Goal: Task Accomplishment & Management: Use online tool/utility

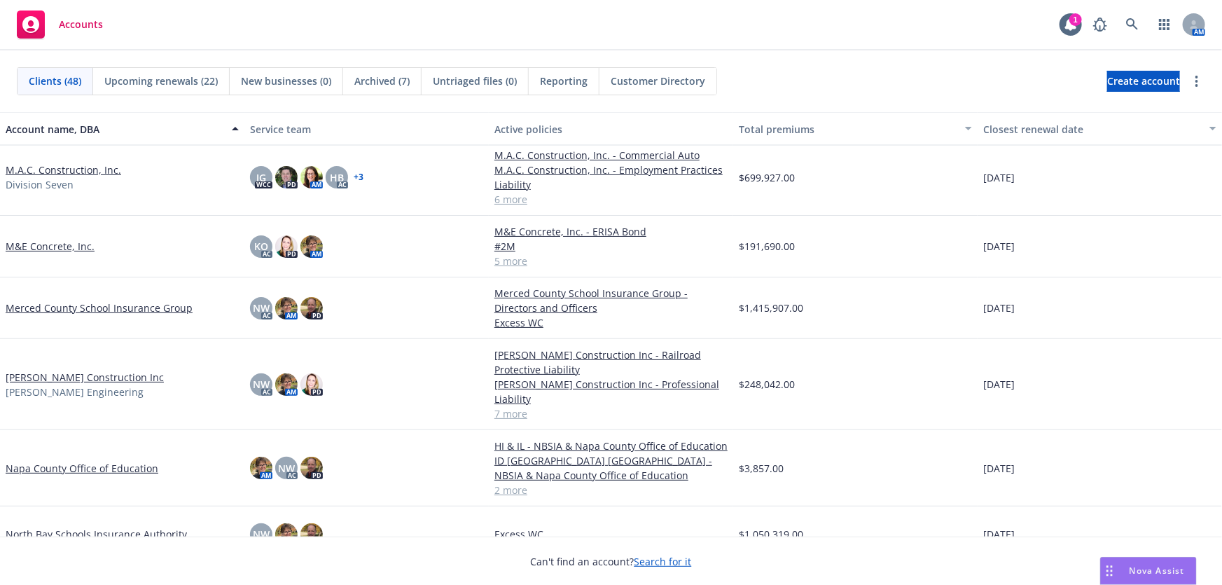
scroll to position [1400, 0]
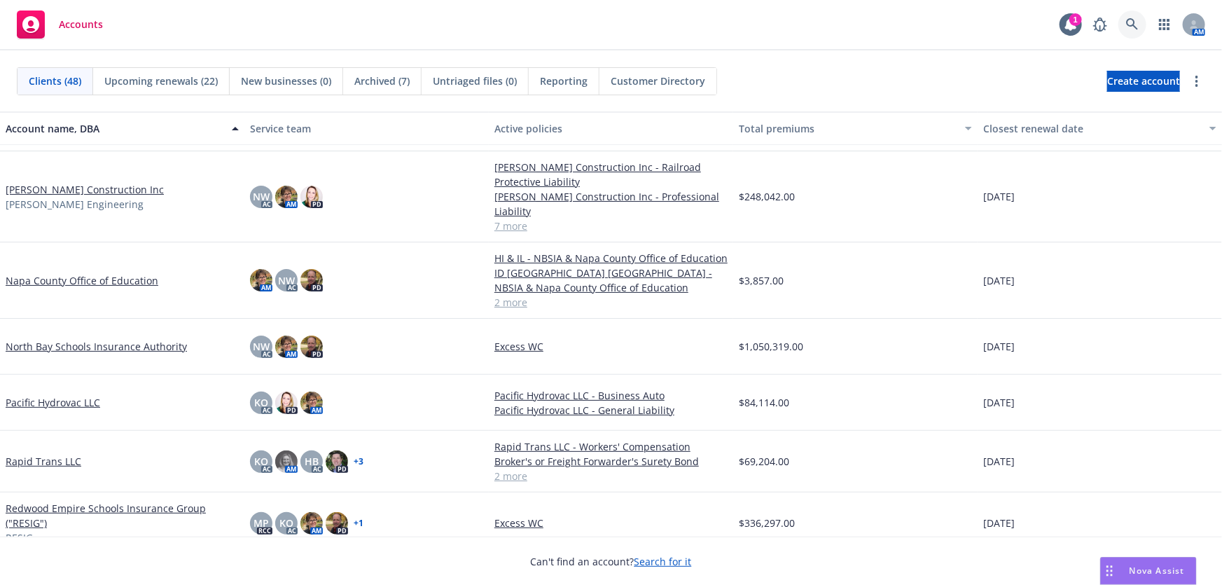
click at [1131, 23] on icon at bounding box center [1132, 24] width 13 height 13
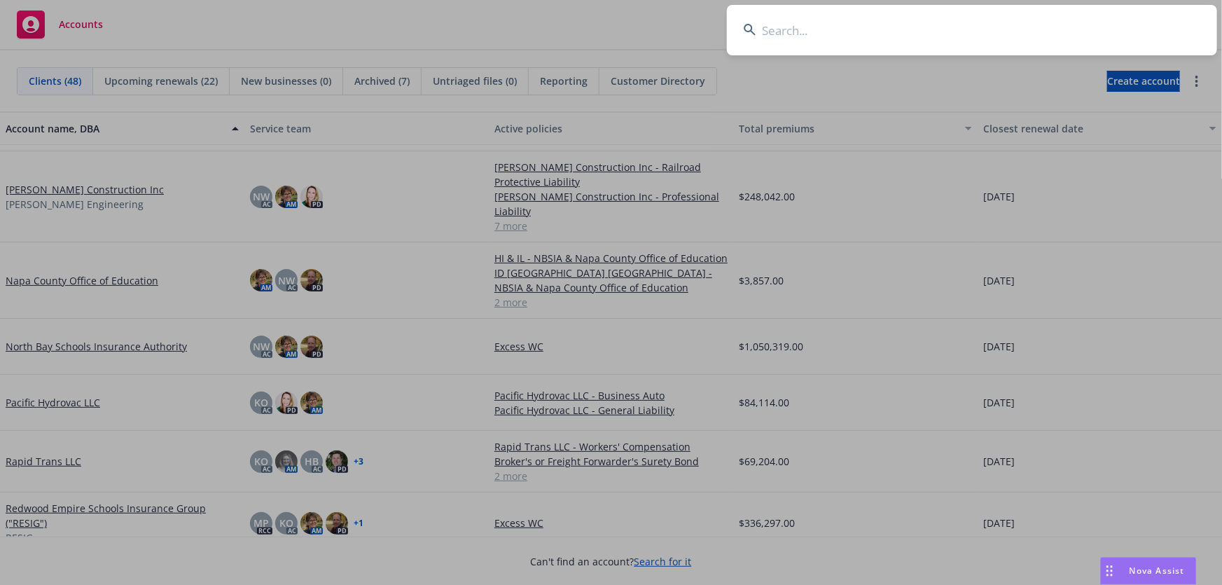
click at [777, 36] on input at bounding box center [972, 30] width 490 height 50
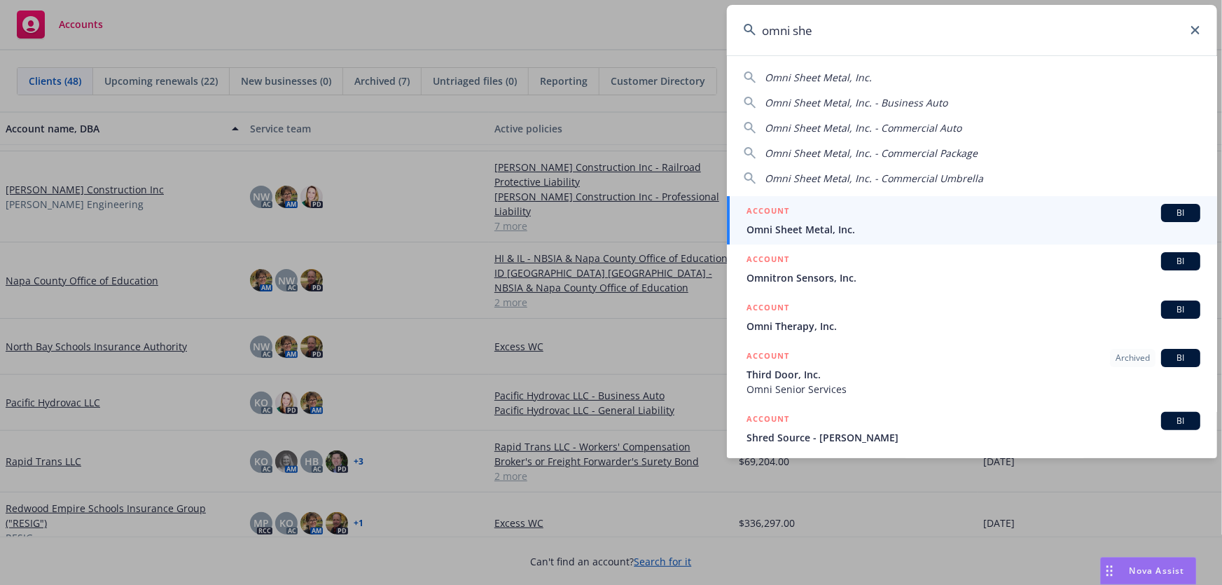
type input "omni she"
click at [886, 234] on span "Omni Sheet Metal, Inc." at bounding box center [973, 229] width 454 height 15
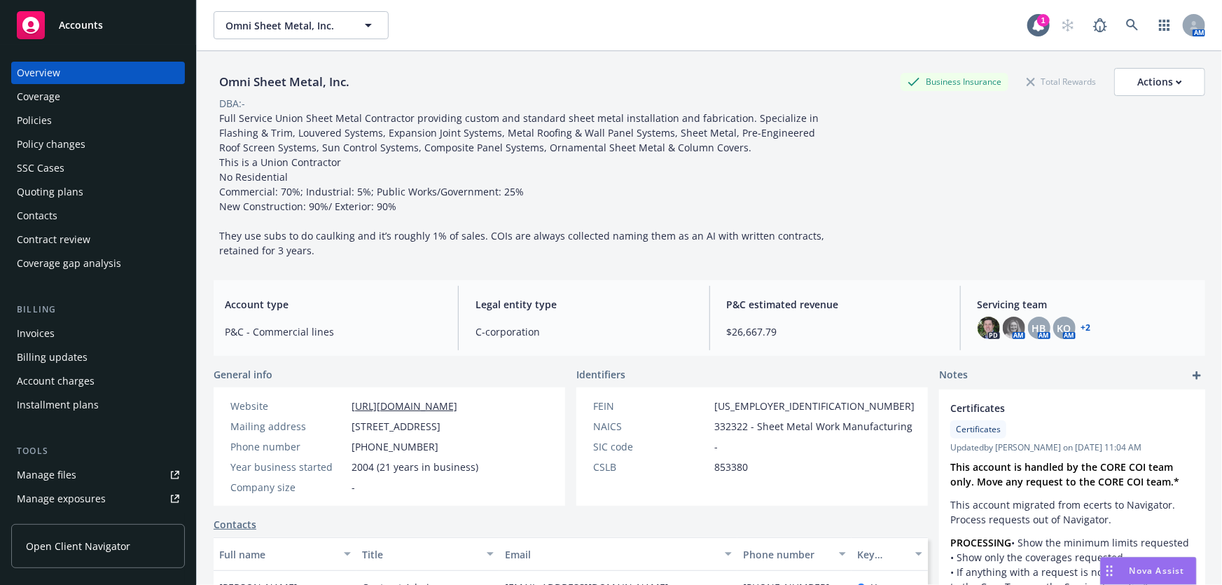
click at [1081, 325] on link "+ 2" at bounding box center [1086, 327] width 10 height 8
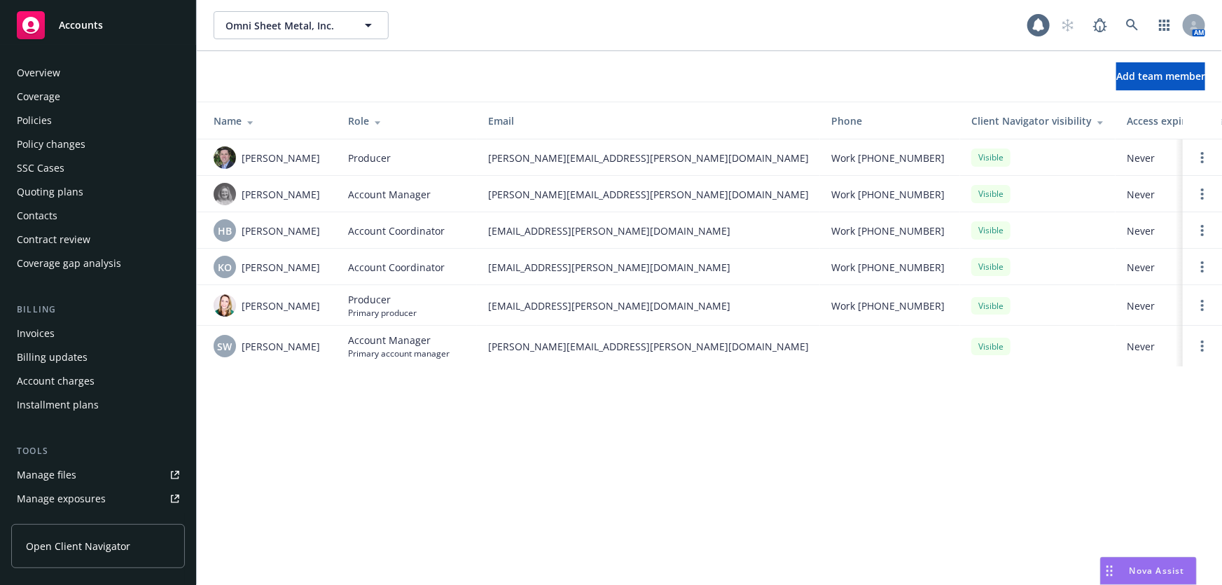
scroll to position [327, 0]
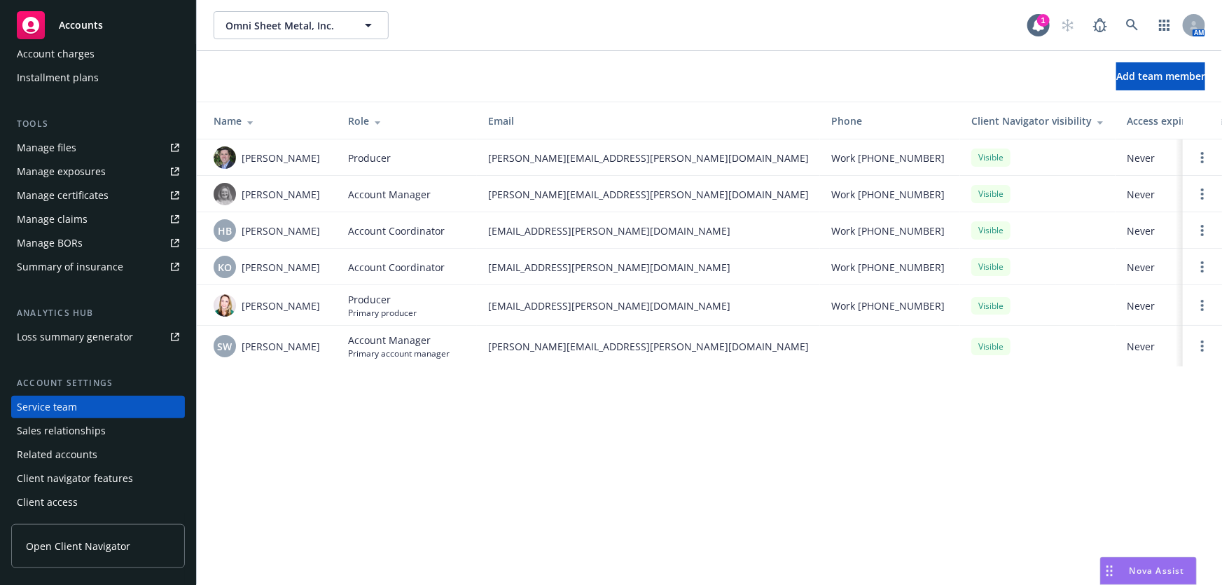
click at [88, 28] on span "Accounts" at bounding box center [81, 25] width 44 height 11
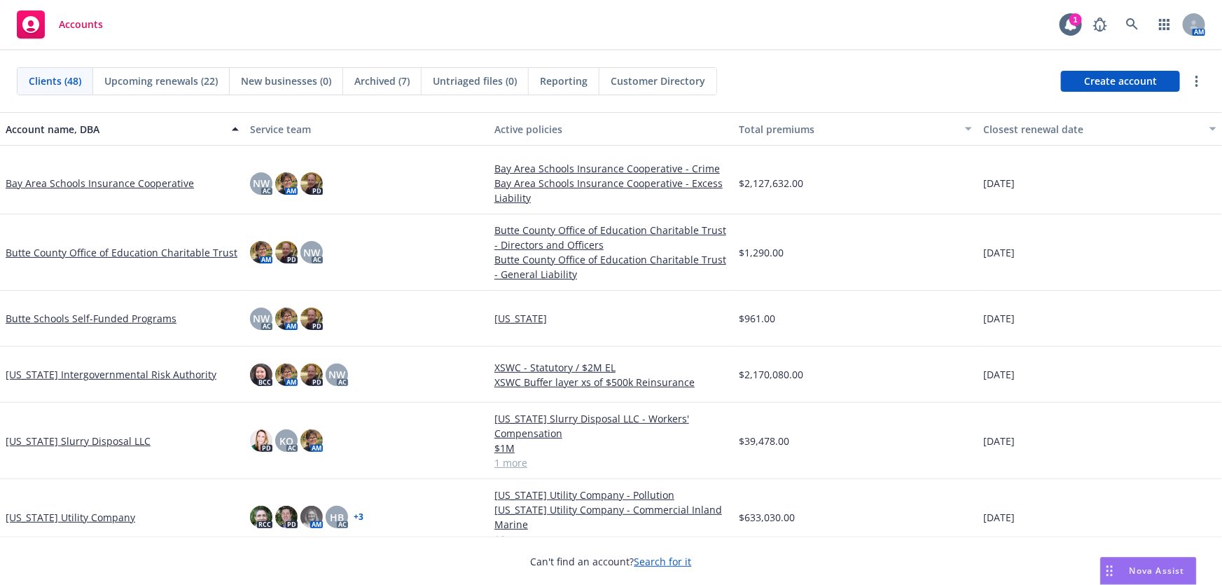
scroll to position [254, 0]
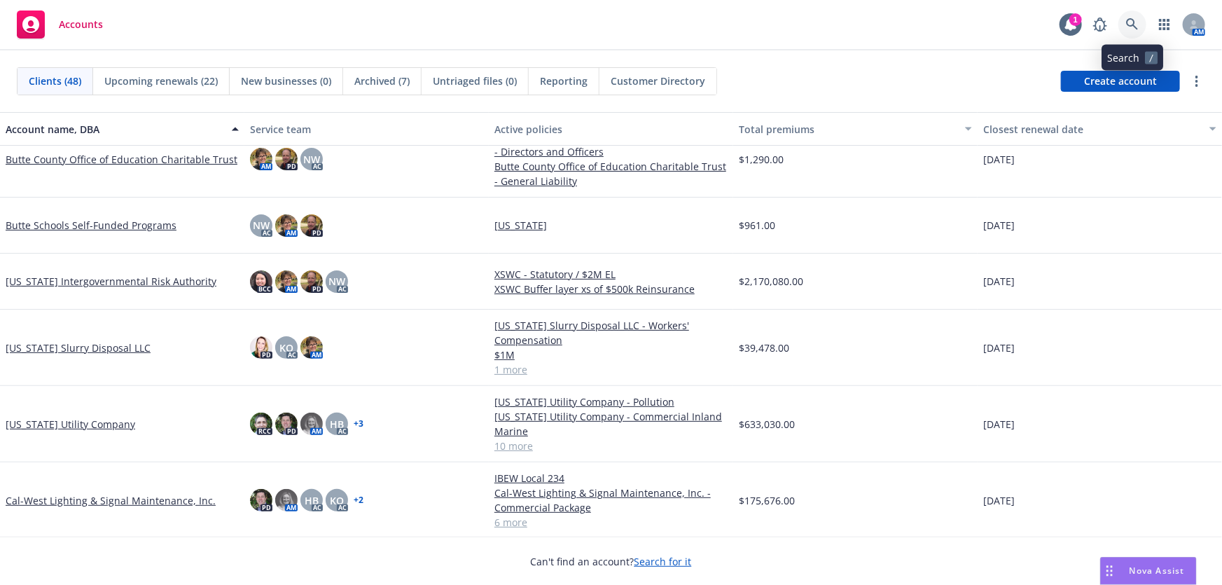
click at [1134, 26] on icon at bounding box center [1132, 24] width 12 height 12
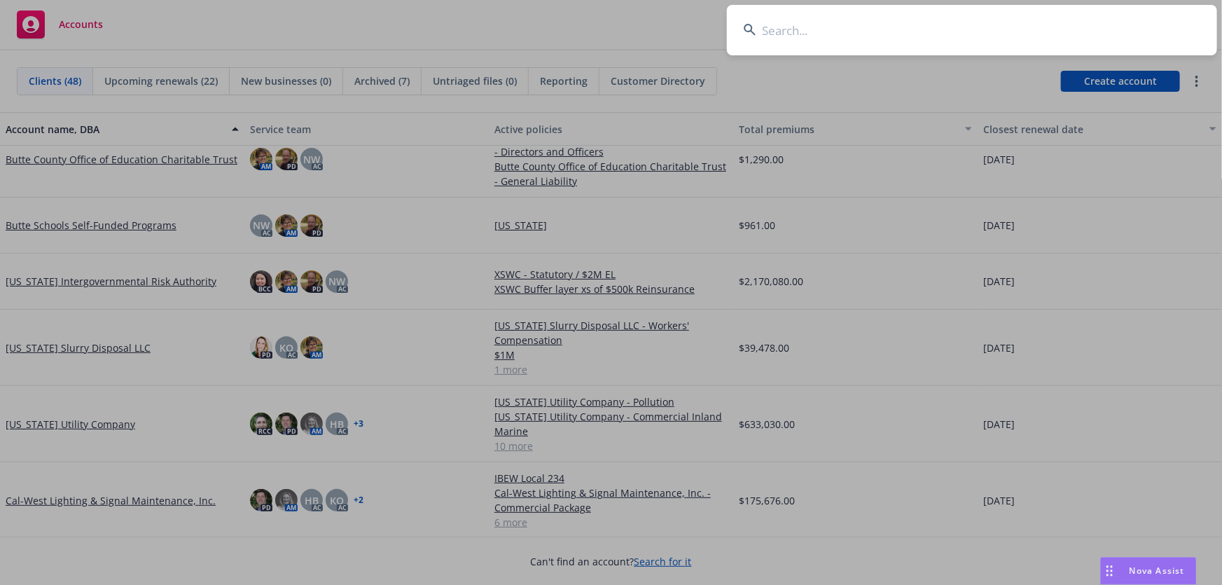
click at [811, 37] on input at bounding box center [972, 30] width 490 height 50
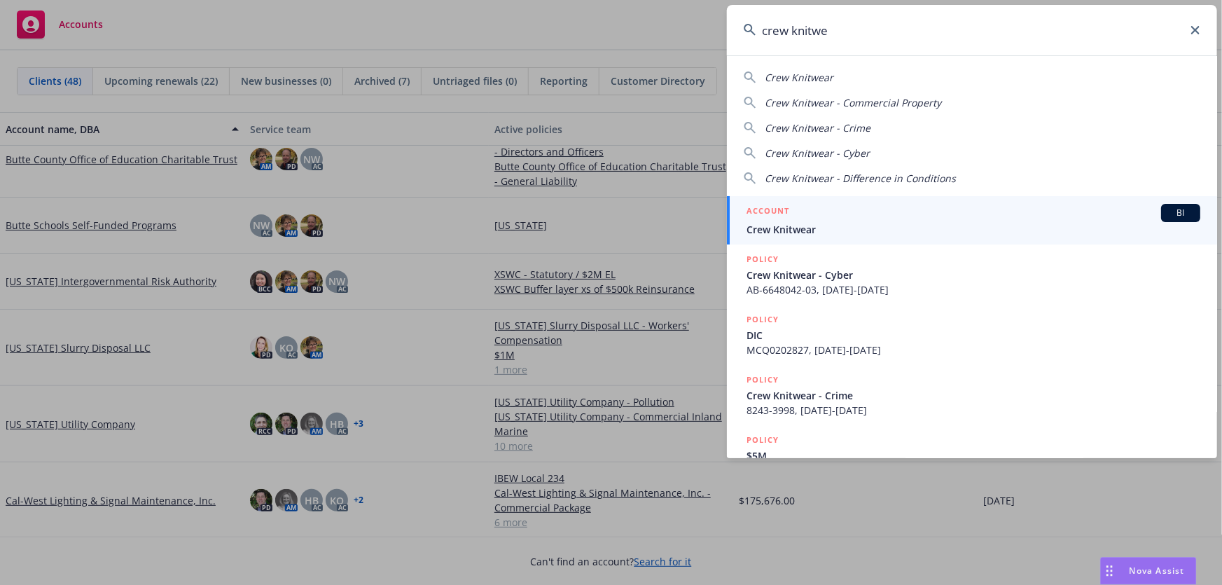
type input "crew knitwe"
click at [842, 216] on div "ACCOUNT BI" at bounding box center [973, 213] width 454 height 18
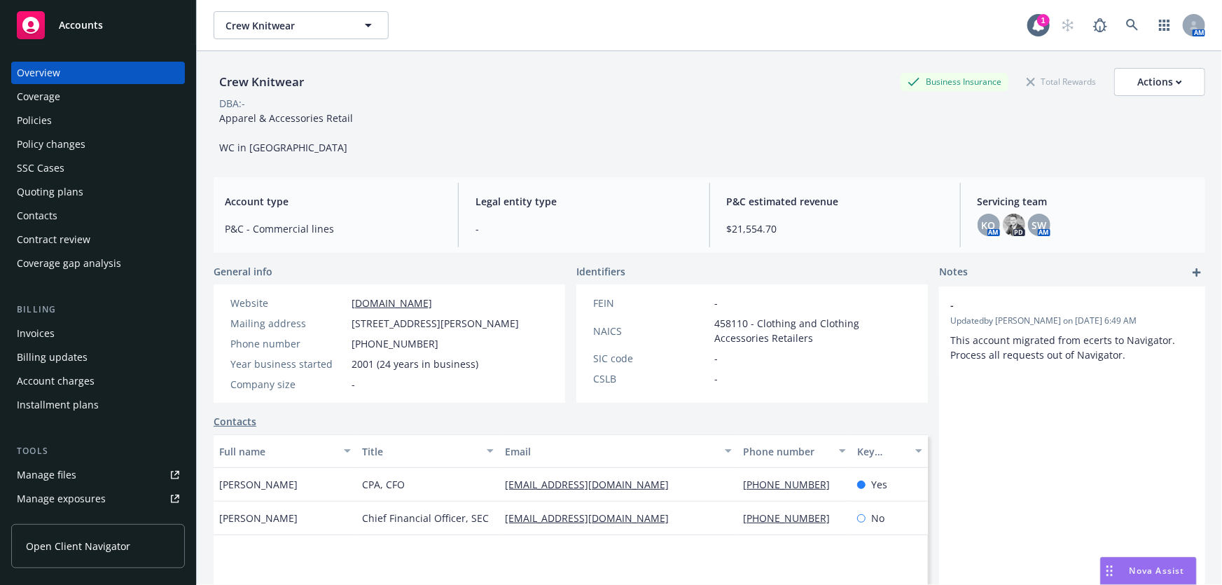
click at [23, 119] on div "Policies" at bounding box center [34, 120] width 35 height 22
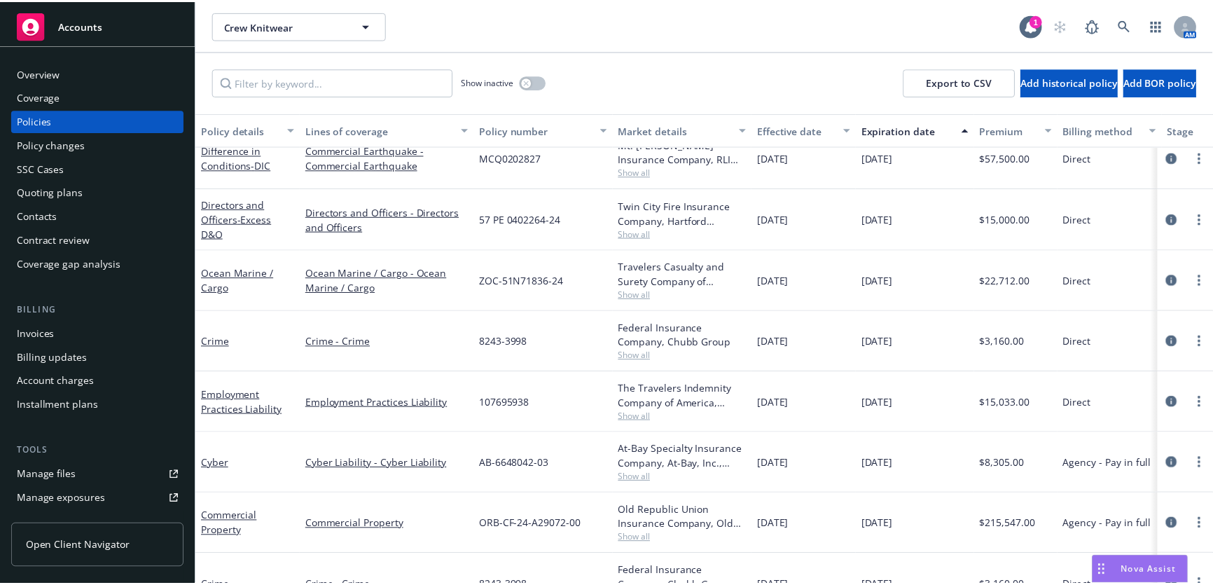
scroll to position [225, 0]
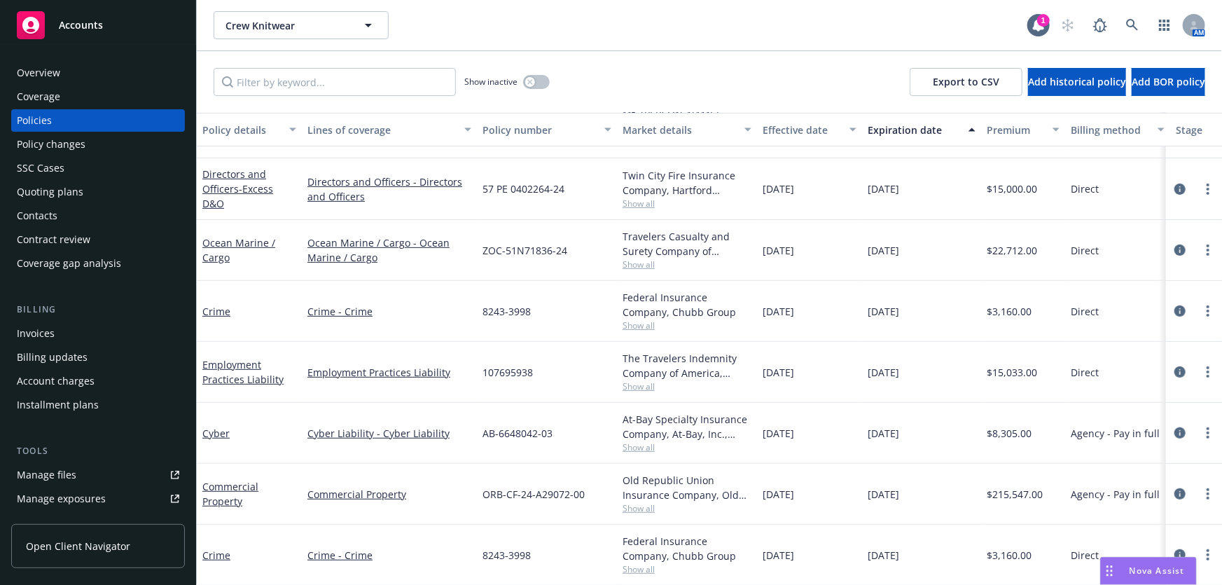
click at [33, 145] on div "Policy changes" at bounding box center [51, 144] width 69 height 22
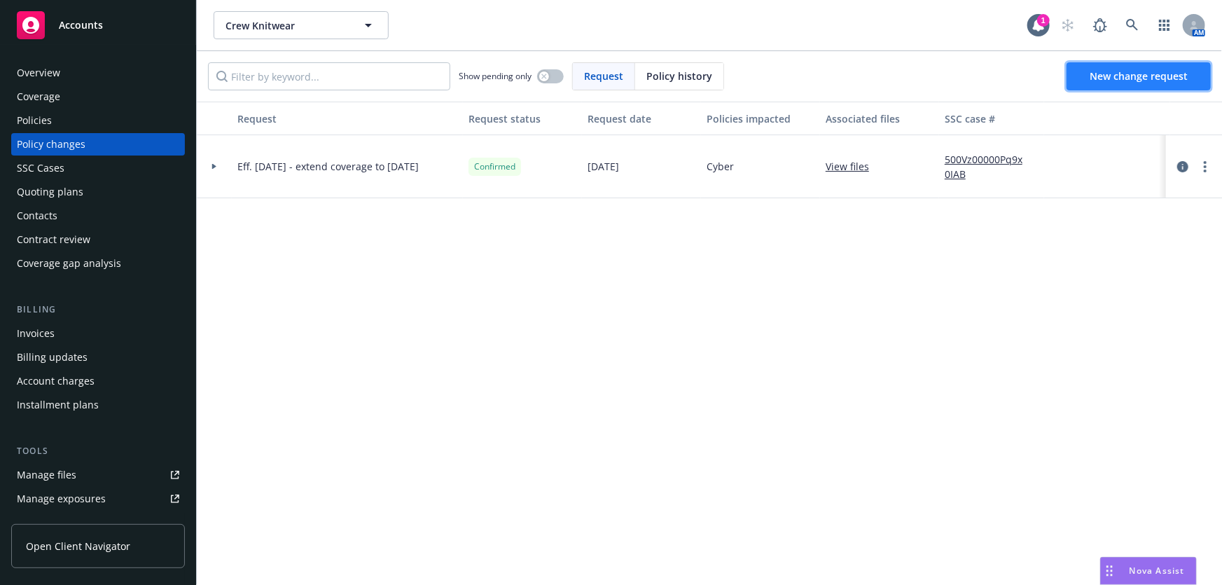
click at [1138, 76] on span "New change request" at bounding box center [1138, 75] width 98 height 13
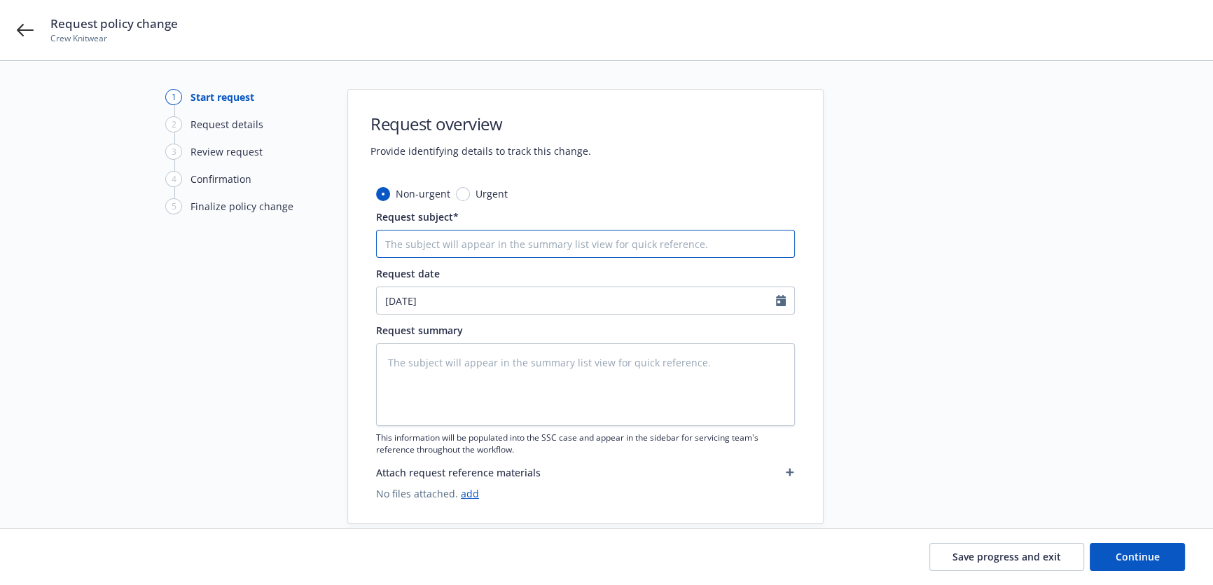
click at [413, 238] on input "Request subject*" at bounding box center [585, 244] width 419 height 28
type textarea "x"
type input "C"
type textarea "x"
type input "Co"
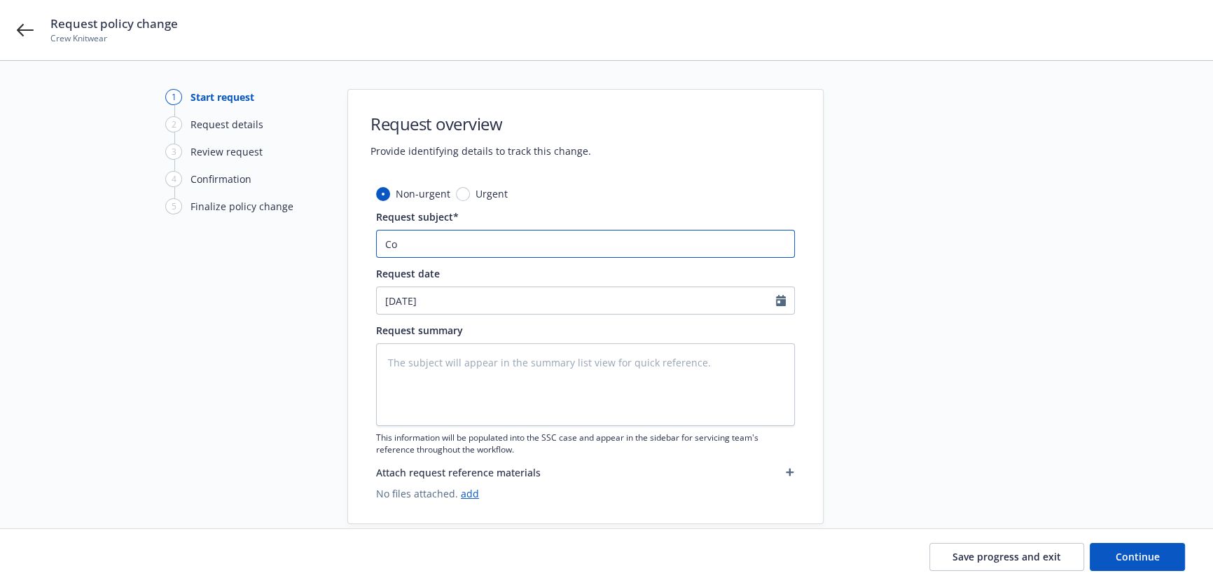
type textarea "x"
type input "Cor"
type textarea "x"
type input "Corr"
type textarea "x"
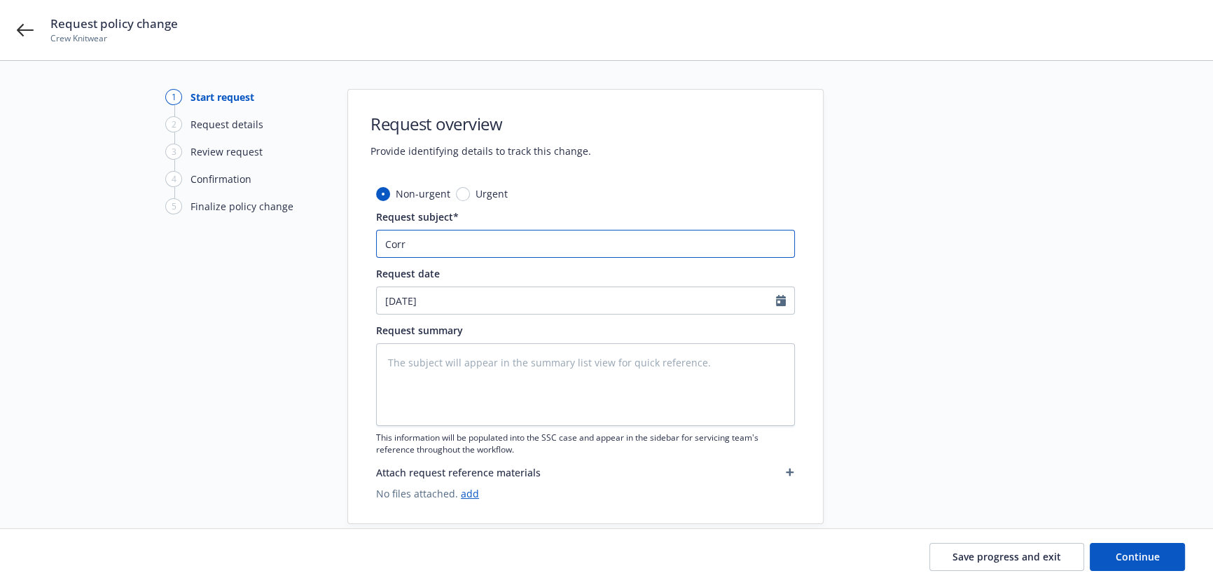
type input "Corre"
type textarea "x"
type input "Correc"
type textarea "x"
type input "Correct"
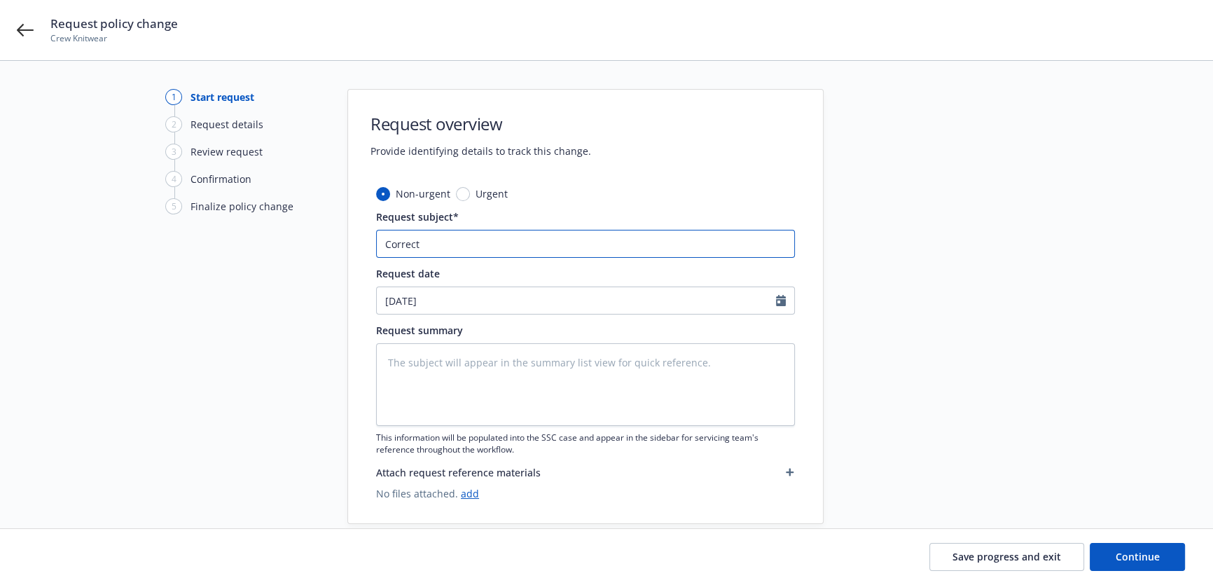
type textarea "x"
type input "Correct"
type textarea "x"
type input "Correct"
type textarea "x"
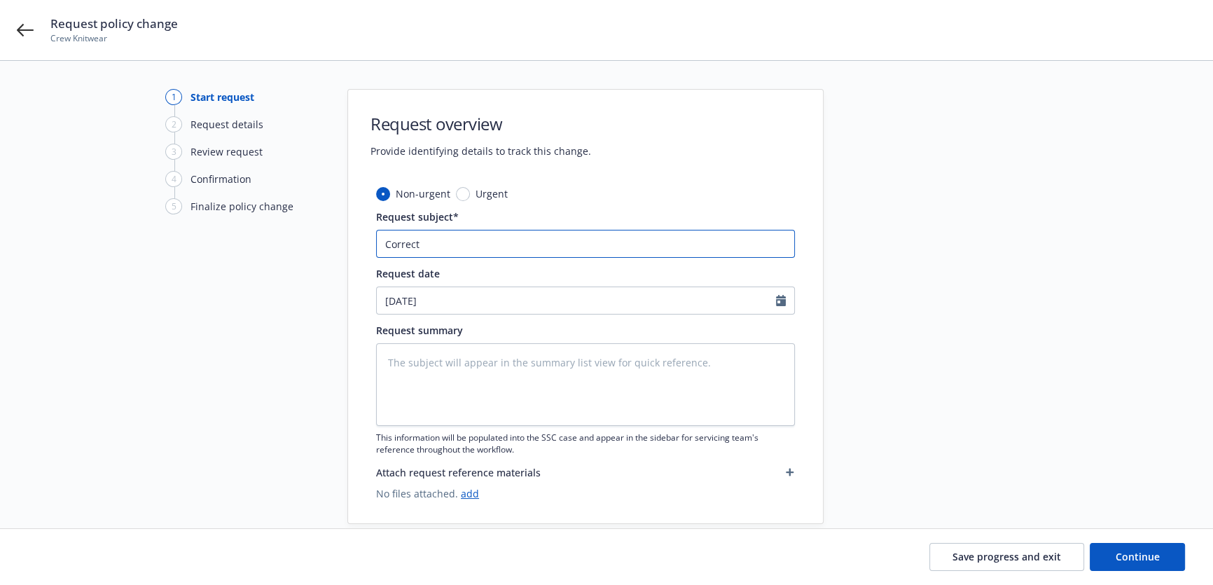
type input "Correc"
type textarea "x"
type input "Corre"
type textarea "x"
type input "Corr"
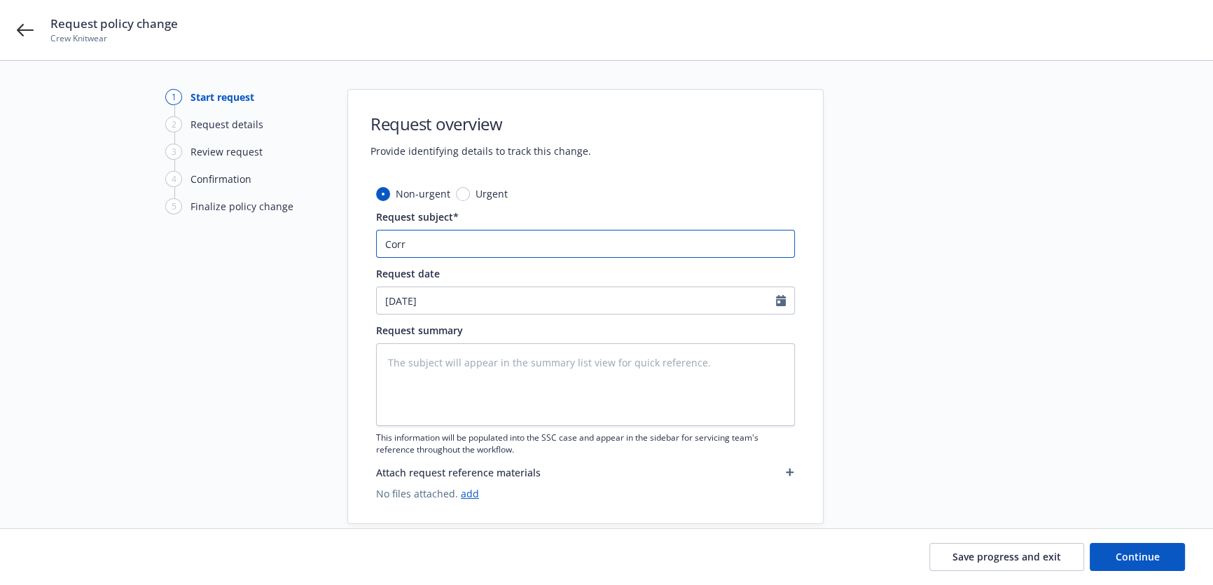
type textarea "x"
type input "Cor"
type textarea "x"
type input "Co"
type textarea "x"
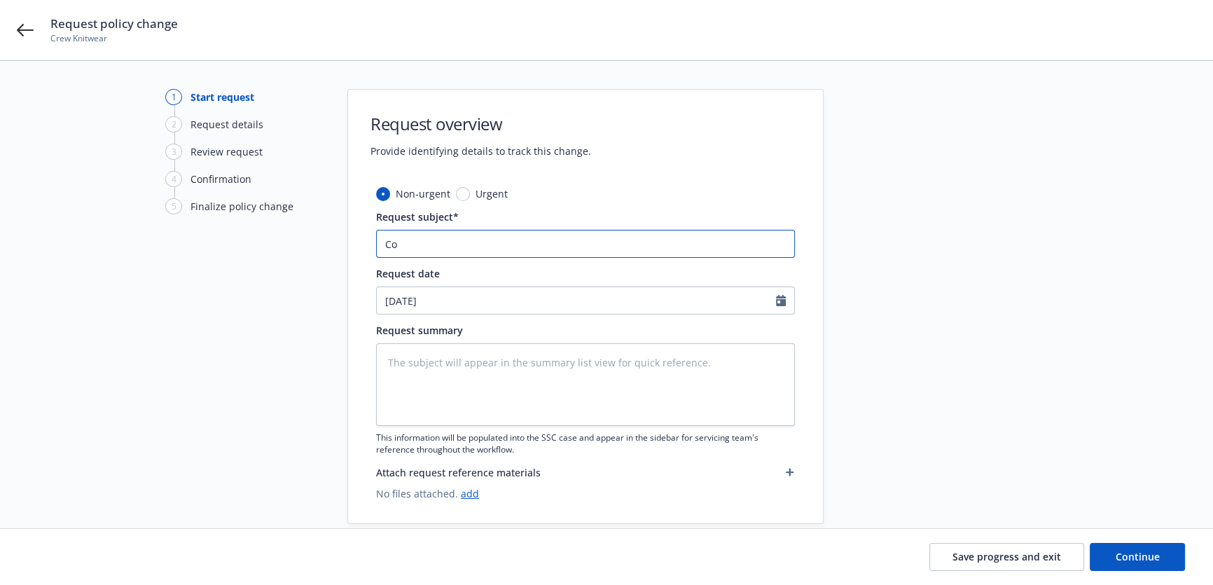
type input "C"
type textarea "x"
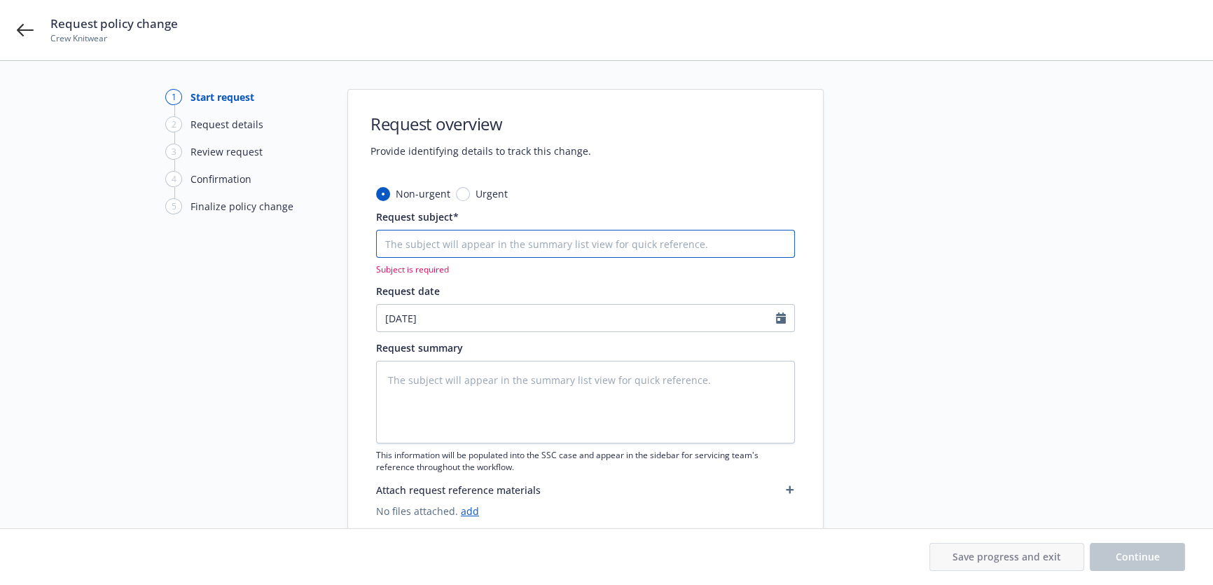
type textarea "x"
type input "P"
type textarea "x"
type input "Pr"
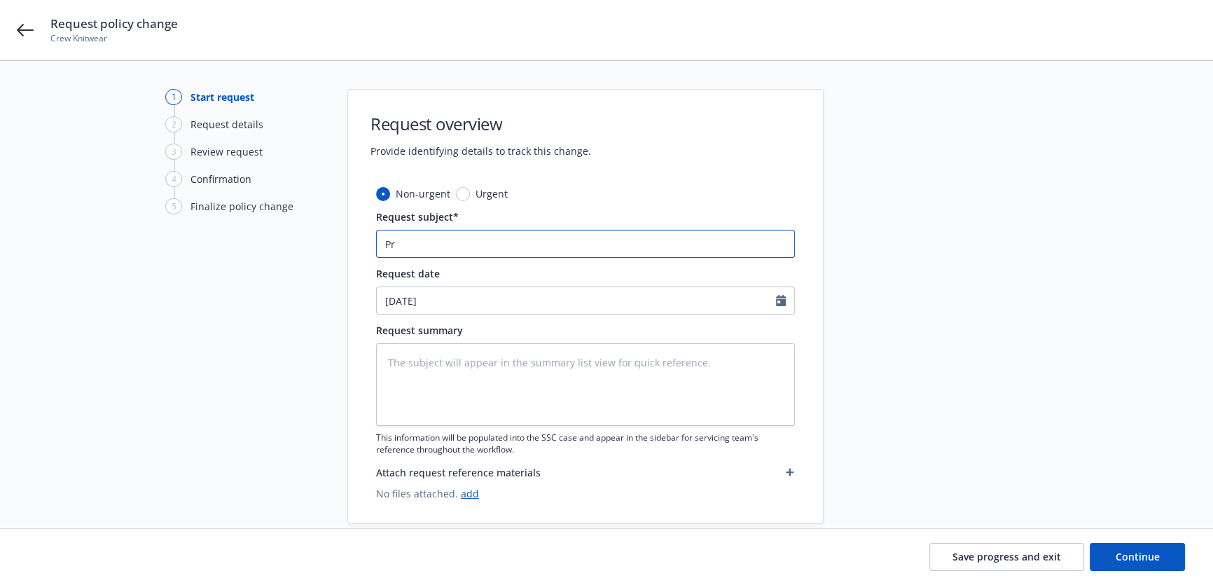
type textarea "x"
type input "Pro"
type textarea "x"
type input "Proc"
type textarea "x"
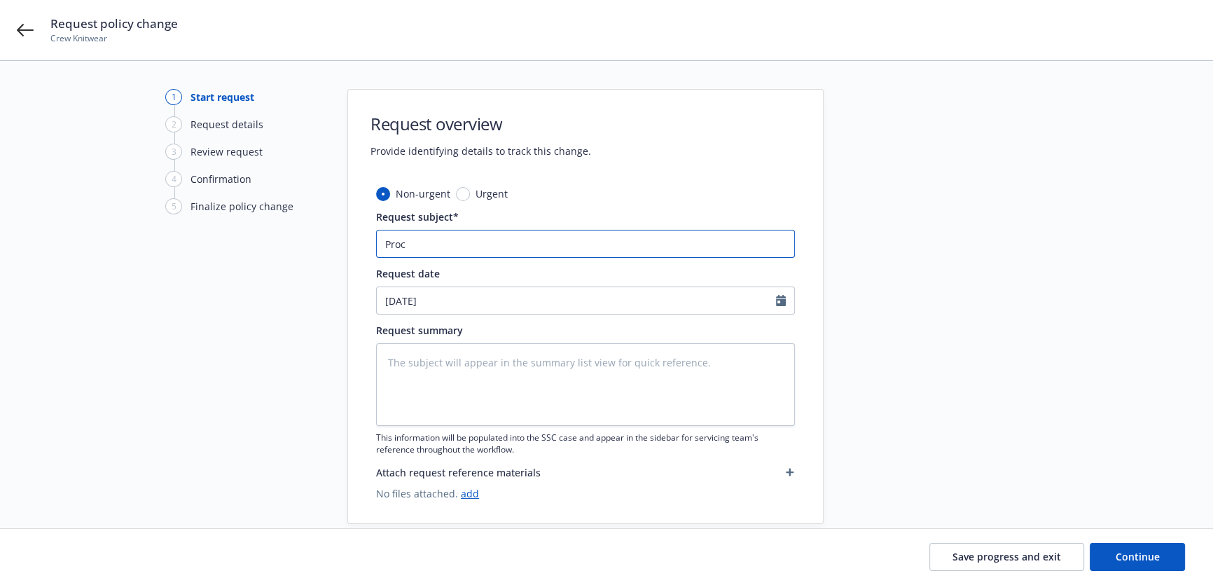
type input "Proce"
type textarea "x"
type input "Proces"
type textarea "x"
type input "Process"
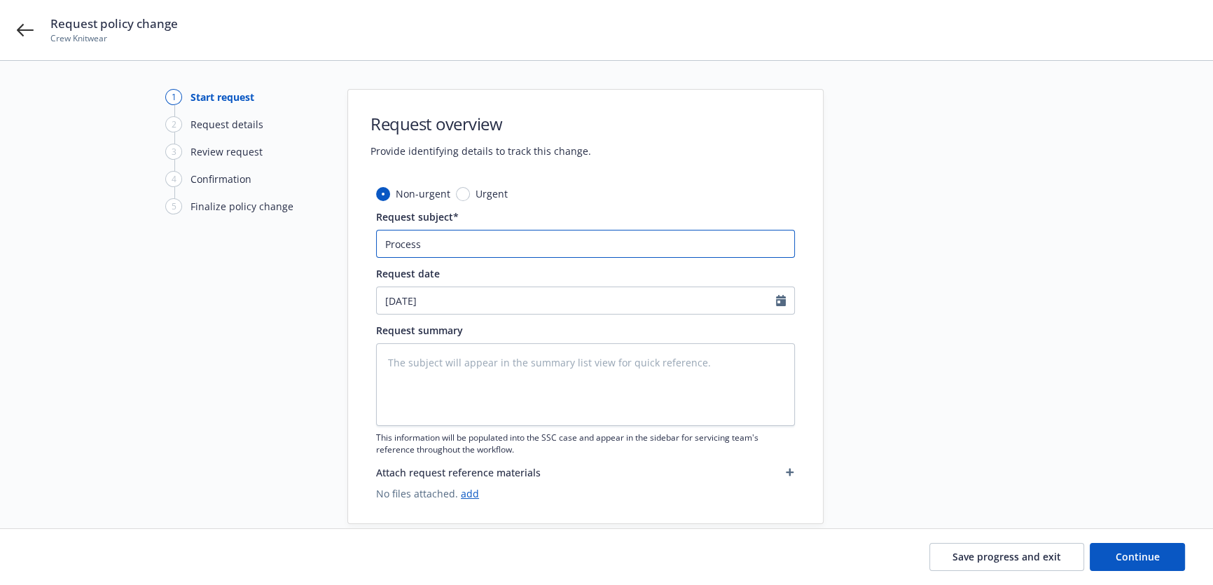
type textarea "x"
type input "Process"
type textarea "x"
type input "Process c"
type textarea "x"
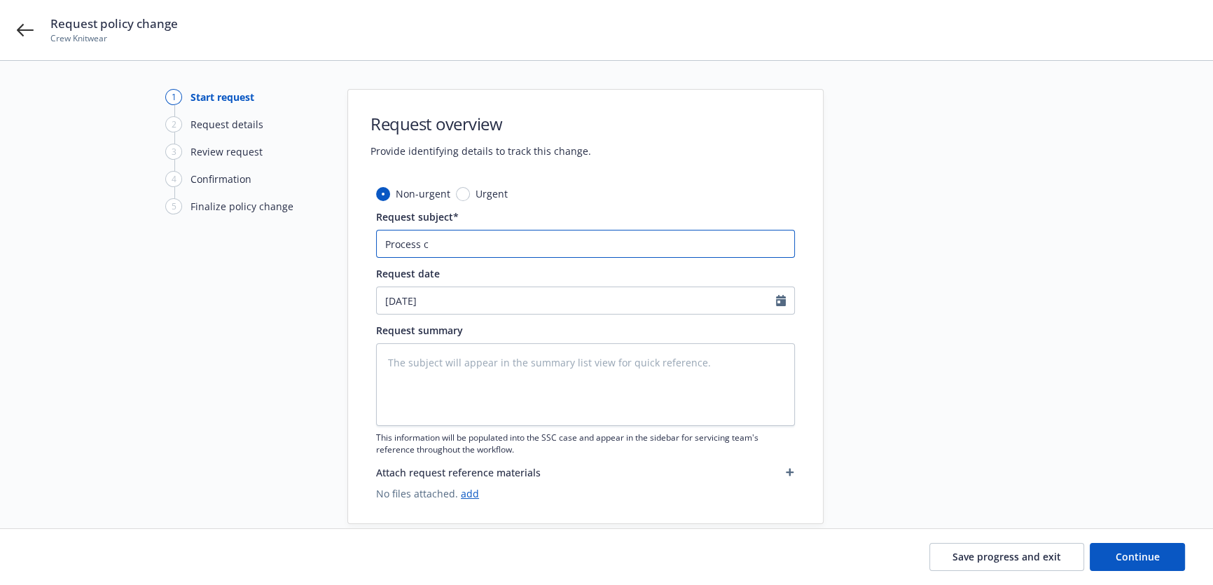
type input "Process cr"
type textarea "x"
type input "Process cri"
type textarea "x"
type input "Process crim"
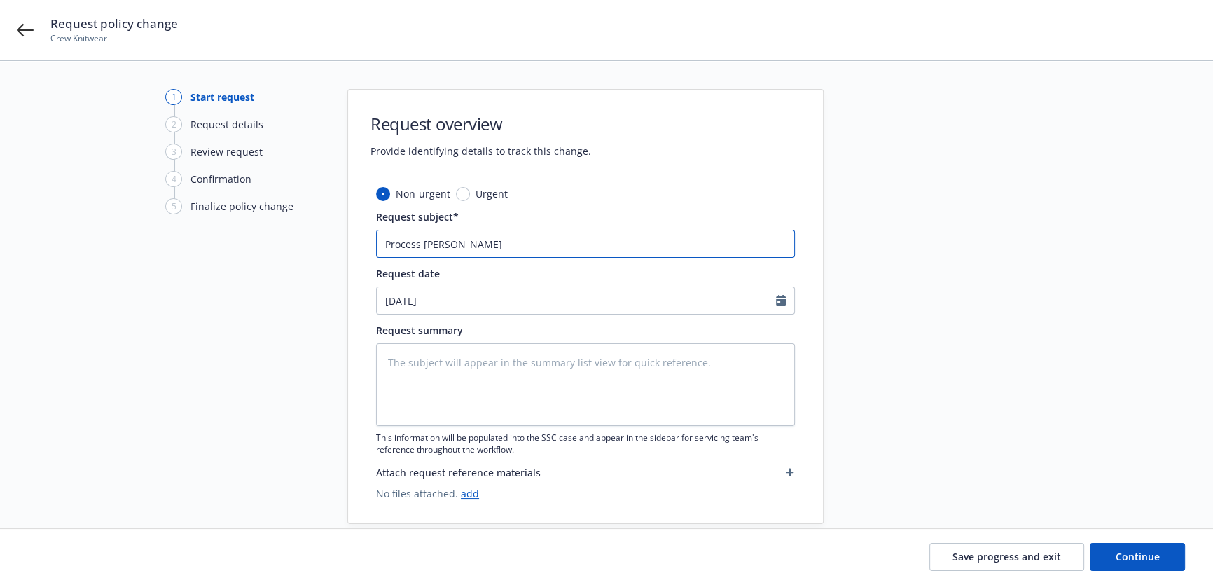
type textarea "x"
type input "Process crime"
type textarea "x"
type input "Process crime"
type textarea "x"
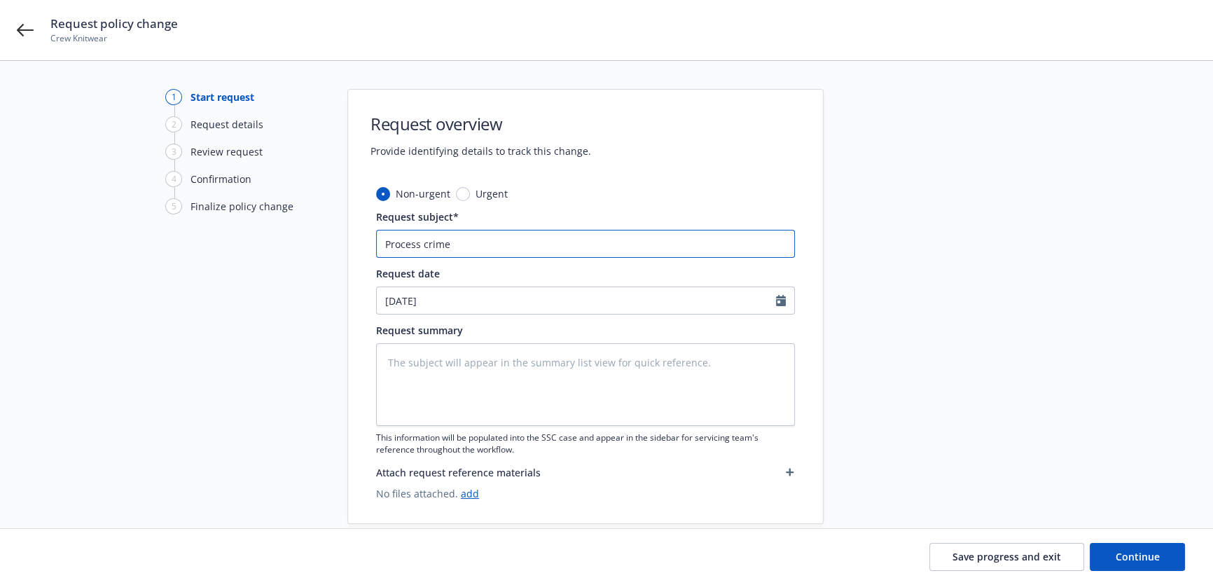
type input "Process crime a"
type textarea "x"
type input "Process crime as"
type textarea "x"
type input "Process crime as"
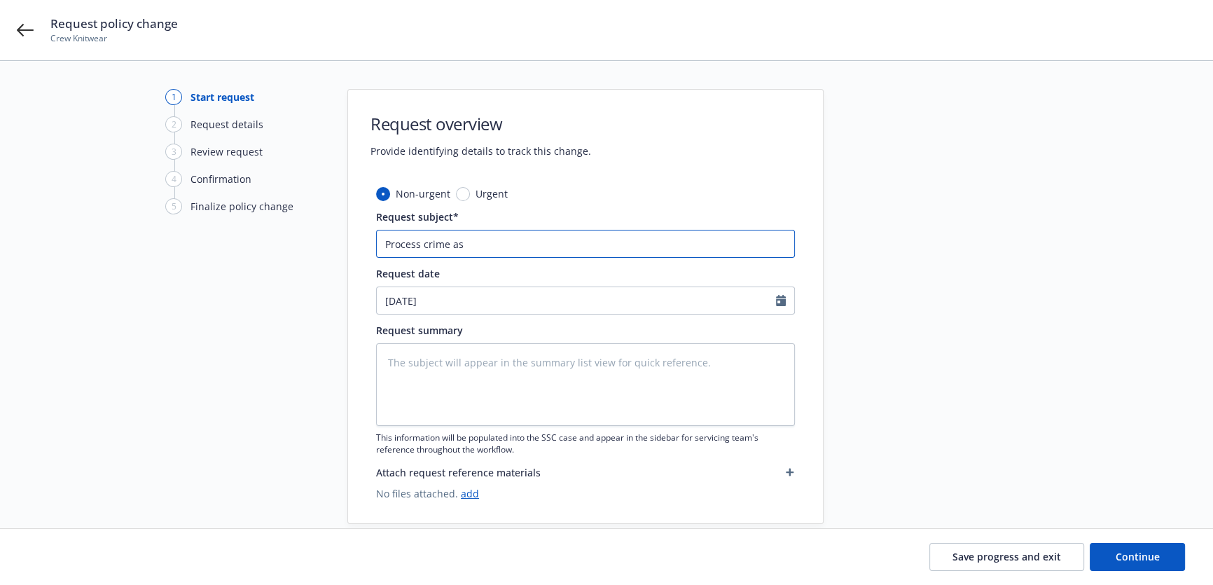
type textarea "x"
type input "Process crime as s"
type textarea "x"
type input "Process crime as sh"
type textarea "x"
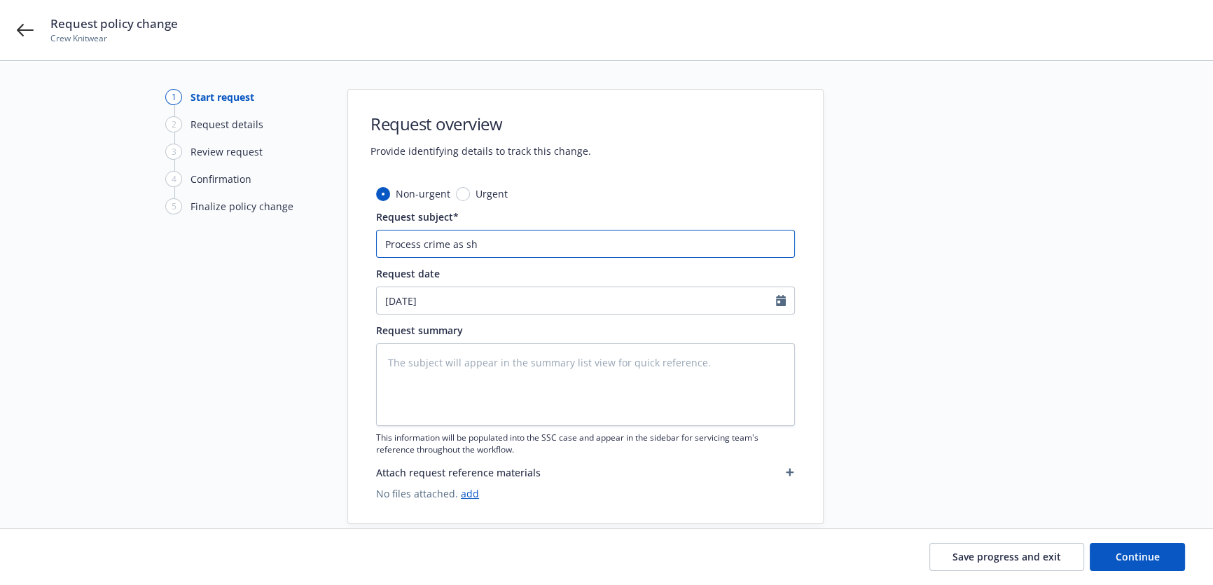
type input "Process crime as sho"
type textarea "x"
type input "Process crime as shor"
type textarea "x"
type input "Process crime as short"
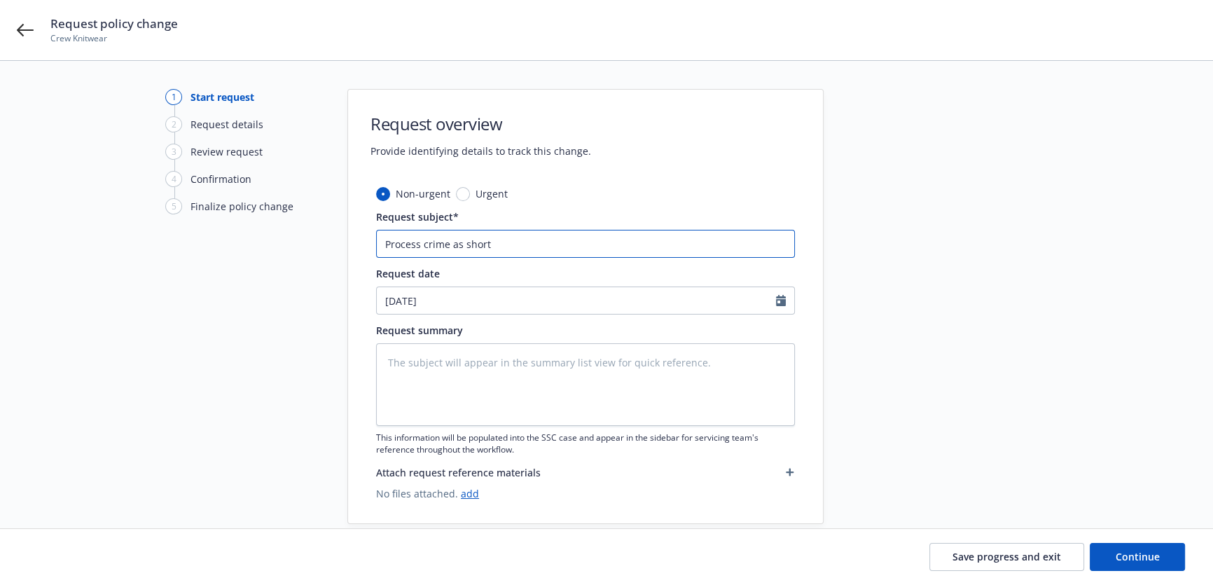
type textarea "x"
type input "Process crime as short"
type textarea "x"
type input "Process crime as short r"
type textarea "x"
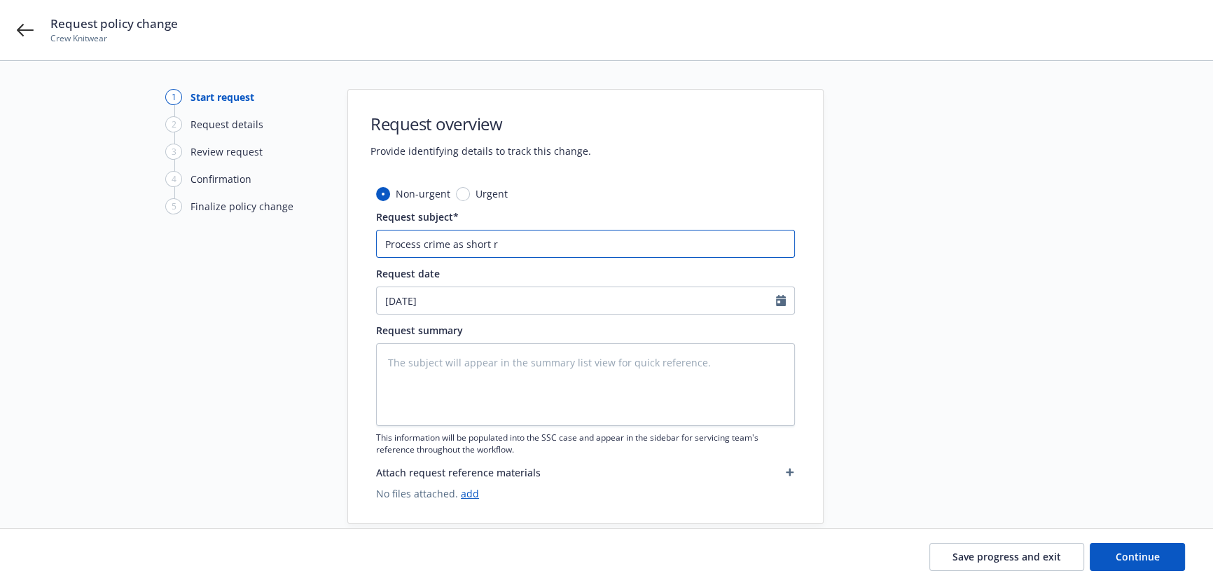
type input "Process crime as short"
type textarea "x"
type input "Process crime as short t"
type textarea "x"
type input "Process crime as short te"
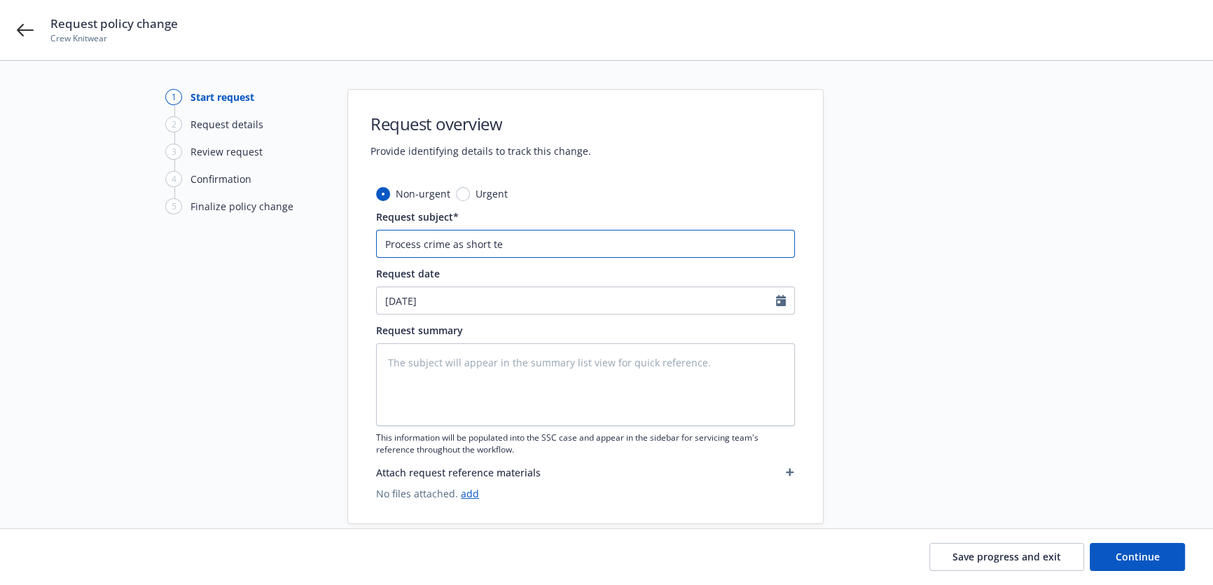
type textarea "x"
type input "Process crime as short ter"
type textarea "x"
type input "Process crime as short term"
type textarea "x"
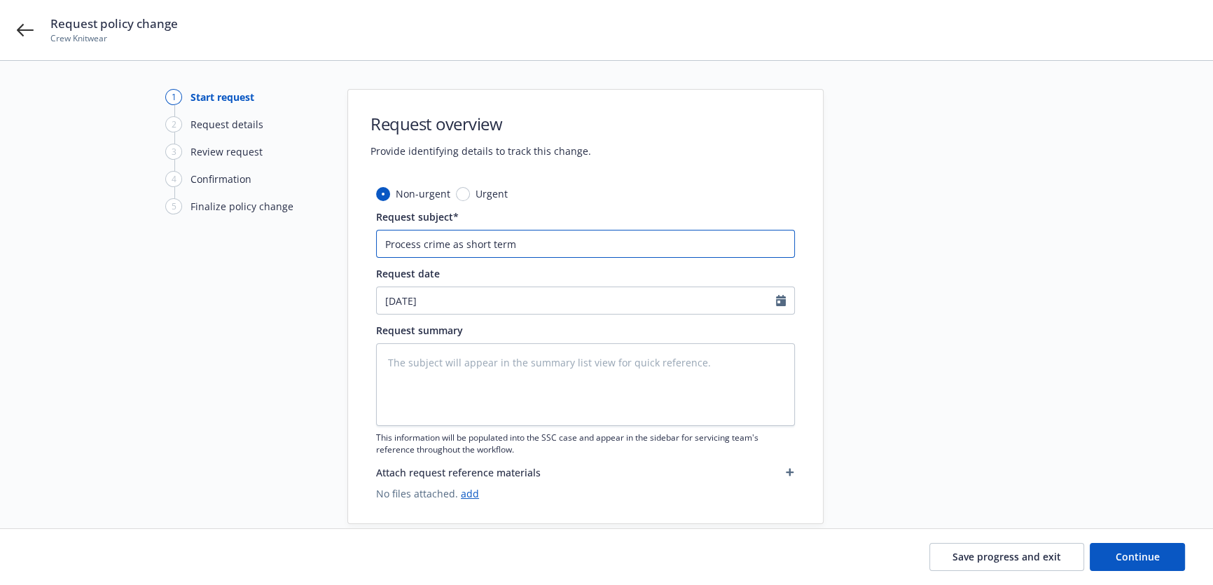
type input "Process crime as short term r"
type textarea "x"
type input "Process crime as short term re"
type textarea "x"
type input "Process crime as short term ren"
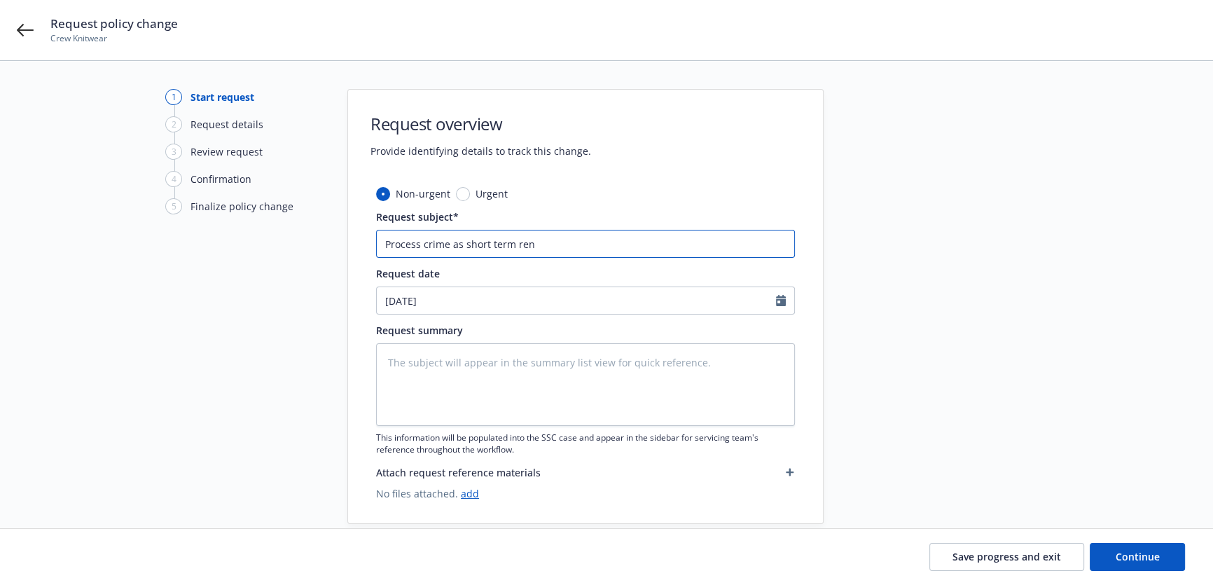
type textarea "x"
type input "Process crime as short term rene"
type textarea "x"
type input "Process crime as short term renew"
type textarea "x"
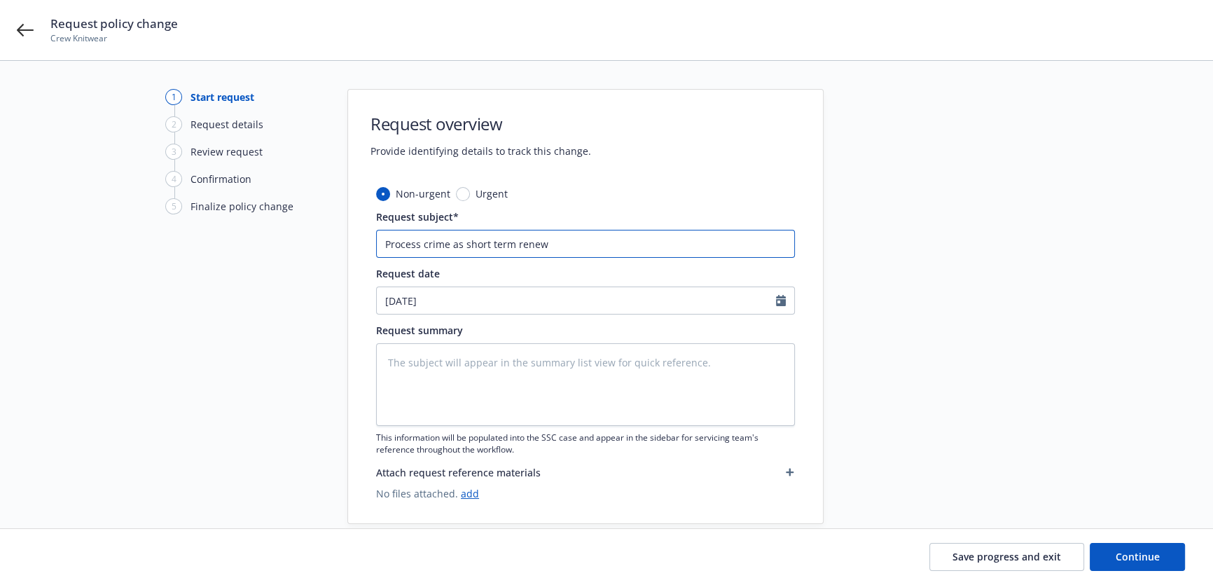
type input "Process crime as short term renewa"
type textarea "x"
type input "Process crime as short term renewal"
type textarea "x"
type input "Process crime as short term renewal"
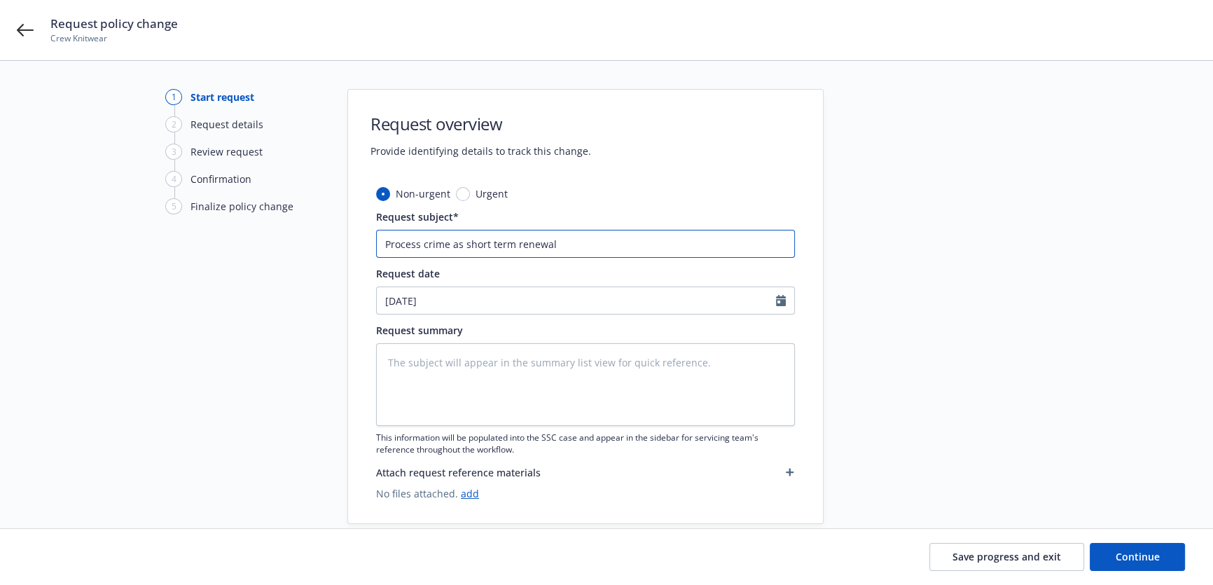
type textarea "x"
type input "Process crime as short term renewal 8"
type textarea "x"
type input "Process crime as short term renewal 8/"
type textarea "x"
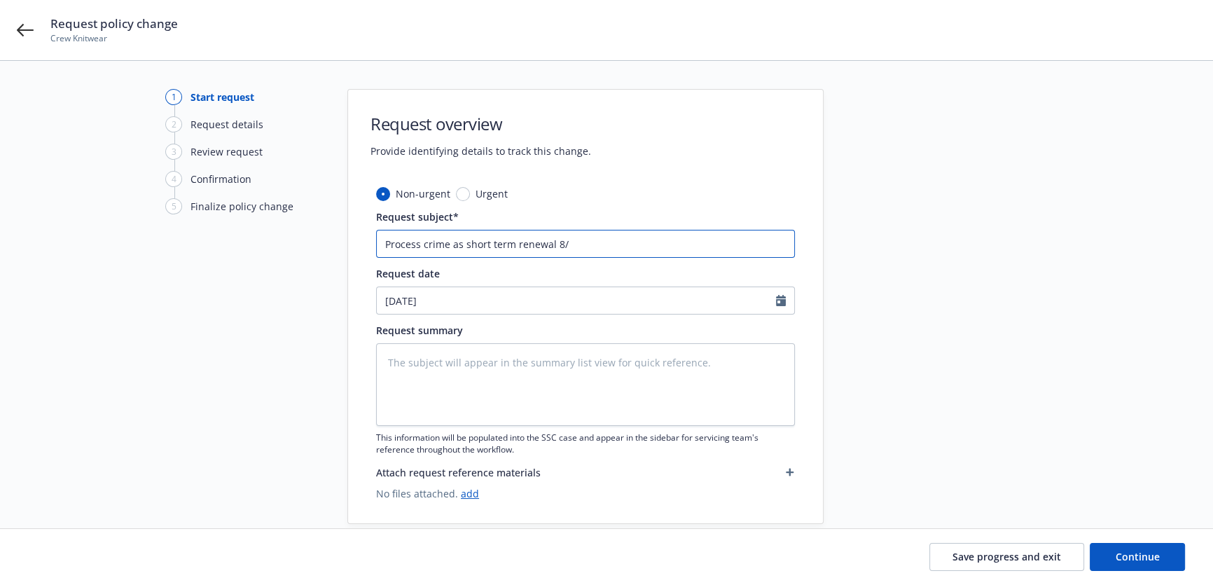
type input "Process crime as short term renewal 8/3"
type textarea "x"
type input "Process crime as short term renewal 8/31"
type textarea "x"
type input "Process crime as short term renewal 8/31/"
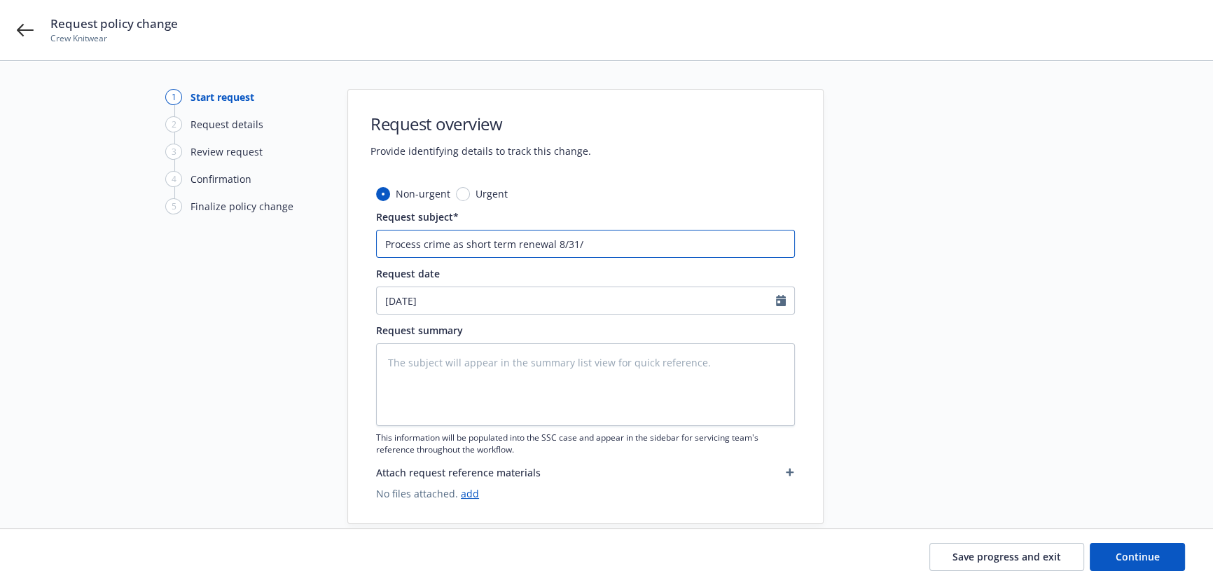
type textarea "x"
type input "Process crime as short term renewal 8/31/2"
type textarea "x"
type input "Process crime as short term renewal 8/31/25"
type textarea "x"
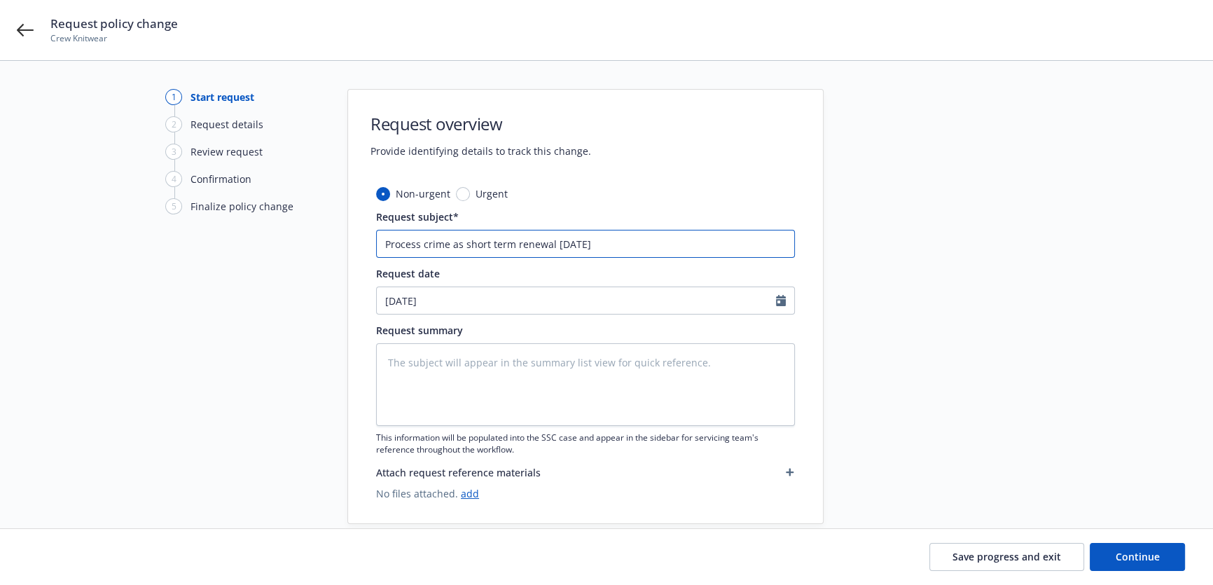
type input "Process crime as short term renewal 8/31/25-"
type textarea "x"
type input "Process crime as short term renewal 8/31/25-1"
type textarea "x"
type input "Process crime as short term renewal 8/31/25-1/"
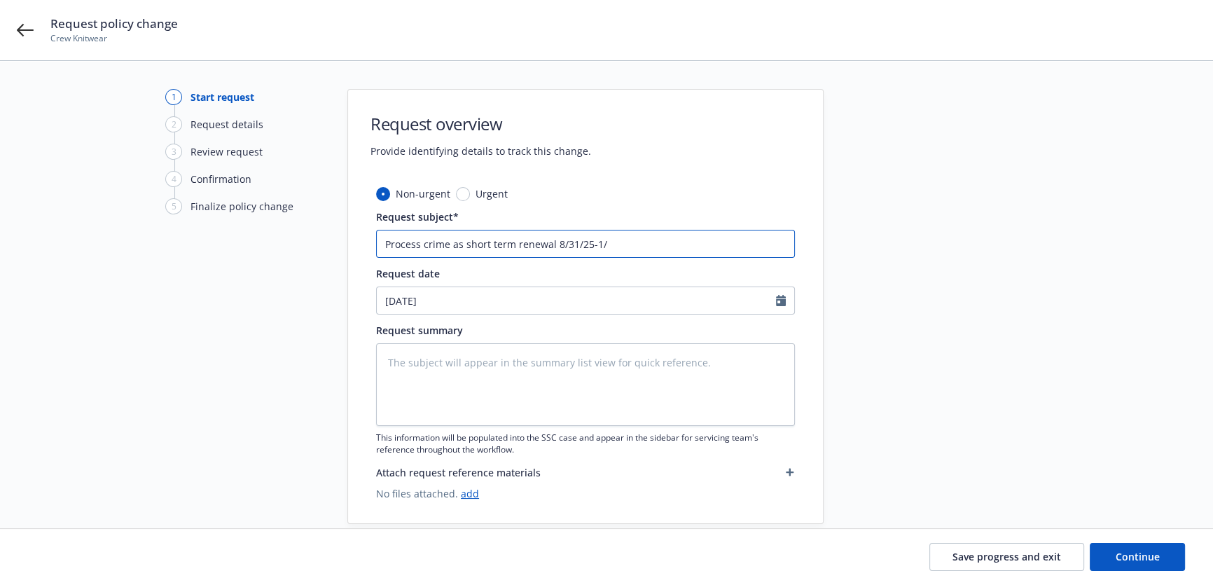
type textarea "x"
type input "Process crime as short term renewal 8/31/25-1/8"
type textarea "x"
type input "Process crime as short term renewal 8/31/25-1/8/"
type textarea "x"
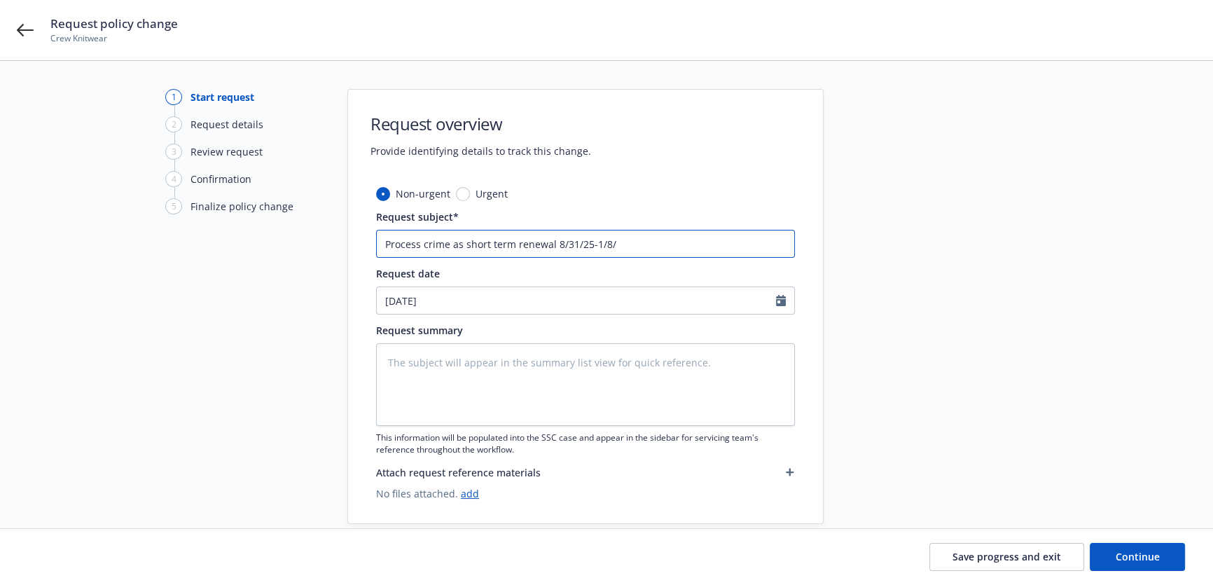
type input "Process crime as short term renewal 8/31/25-1/8/2"
type textarea "x"
drag, startPoint x: 652, startPoint y: 242, endPoint x: 258, endPoint y: 207, distance: 395.7
click at [258, 207] on div "1 Start request 2 Request details 3 Review request 4 Confirmation 5 Finalize po…" at bounding box center [606, 306] width 1179 height 435
type input "Process crime as short term renewal 8/31/25-1/8/26"
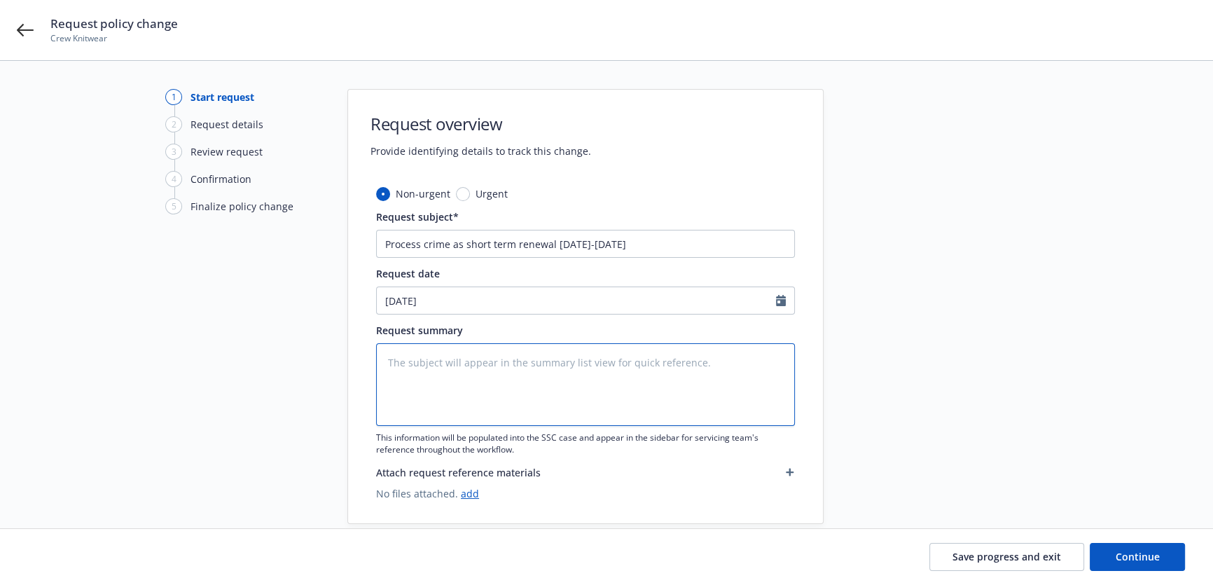
click at [392, 352] on textarea at bounding box center [585, 384] width 419 height 83
paste textarea "Process crime as short term renewal 8/31/25-1/8/26"
type textarea "x"
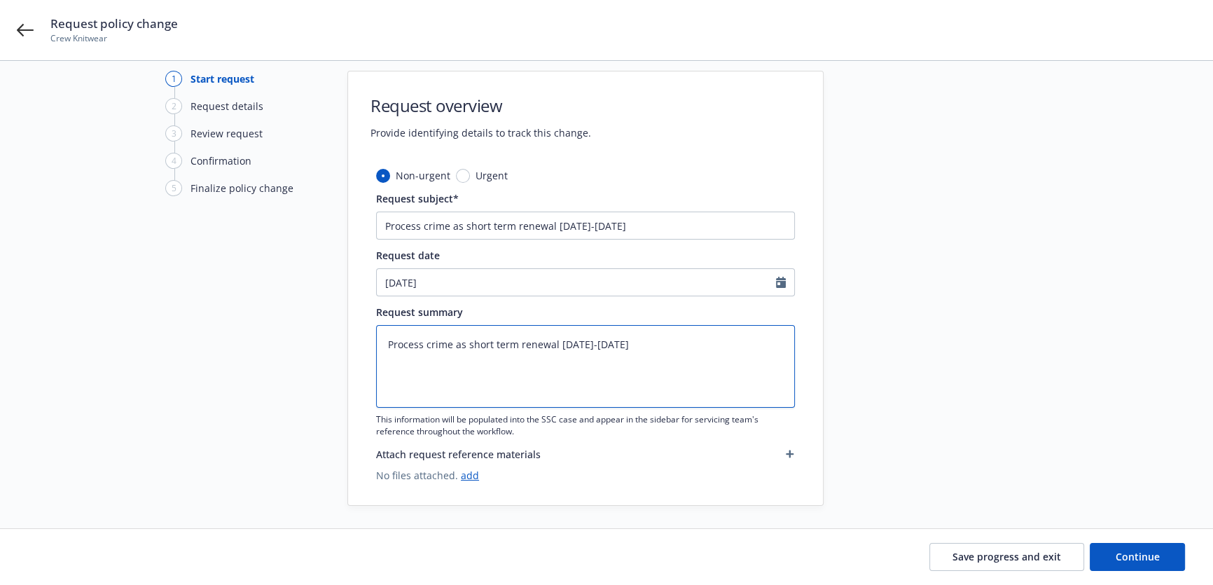
scroll to position [23, 0]
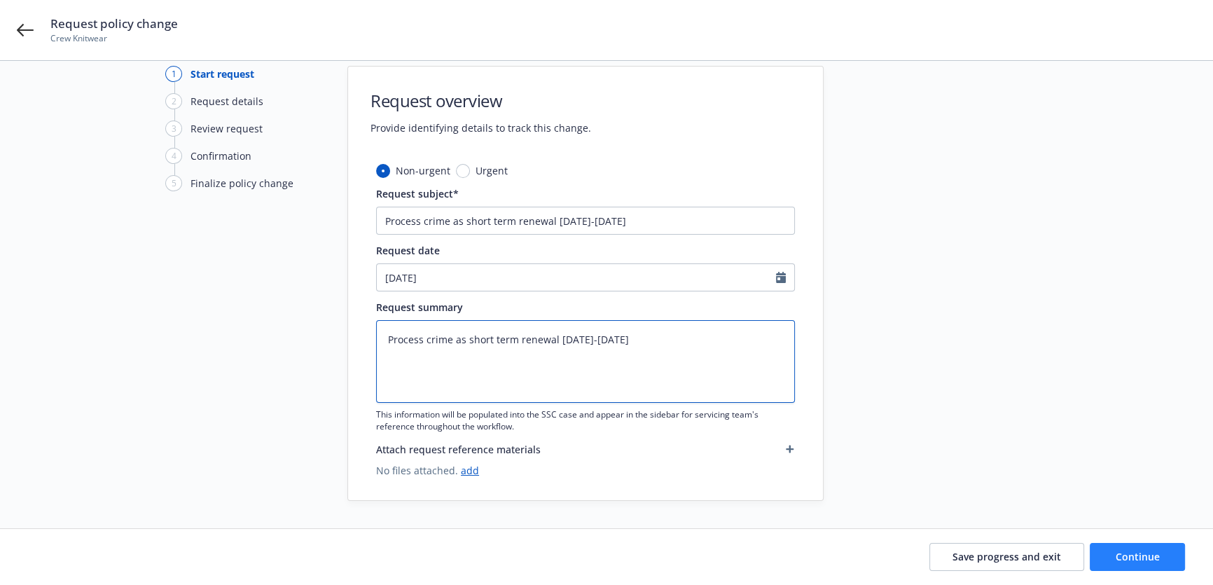
type textarea "Process crime as short term renewal 8/31/25-1/8/26"
click at [1141, 560] on span "Continue" at bounding box center [1137, 556] width 44 height 13
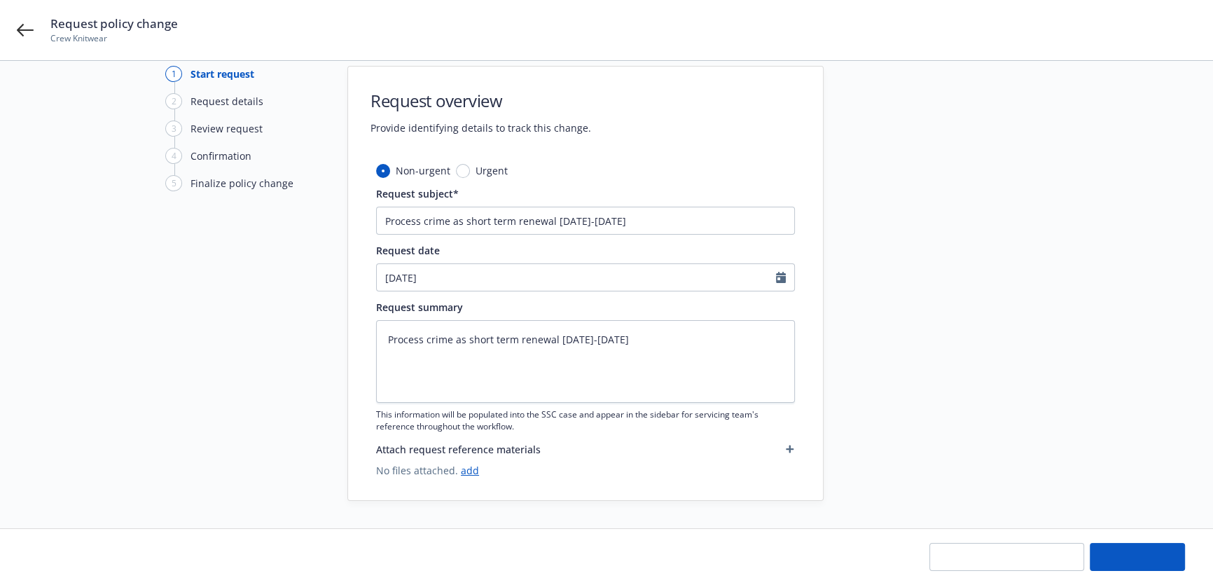
type textarea "x"
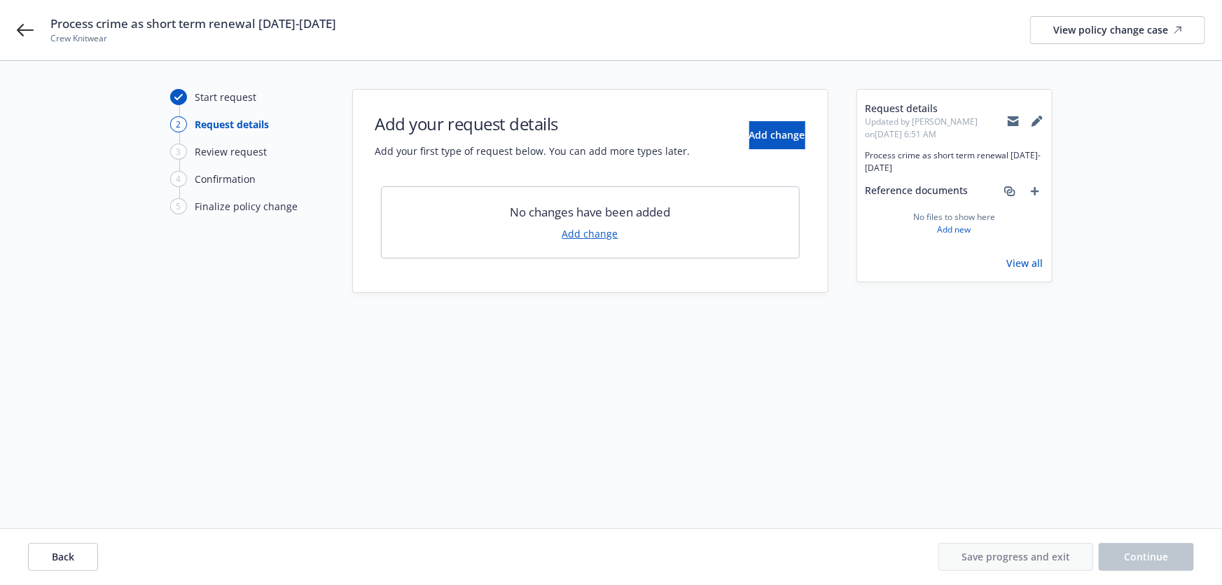
click at [593, 238] on link "Add change" at bounding box center [590, 233] width 56 height 15
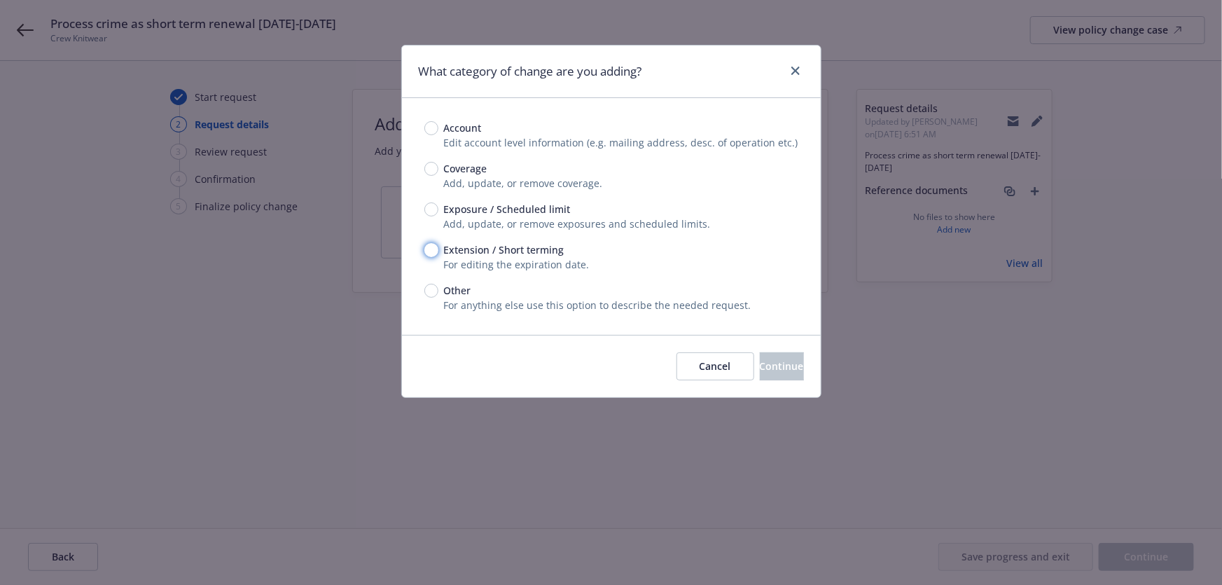
drag, startPoint x: 431, startPoint y: 246, endPoint x: 440, endPoint y: 261, distance: 16.9
click at [431, 247] on input "Extension / Short terming" at bounding box center [431, 250] width 14 height 14
radio input "true"
click at [776, 367] on span "Continue" at bounding box center [782, 365] width 44 height 13
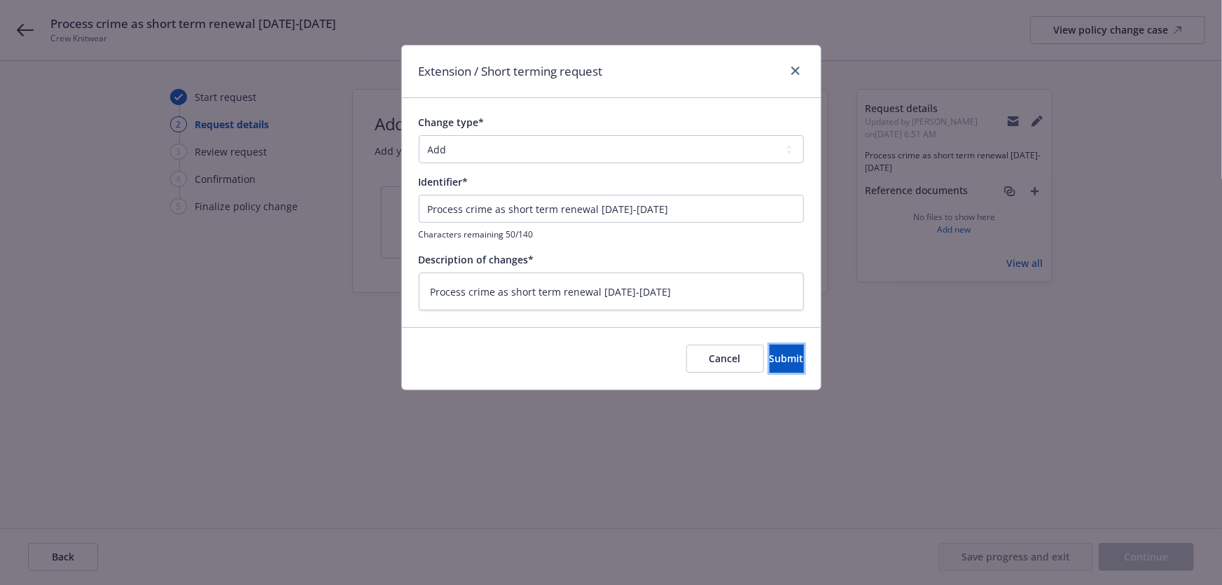
click at [776, 367] on button "Submit" at bounding box center [786, 358] width 34 height 28
type textarea "x"
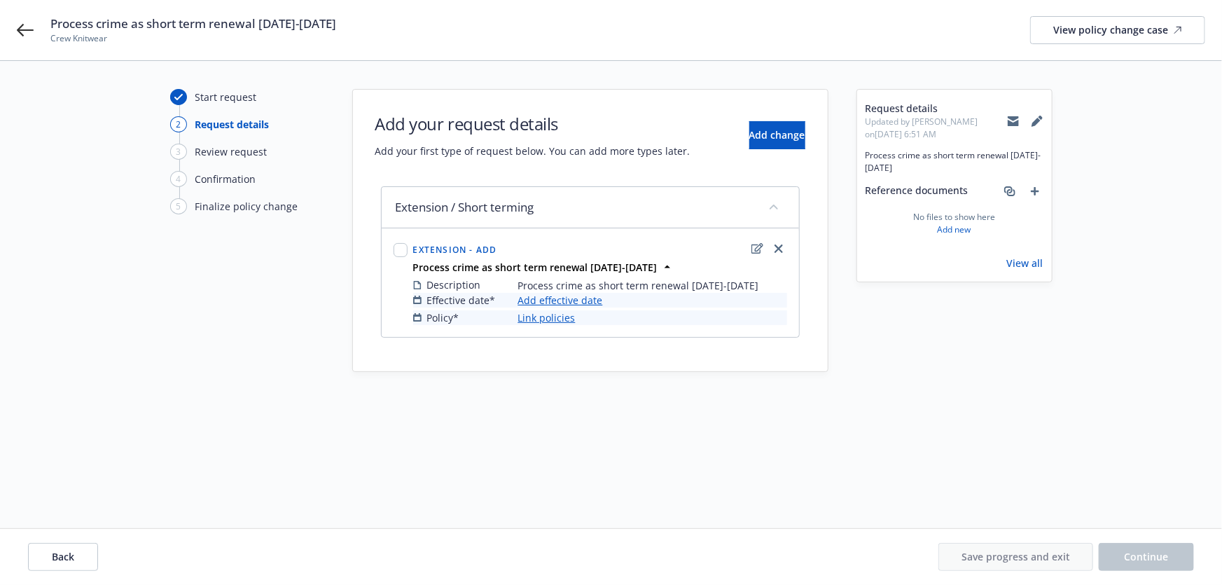
click at [573, 300] on link "Add effective date" at bounding box center [560, 300] width 85 height 15
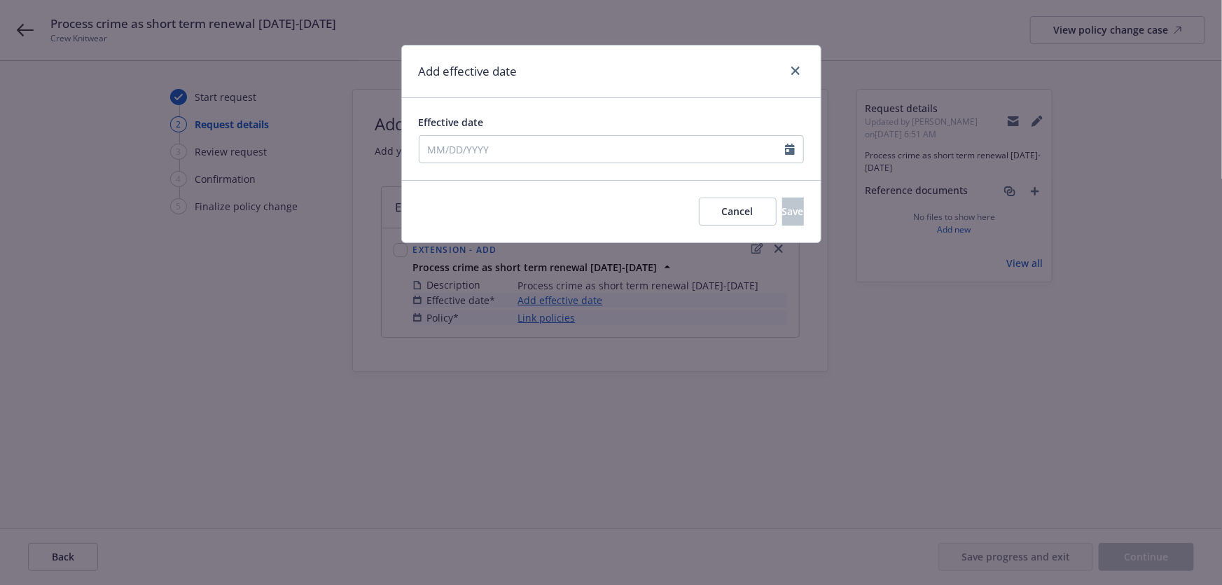
click at [791, 158] on div at bounding box center [794, 149] width 18 height 27
click at [791, 145] on icon "Calendar" at bounding box center [790, 149] width 10 height 11
select select "8"
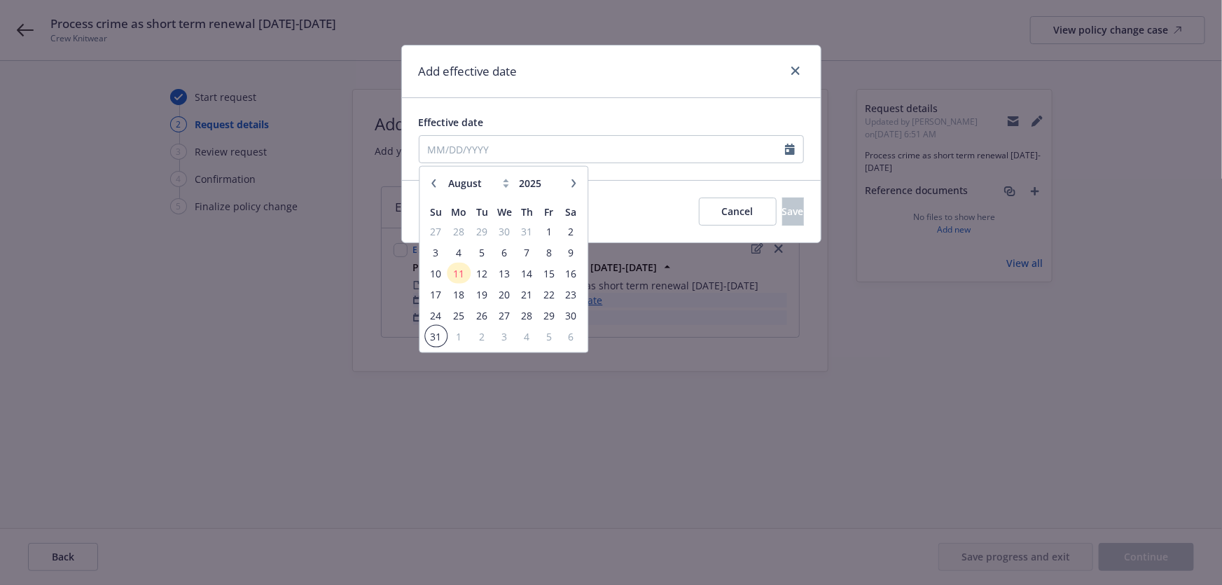
click at [437, 337] on span "31" at bounding box center [435, 336] width 19 height 18
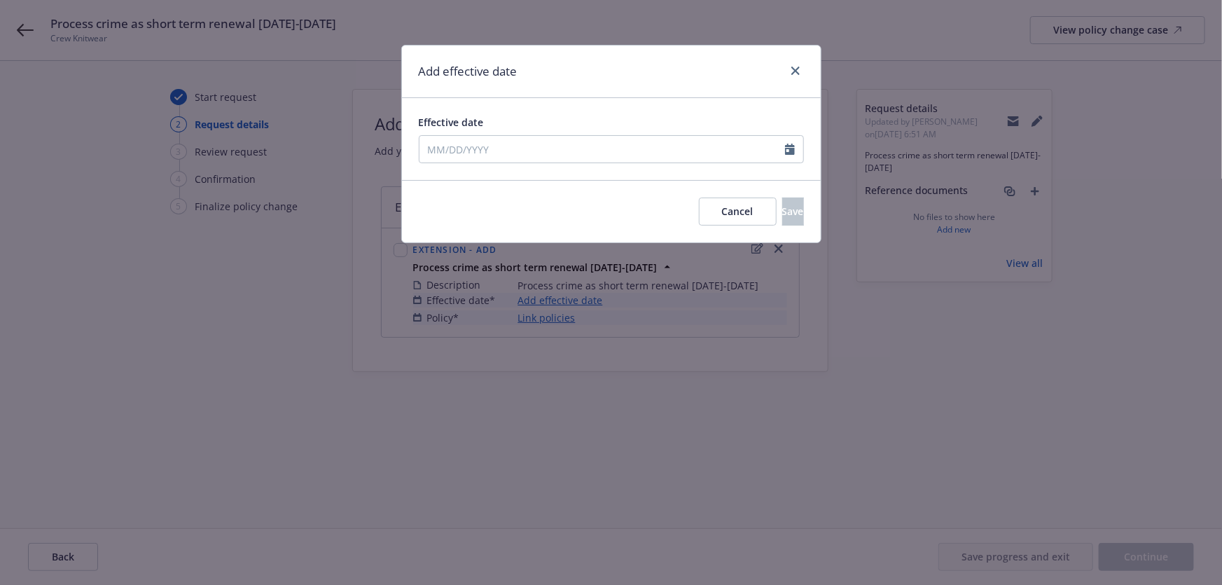
type input "08/31/2025"
click at [782, 209] on span "Save" at bounding box center [793, 210] width 22 height 13
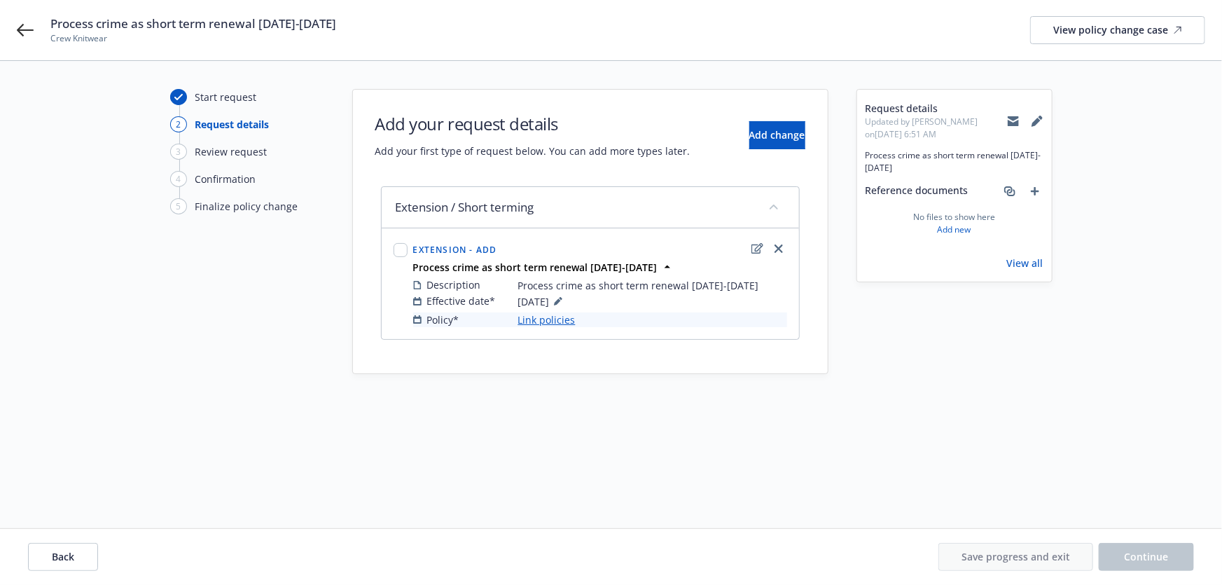
click at [533, 319] on link "Link policies" at bounding box center [546, 319] width 57 height 15
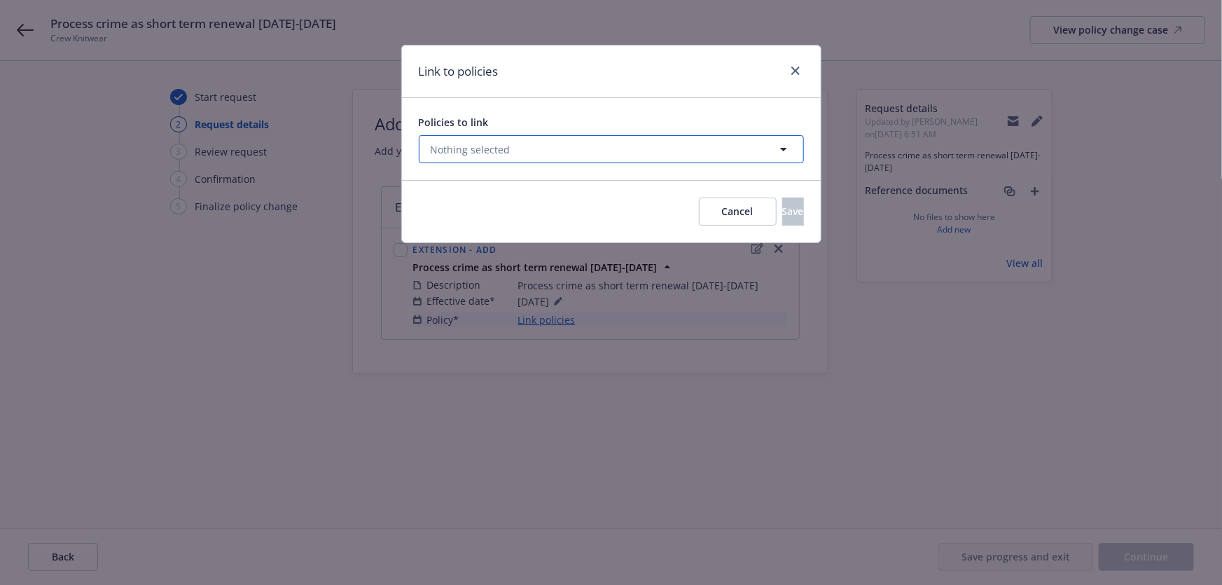
click at [781, 149] on icon "button" at bounding box center [783, 149] width 17 height 17
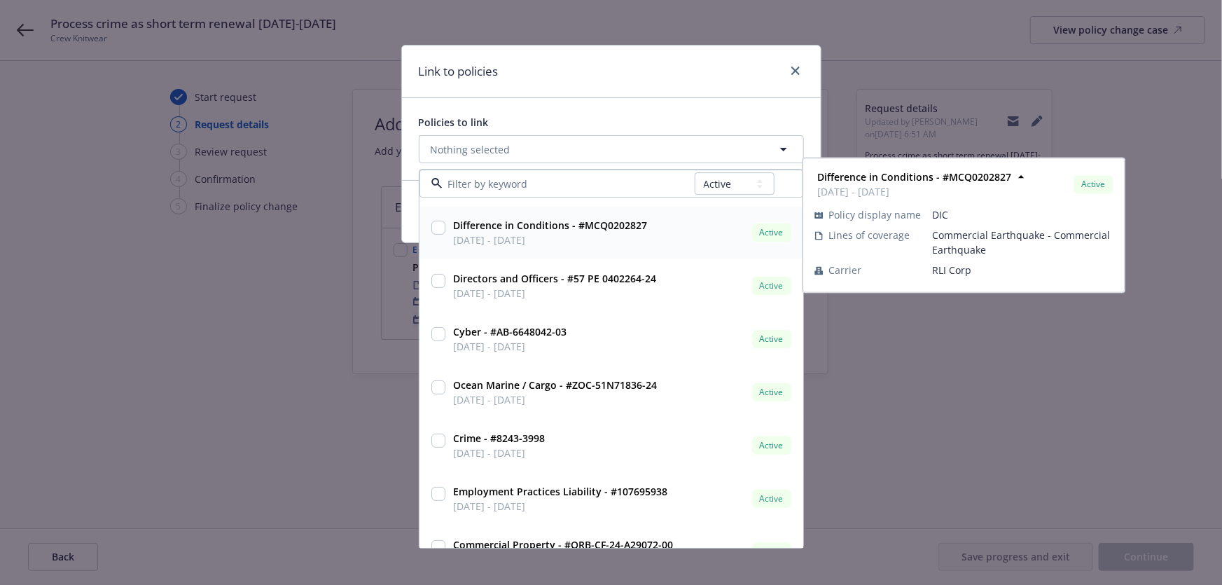
scroll to position [182, 0]
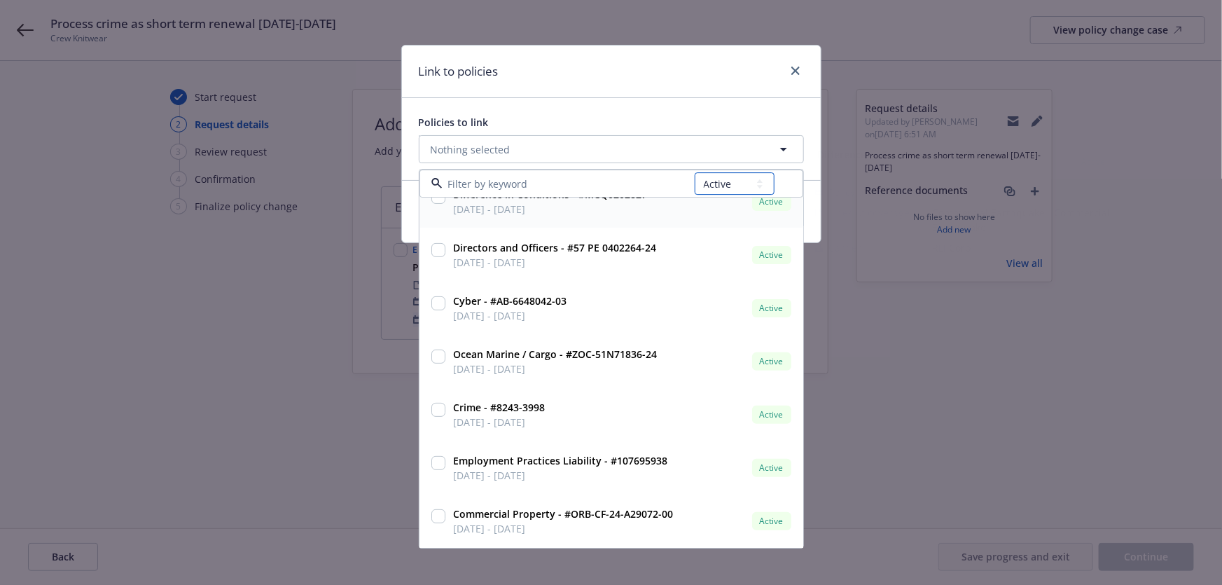
click at [760, 188] on select "All Active Upcoming Expired Cancelled" at bounding box center [735, 184] width 80 height 22
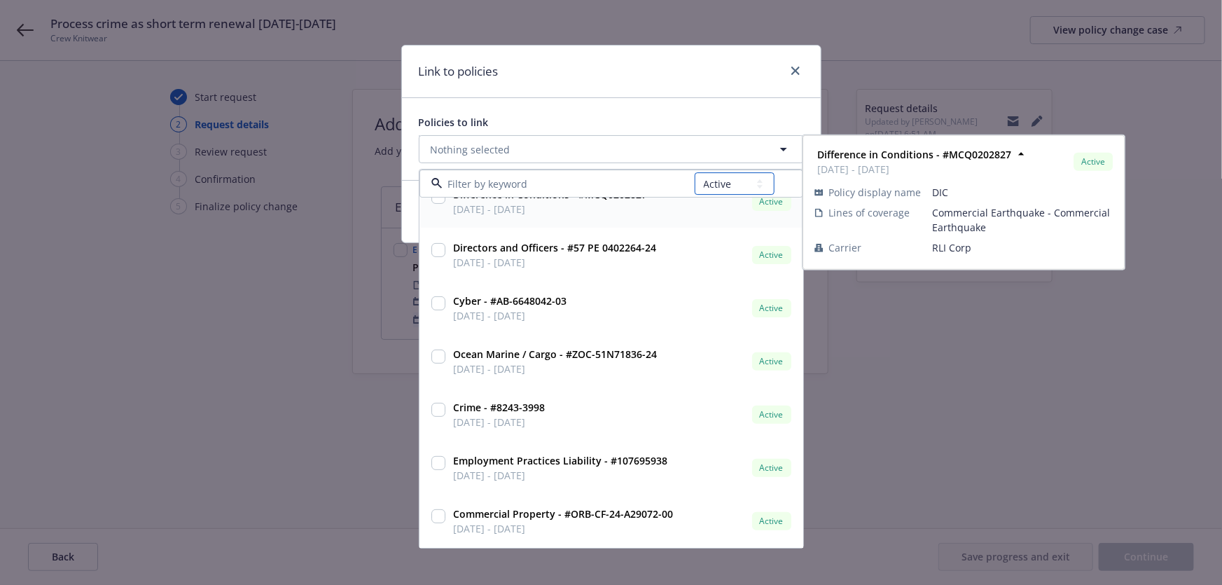
select select "UPCOMING"
click at [695, 173] on select "All Active Upcoming Expired Cancelled" at bounding box center [735, 184] width 80 height 22
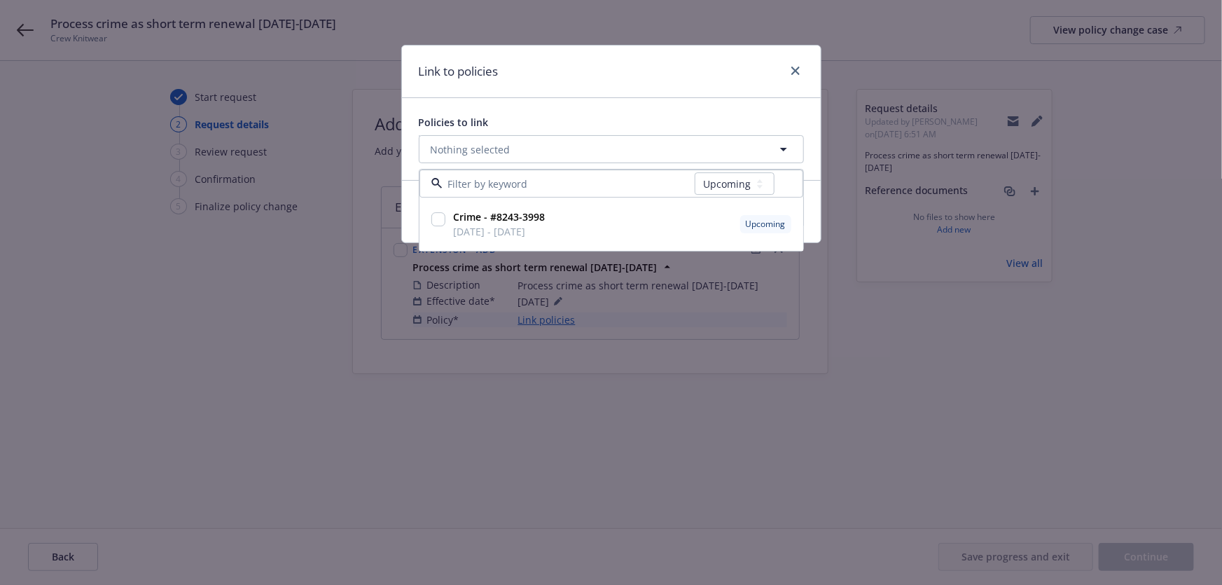
scroll to position [0, 0]
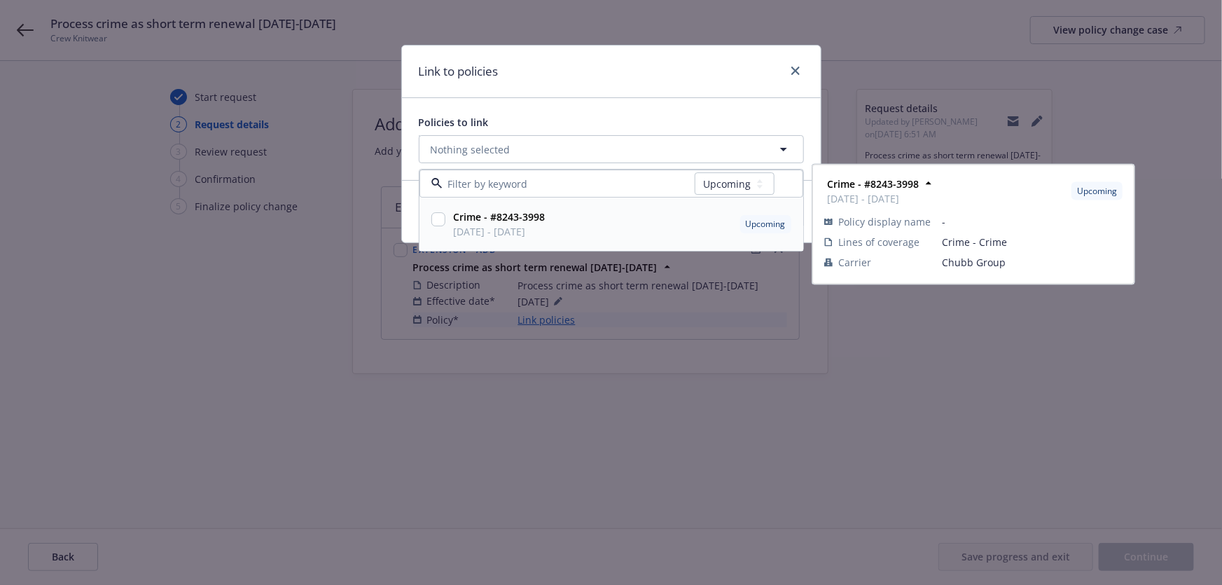
click at [438, 224] on input "checkbox" at bounding box center [438, 220] width 14 height 14
checkbox input "true"
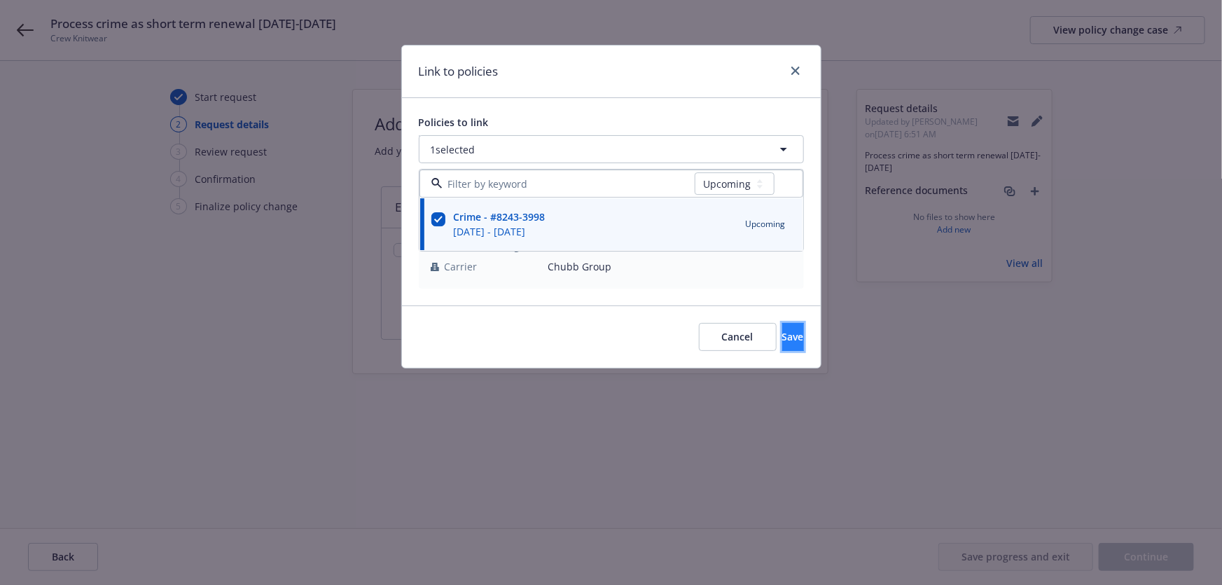
click at [782, 337] on span "Save" at bounding box center [793, 336] width 22 height 13
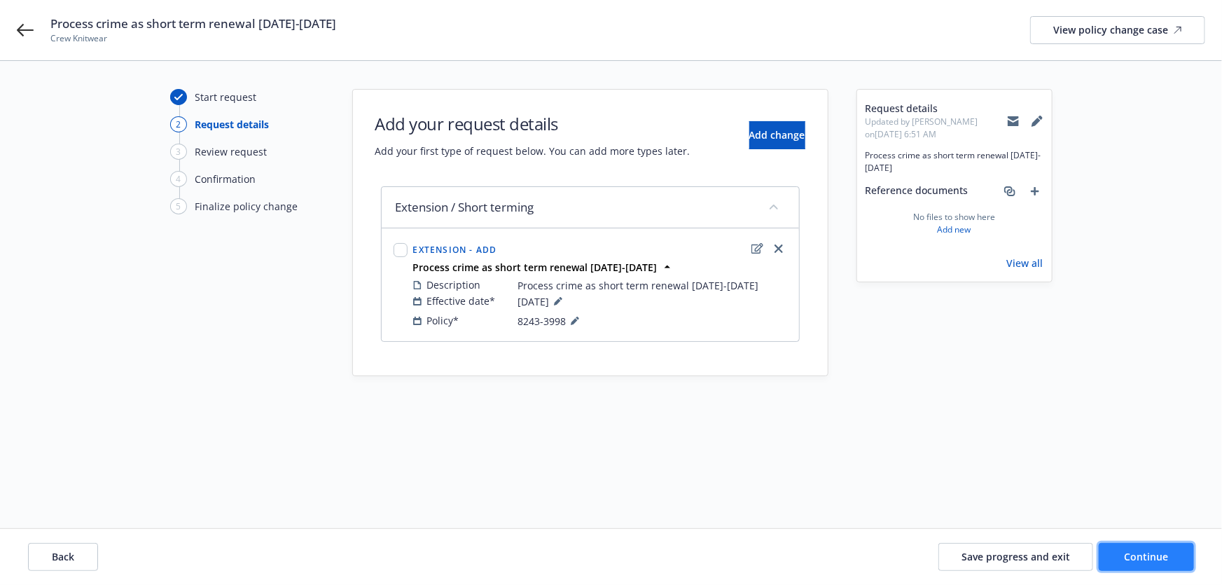
click at [1152, 561] on span "Continue" at bounding box center [1146, 556] width 44 height 13
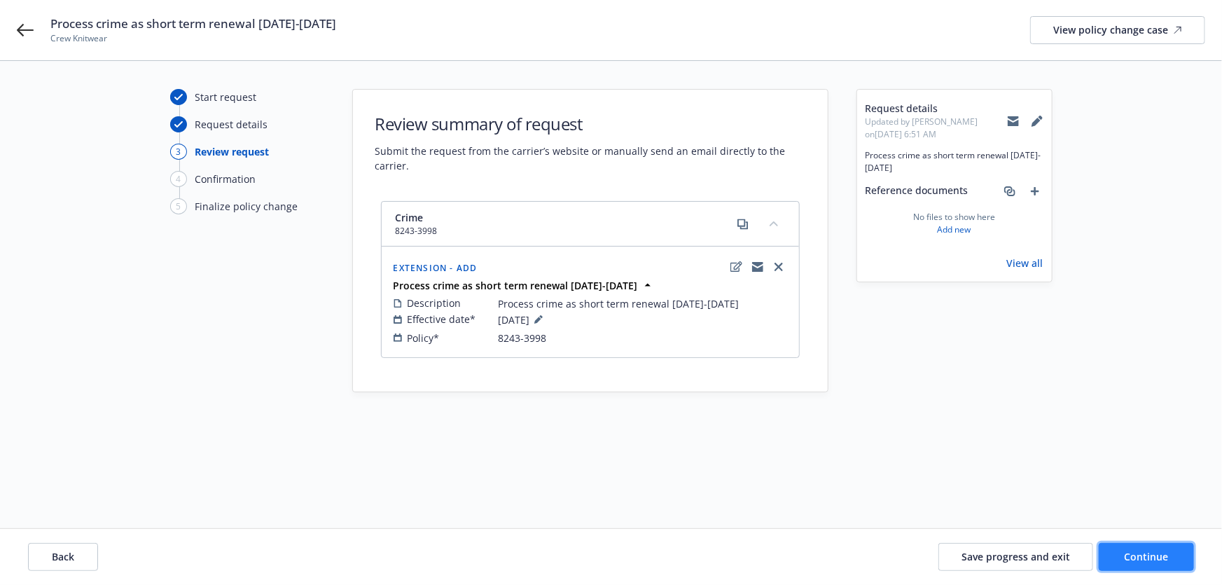
click at [1152, 559] on span "Continue" at bounding box center [1146, 556] width 44 height 13
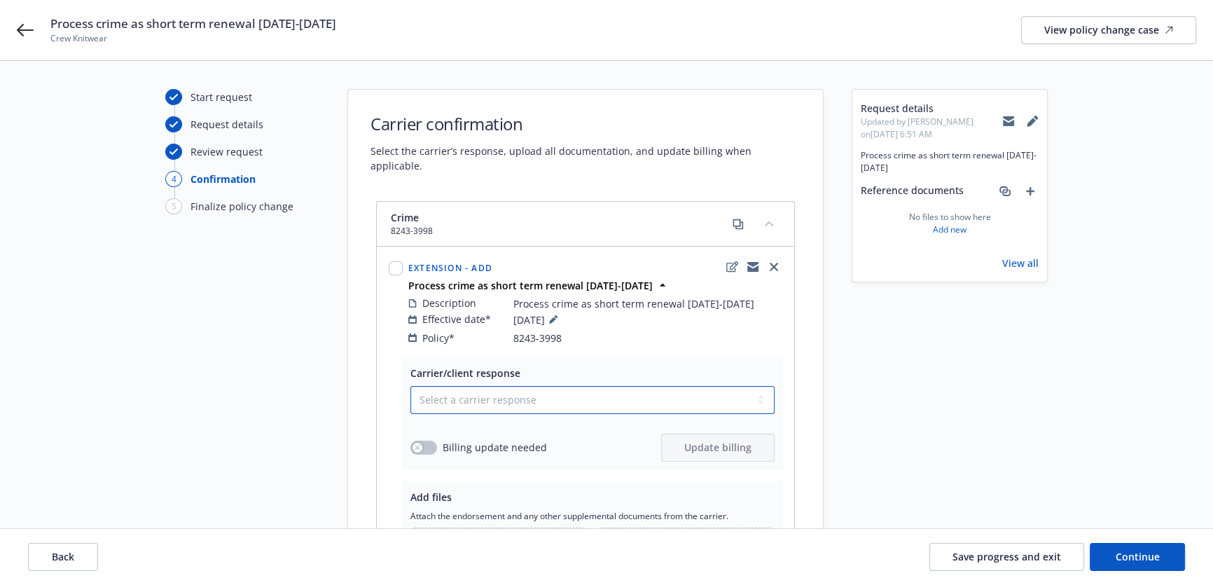
click at [762, 386] on select "Select a carrier response Accepted Accepted with revision No endorsement needed…" at bounding box center [592, 400] width 364 height 28
select select "ACCEPTED"
click at [410, 386] on select "Select a carrier response Accepted Accepted with revision No endorsement needed…" at bounding box center [592, 400] width 364 height 28
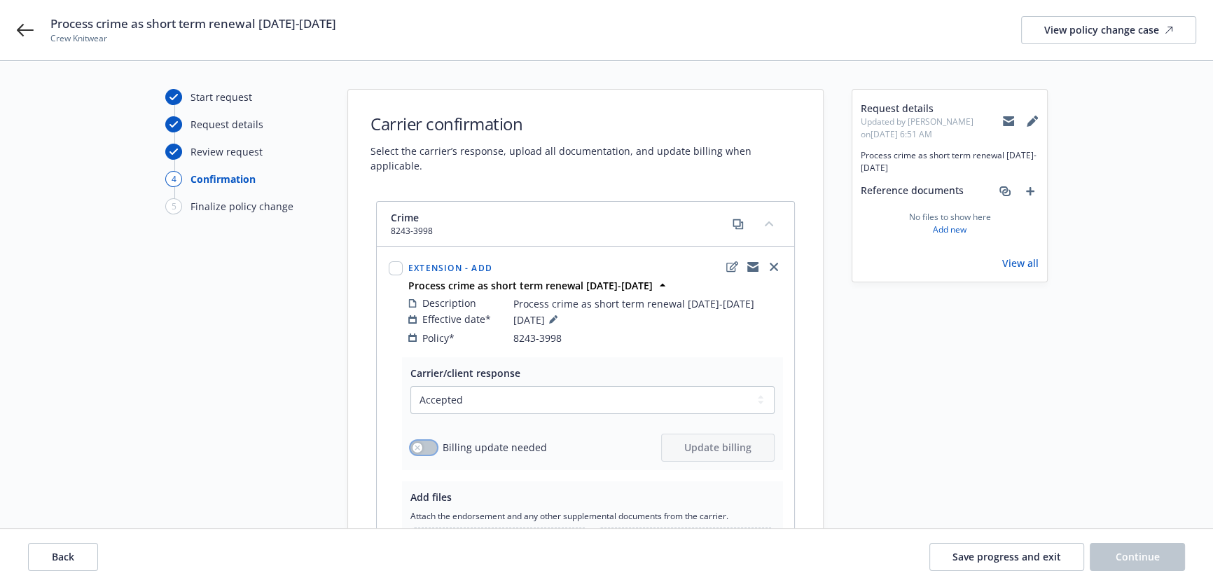
click at [431, 440] on button "button" at bounding box center [423, 447] width 27 height 14
click at [706, 440] on span "Update billing" at bounding box center [717, 446] width 67 height 13
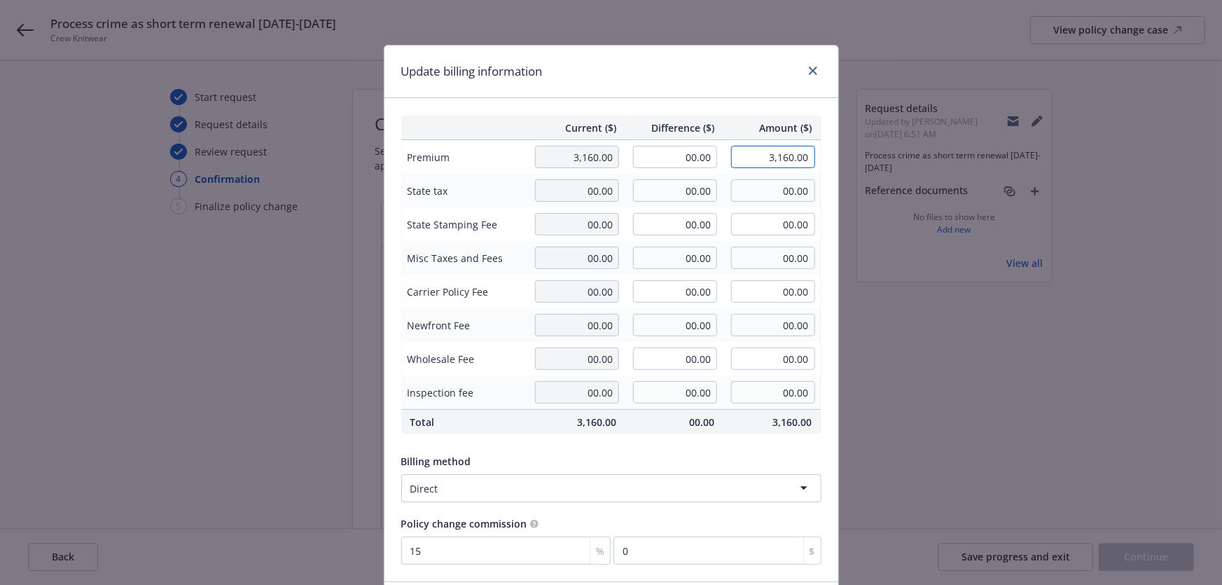
drag, startPoint x: 760, startPoint y: 153, endPoint x: 840, endPoint y: 158, distance: 80.7
click at [840, 158] on div "Update billing information Current ($) Difference ($) Amount ($) Premium 3,160.…" at bounding box center [611, 292] width 1222 height 585
type input "1126"
type input "-2,034.00"
type input "1,126.00"
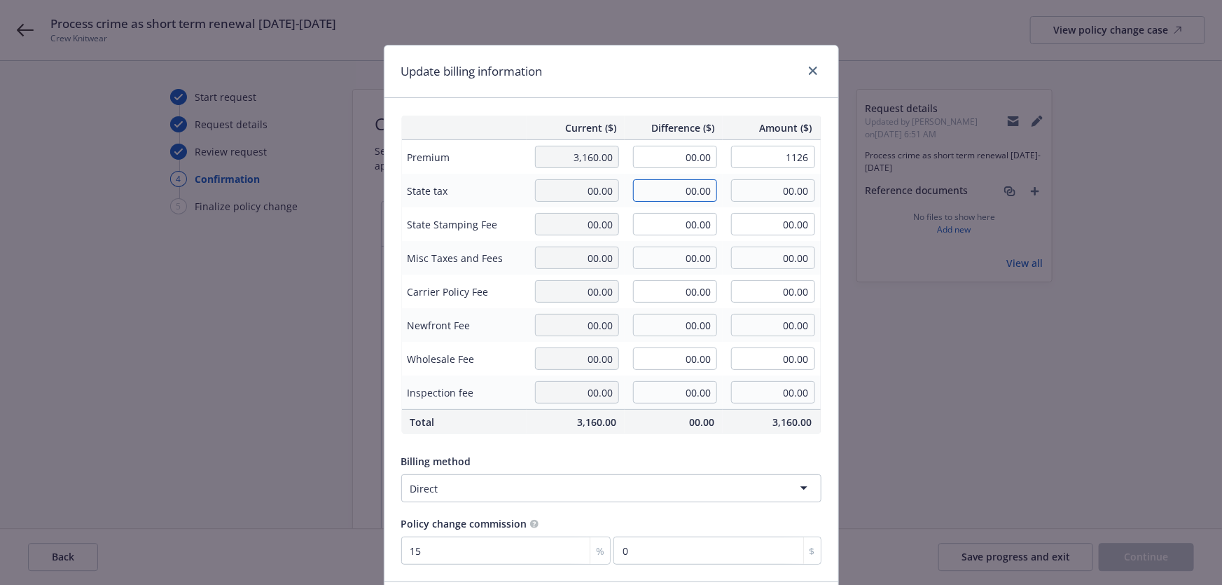
type input "-305.1"
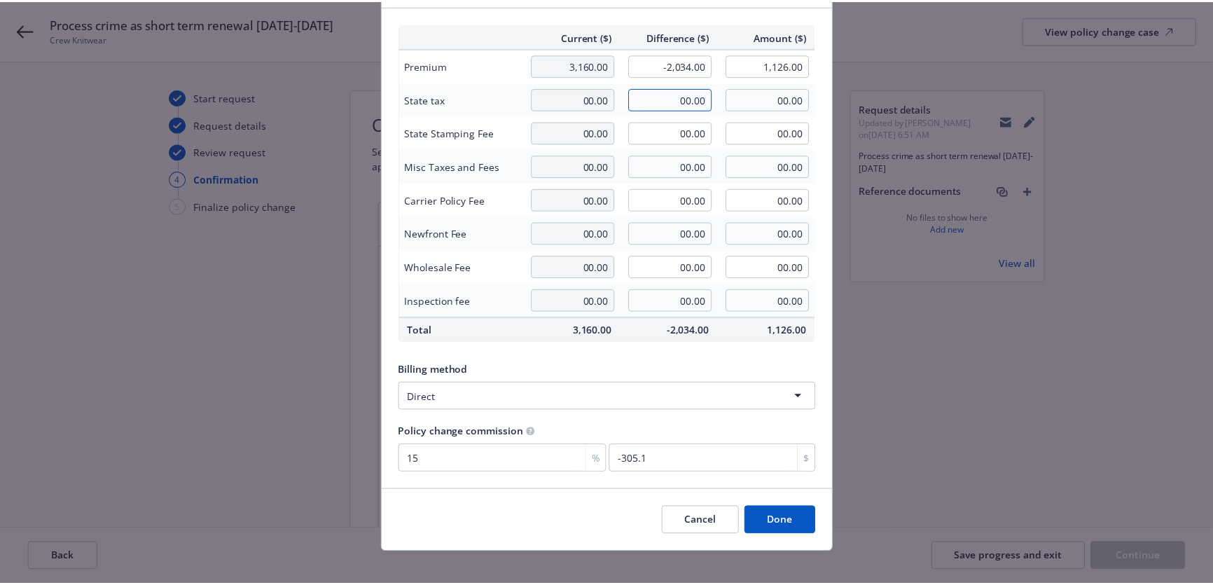
scroll to position [104, 0]
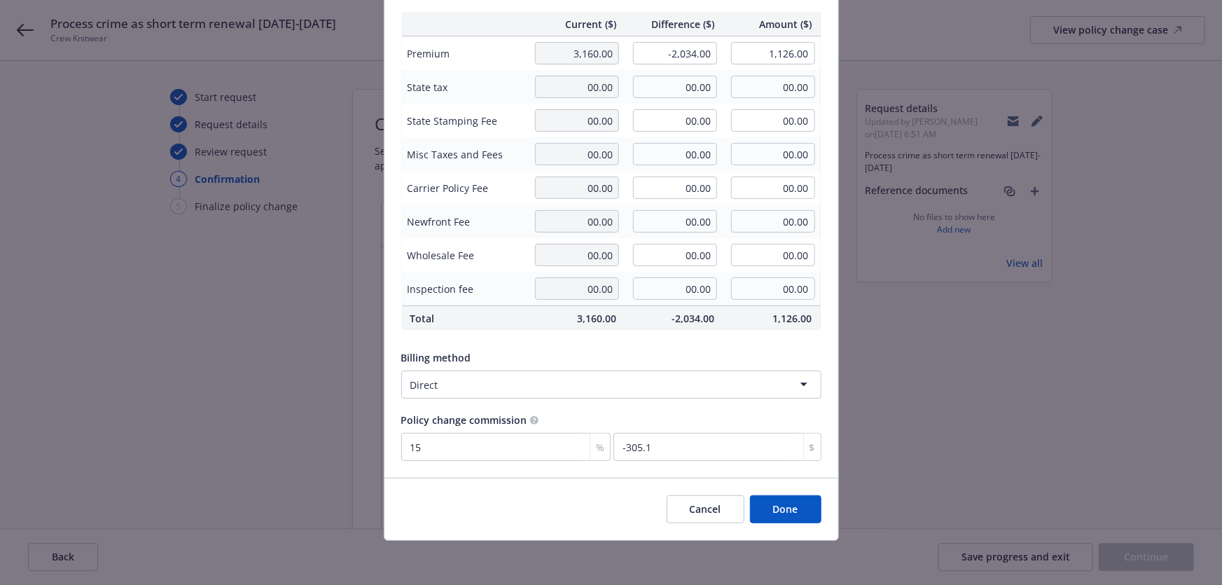
click at [788, 511] on button "Done" at bounding box center [785, 509] width 71 height 28
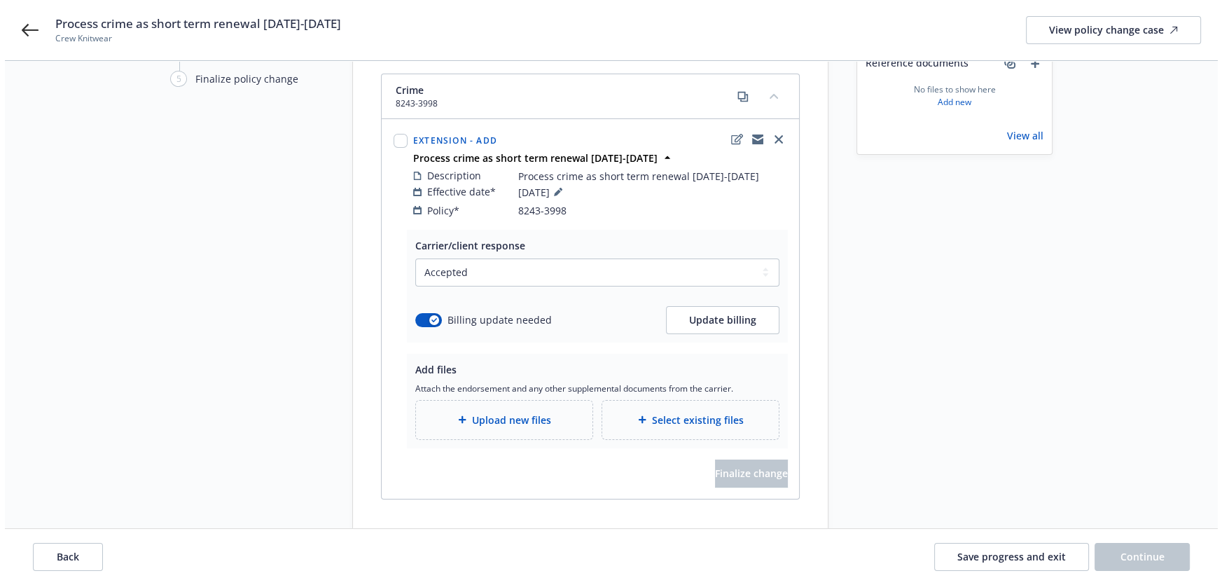
scroll to position [145, 0]
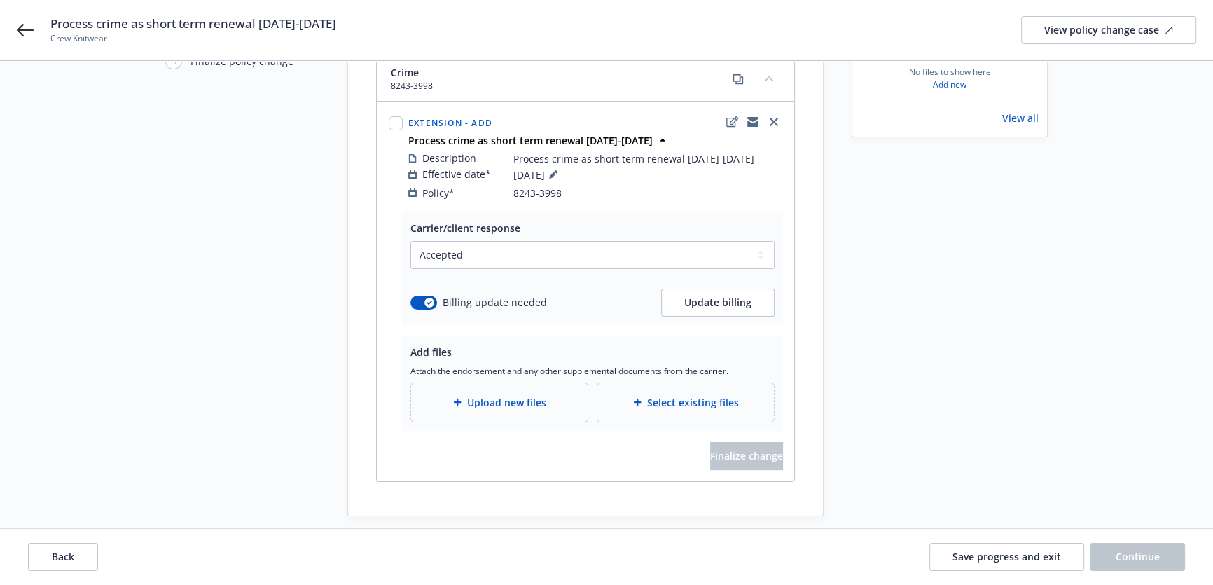
click at [489, 394] on div "Upload new files" at bounding box center [499, 402] width 154 height 16
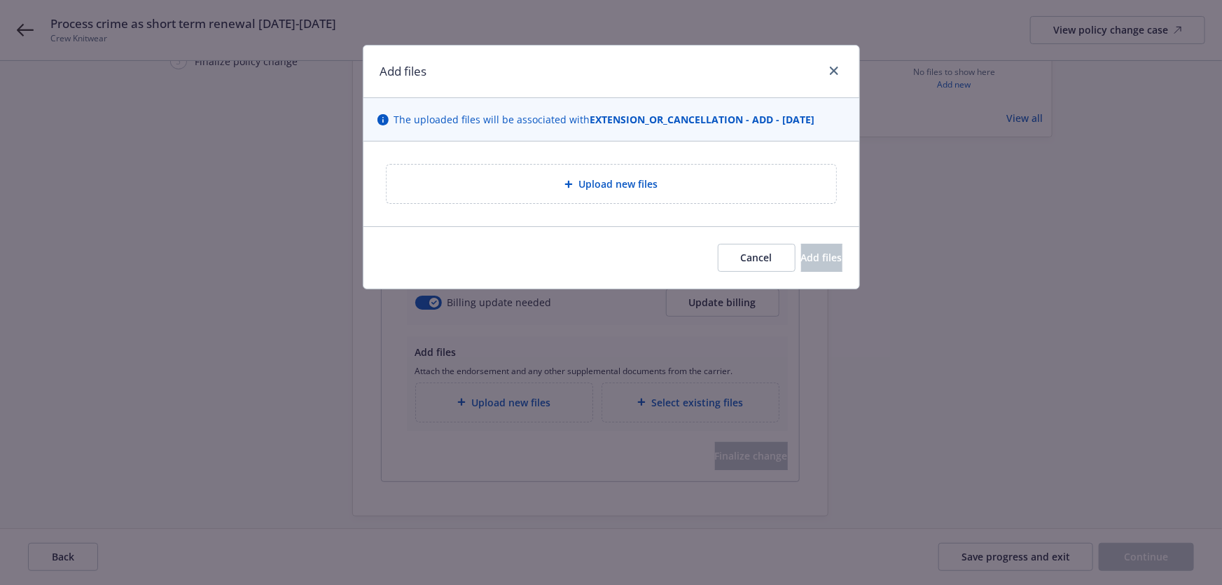
click at [615, 189] on span "Upload new files" at bounding box center [617, 183] width 79 height 15
type textarea "x"
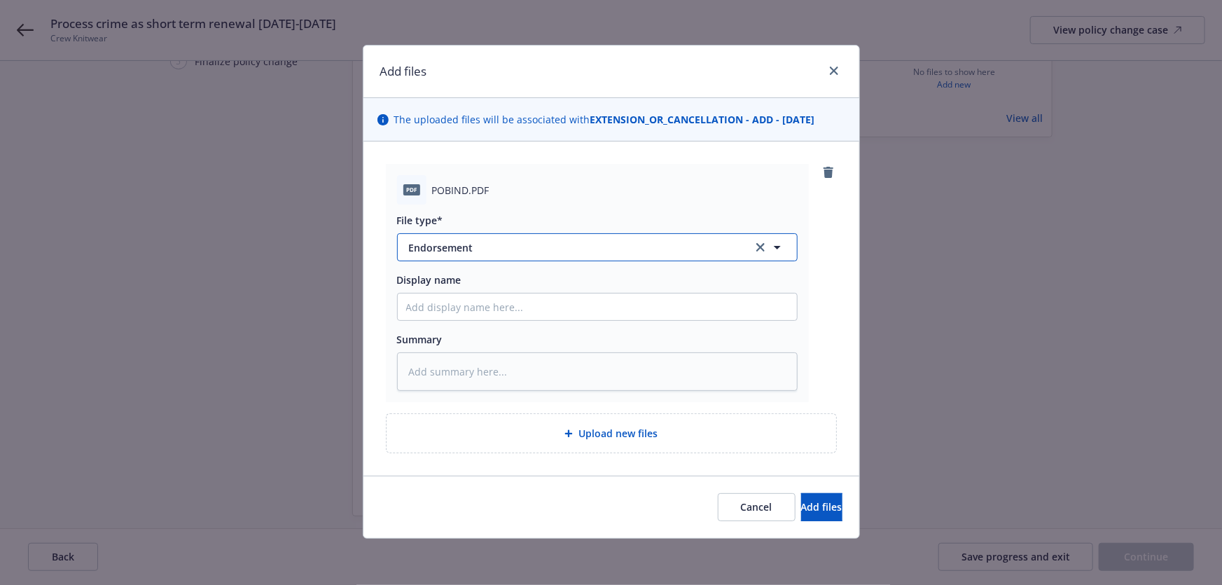
click at [520, 251] on span "Endorsement" at bounding box center [571, 247] width 324 height 15
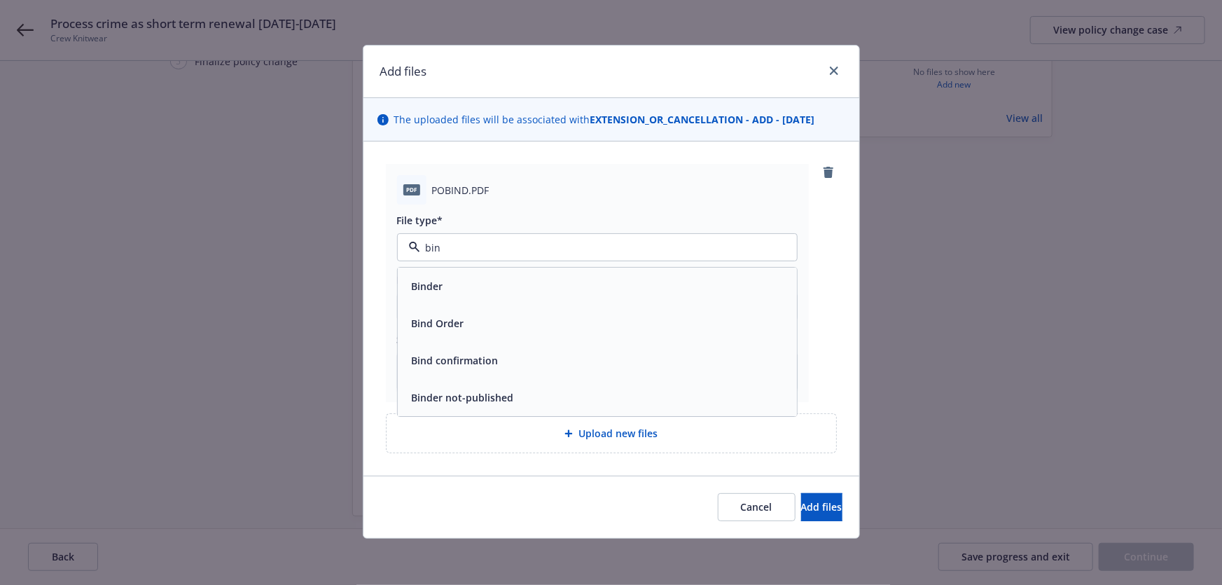
type input "bind"
click at [435, 288] on span "Binder" at bounding box center [428, 286] width 32 height 15
click at [428, 308] on input "Display name" at bounding box center [597, 306] width 399 height 27
type textarea "x"
type input "B"
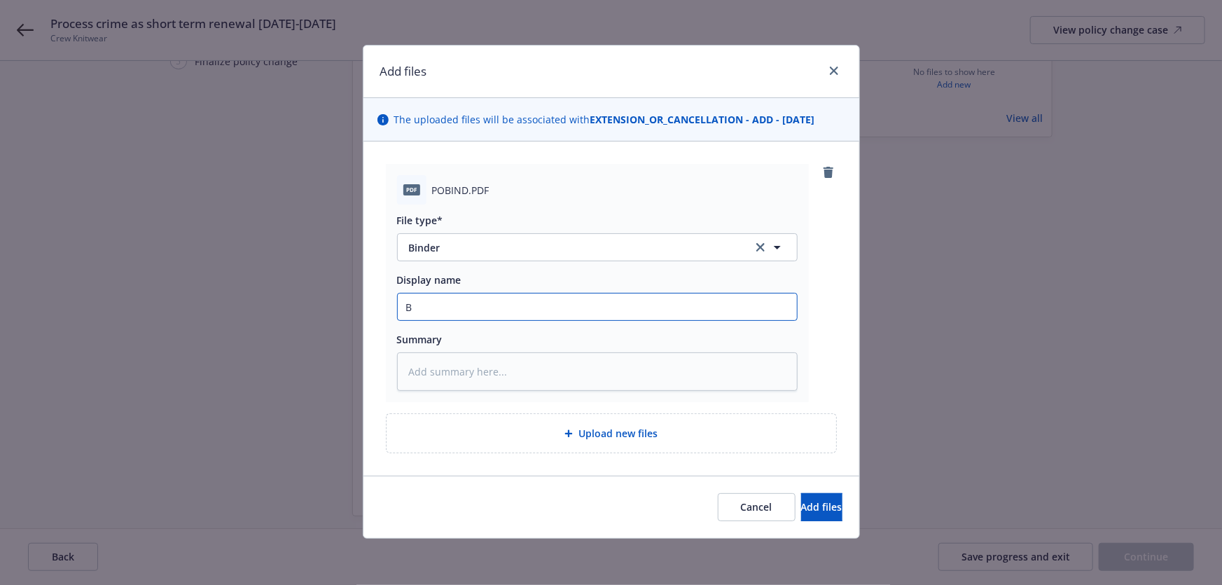
type textarea "x"
type input "Bi"
type textarea "x"
type input "Bind"
type textarea "x"
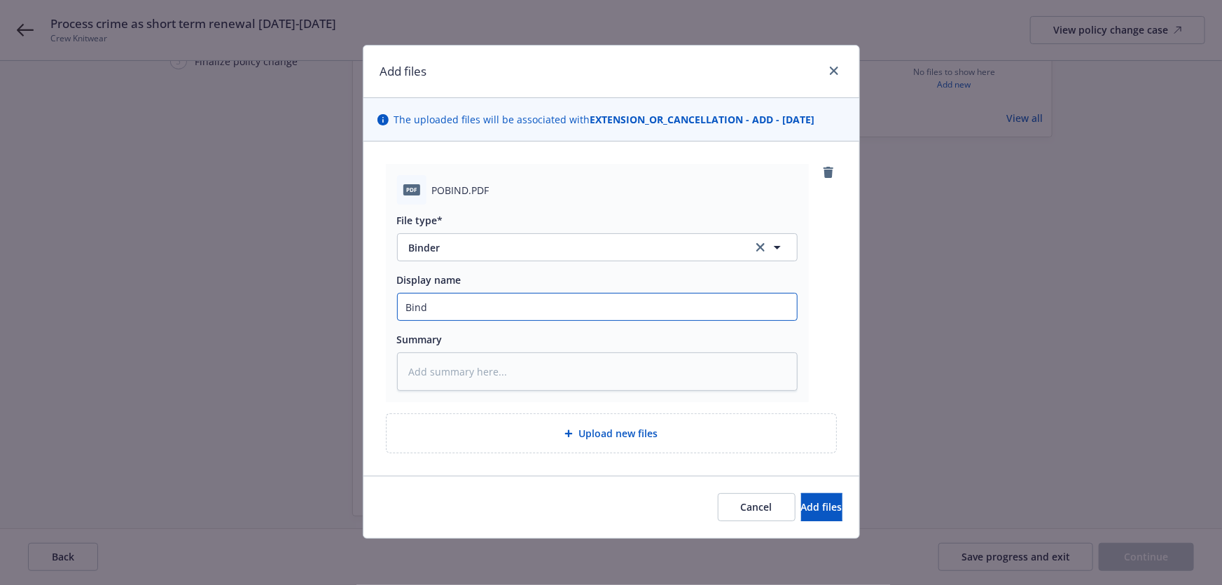
type input "Binde"
type textarea "x"
type input "Binder"
type textarea "x"
type input "Binder"
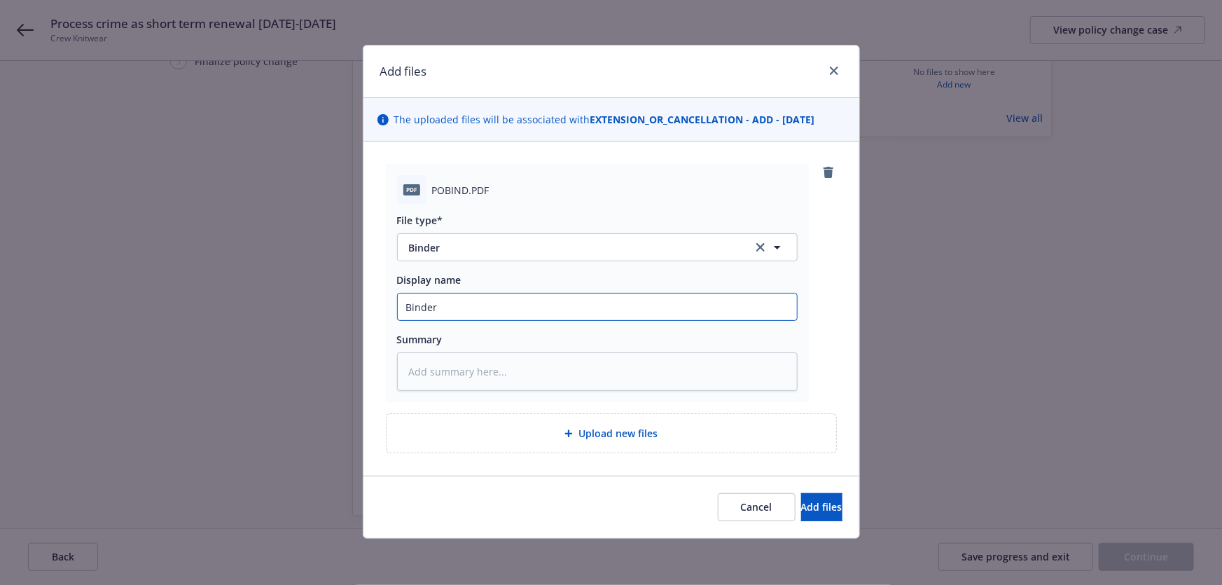
type textarea "x"
type input "Binder co"
type textarea "x"
type input "Binder cor"
type textarea "x"
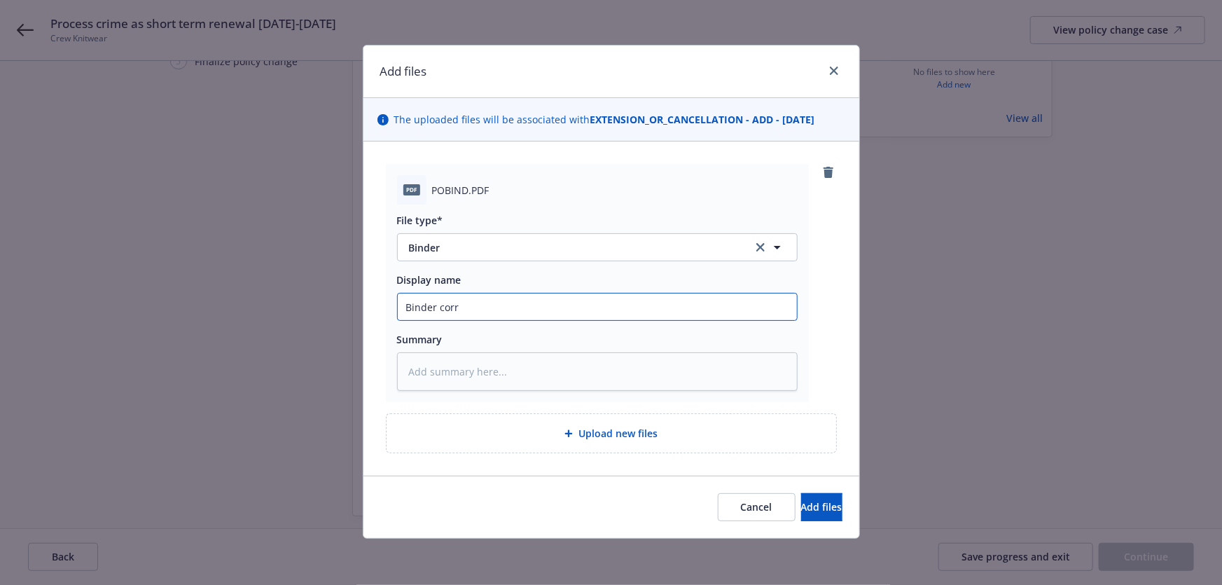
type input "Binder corre"
type textarea "x"
type input "Binder correc"
type textarea "x"
type input "Binder correct"
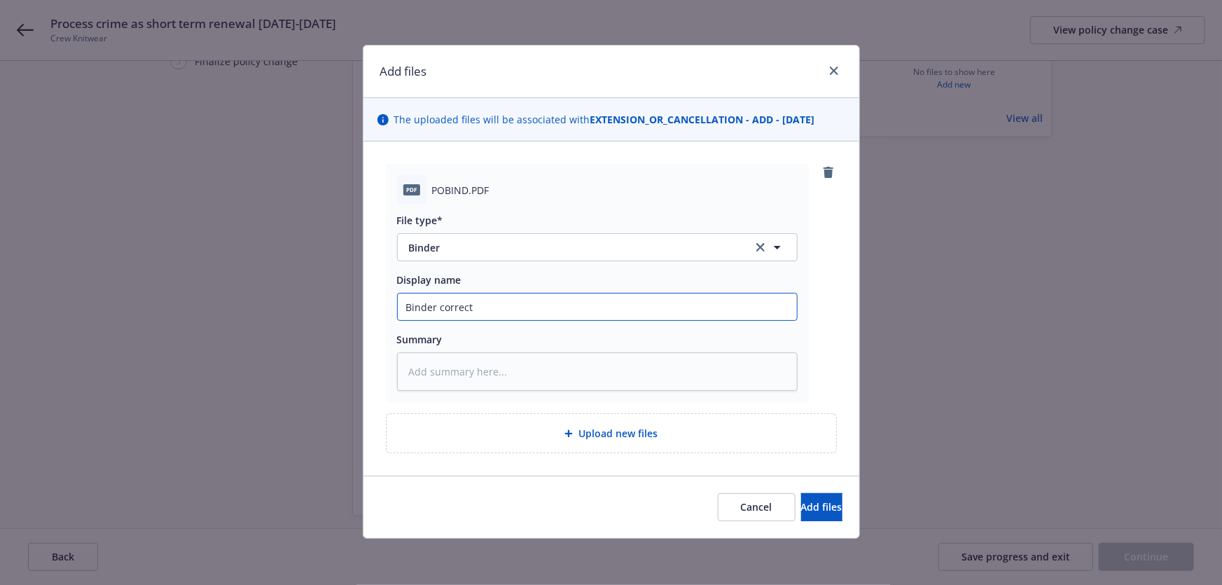
type textarea "x"
type input "Binder correcti"
type textarea "x"
type input "Binder correctin"
type textarea "x"
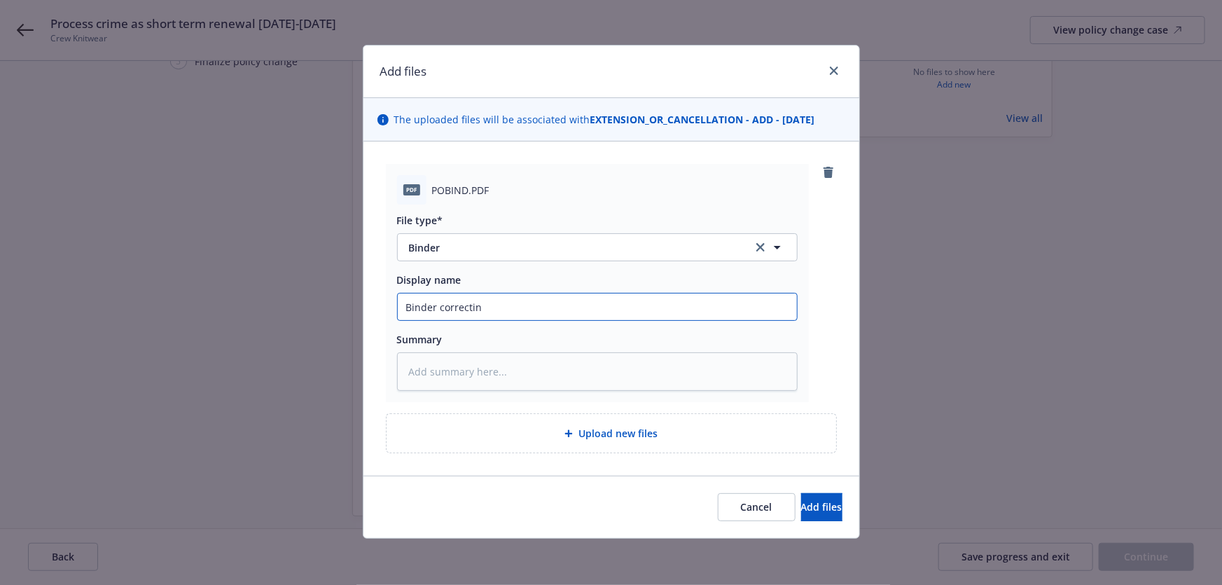
type input "Binder correcting"
type textarea "x"
type input "Binder correcting p"
type textarea "x"
type input "Binder correcting po"
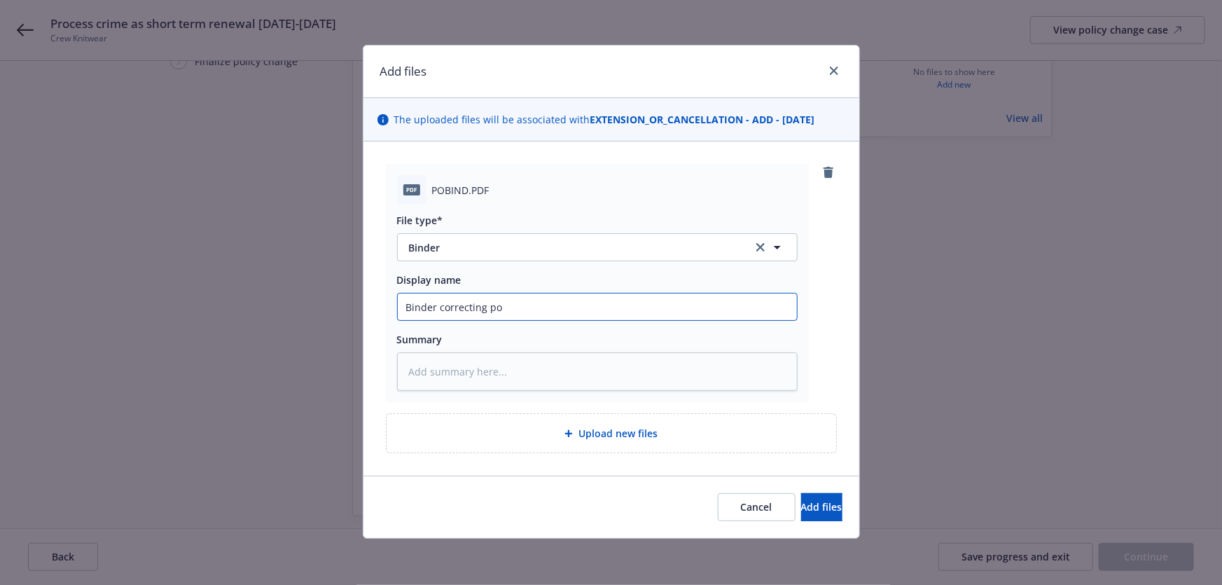
type textarea "x"
type input "Binder correcting pol"
type textarea "x"
type input "Binder correcting poli"
type textarea "x"
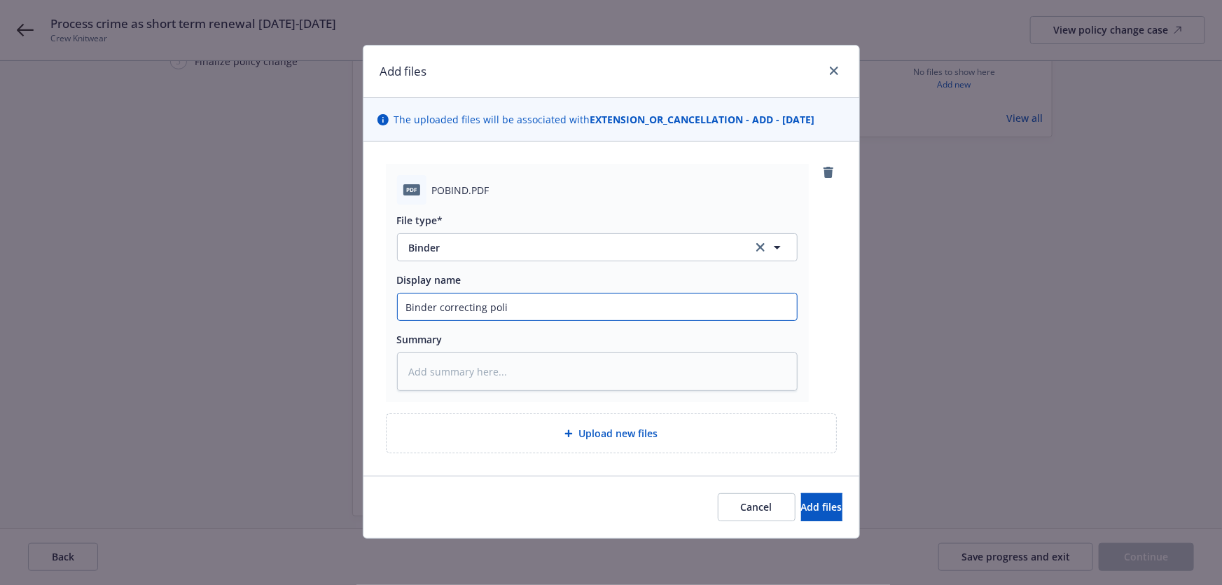
type input "Binder correcting polic"
type textarea "x"
type input "Binder correcting policy"
type textarea "x"
type input "Binder correcting policy"
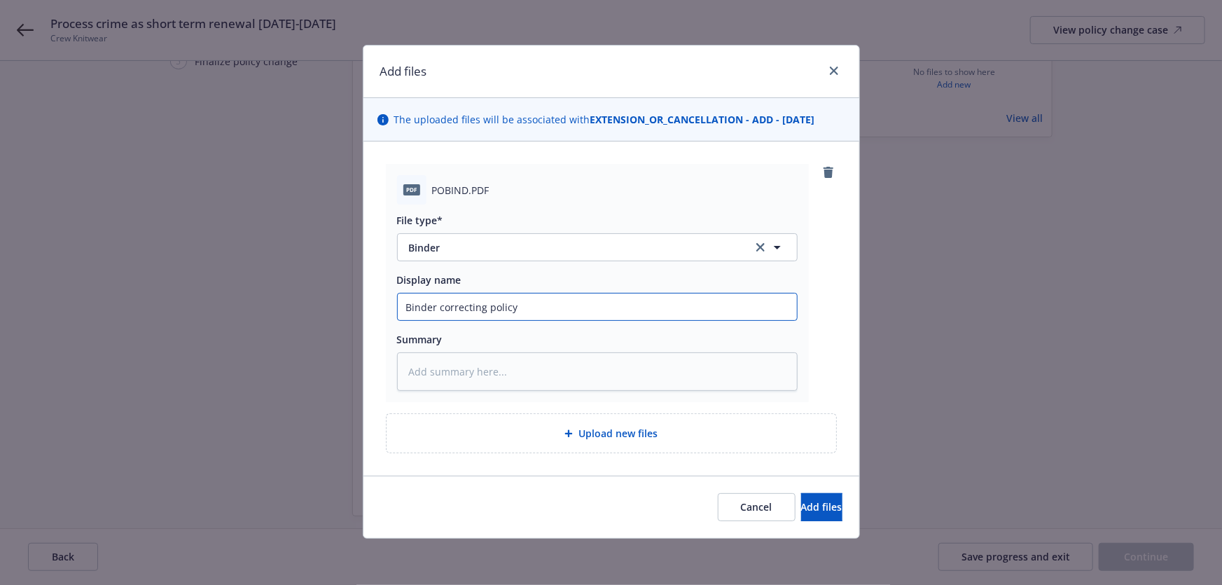
type textarea "x"
type input "Binder correcting policy t"
type textarea "x"
type input "Binder correcting policy te"
type textarea "x"
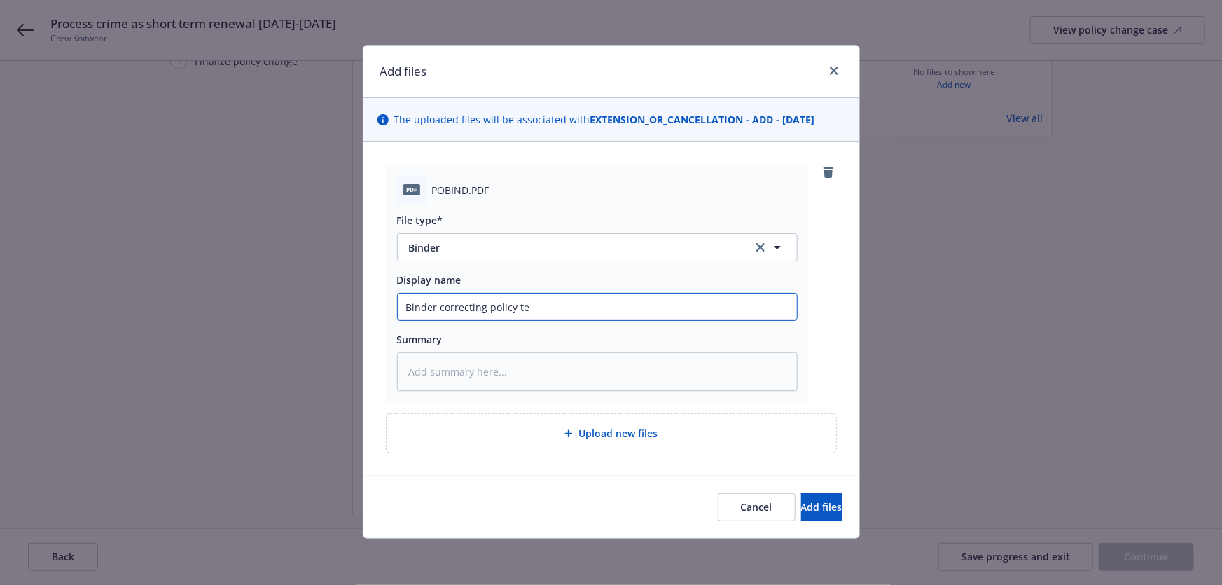
type input "Binder correcting policy ter"
type textarea "x"
paste input "Process crime as short term renewal 8/31/25-1/8/26"
drag, startPoint x: 553, startPoint y: 307, endPoint x: 715, endPoint y: 321, distance: 162.3
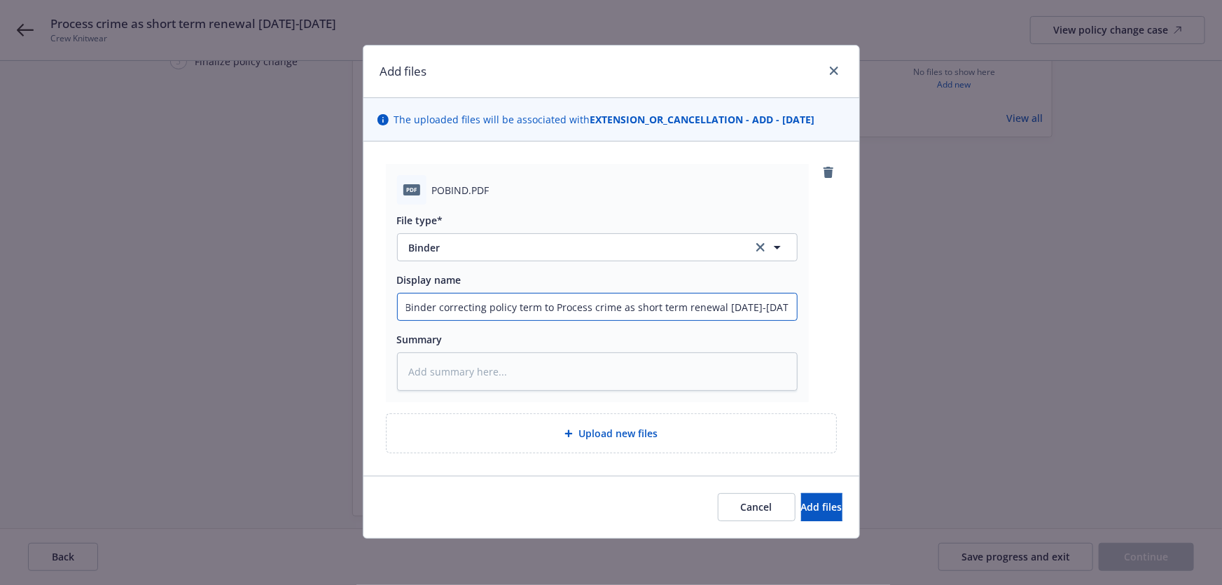
click at [715, 321] on div "File type* Binder Display name Binder correcting policy term to Process crime a…" at bounding box center [597, 297] width 400 height 186
click at [801, 503] on span "Add files" at bounding box center [821, 506] width 41 height 13
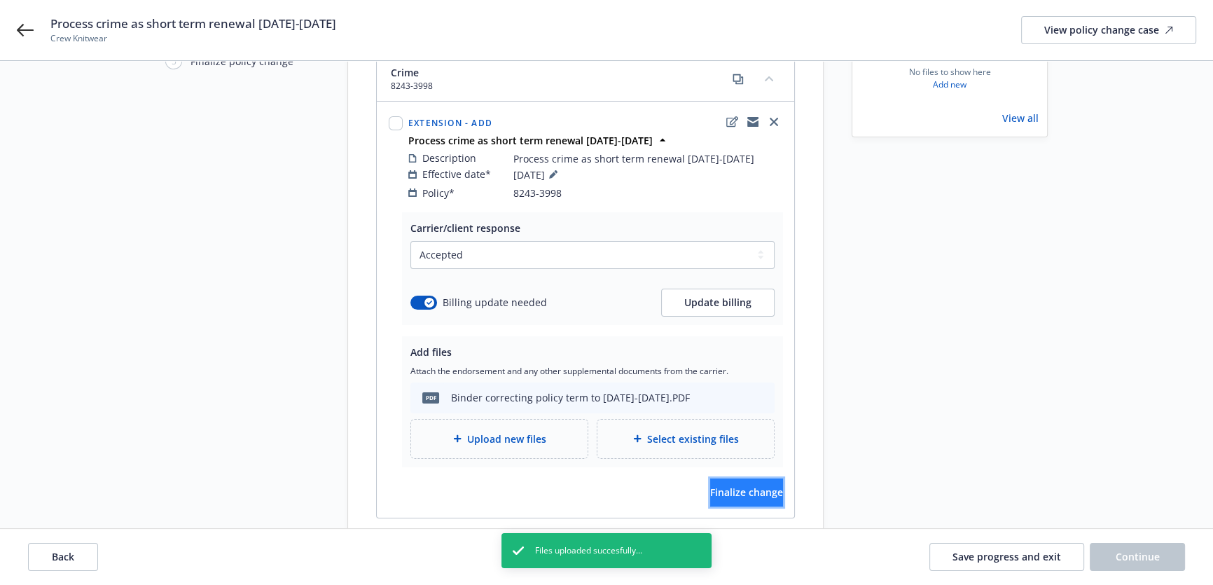
click at [739, 485] on span "Finalize change" at bounding box center [746, 491] width 73 height 13
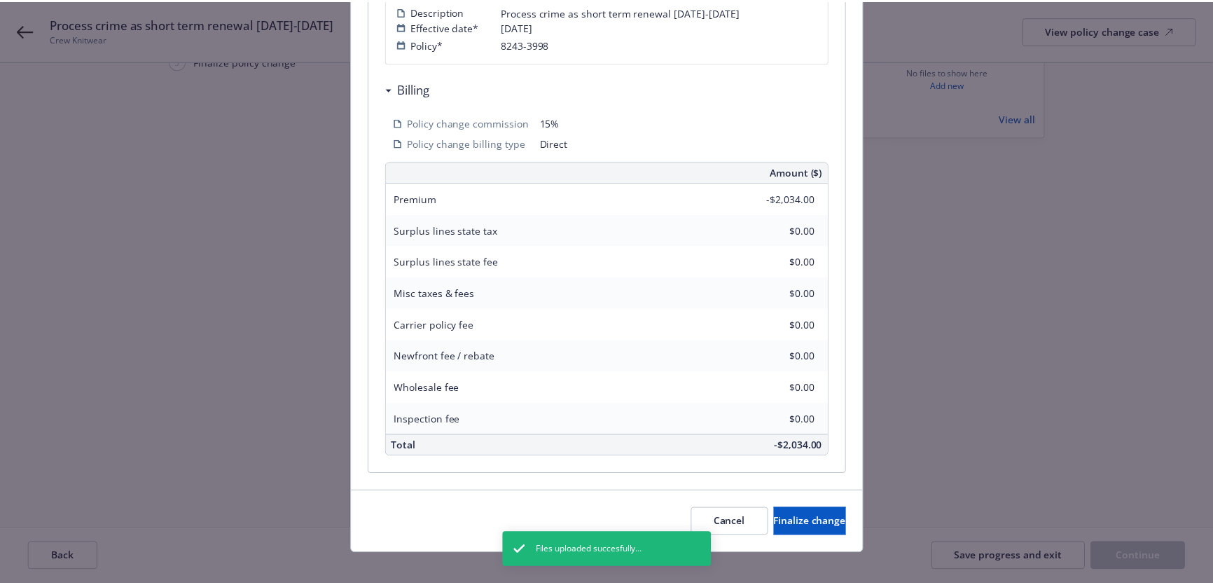
scroll to position [361, 0]
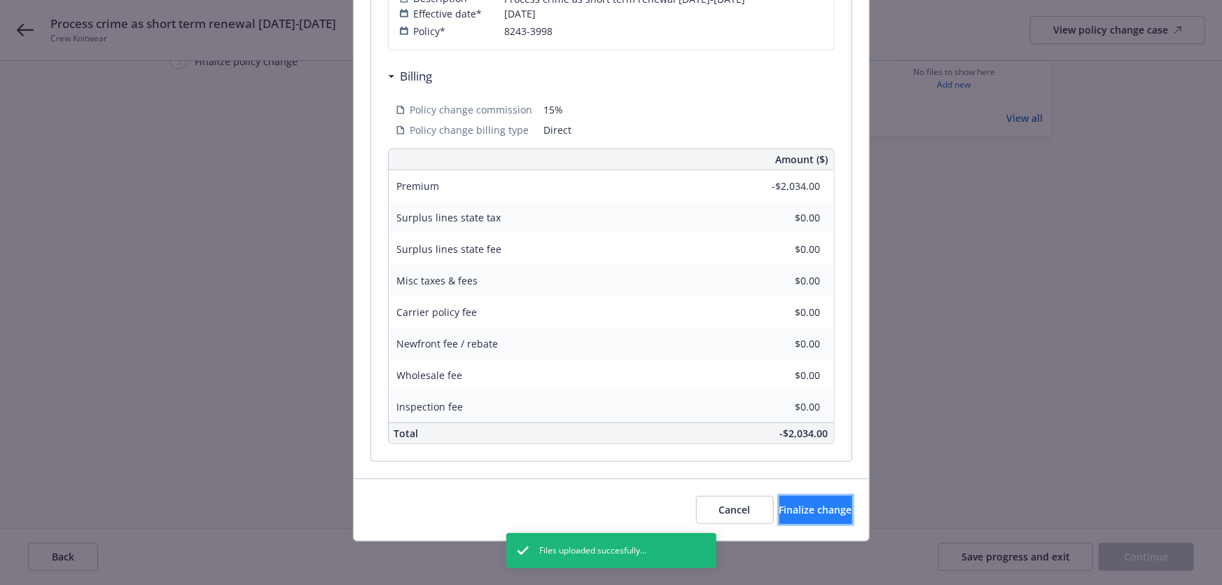
click at [797, 522] on button "Finalize change" at bounding box center [815, 510] width 73 height 28
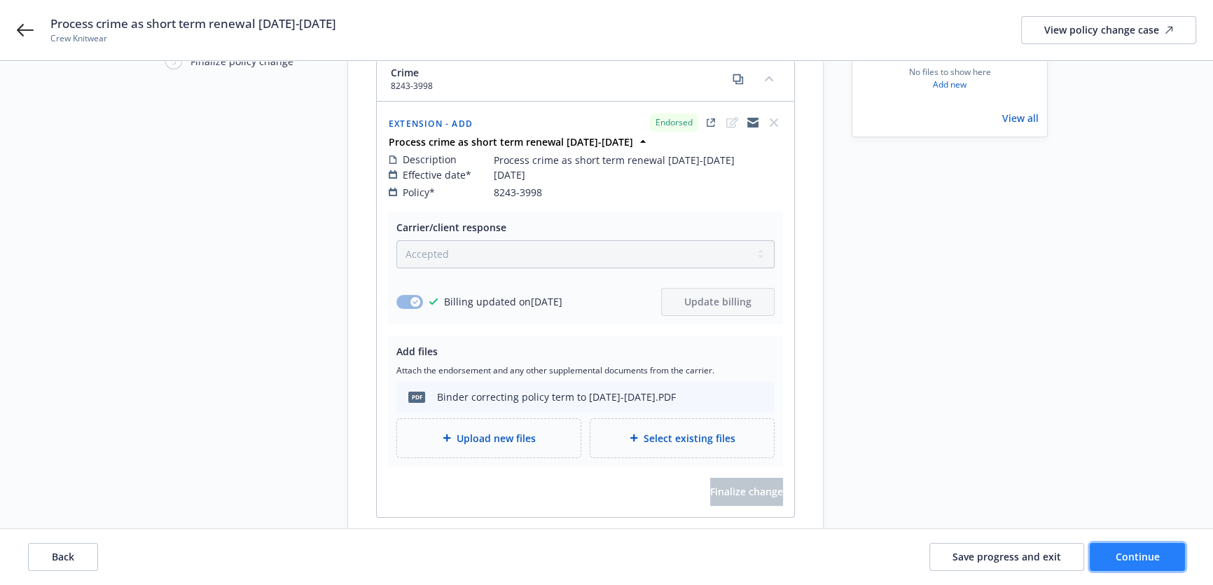
click at [1161, 560] on button "Continue" at bounding box center [1136, 557] width 95 height 28
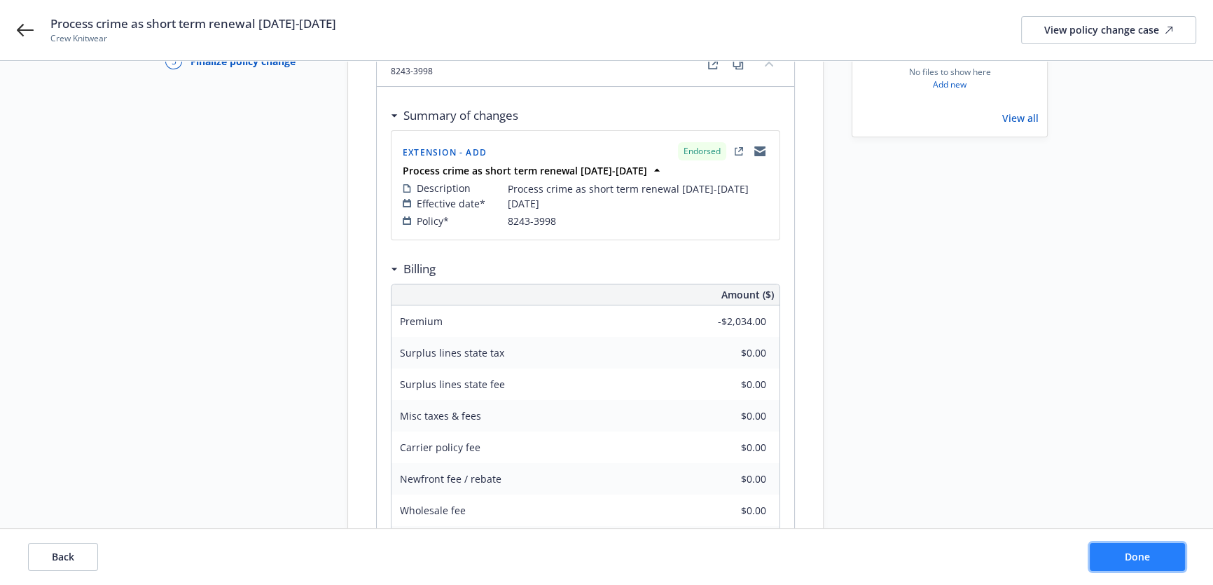
click at [1143, 557] on span "Done" at bounding box center [1136, 556] width 25 height 13
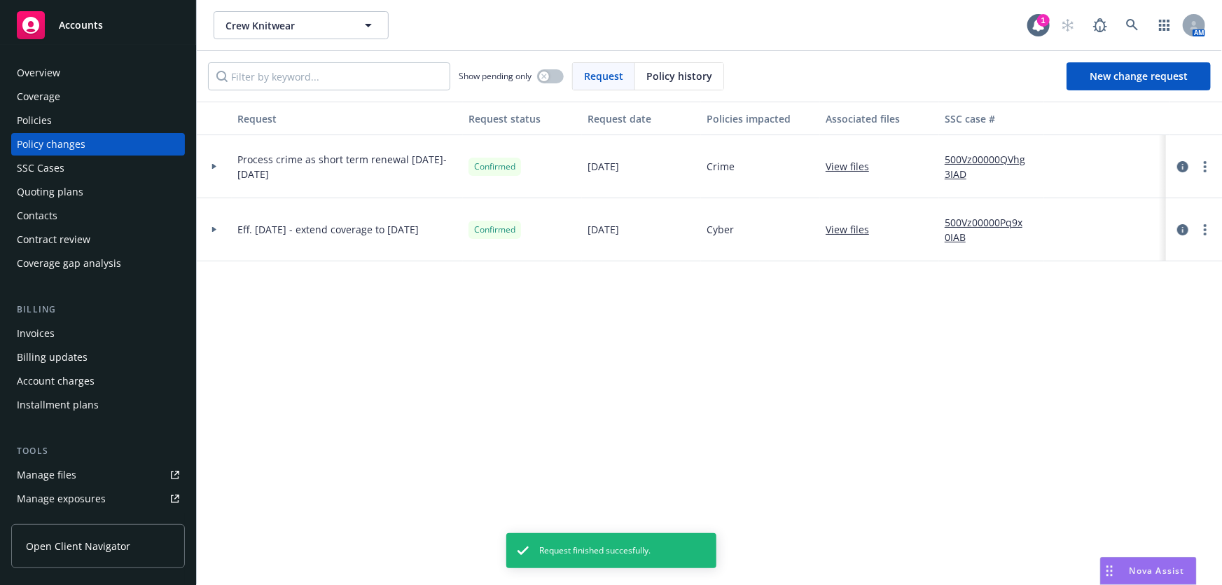
click at [46, 120] on div "Policies" at bounding box center [34, 120] width 35 height 22
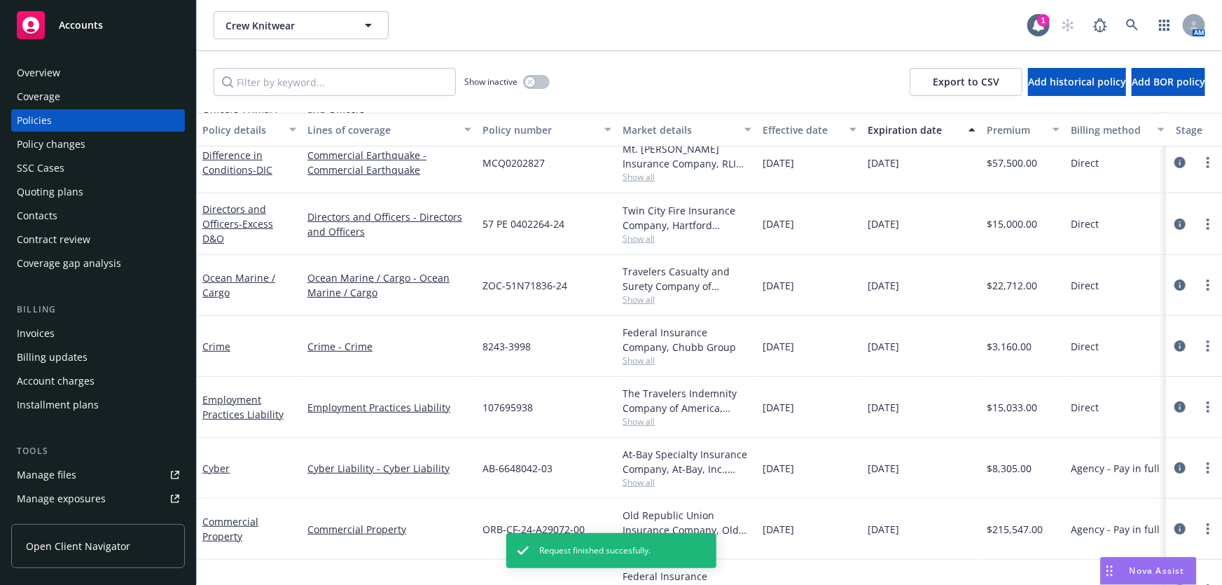
scroll to position [225, 0]
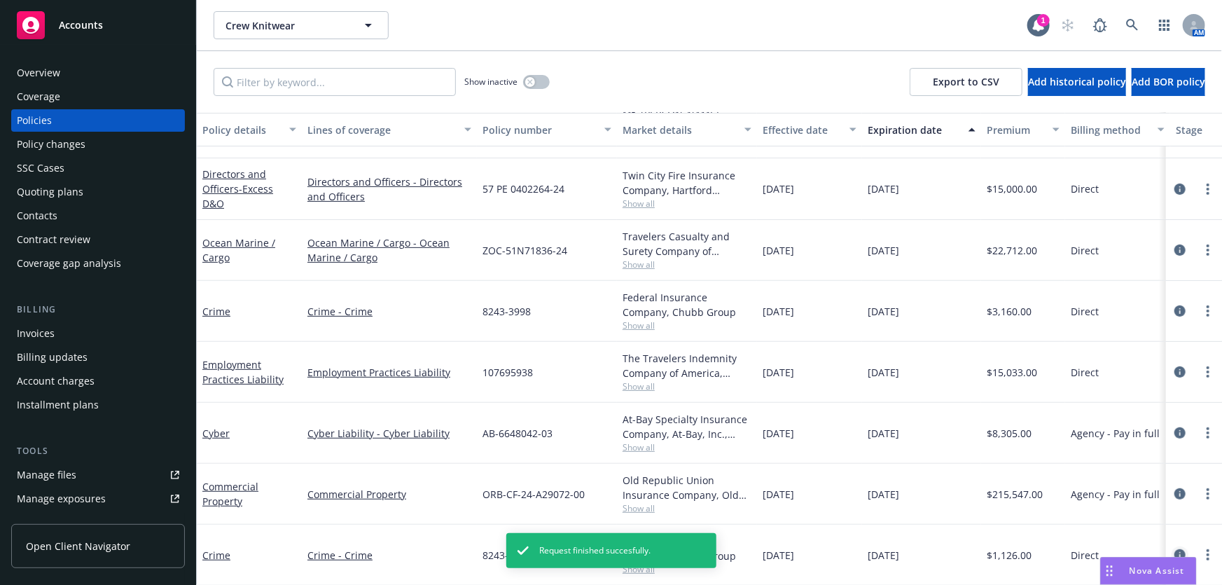
click at [1174, 549] on icon "circleInformation" at bounding box center [1179, 554] width 11 height 11
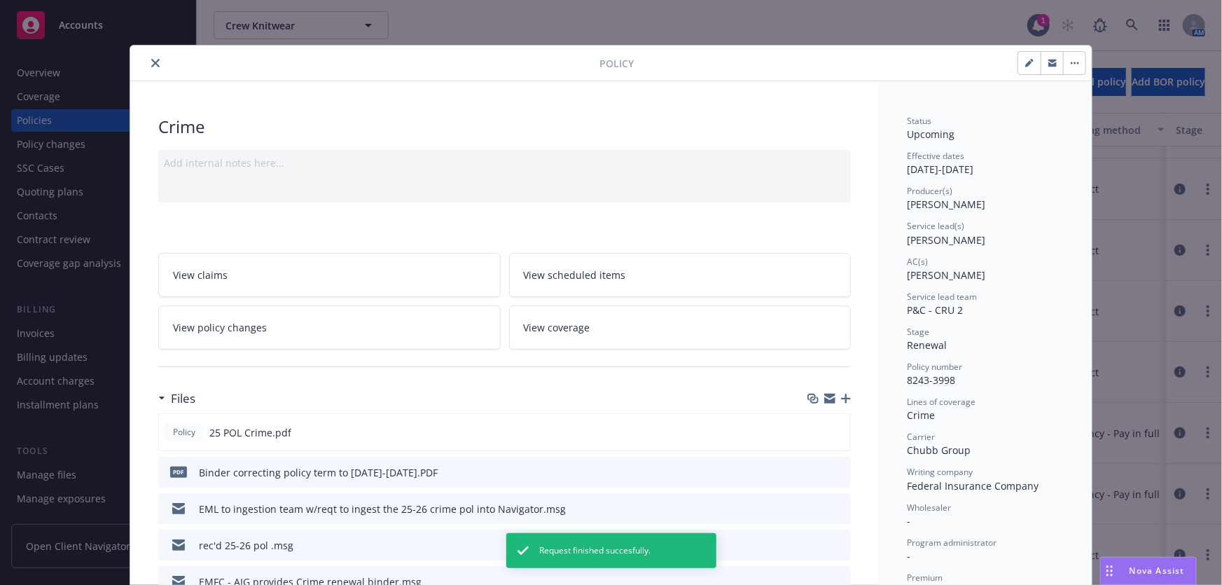
scroll to position [42, 0]
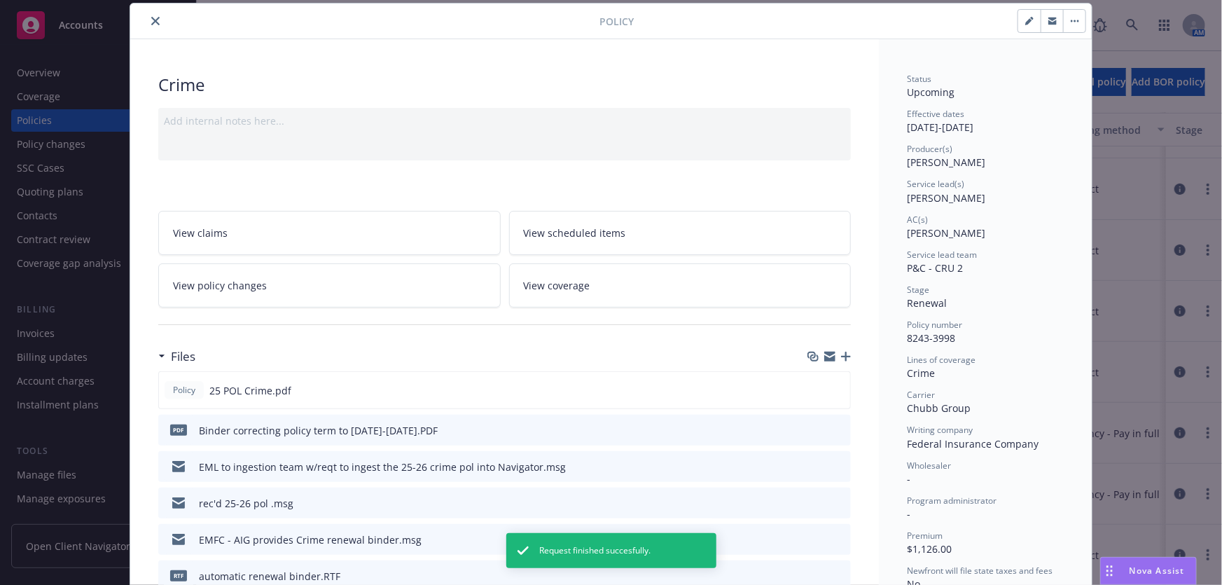
click at [1025, 22] on icon "button" at bounding box center [1028, 21] width 7 height 7
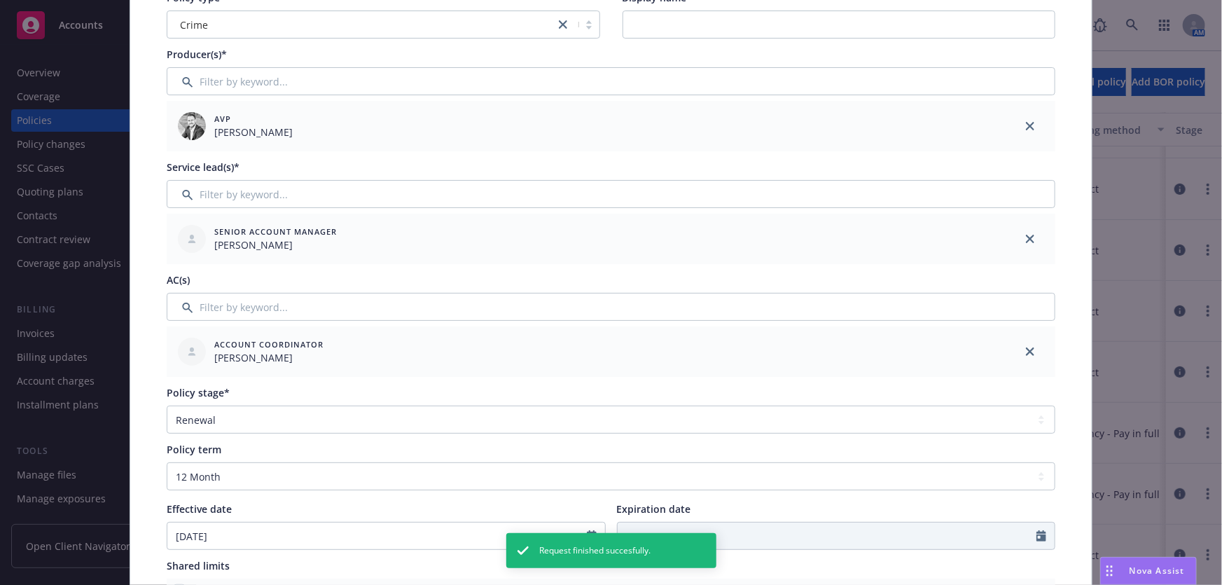
scroll to position [169, 0]
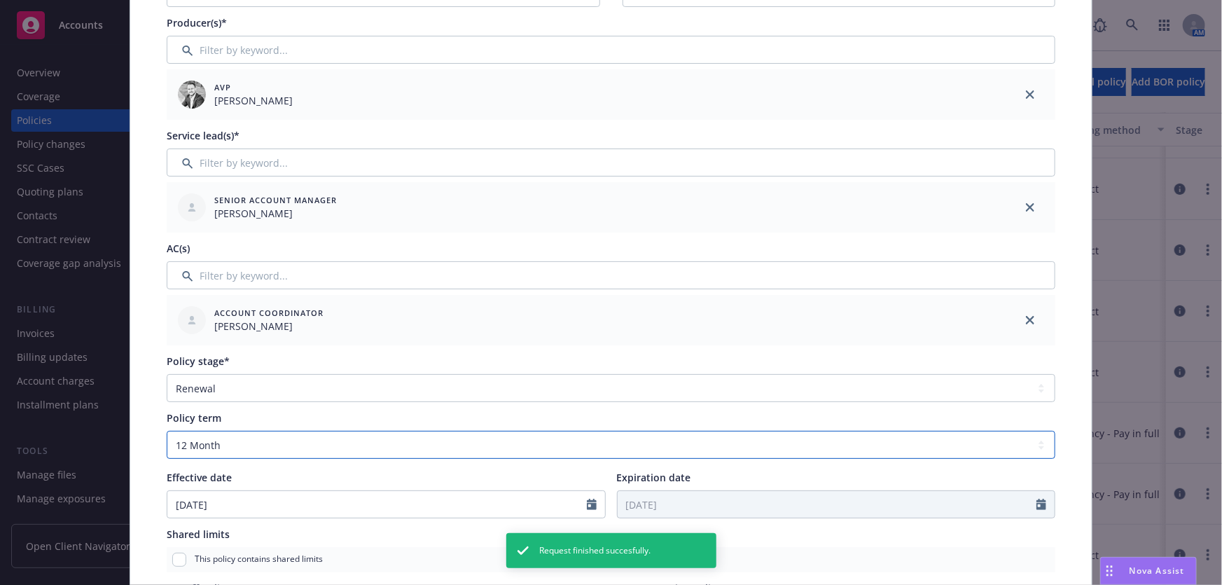
click at [194, 448] on select "Select policy term 12 Month 6 Month 4 Month 3 Month 2 Month 1 Month 36 Month (3…" at bounding box center [611, 445] width 888 height 28
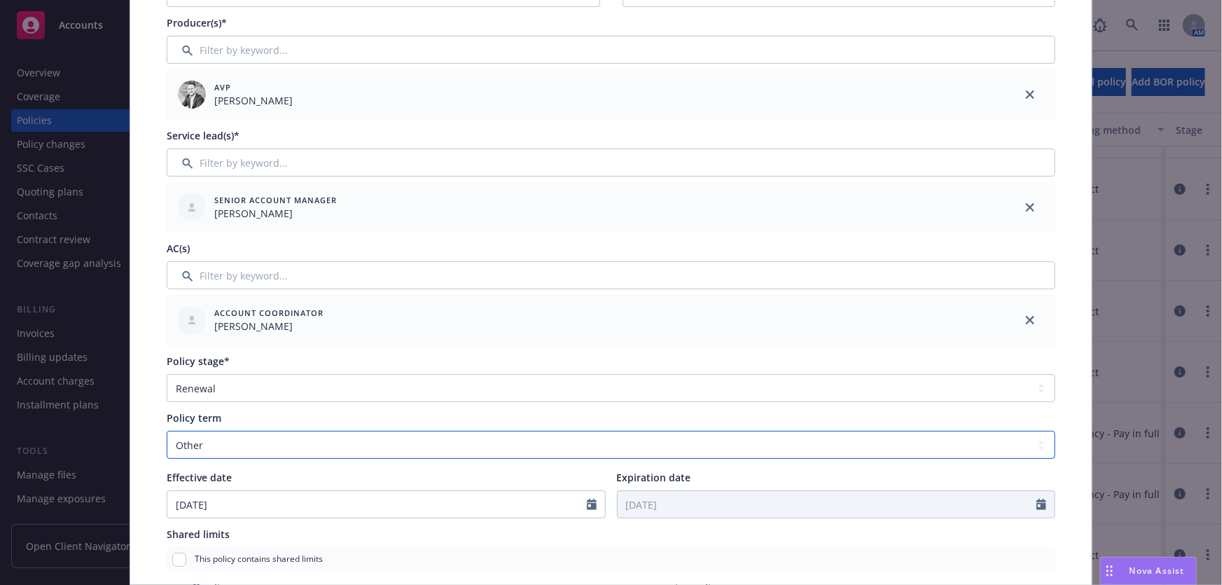
click at [167, 431] on select "Select policy term 12 Month 6 Month 4 Month 3 Month 2 Month 1 Month 36 Month (3…" at bounding box center [611, 445] width 888 height 28
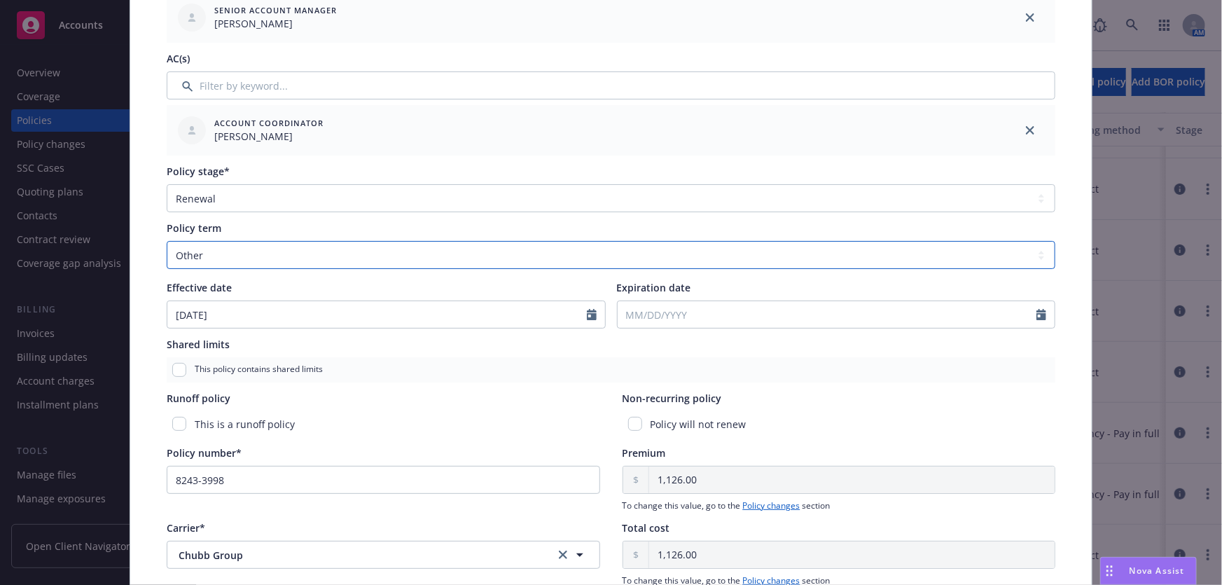
scroll to position [360, 0]
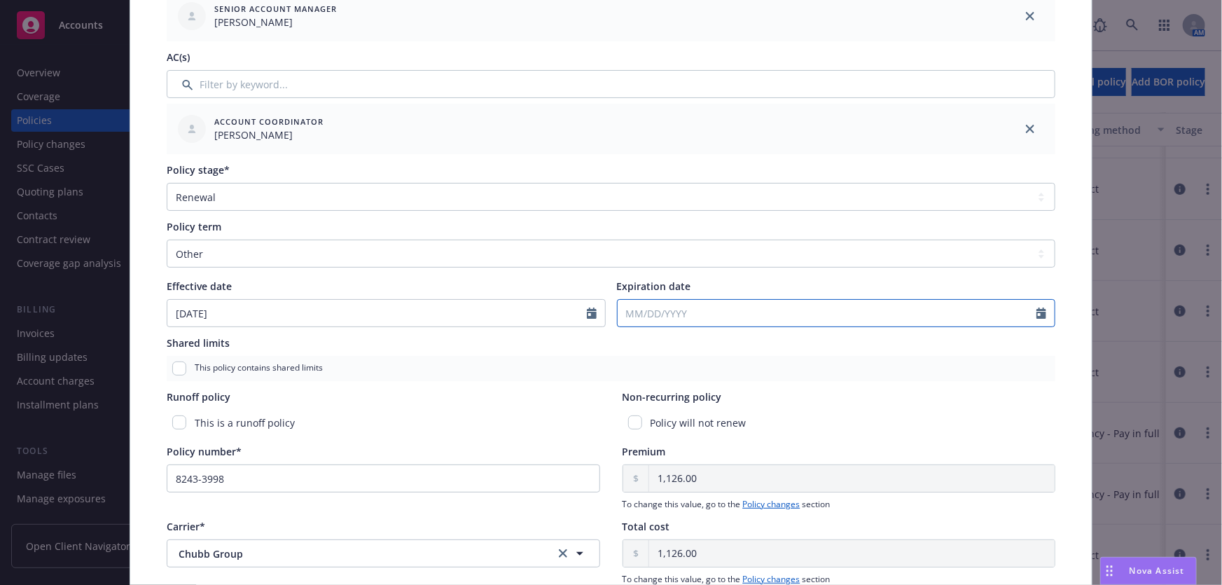
click at [636, 313] on input "Expiration date" at bounding box center [827, 313] width 419 height 27
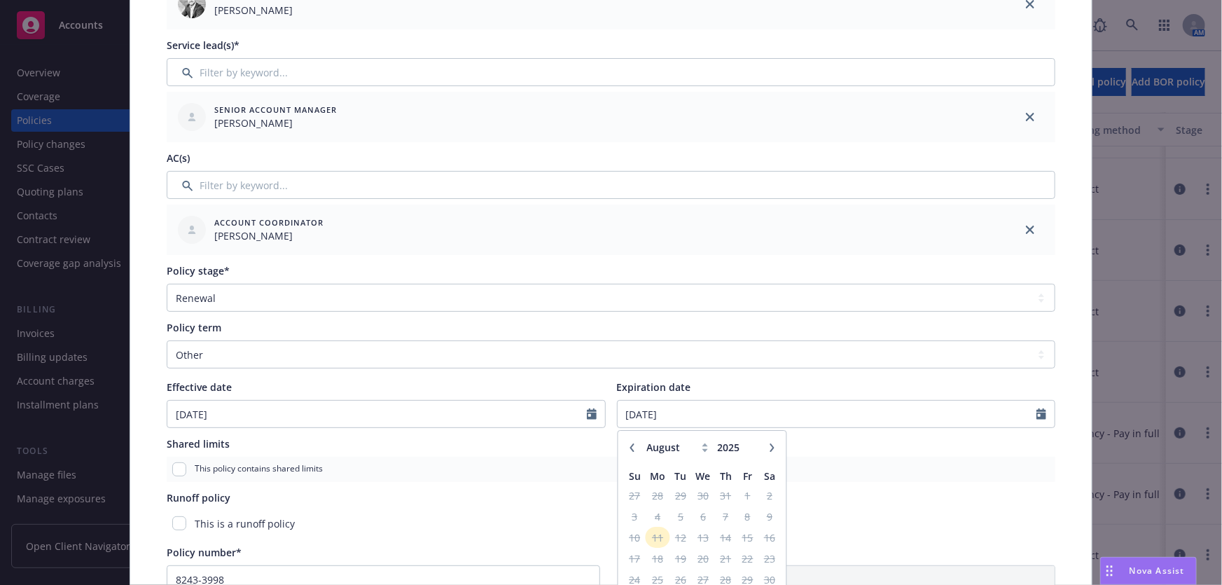
scroll to position [0, 0]
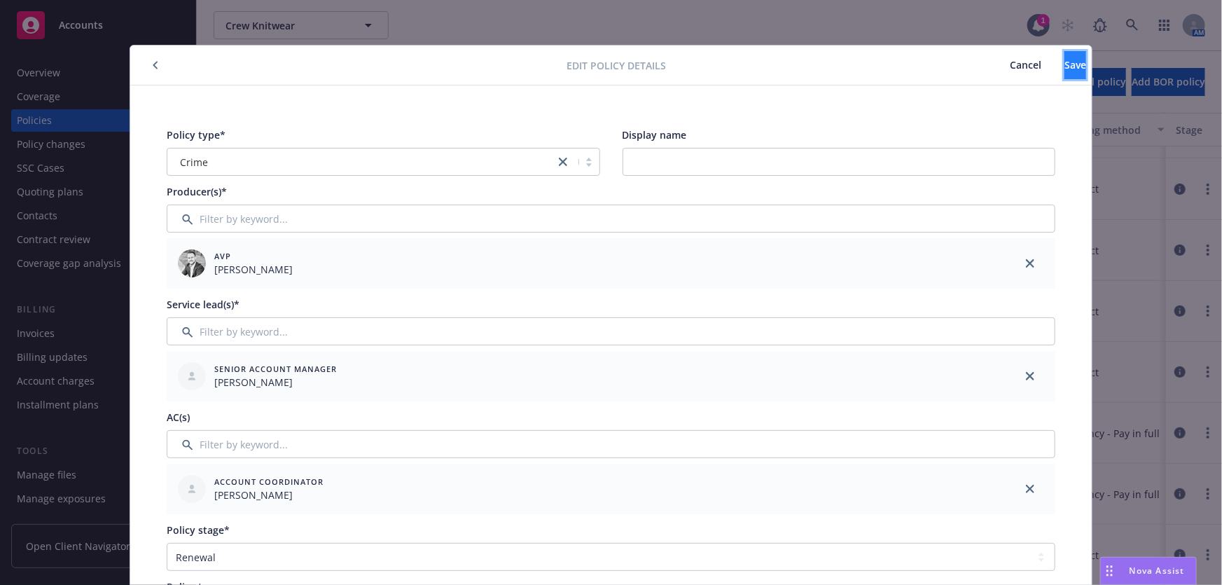
click at [1064, 69] on span "Save" at bounding box center [1075, 64] width 22 height 13
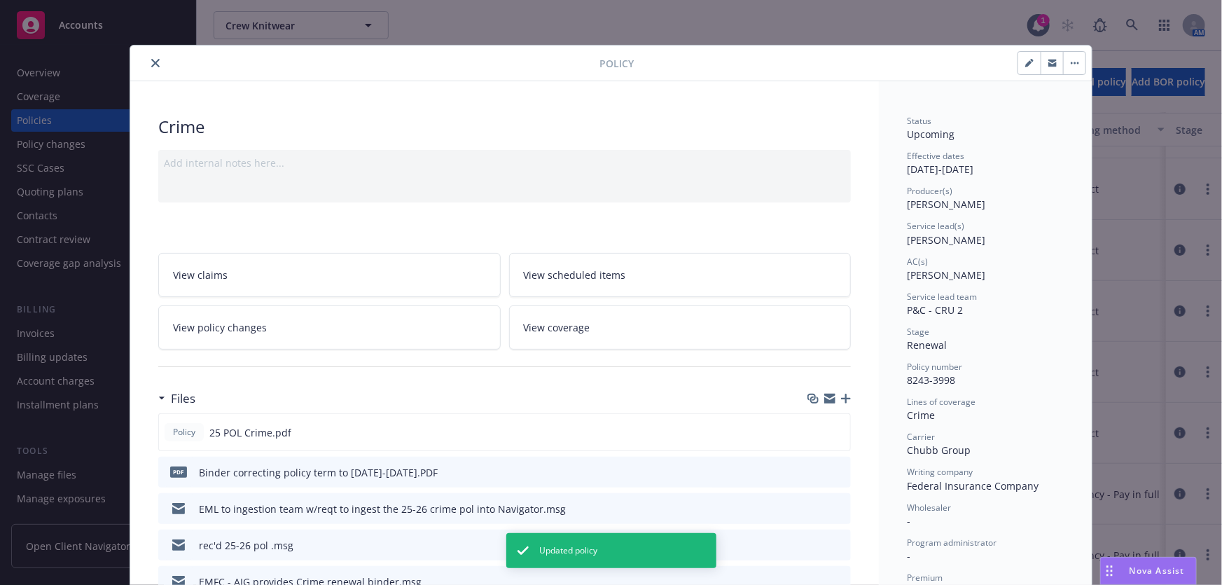
click at [151, 66] on icon "close" at bounding box center [155, 63] width 8 height 8
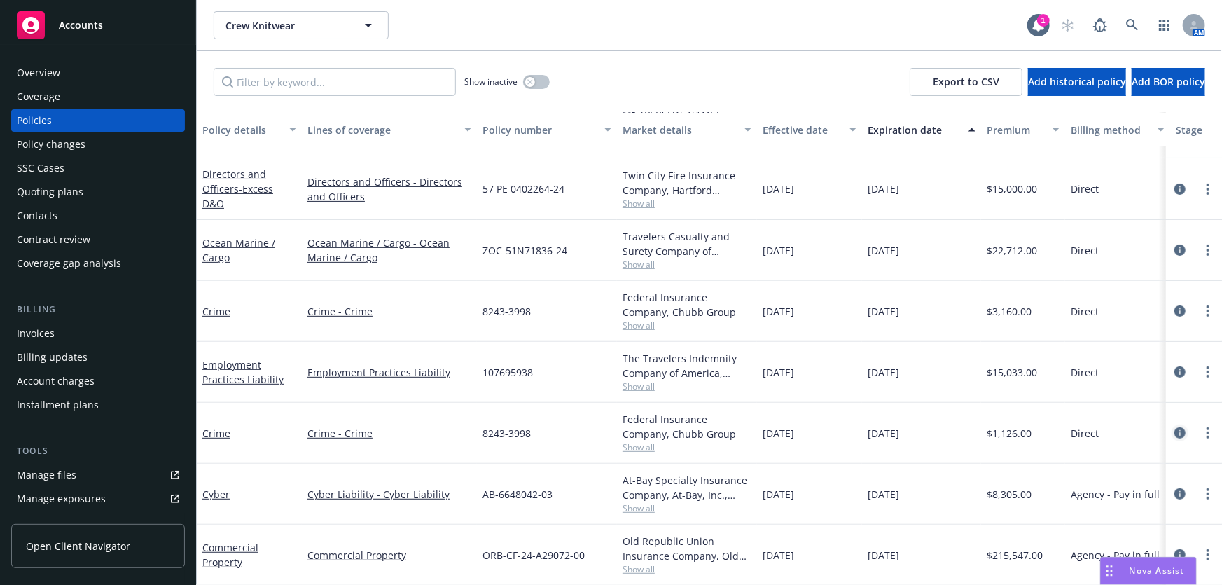
click at [1174, 427] on icon "circleInformation" at bounding box center [1179, 432] width 11 height 11
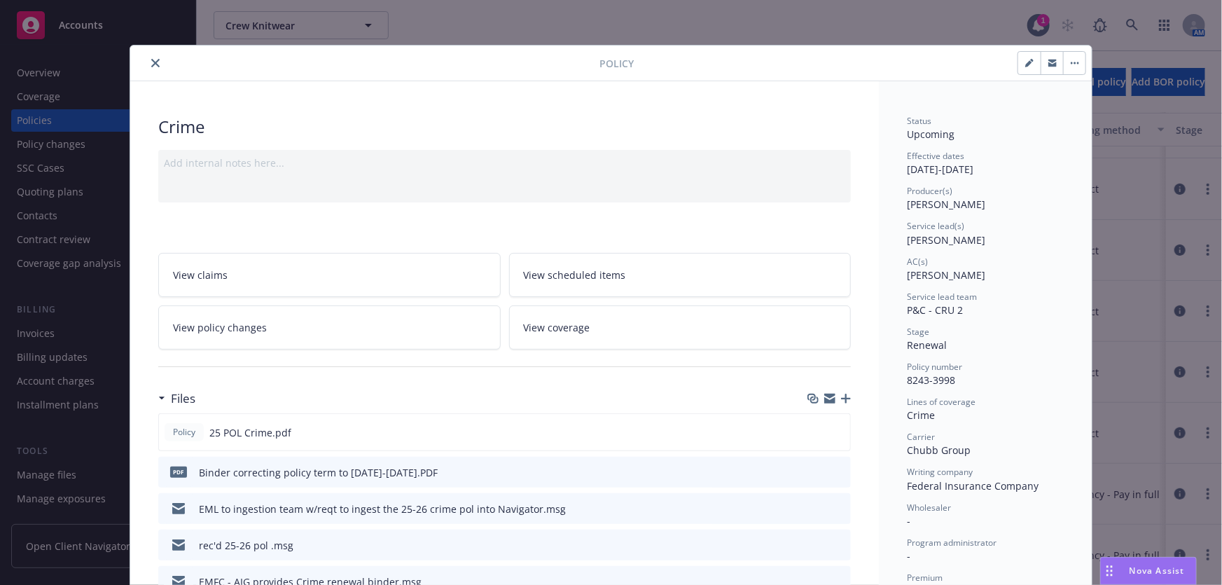
scroll to position [42, 0]
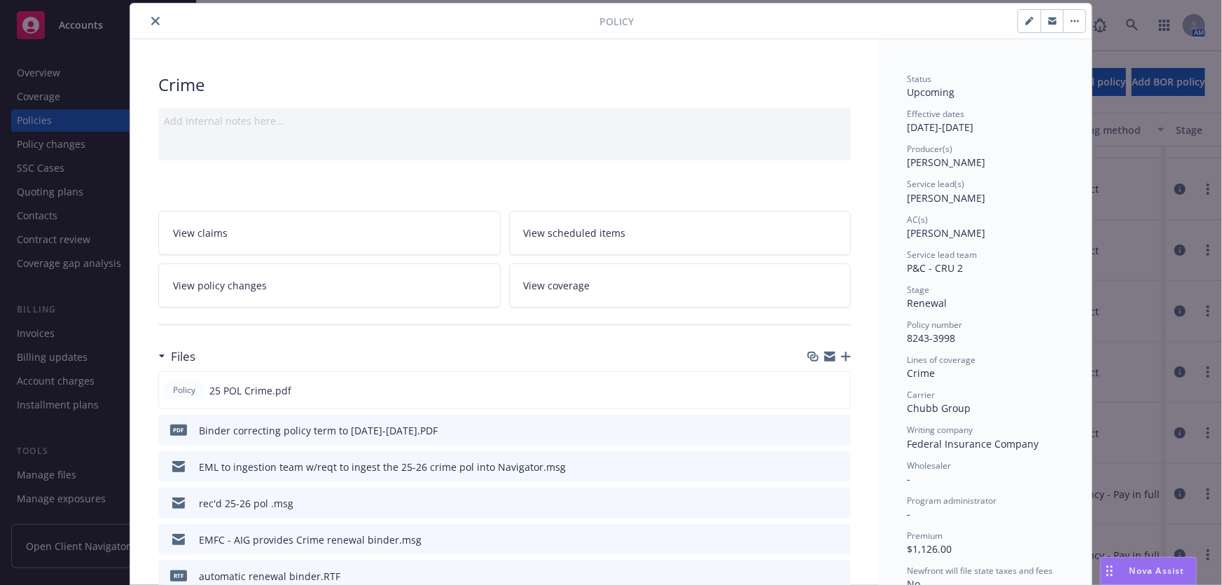
click at [841, 356] on icon "button" at bounding box center [846, 356] width 10 height 10
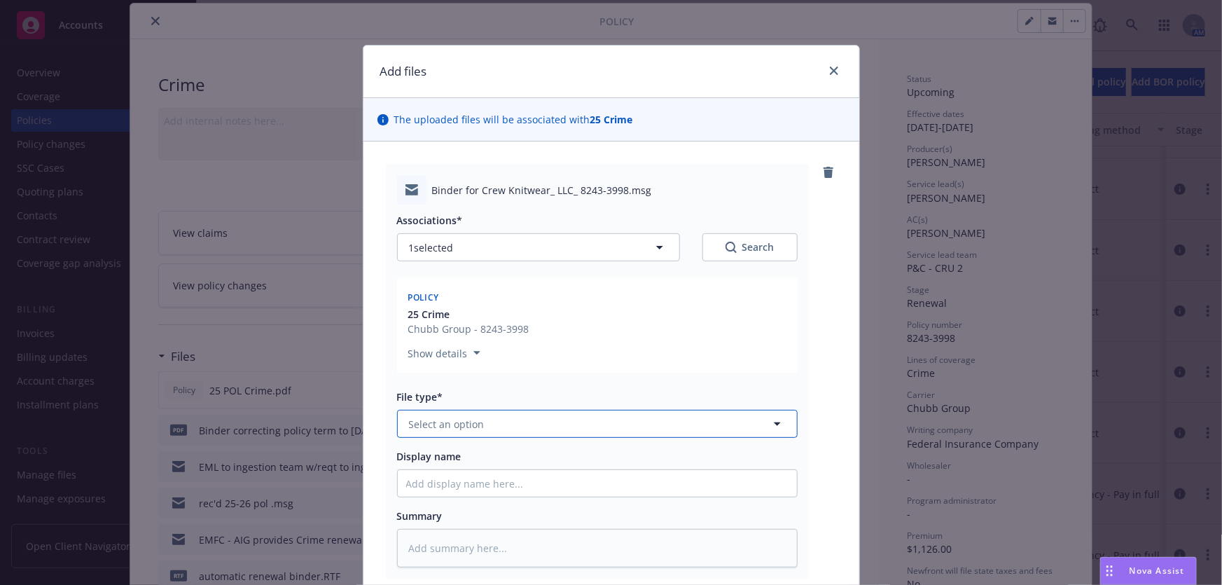
click at [497, 433] on button "Select an option" at bounding box center [597, 424] width 400 height 28
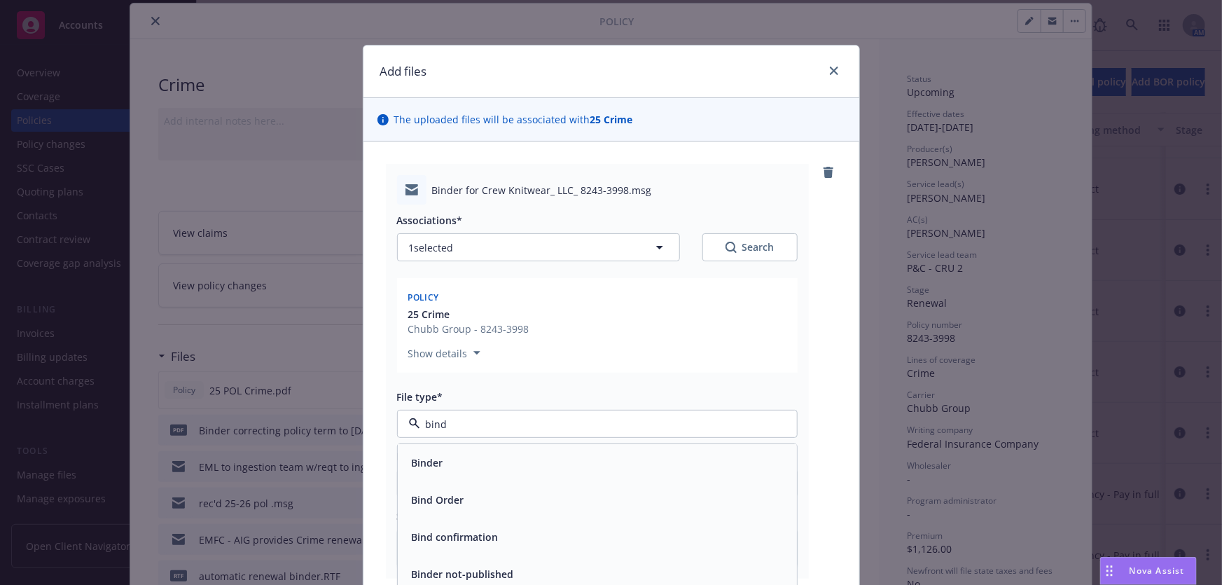
click at [457, 531] on span "Bind confirmation" at bounding box center [455, 537] width 87 height 15
click at [449, 483] on input "Display name" at bounding box center [597, 483] width 399 height 27
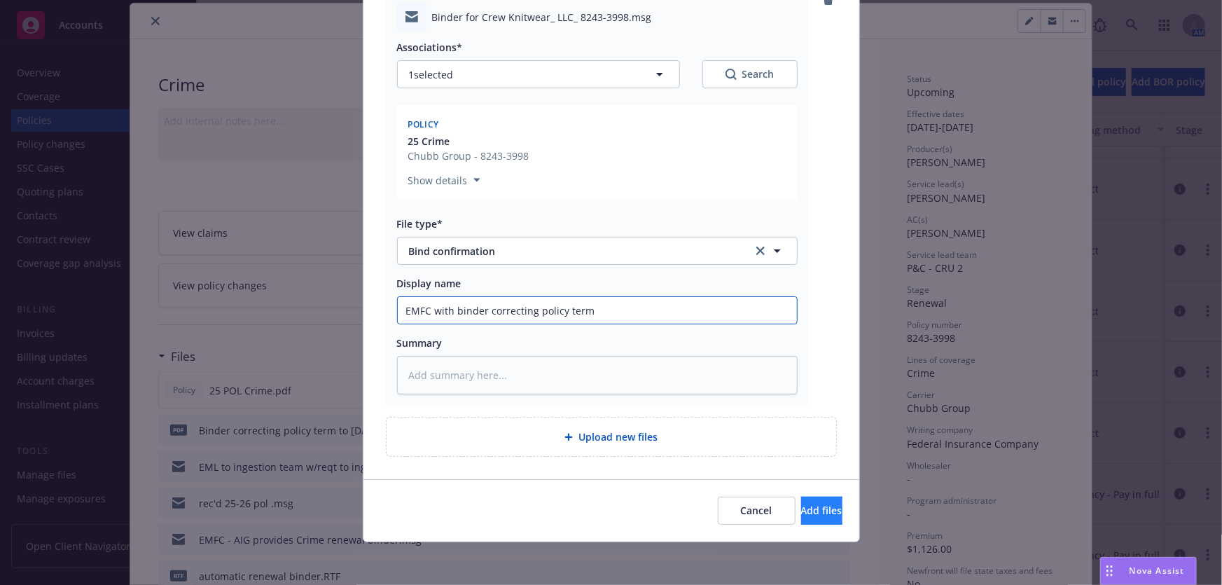
scroll to position [174, 0]
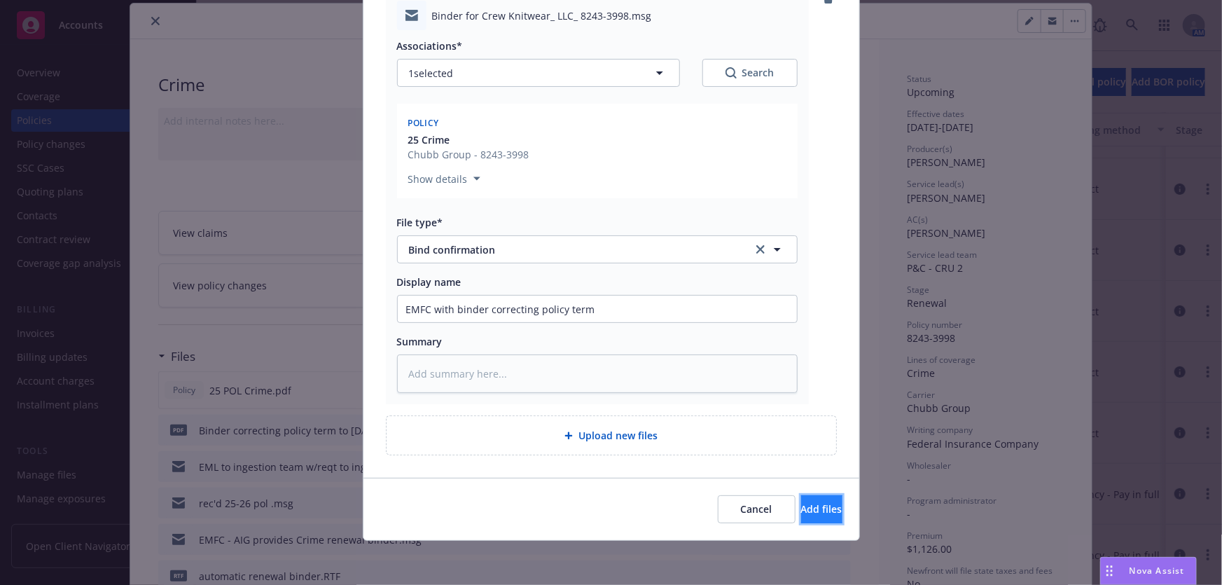
click at [806, 510] on span "Add files" at bounding box center [821, 508] width 41 height 13
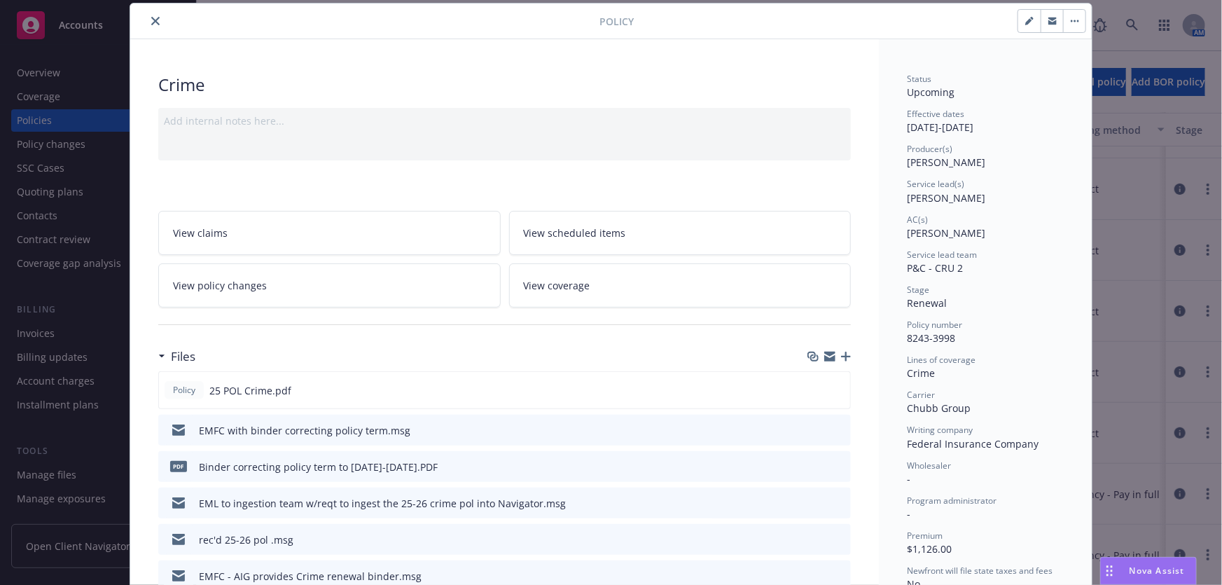
click at [151, 21] on icon "close" at bounding box center [155, 21] width 8 height 8
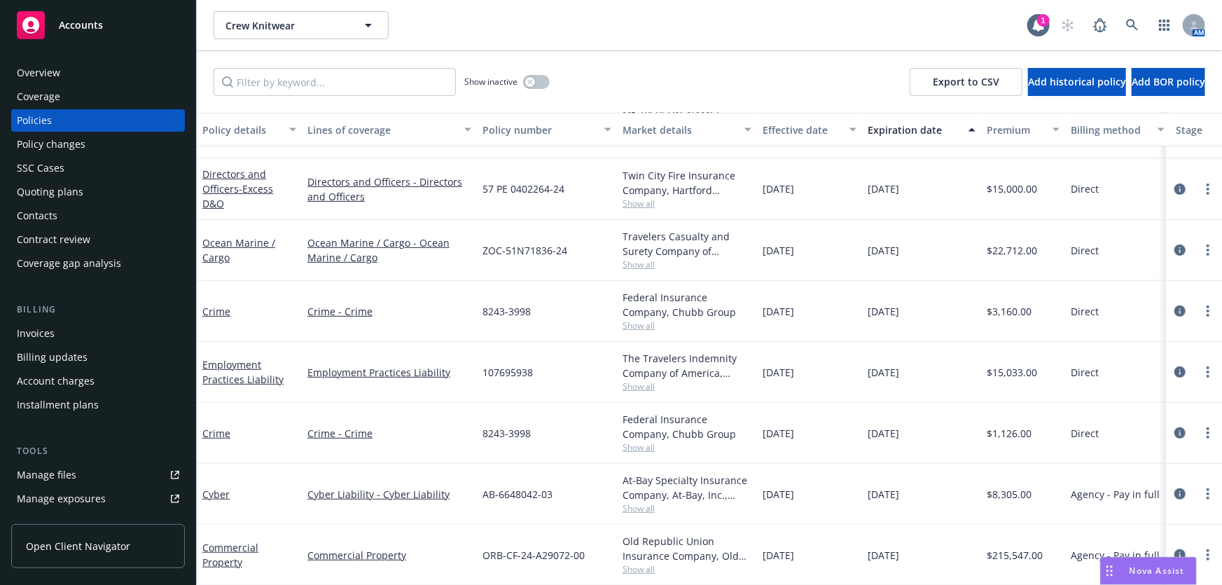
click at [48, 193] on div "Quoting plans" at bounding box center [50, 192] width 67 height 22
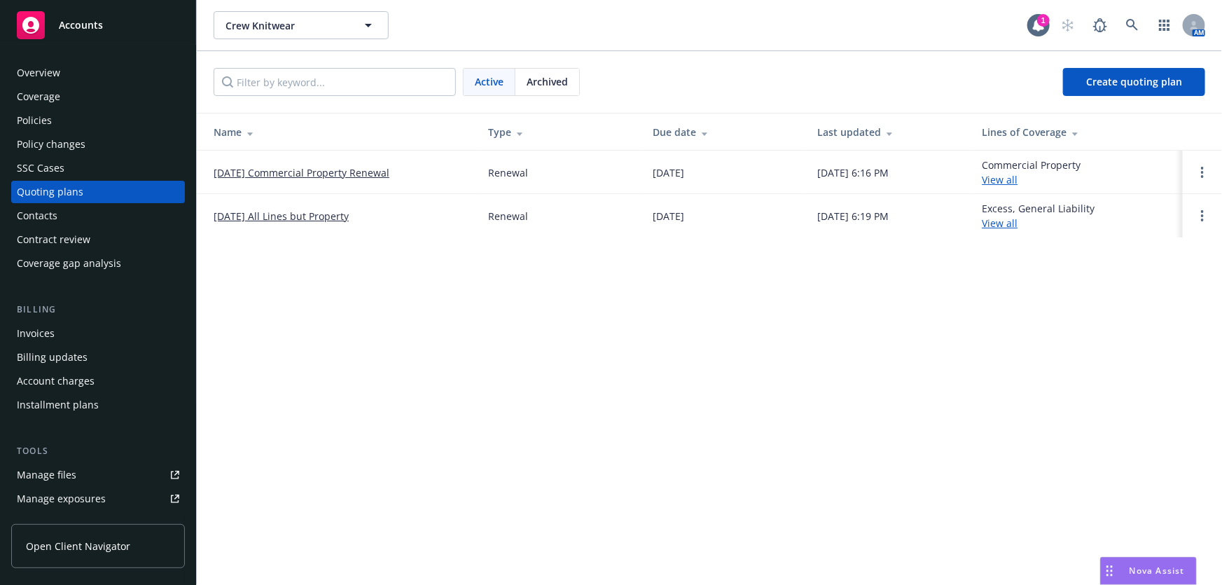
click at [328, 215] on link "[DATE] All Lines but Property" at bounding box center [281, 216] width 135 height 15
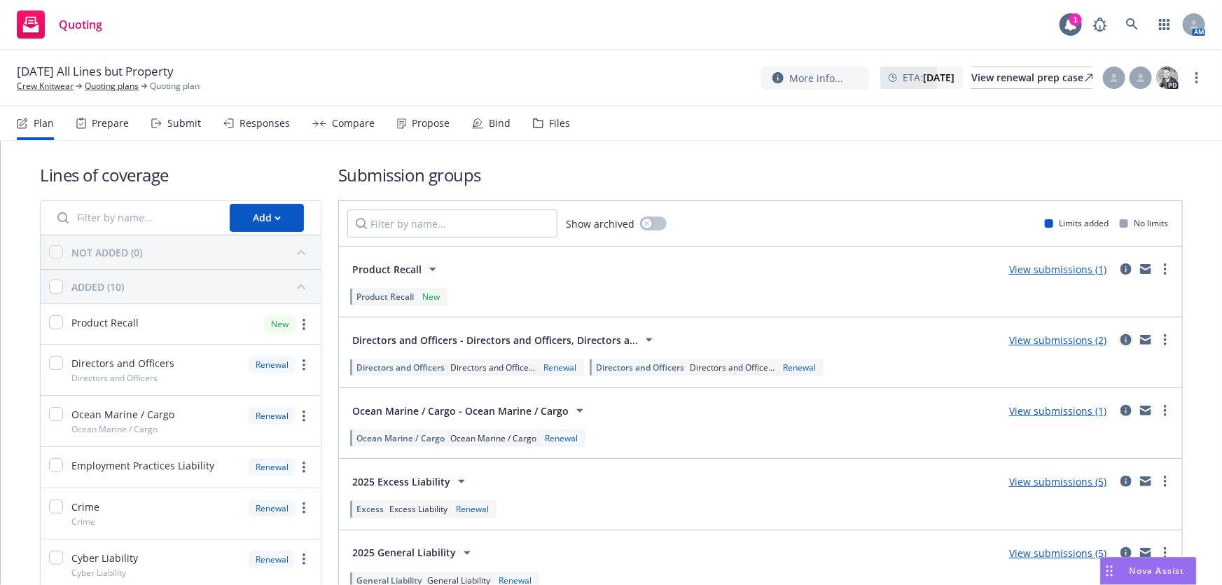
click at [1120, 342] on icon "circleInformation" at bounding box center [1125, 339] width 11 height 11
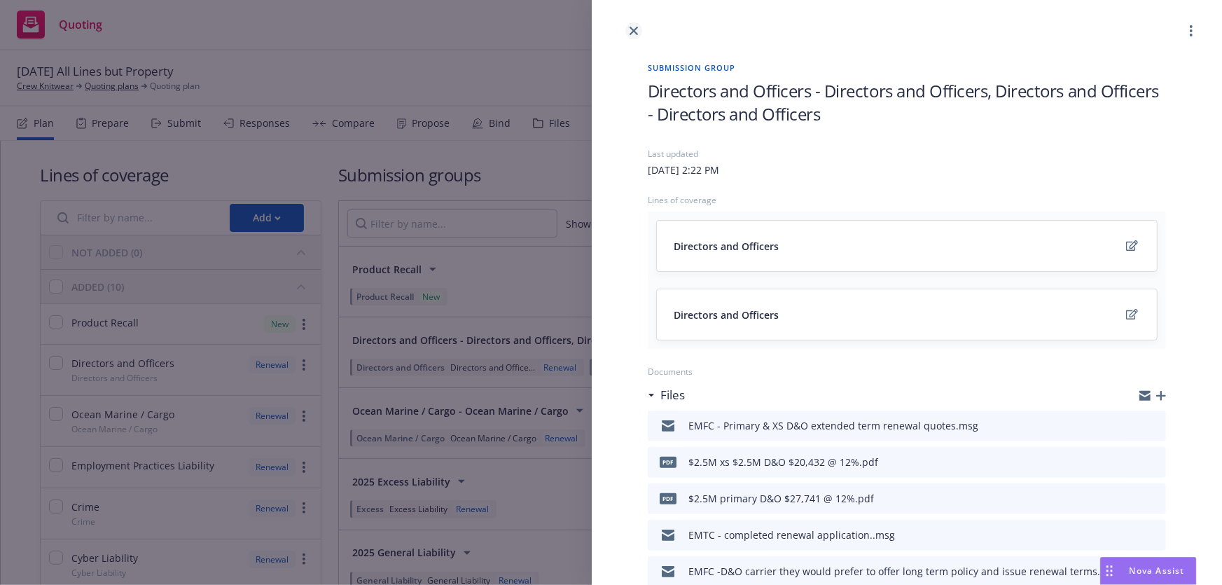
click at [636, 29] on icon "close" at bounding box center [633, 31] width 8 height 8
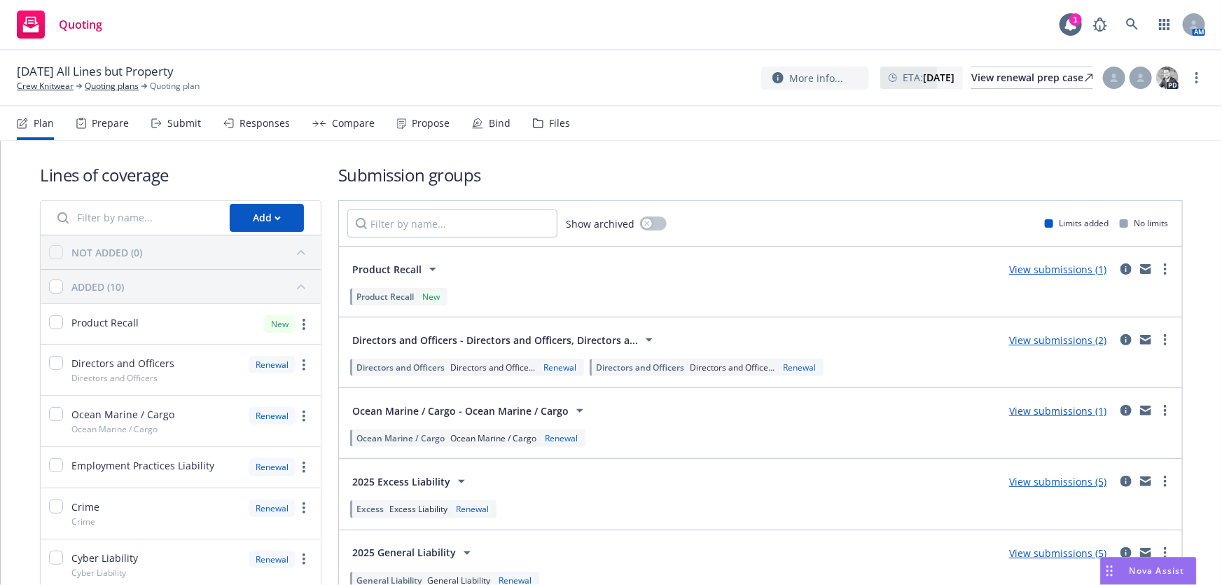
click at [1024, 482] on link "View submissions (5)" at bounding box center [1057, 481] width 97 height 13
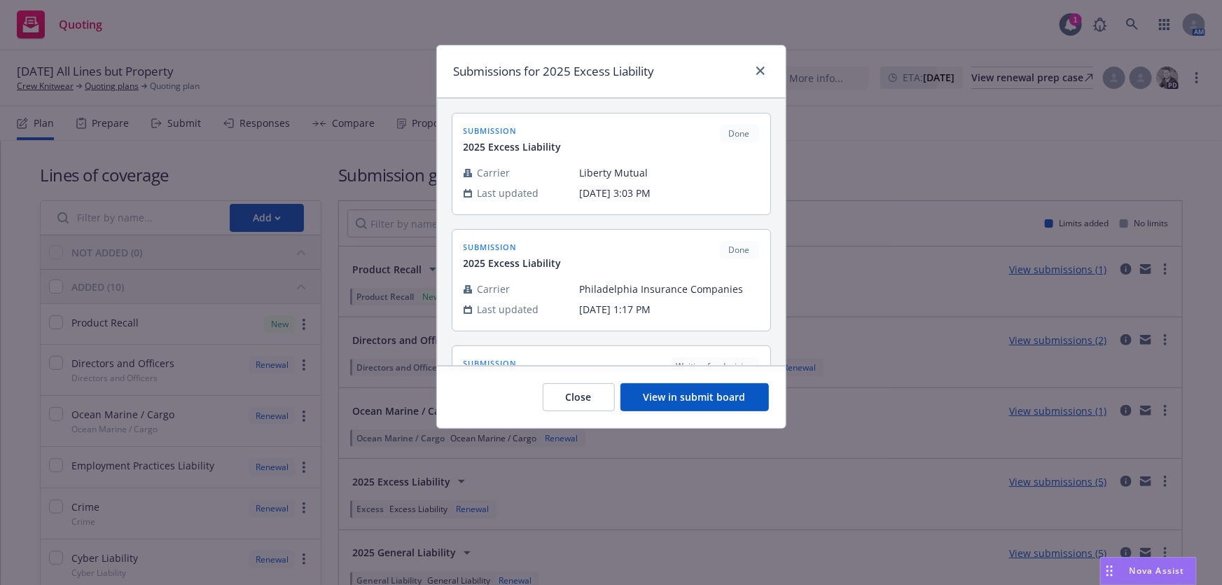
click at [652, 395] on button "View in submit board" at bounding box center [694, 397] width 148 height 28
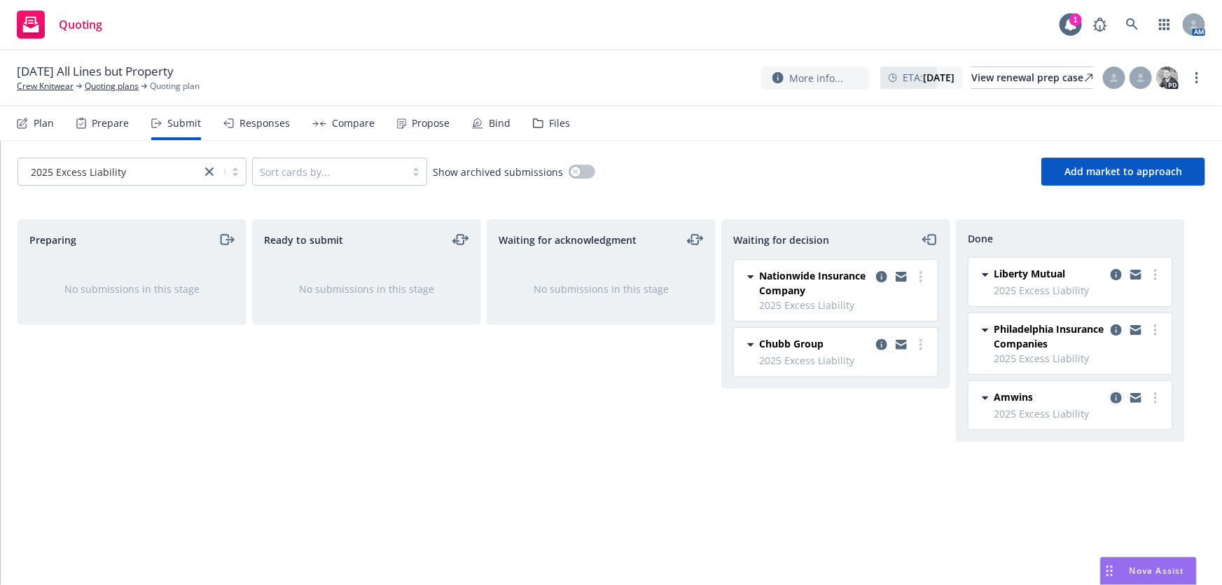
click at [1116, 396] on icon "copy logging email" at bounding box center [1115, 397] width 11 height 11
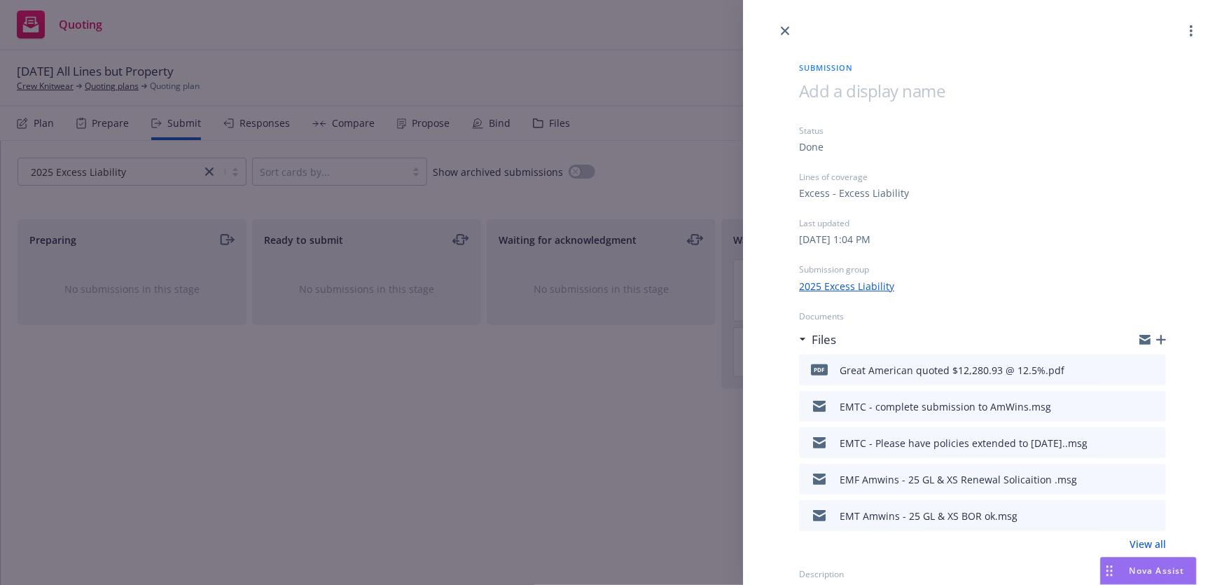
click at [1146, 369] on icon "preview file" at bounding box center [1152, 369] width 13 height 10
click at [782, 34] on icon "close" at bounding box center [785, 31] width 8 height 8
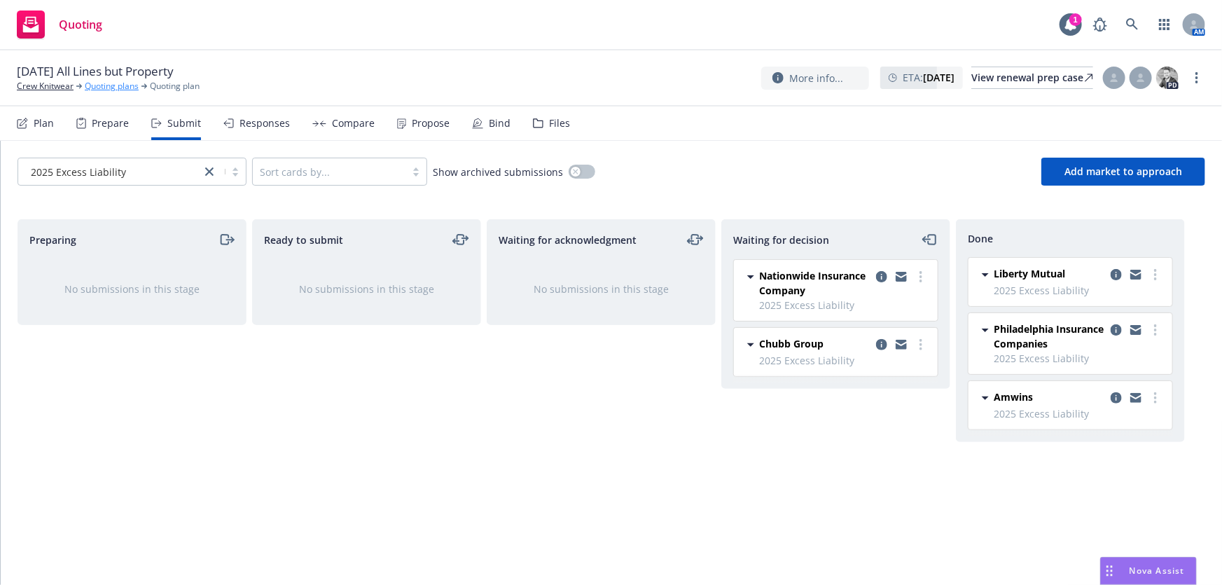
click at [119, 89] on link "Quoting plans" at bounding box center [112, 86] width 54 height 13
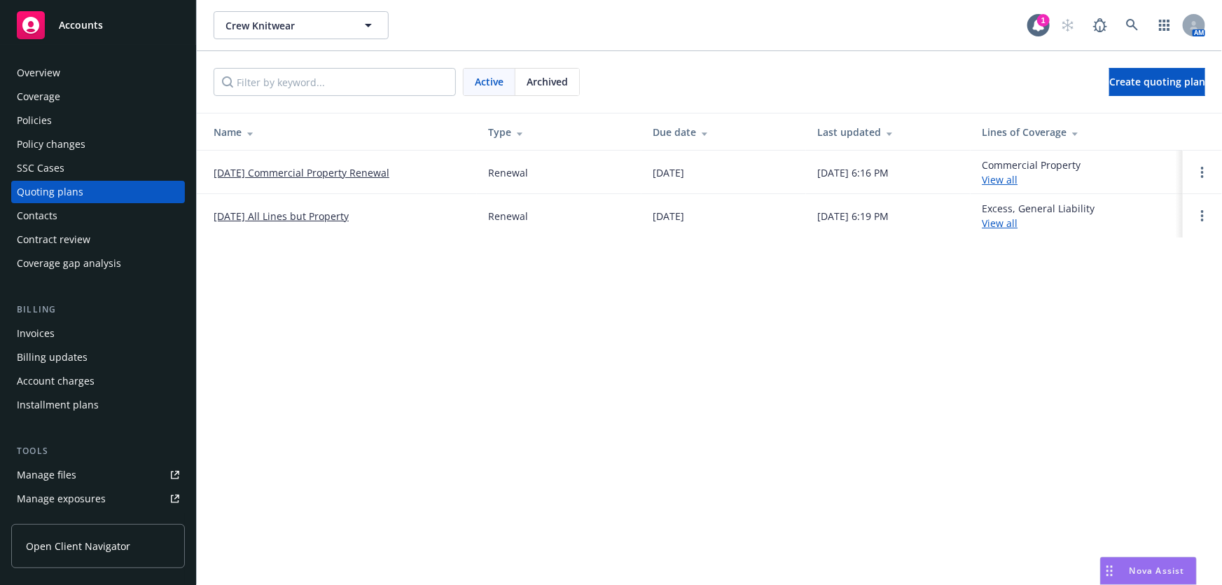
click at [242, 212] on link "[DATE] All Lines but Property" at bounding box center [281, 216] width 135 height 15
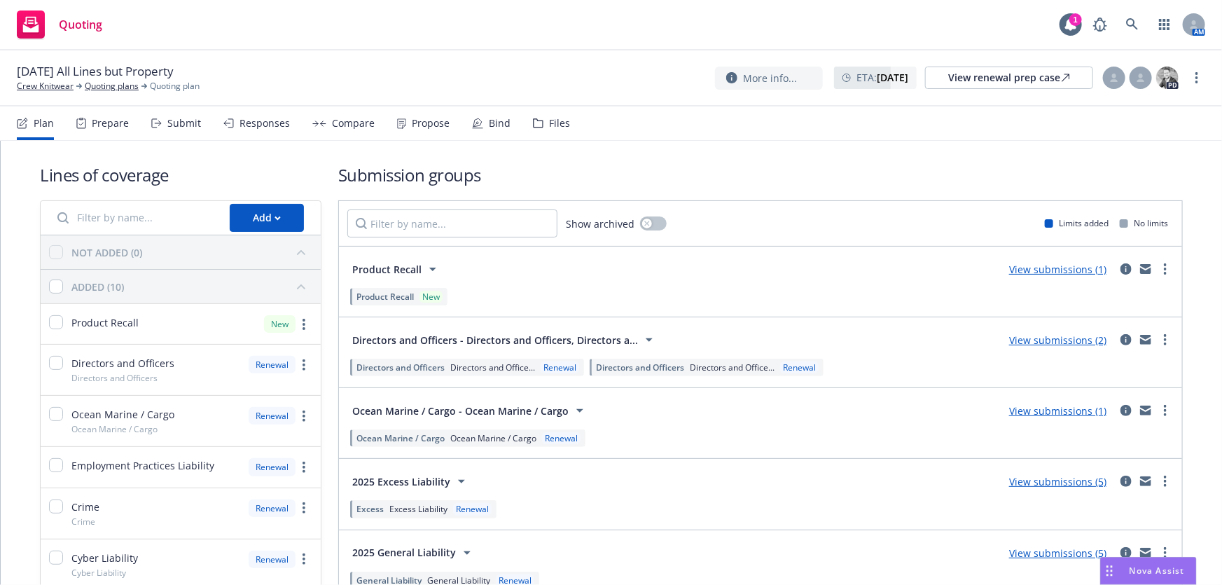
click at [1031, 553] on link "View submissions (5)" at bounding box center [1057, 552] width 97 height 13
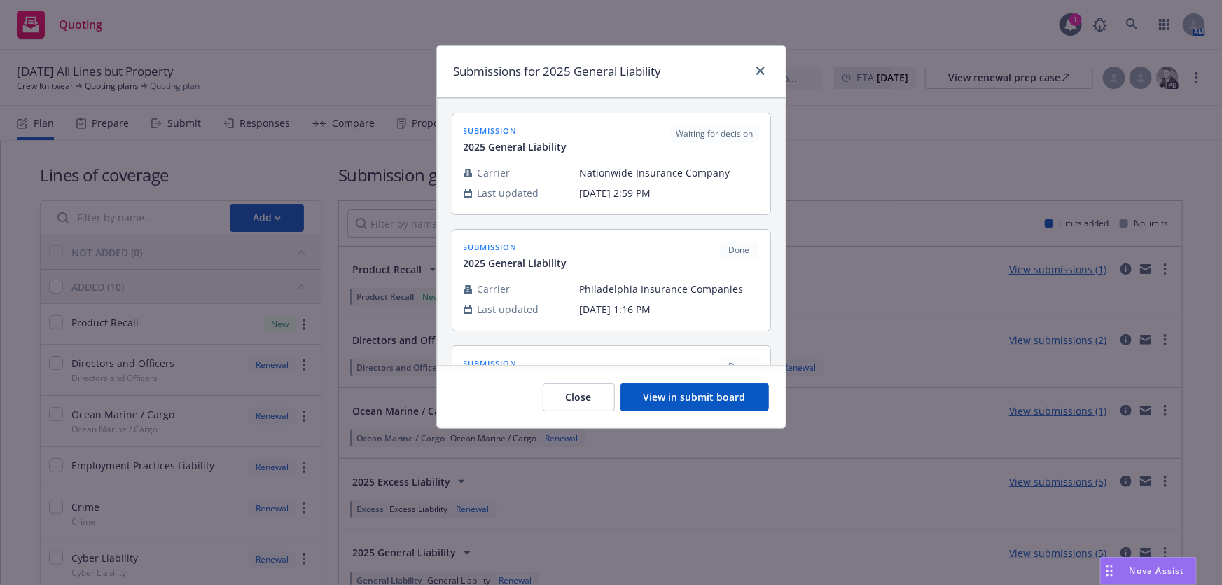
click at [690, 402] on button "View in submit board" at bounding box center [694, 397] width 148 height 28
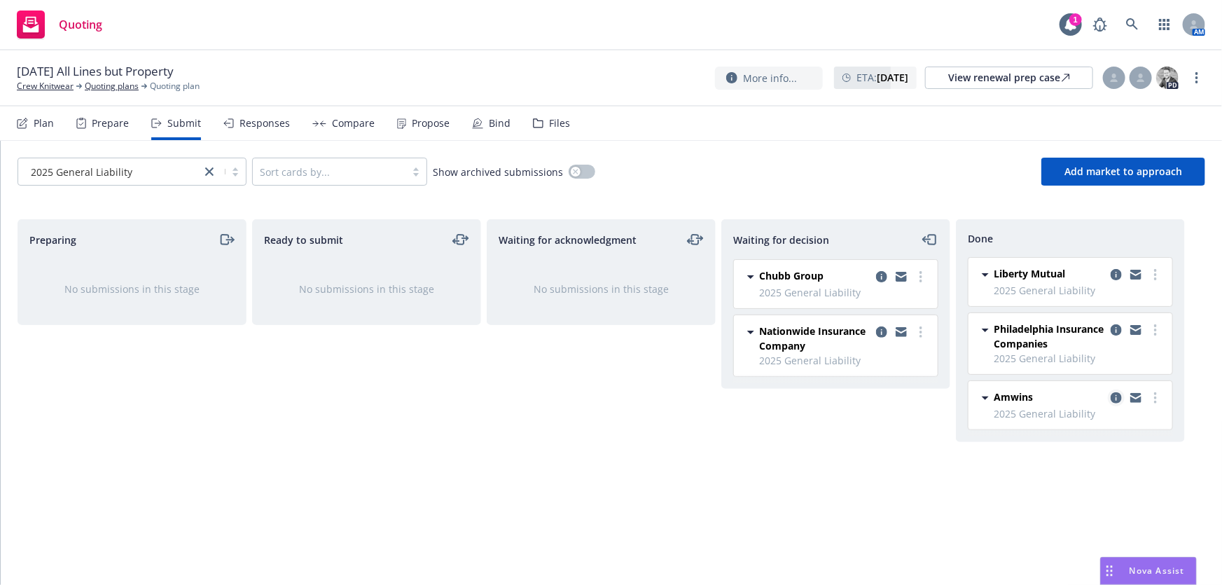
click at [1113, 399] on icon "copy logging email" at bounding box center [1115, 397] width 11 height 11
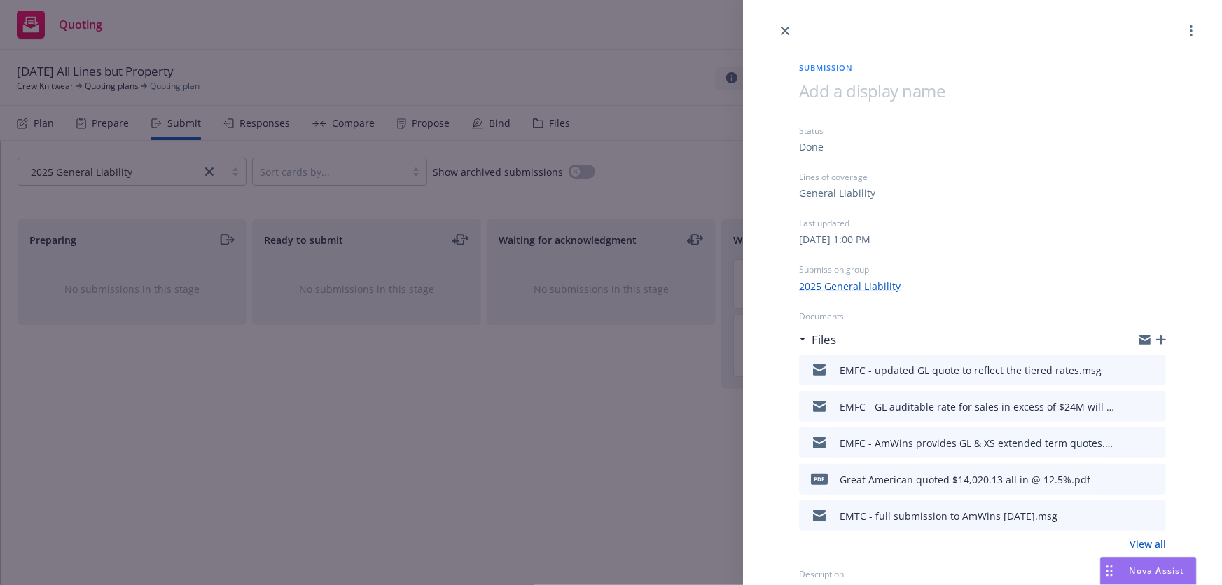
click at [1146, 479] on icon "preview file" at bounding box center [1152, 478] width 13 height 10
click at [783, 29] on icon "close" at bounding box center [785, 31] width 8 height 8
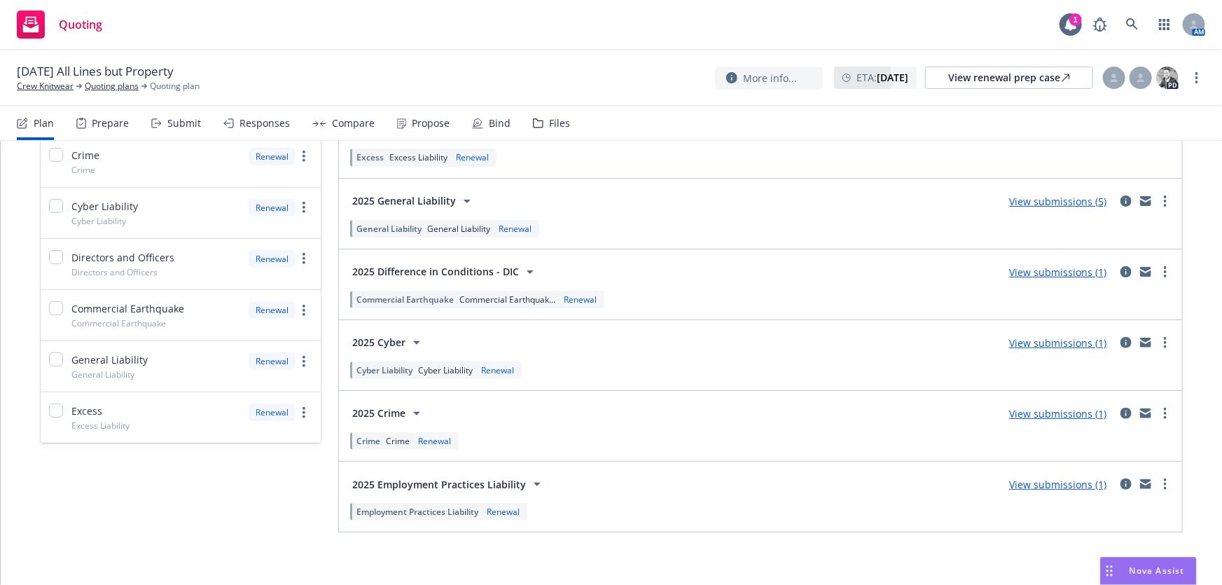
scroll to position [361, 0]
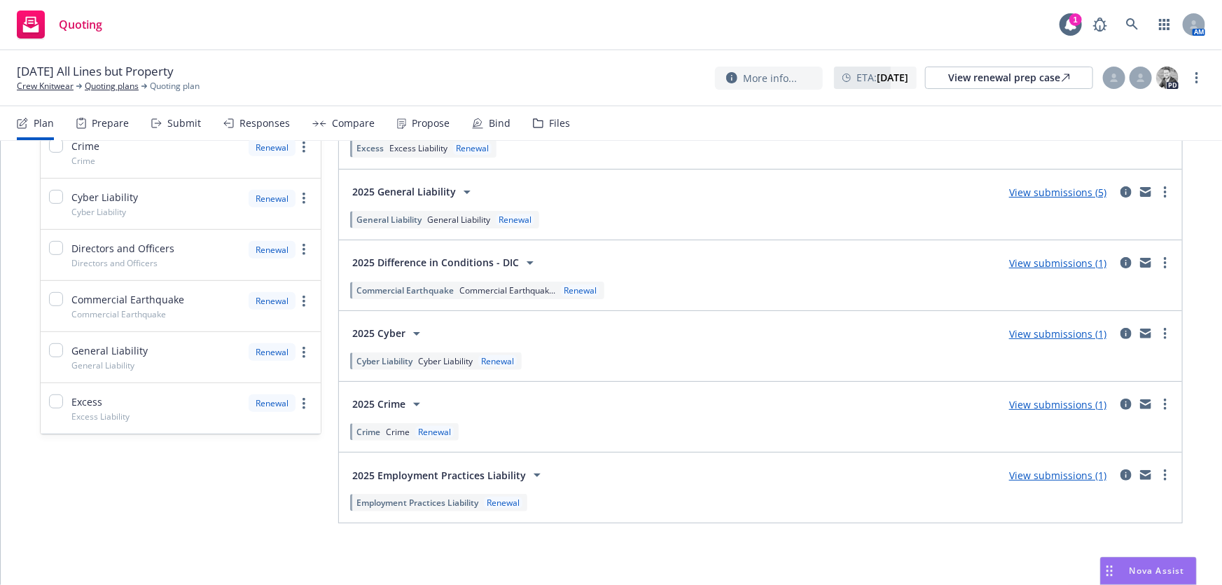
click at [1060, 475] on link "View submissions (1)" at bounding box center [1057, 474] width 97 height 13
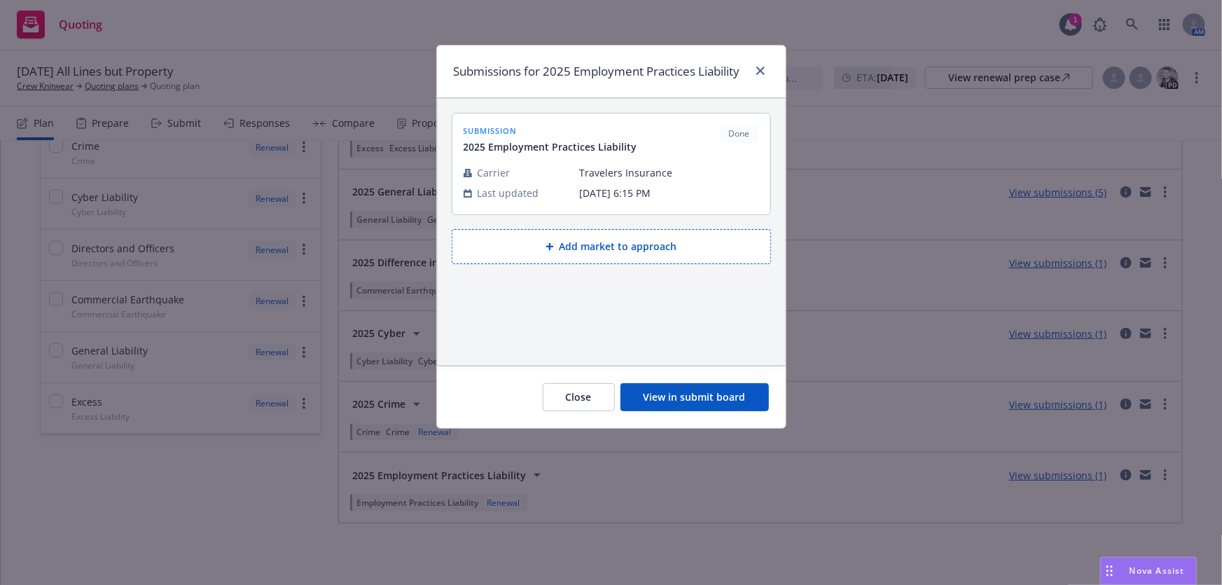
click at [674, 407] on button "View in submit board" at bounding box center [694, 397] width 148 height 28
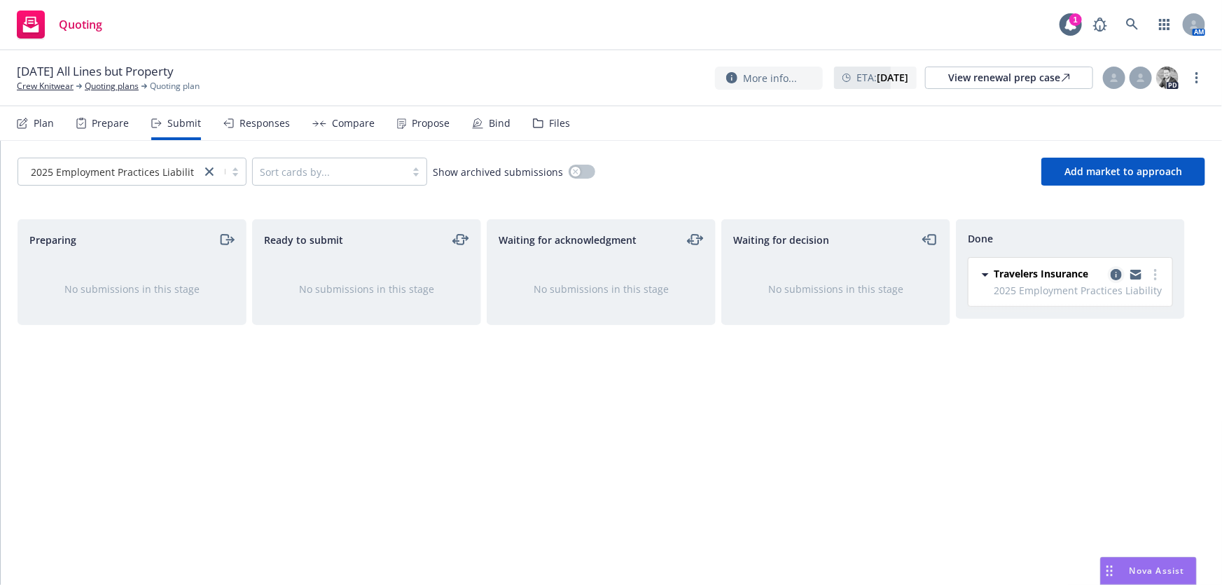
click at [1115, 273] on icon "copy logging email" at bounding box center [1115, 274] width 11 height 11
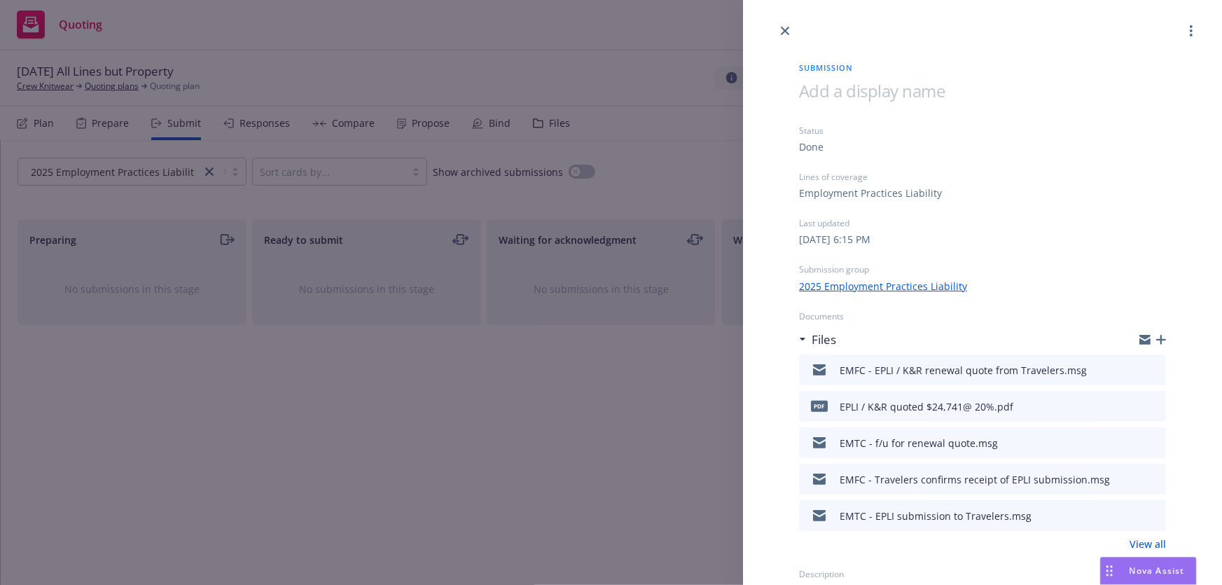
click at [1146, 410] on icon "preview file" at bounding box center [1152, 405] width 13 height 10
click at [777, 30] on link "close" at bounding box center [784, 30] width 17 height 17
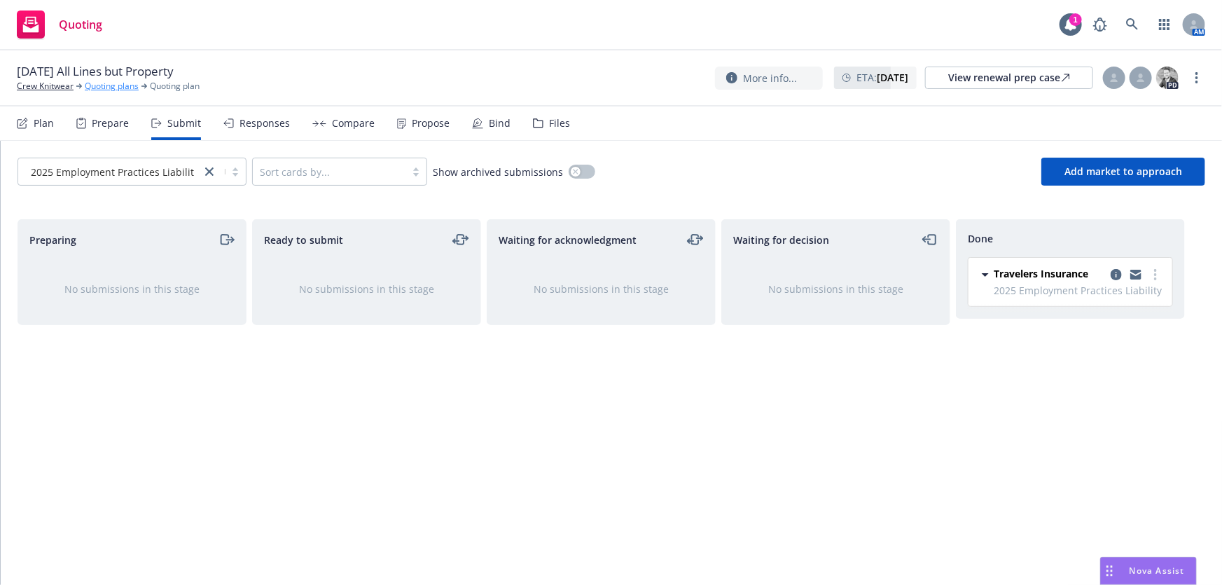
click at [125, 85] on link "Quoting plans" at bounding box center [112, 86] width 54 height 13
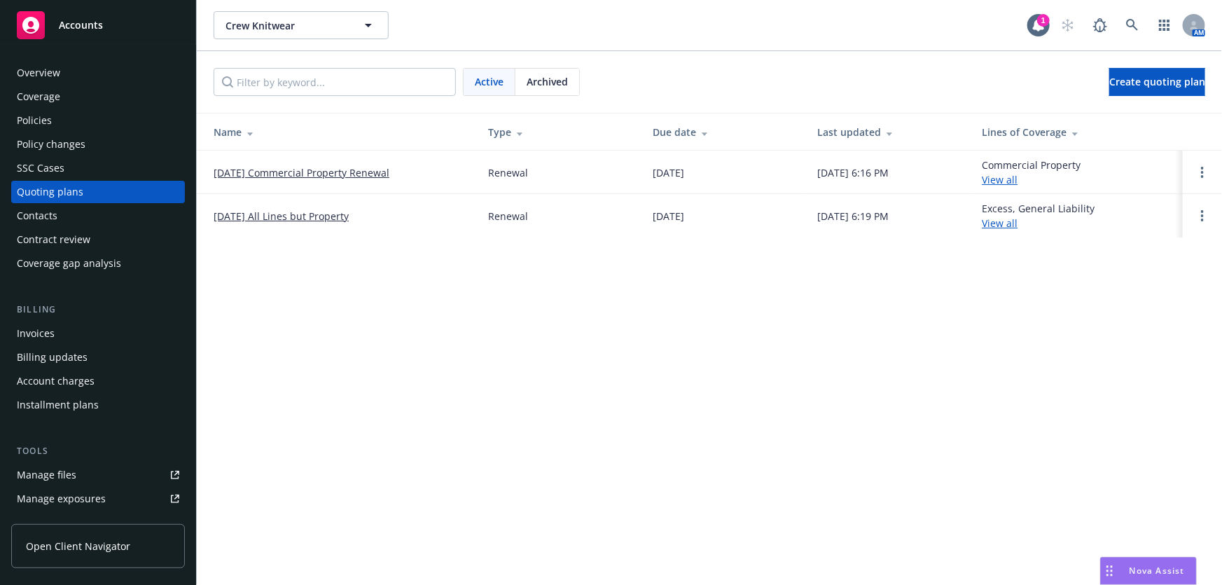
click at [258, 218] on link "08/31/2025 All Lines but Property" at bounding box center [281, 216] width 135 height 15
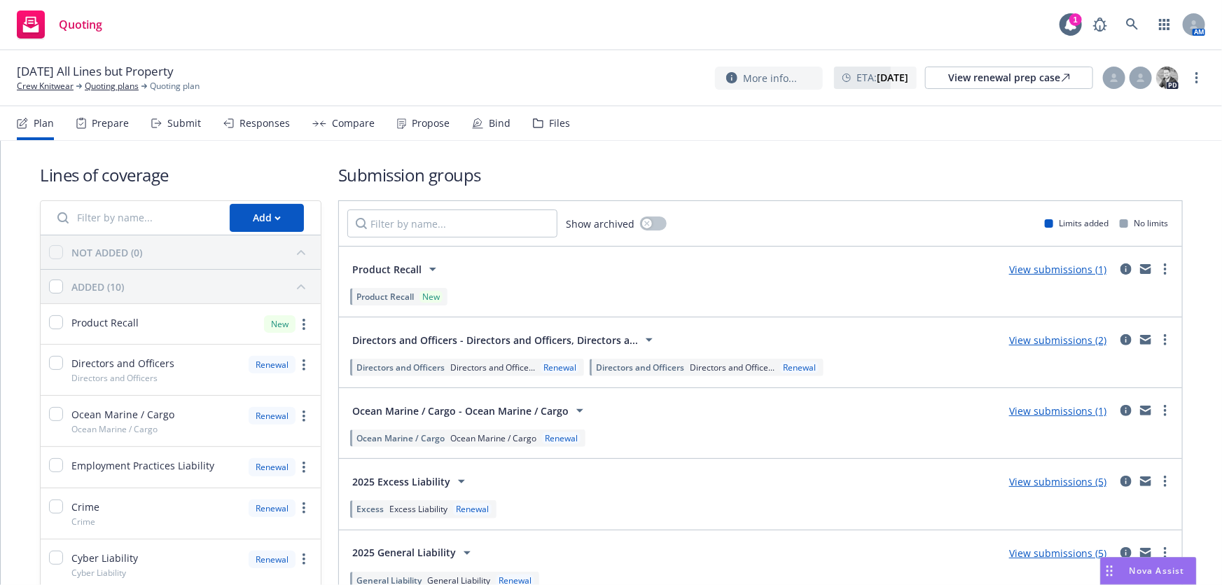
click at [1029, 409] on link "View submissions (1)" at bounding box center [1057, 410] width 97 height 13
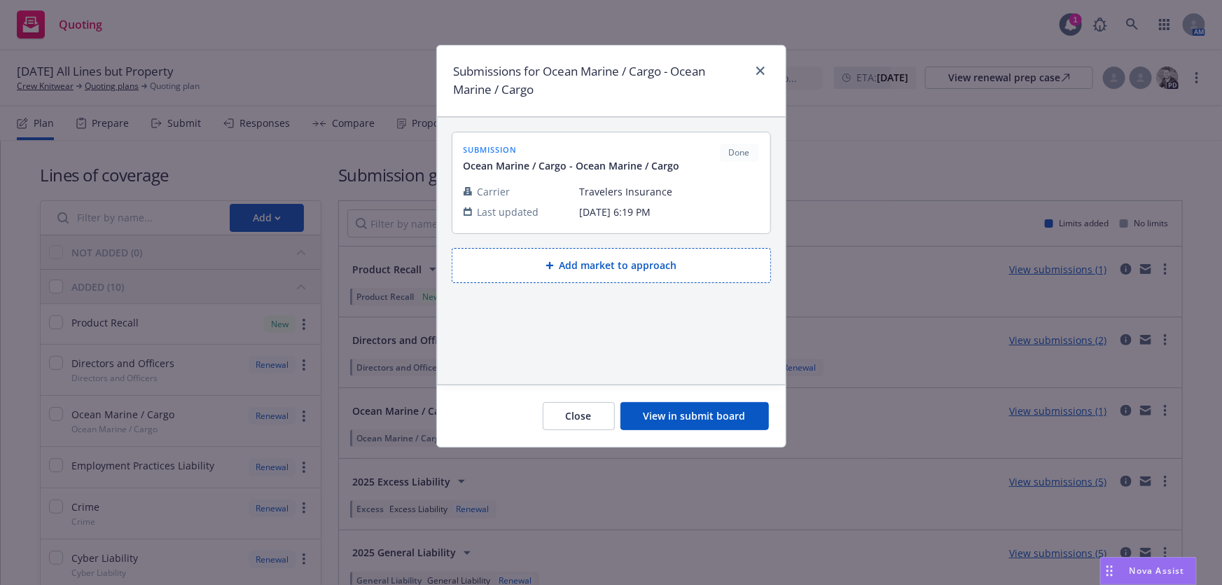
click at [676, 417] on button "View in submit board" at bounding box center [694, 416] width 148 height 28
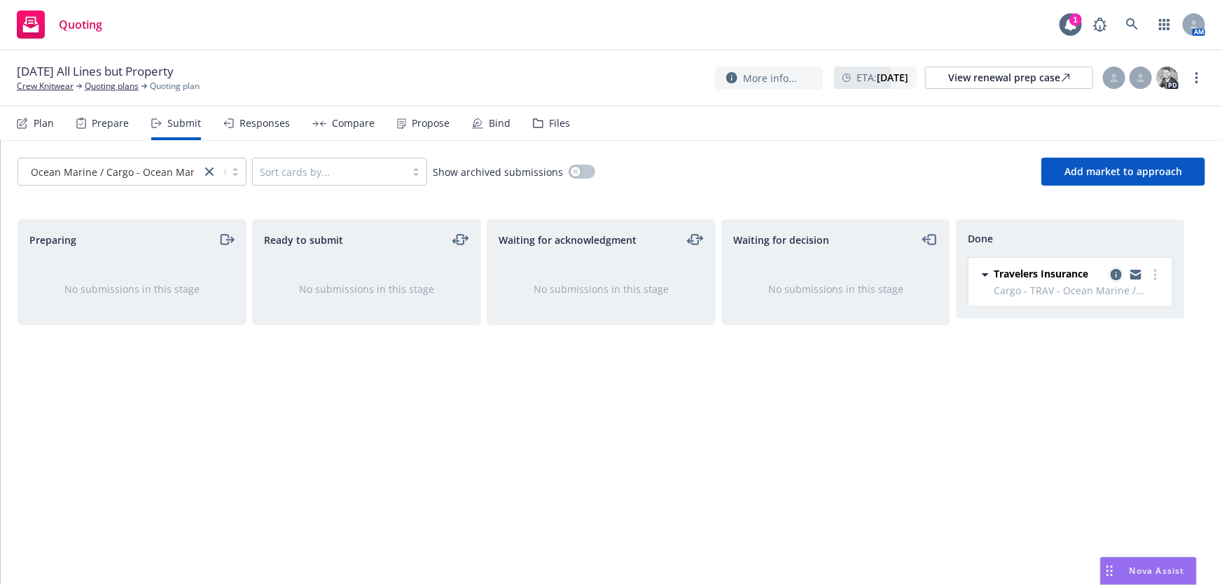
click at [1113, 274] on icon "copy logging email" at bounding box center [1115, 274] width 11 height 11
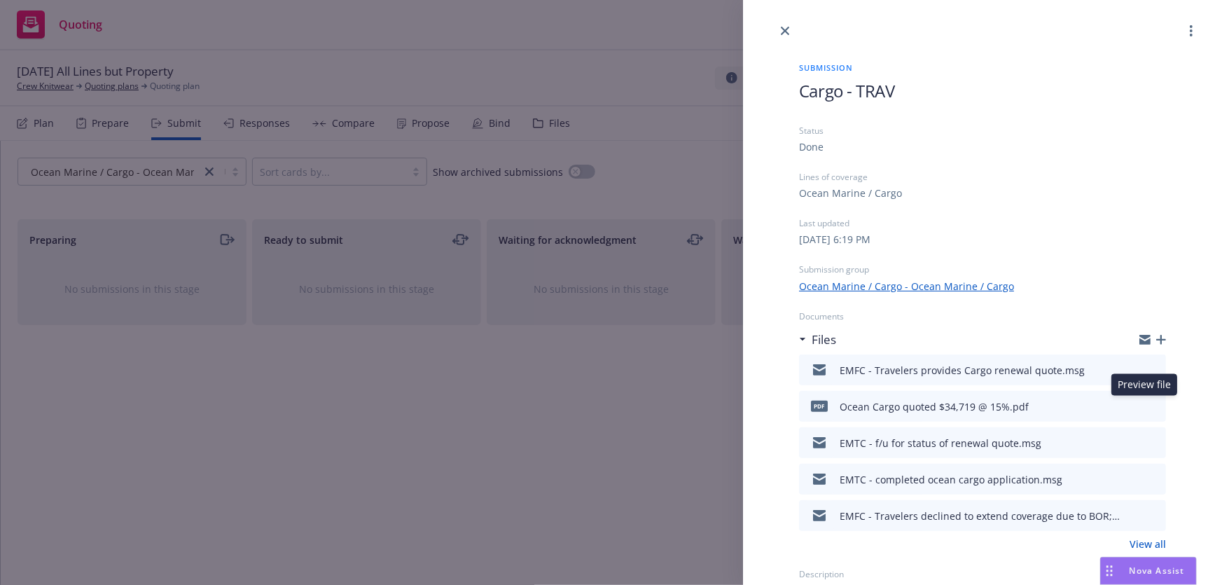
click at [1146, 406] on icon "preview file" at bounding box center [1152, 405] width 13 height 10
click at [786, 31] on icon "close" at bounding box center [785, 31] width 8 height 8
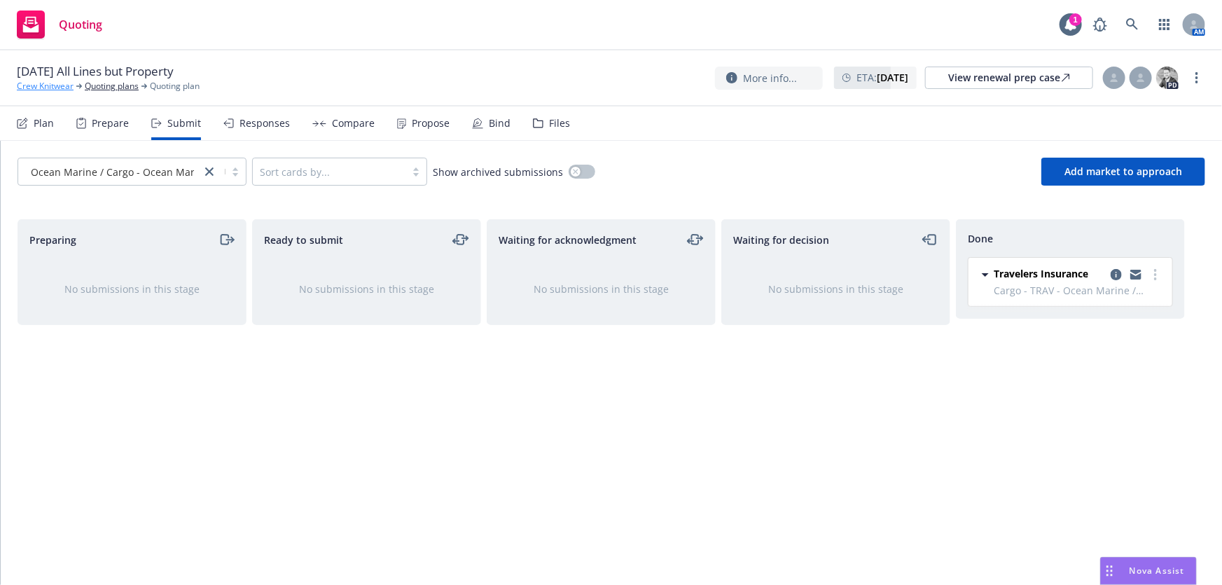
click at [35, 87] on link "Crew Knitwear" at bounding box center [45, 86] width 57 height 13
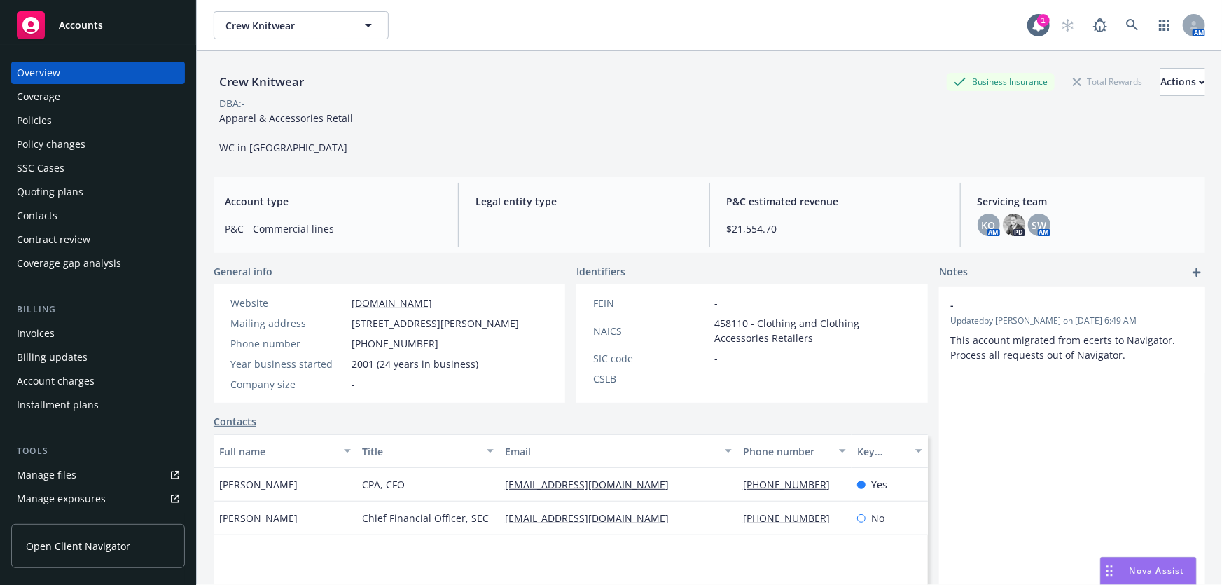
click at [55, 125] on div "Policies" at bounding box center [98, 120] width 162 height 22
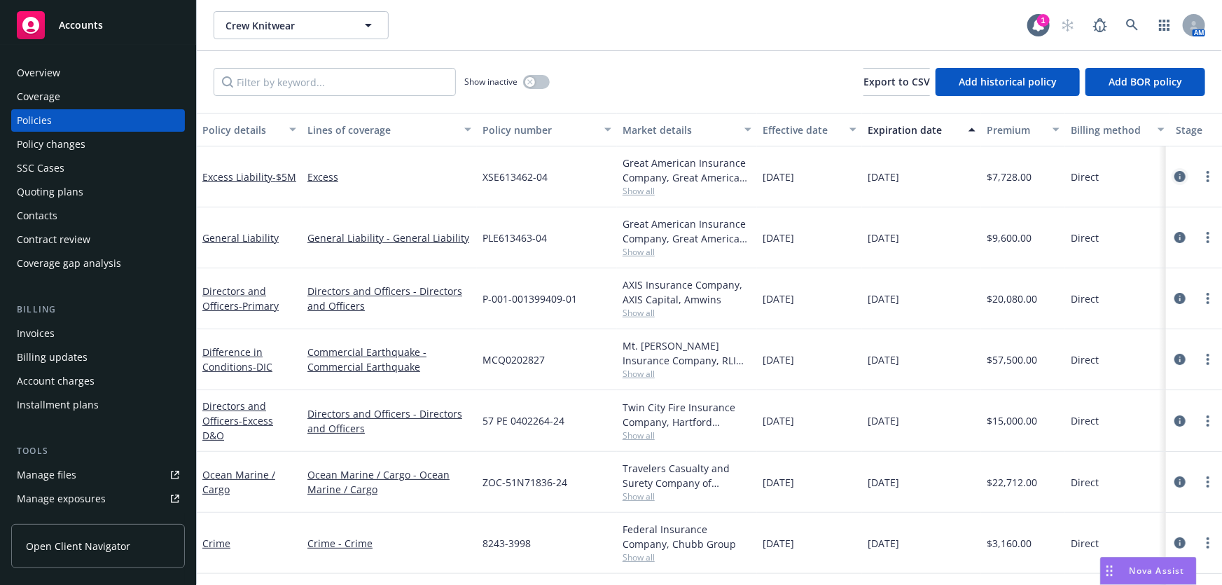
click at [1174, 176] on icon "circleInformation" at bounding box center [1179, 176] width 11 height 11
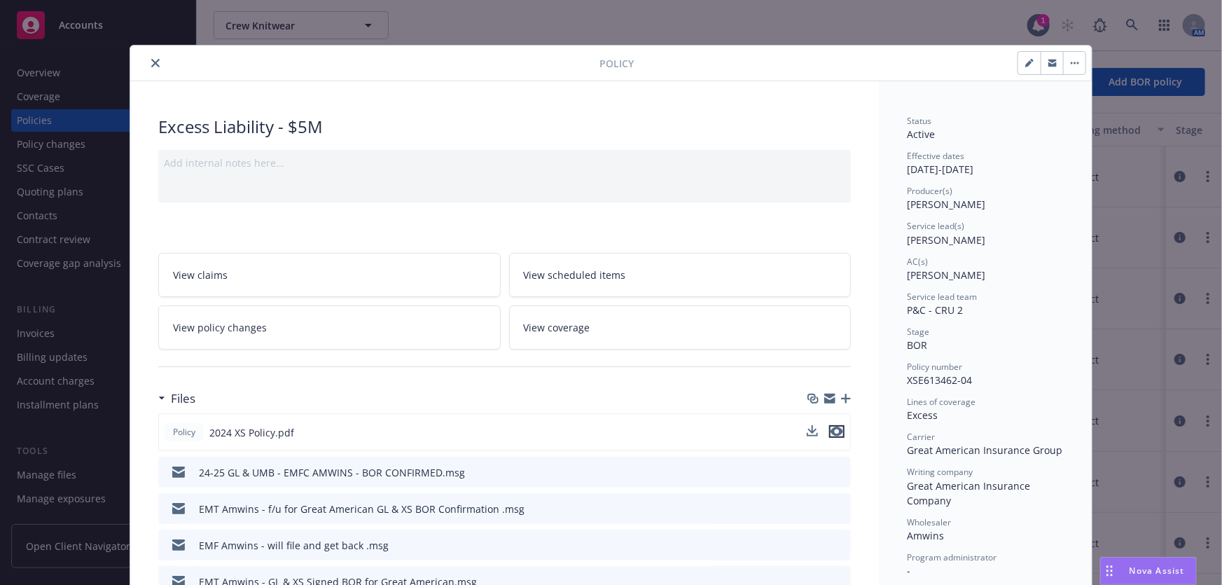
click at [832, 433] on icon "preview file" at bounding box center [836, 431] width 13 height 10
click at [151, 61] on icon "close" at bounding box center [155, 63] width 8 height 8
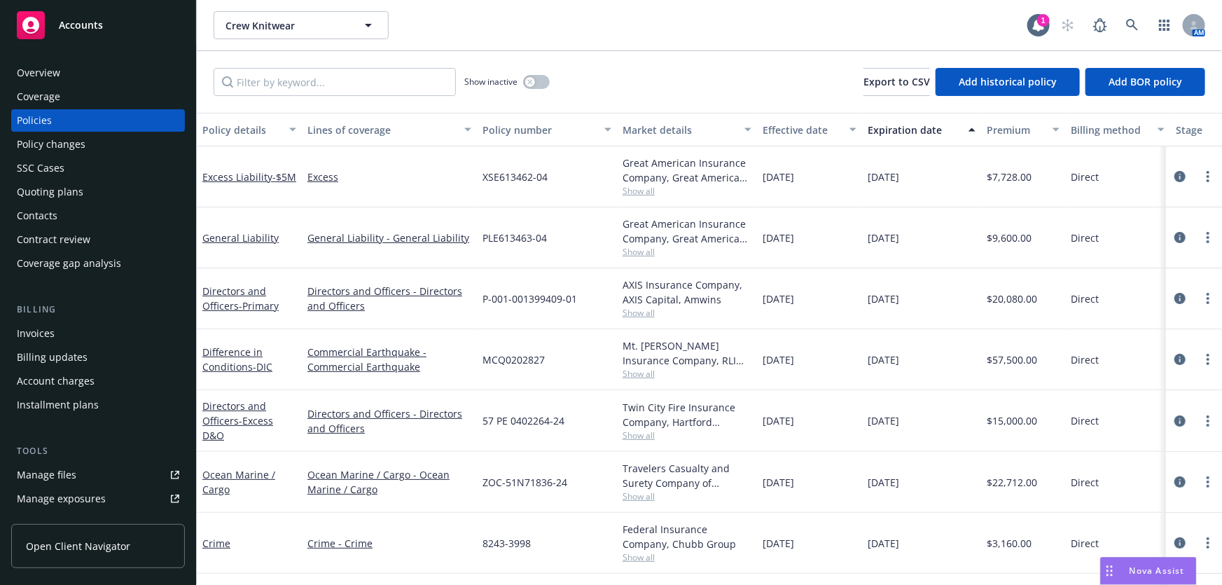
click at [55, 73] on div "Overview" at bounding box center [38, 73] width 43 height 22
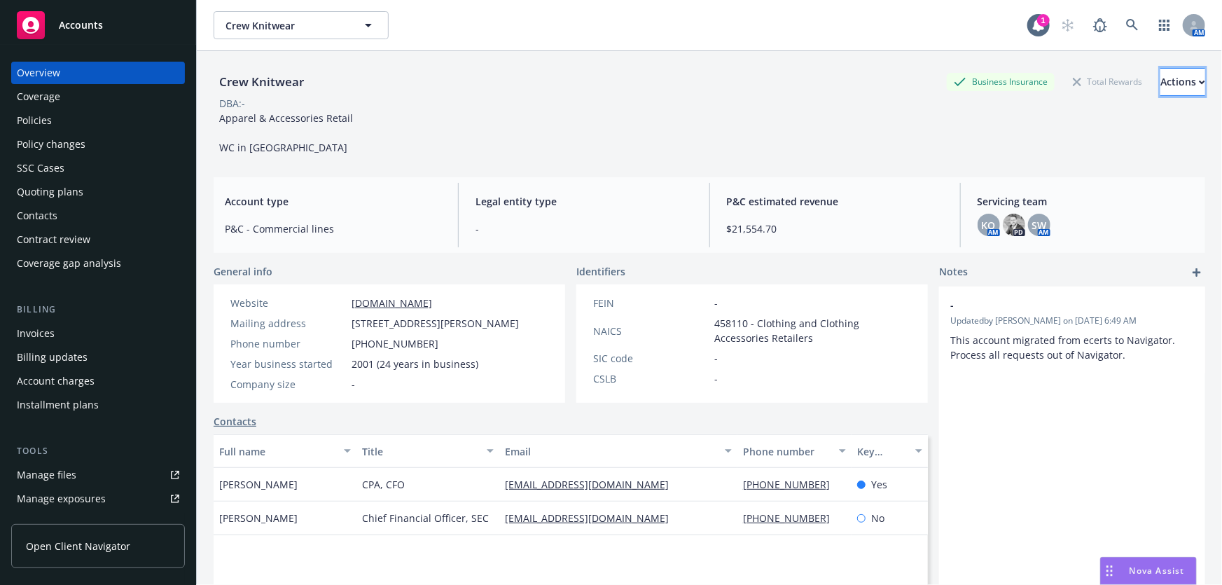
click at [1160, 84] on button "Actions" at bounding box center [1182, 82] width 45 height 28
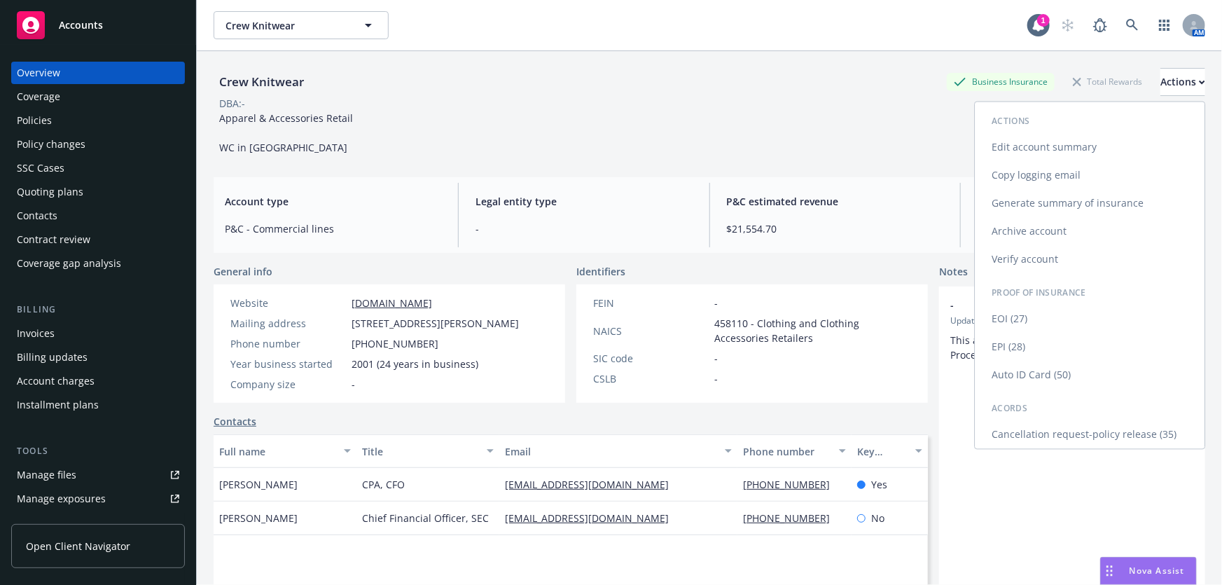
click at [1060, 148] on link "Edit account summary" at bounding box center [1090, 148] width 230 height 28
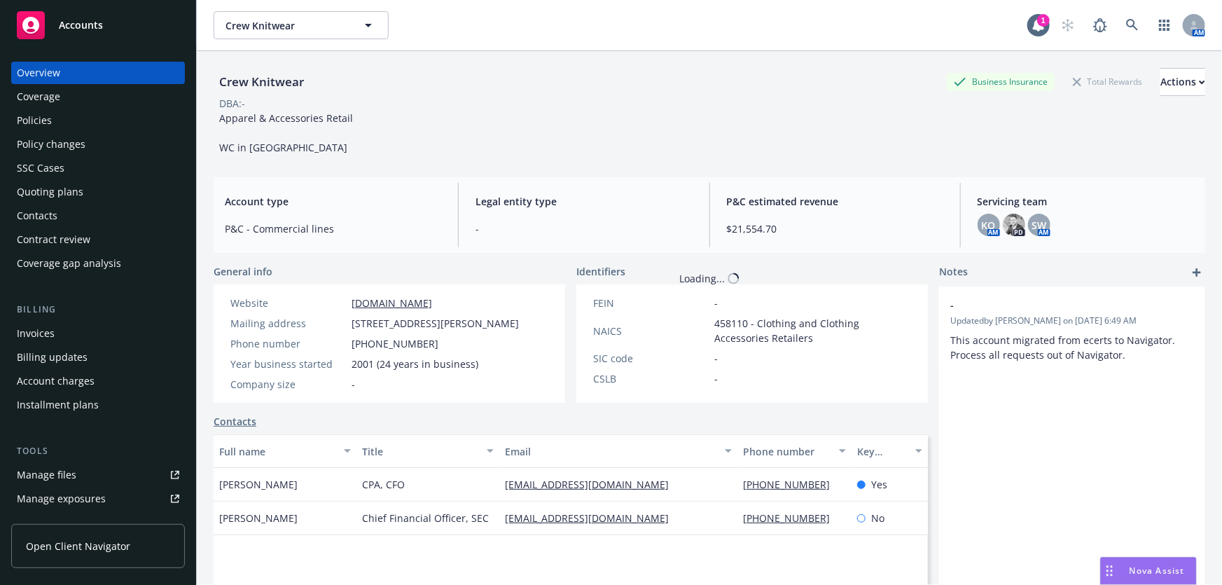
select select "US"
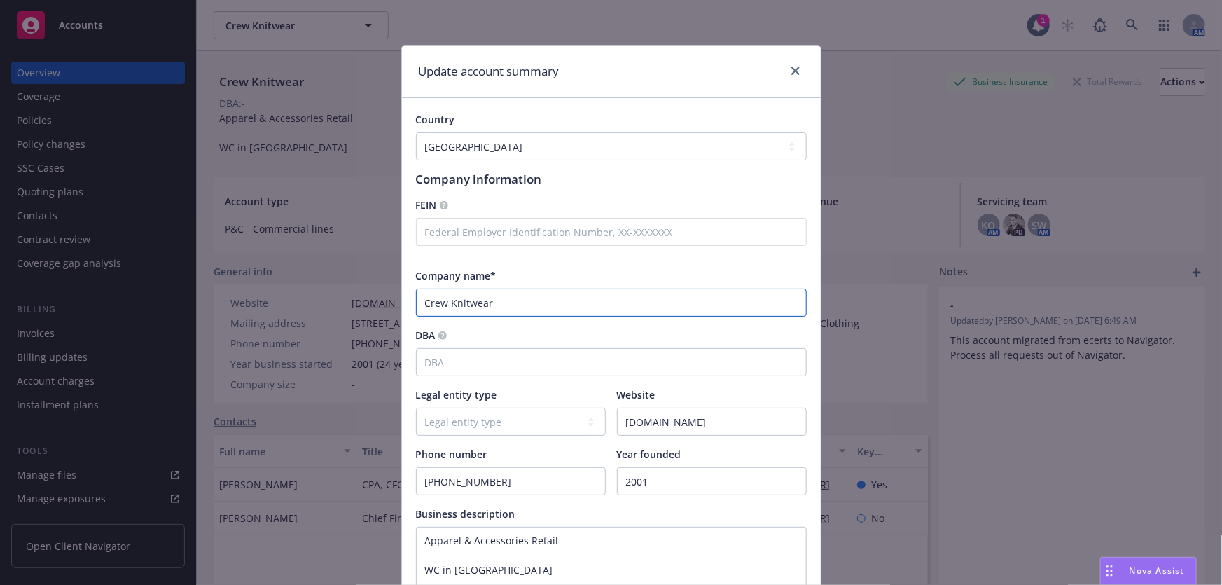
click at [500, 303] on input "Crew Knitwear" at bounding box center [611, 302] width 391 height 28
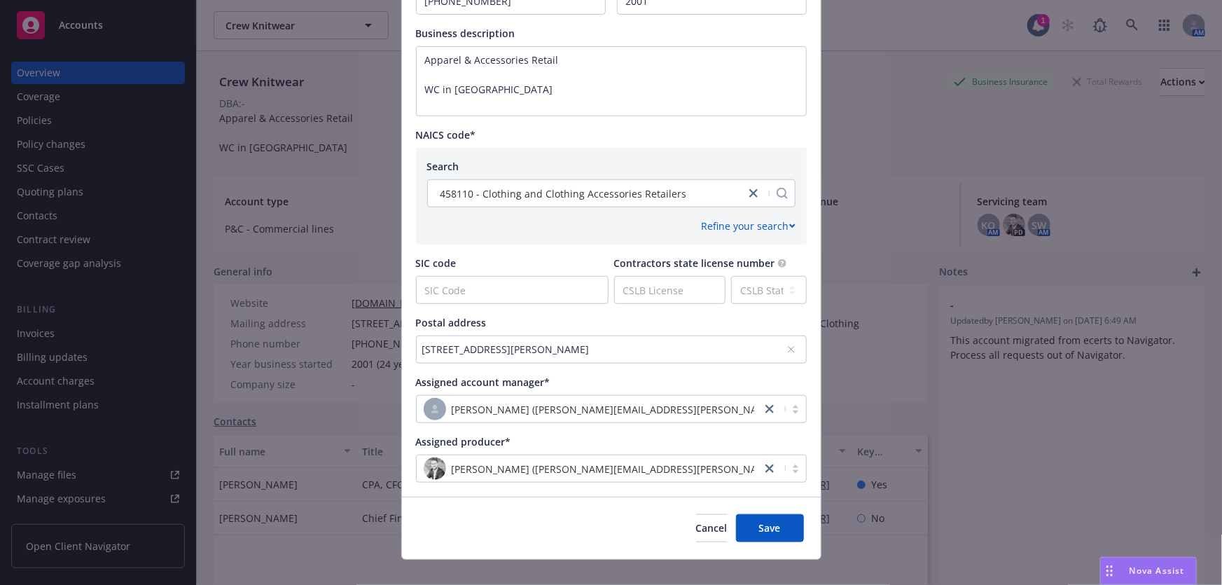
scroll to position [499, 0]
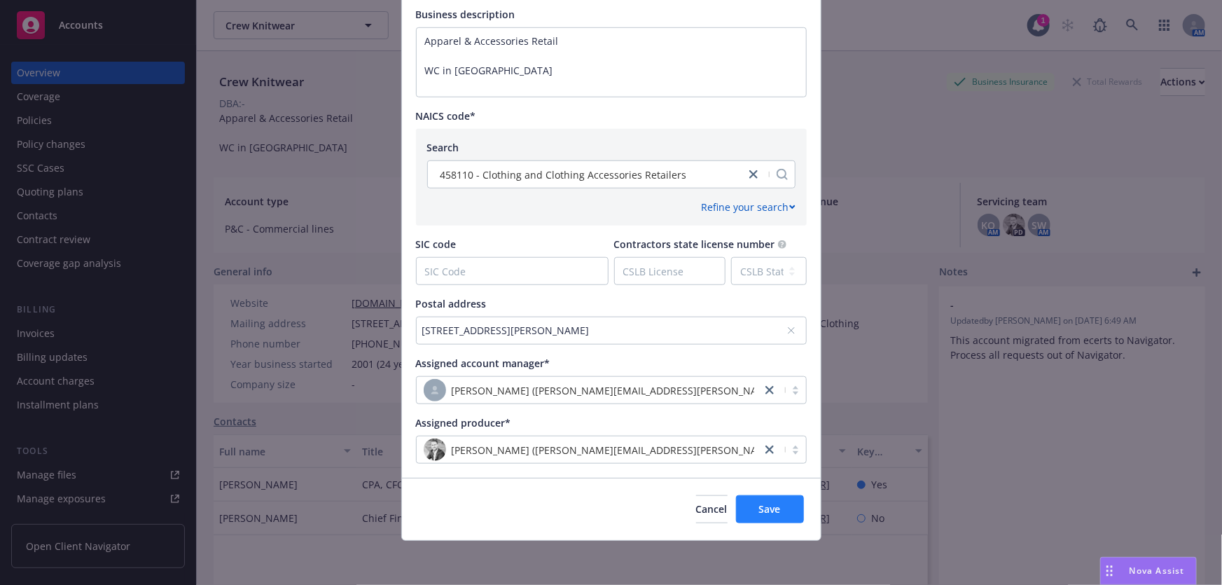
type input "Crew Knitwear, LLC"
click at [761, 511] on span "Save" at bounding box center [770, 508] width 22 height 13
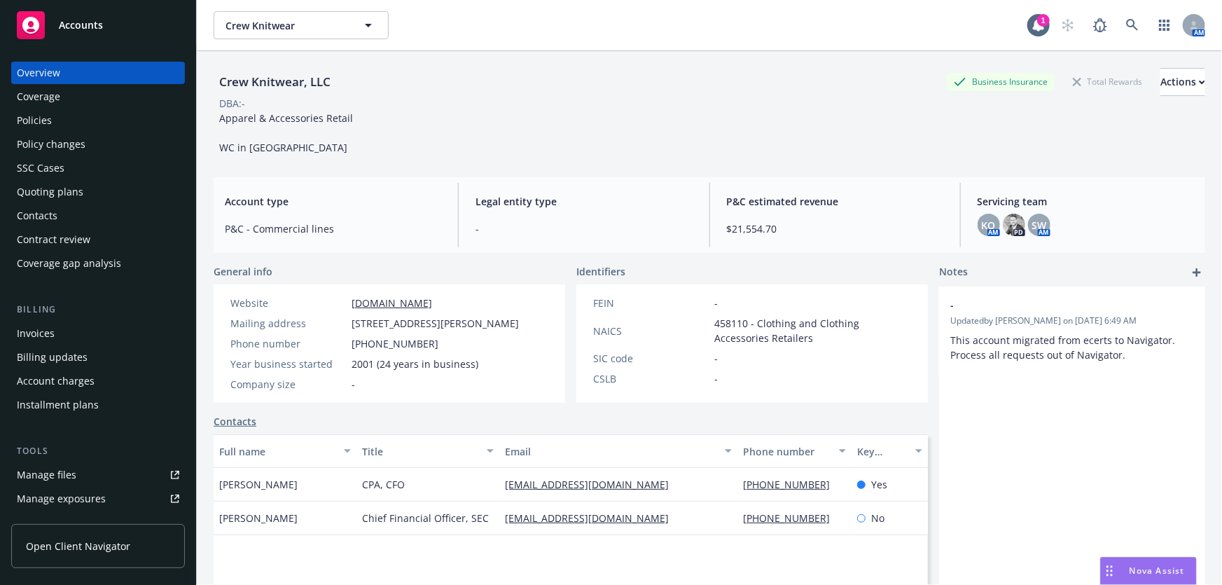
click at [106, 24] on div "Accounts" at bounding box center [98, 25] width 162 height 28
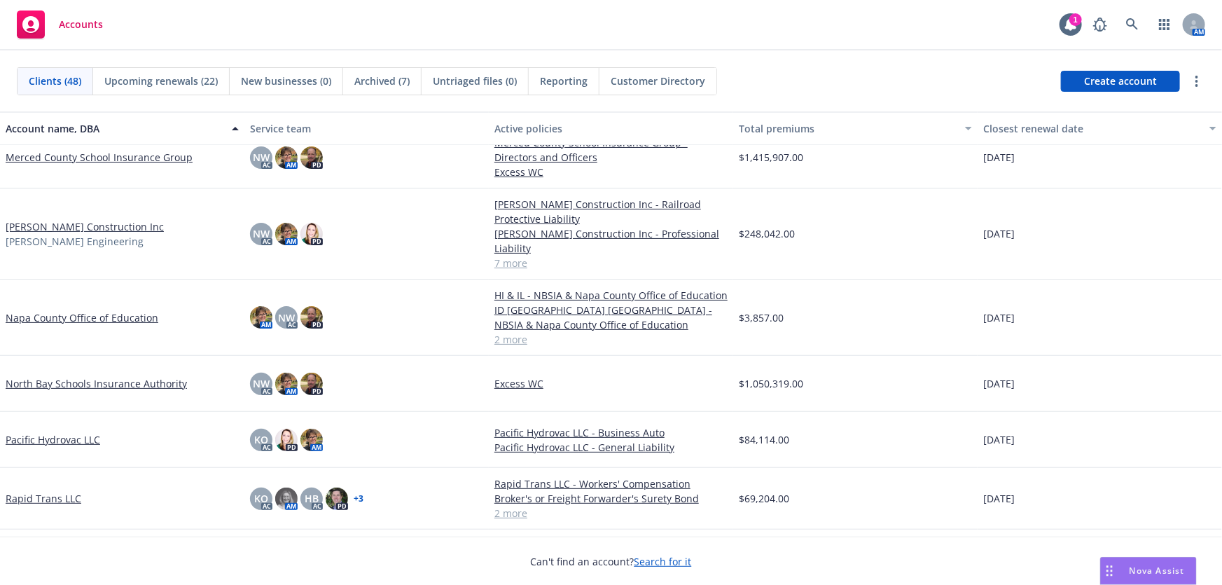
scroll to position [1463, 0]
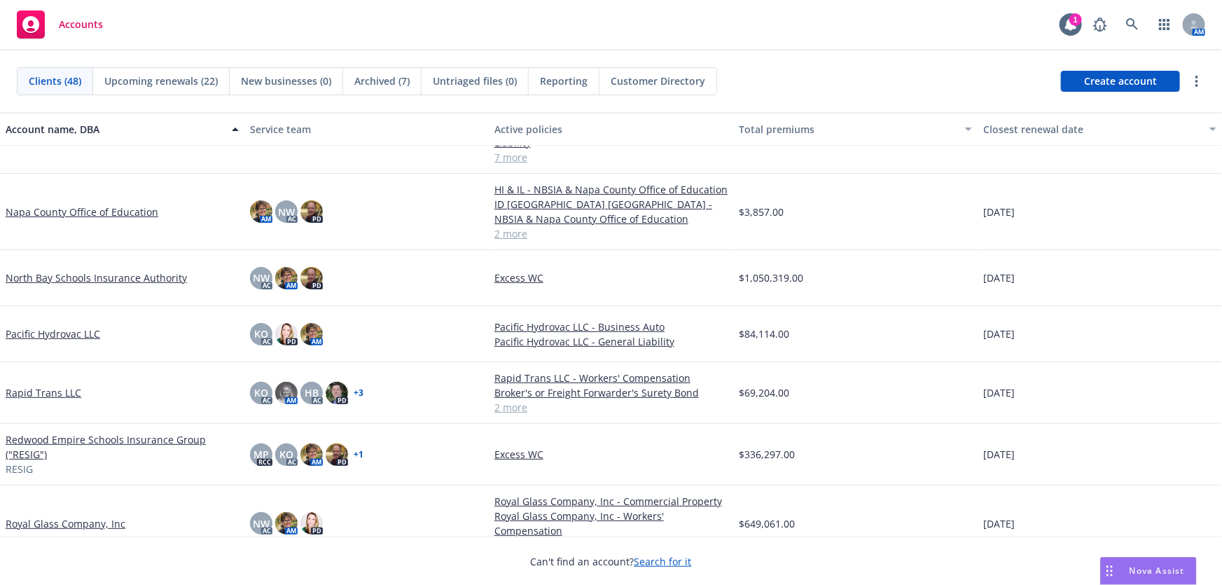
click at [88, 520] on link "Royal Glass Company, Inc" at bounding box center [66, 523] width 120 height 15
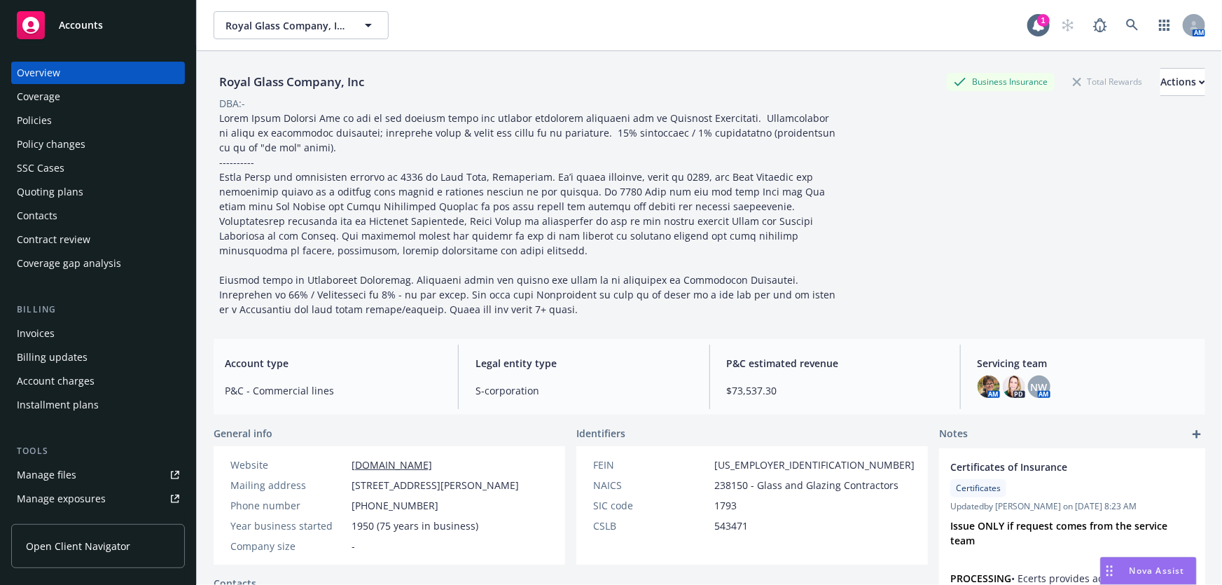
click at [43, 120] on div "Policies" at bounding box center [34, 120] width 35 height 22
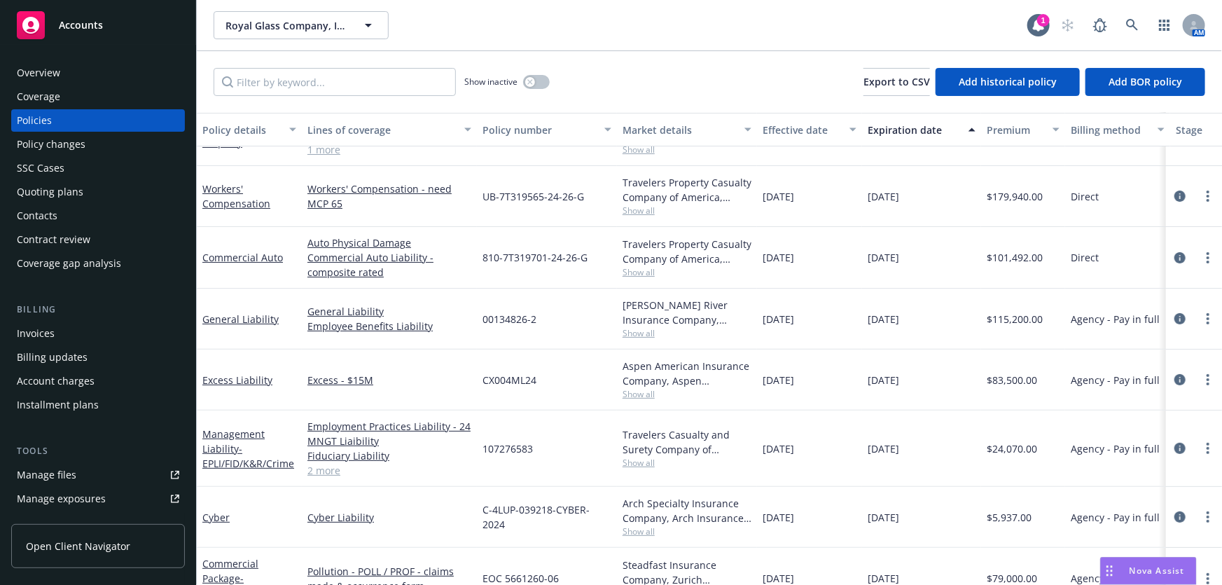
scroll to position [11, 0]
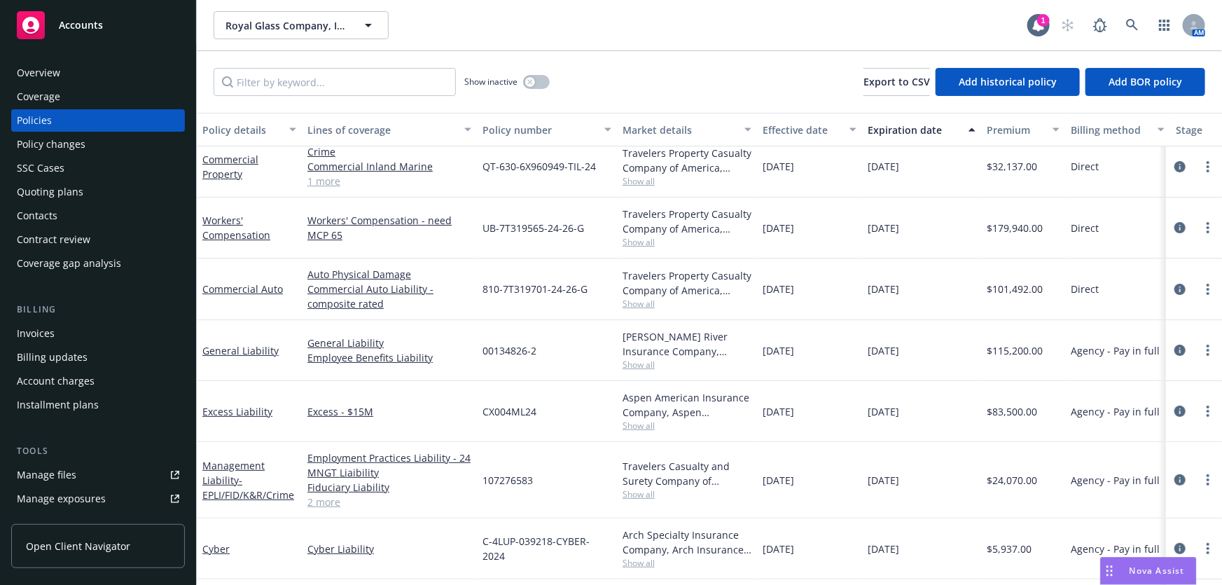
click at [37, 189] on div "Quoting plans" at bounding box center [50, 192] width 67 height 22
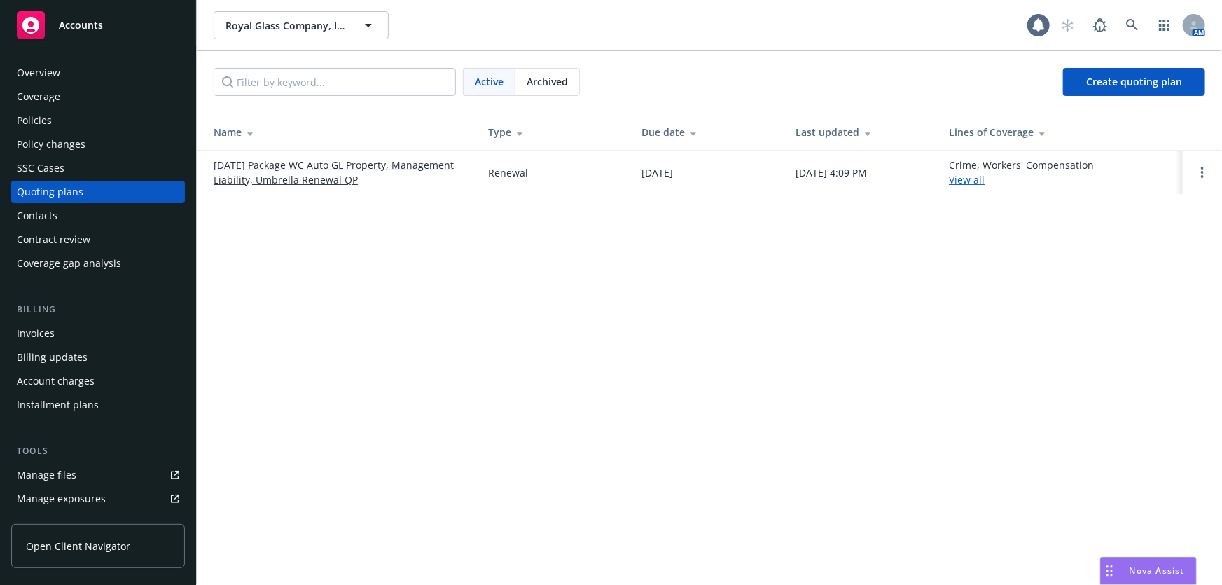
click at [316, 164] on link "[DATE] Package WC Auto GL Property, Management Liability, Umbrella Renewal QP" at bounding box center [340, 172] width 252 height 29
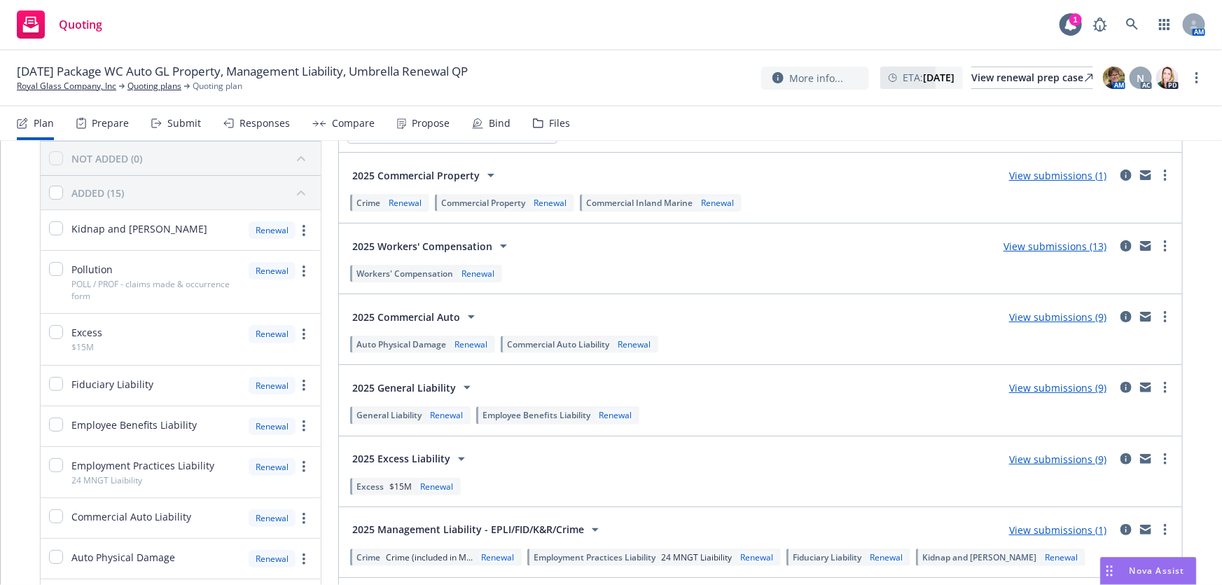
scroll to position [63, 0]
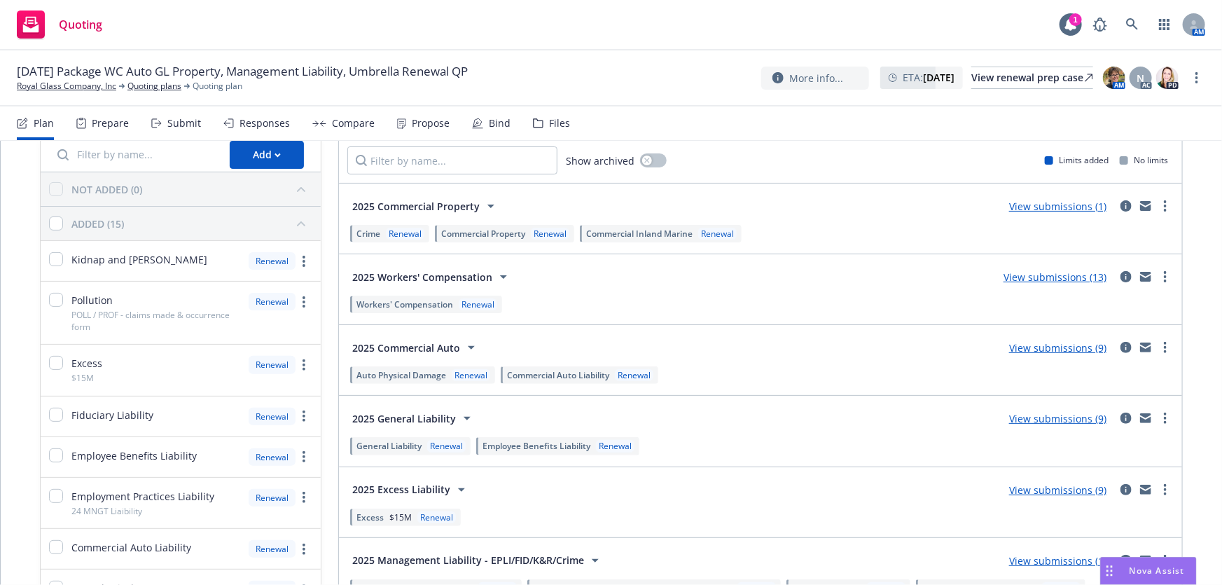
click at [1047, 278] on link "View submissions (13)" at bounding box center [1054, 276] width 103 height 13
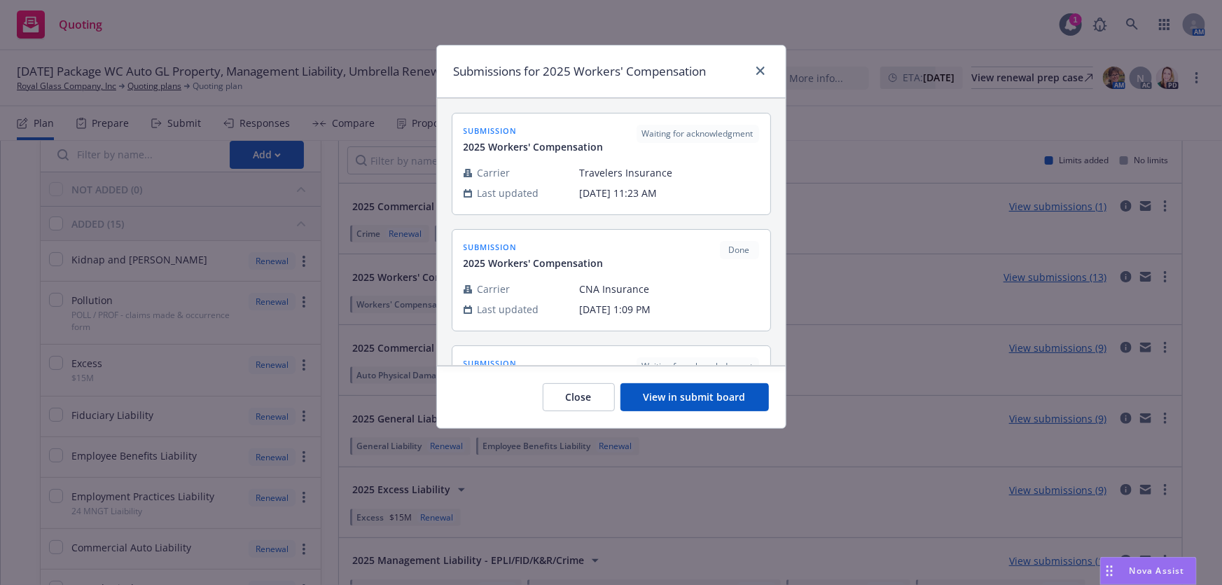
click at [675, 402] on button "View in submit board" at bounding box center [694, 397] width 148 height 28
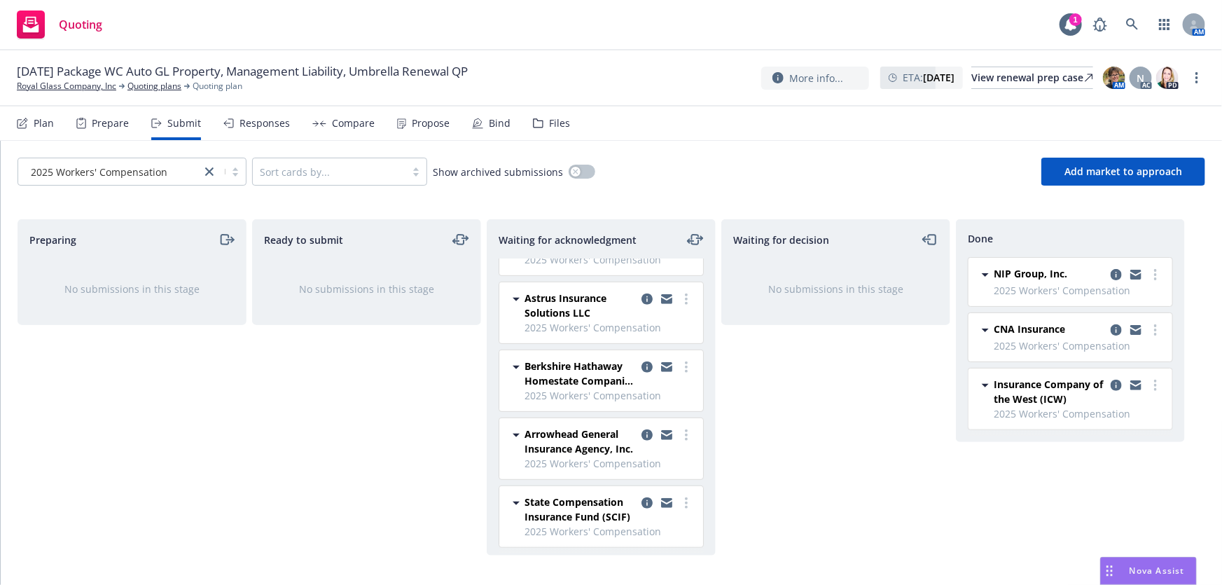
scroll to position [336, 0]
click at [641, 499] on icon "copy logging email" at bounding box center [646, 501] width 11 height 11
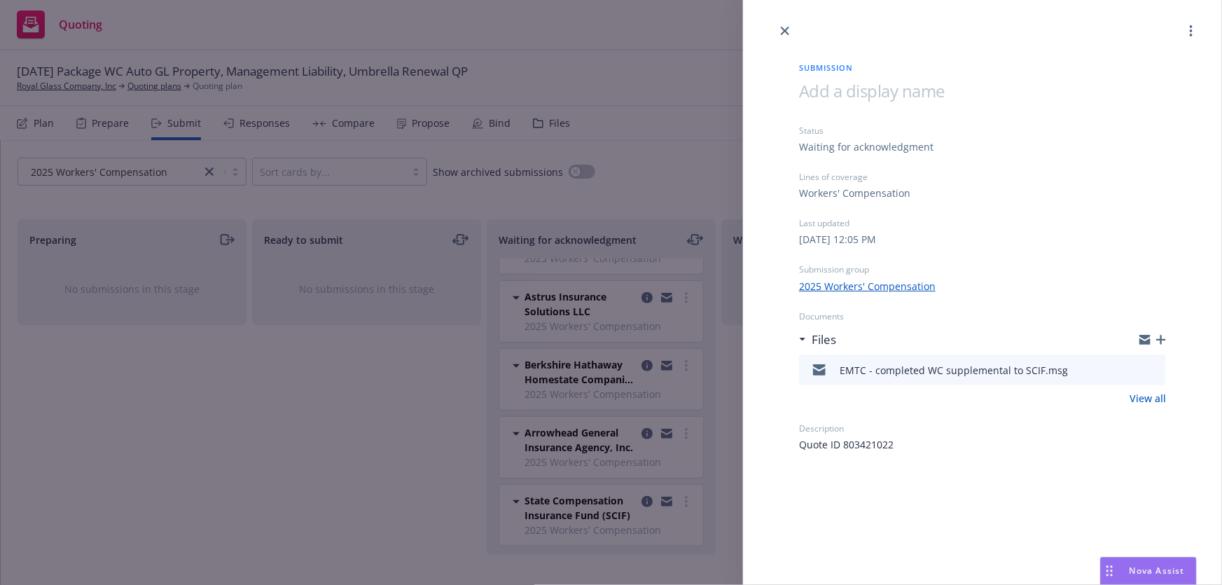
click at [1157, 339] on icon "button" at bounding box center [1161, 340] width 10 height 10
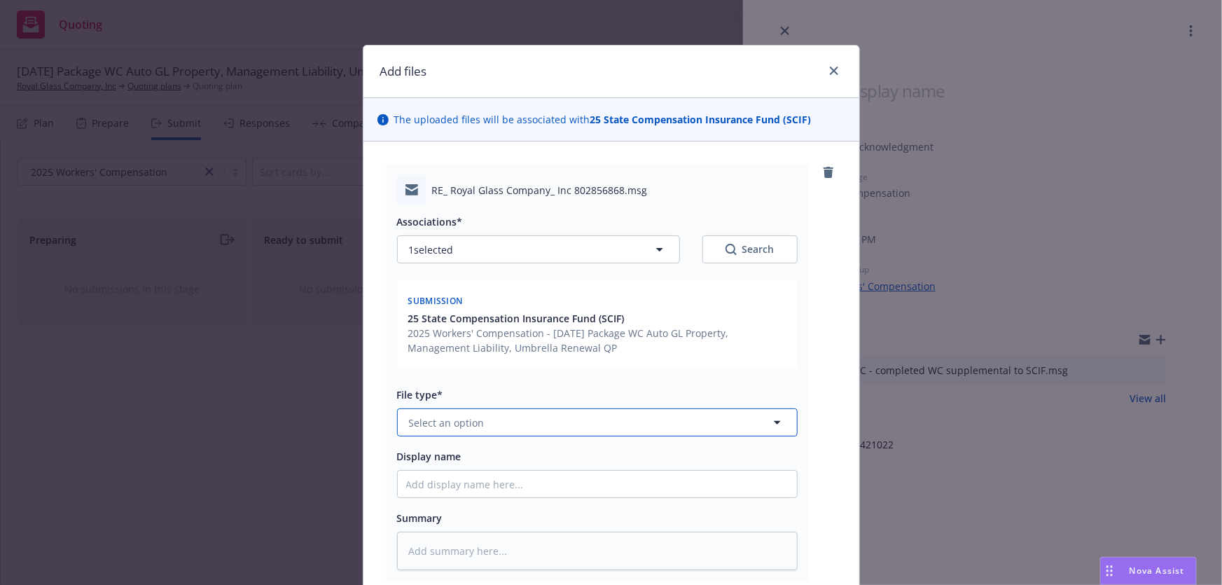
click at [455, 426] on span "Select an option" at bounding box center [447, 422] width 76 height 15
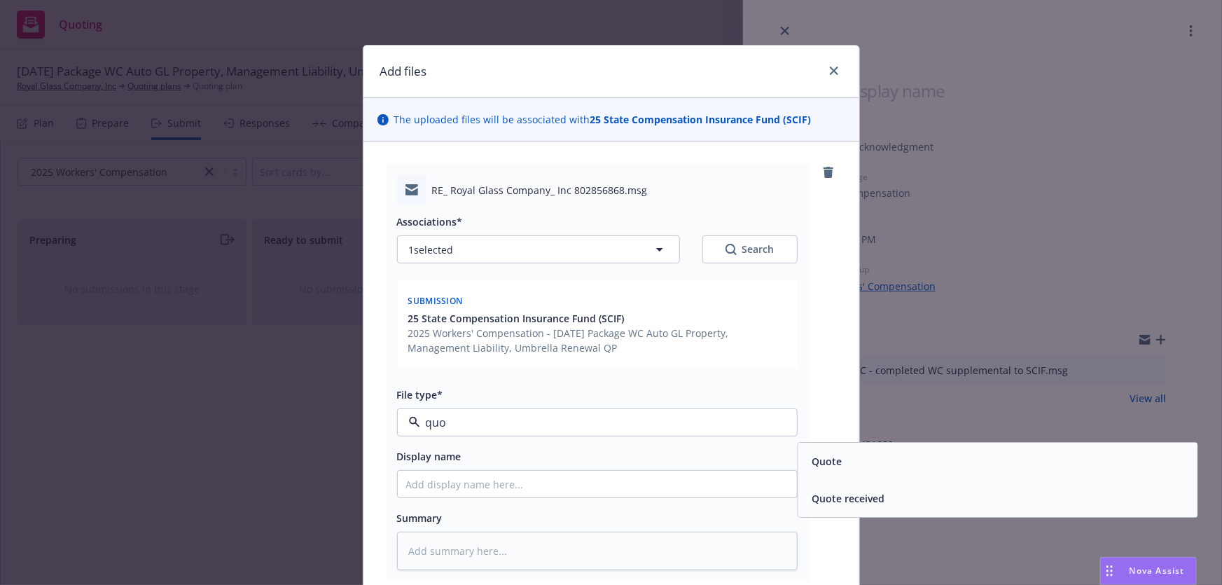
type input "quot"
click at [867, 492] on span "Quote received" at bounding box center [847, 498] width 73 height 15
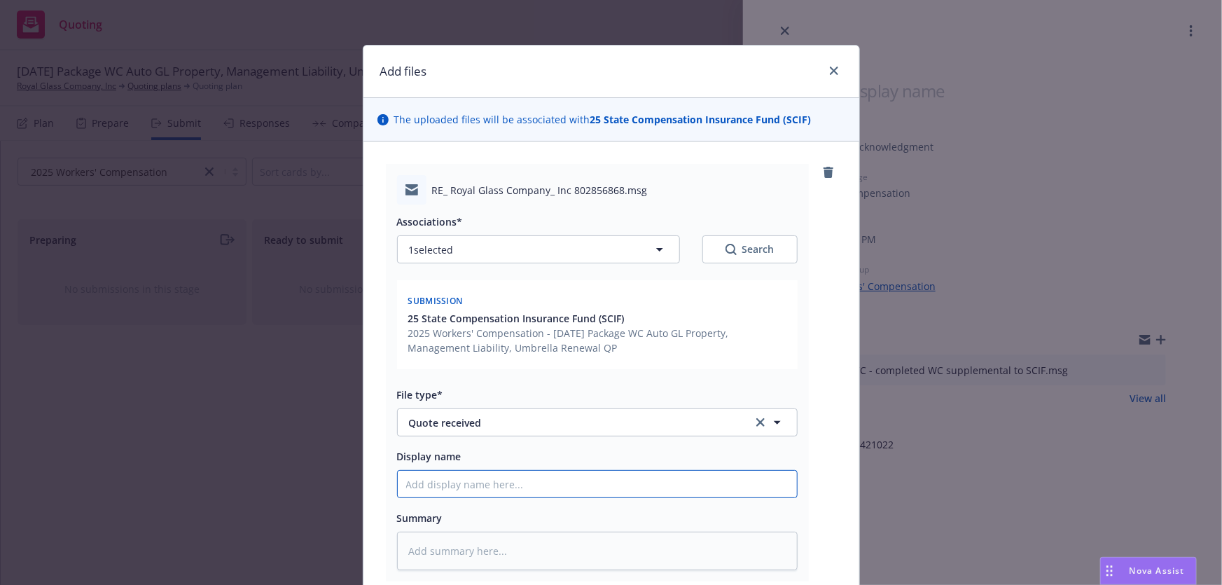
click at [509, 489] on input "Display name" at bounding box center [597, 483] width 399 height 27
type textarea "x"
type input "S"
type textarea "x"
type input "SC"
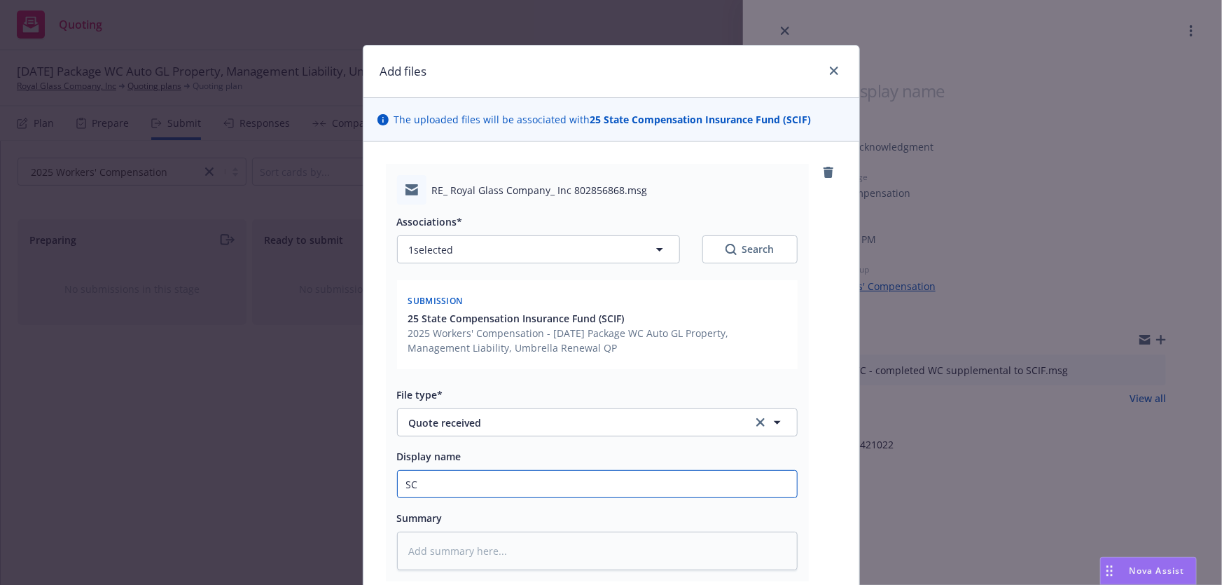
type textarea "x"
type input "SCI"
type textarea "x"
type input "SCIF"
type textarea "x"
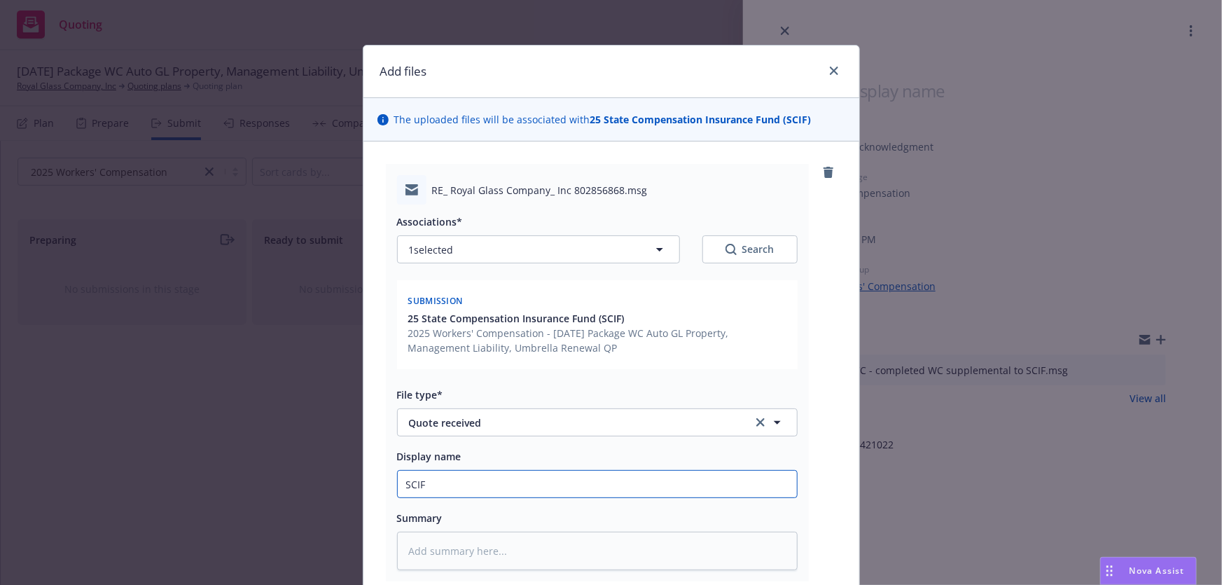
type input "SCIF"
type textarea "x"
type input "SCIF i"
type textarea "x"
type input "SCIF in"
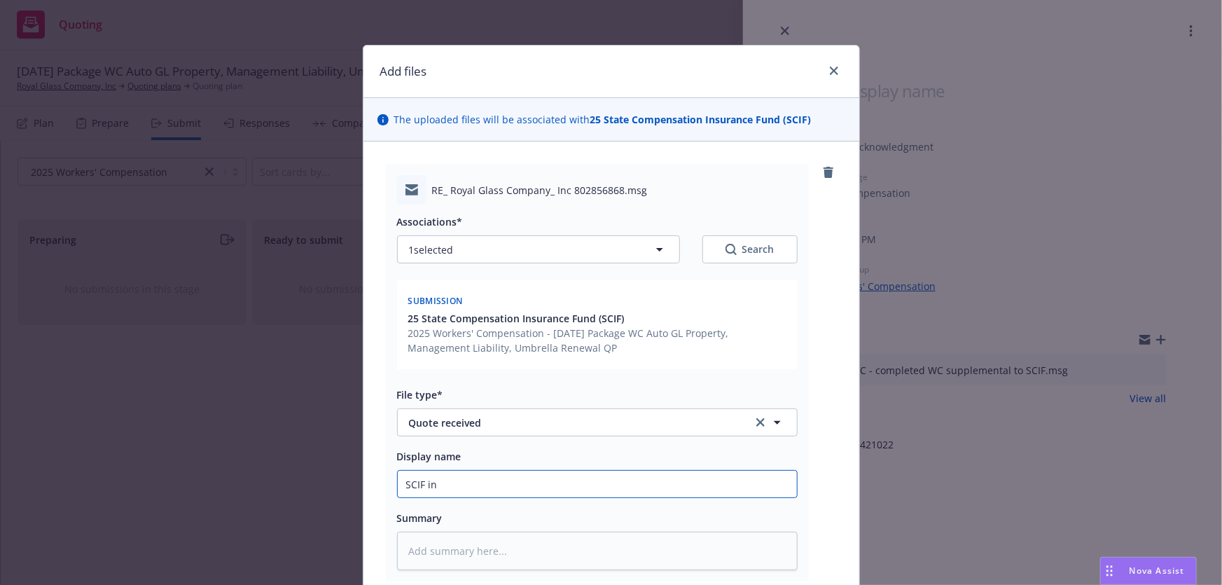
type textarea "x"
type input "SCIF ind"
type textarea "x"
type input "SCIF indi"
type textarea "x"
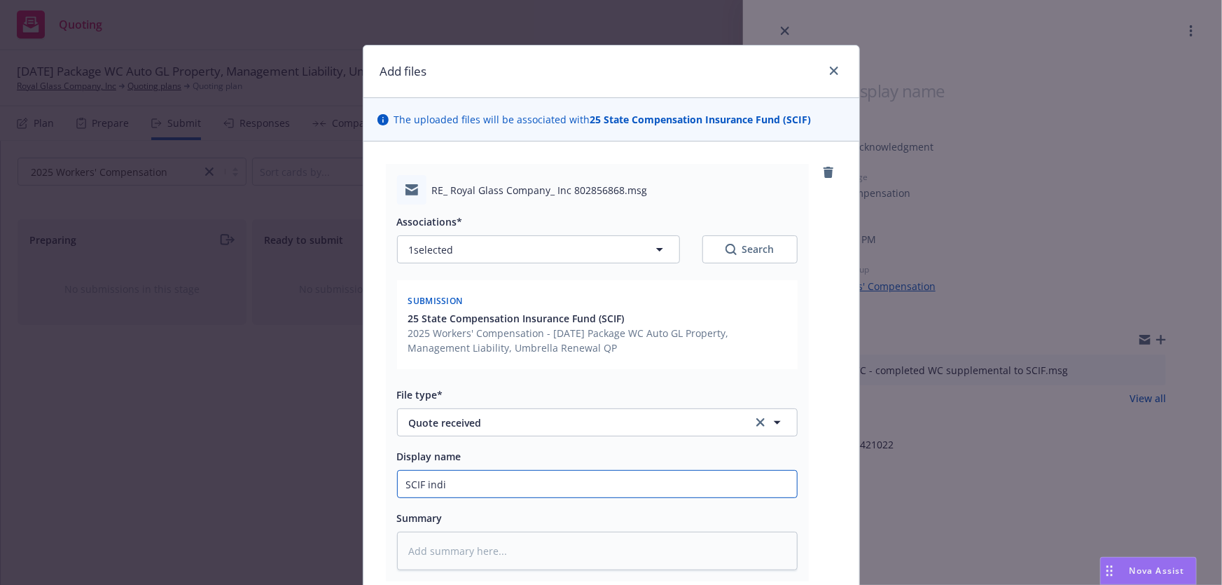
type input "SCIF indic"
type textarea "x"
type input "SCIF indica"
type textarea "x"
type input "SCIF indicat"
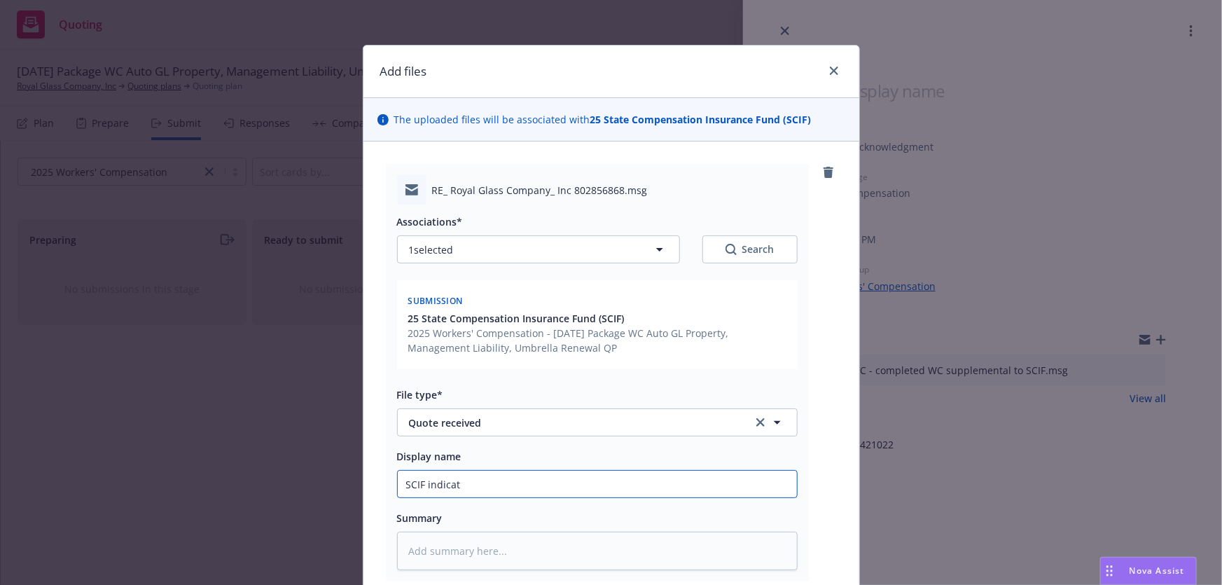
type textarea "x"
type input "SCIF indicate"
type textarea "x"
type input "SCIF indicated"
type textarea "x"
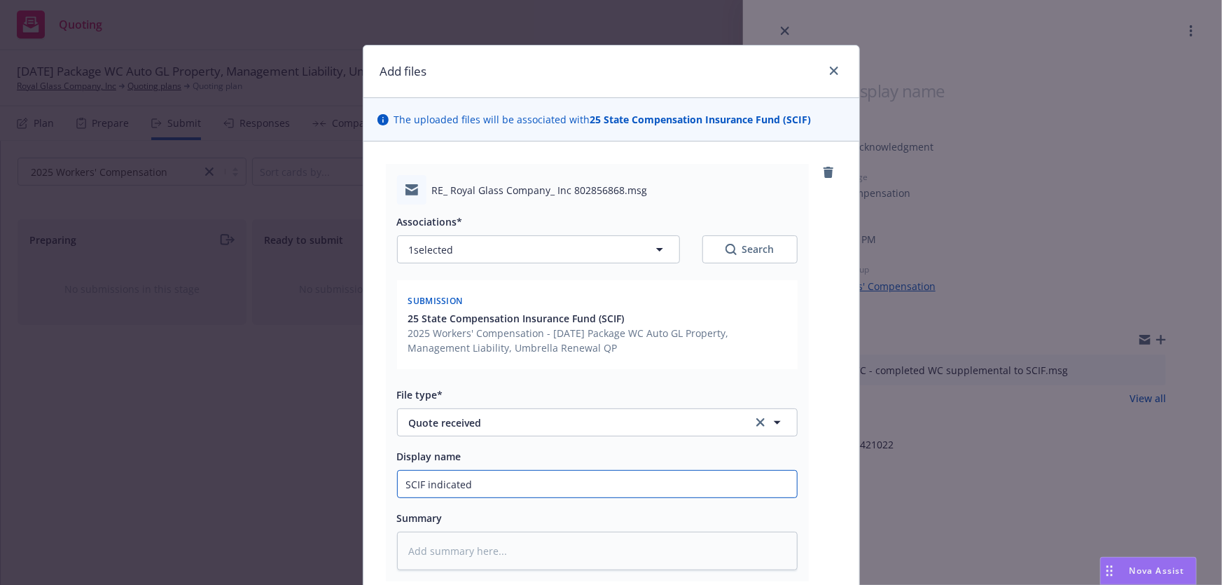
type input "SCIF indicated"
type textarea "x"
type input "SCIF indicated $"
type textarea "x"
type input "SCIF indicated $9"
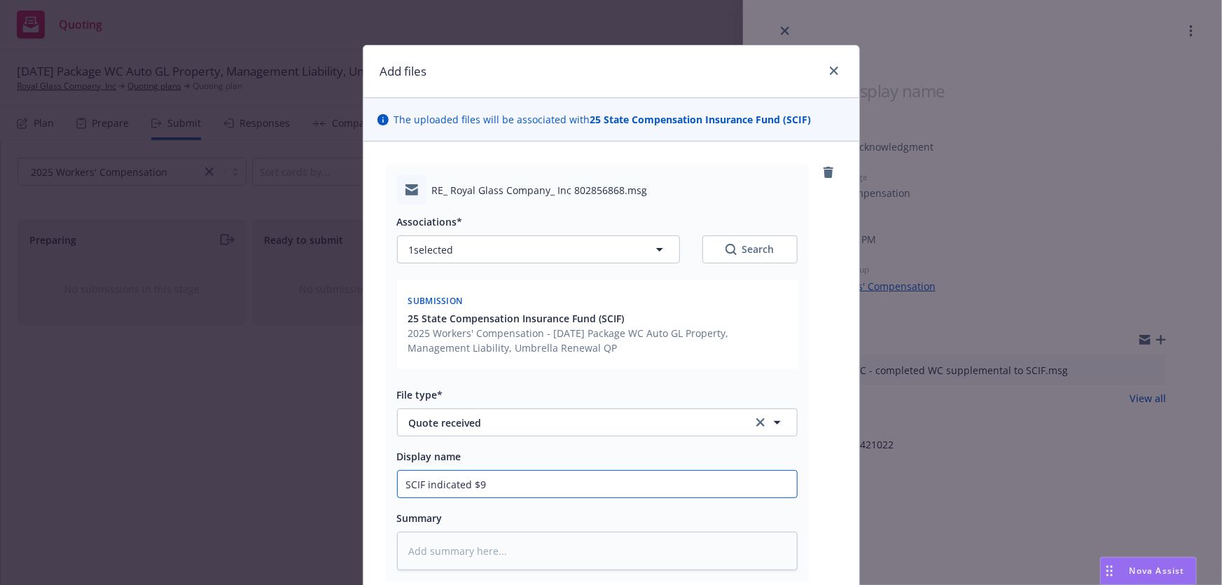
type textarea "x"
type input "SCIF indicated $95"
type textarea "x"
type input "SCIF indicated $95,"
type textarea "x"
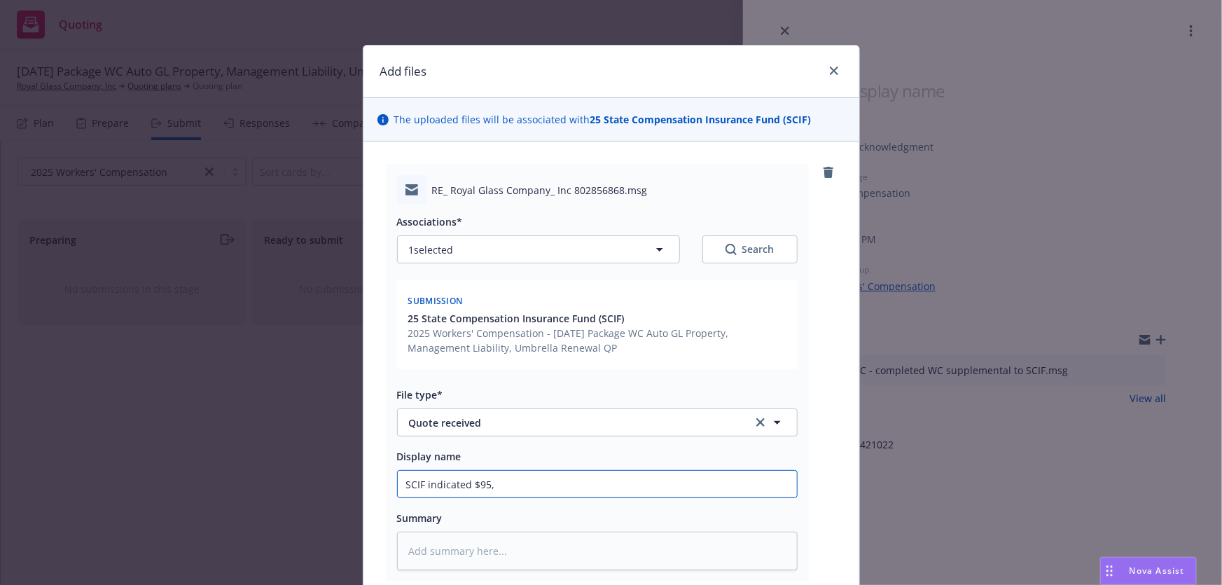
type input "SCIF indicated $95,6"
type textarea "x"
type input "SCIF indicated $95,60"
type textarea "x"
type input "SCIF indicated $95,600"
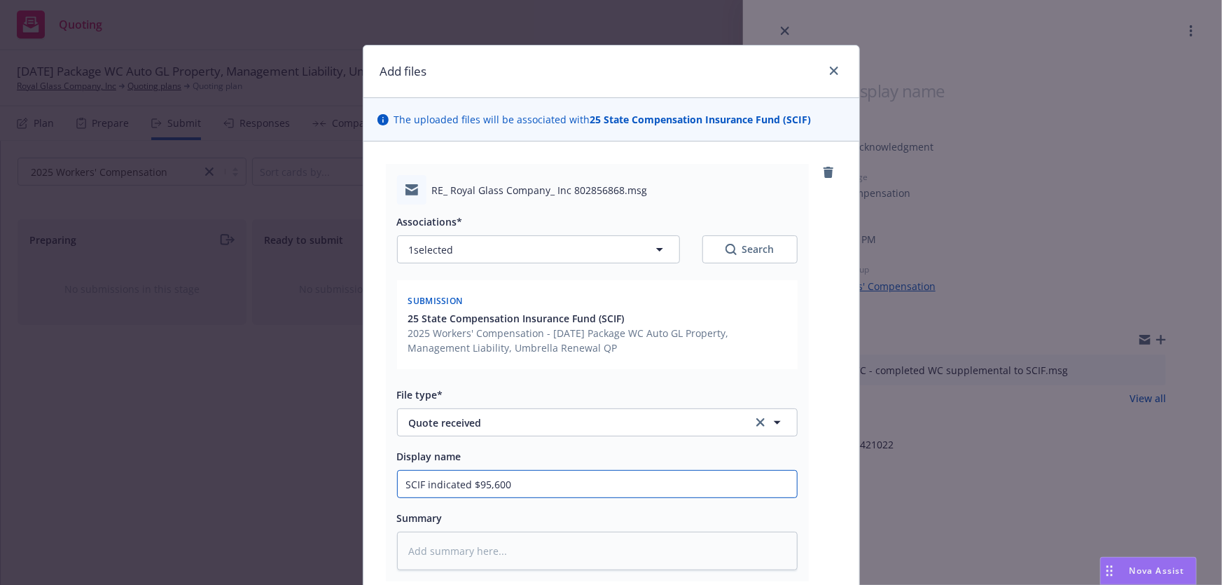
type textarea "x"
type input "SCIF indicated $95,600,"
type textarea "x"
type input "SCIF indicated $95,600,"
type textarea "x"
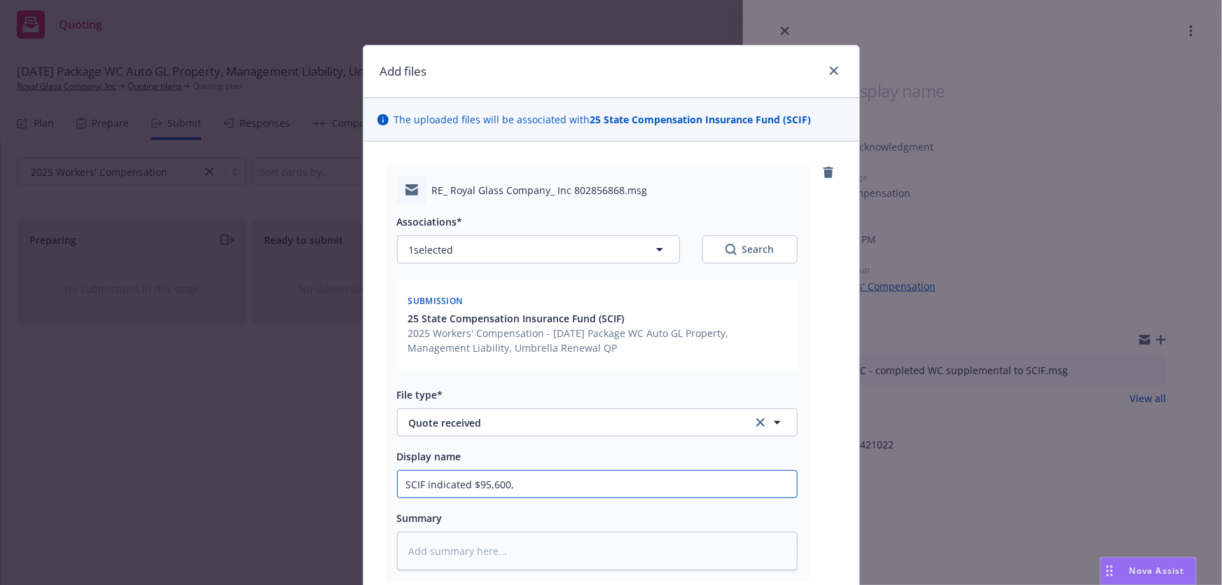
type input "SCIF indicated $95,600,"
type textarea "x"
type input "SCIF indicated $95,600"
type textarea "x"
type input "SCIF indicated $95,600;"
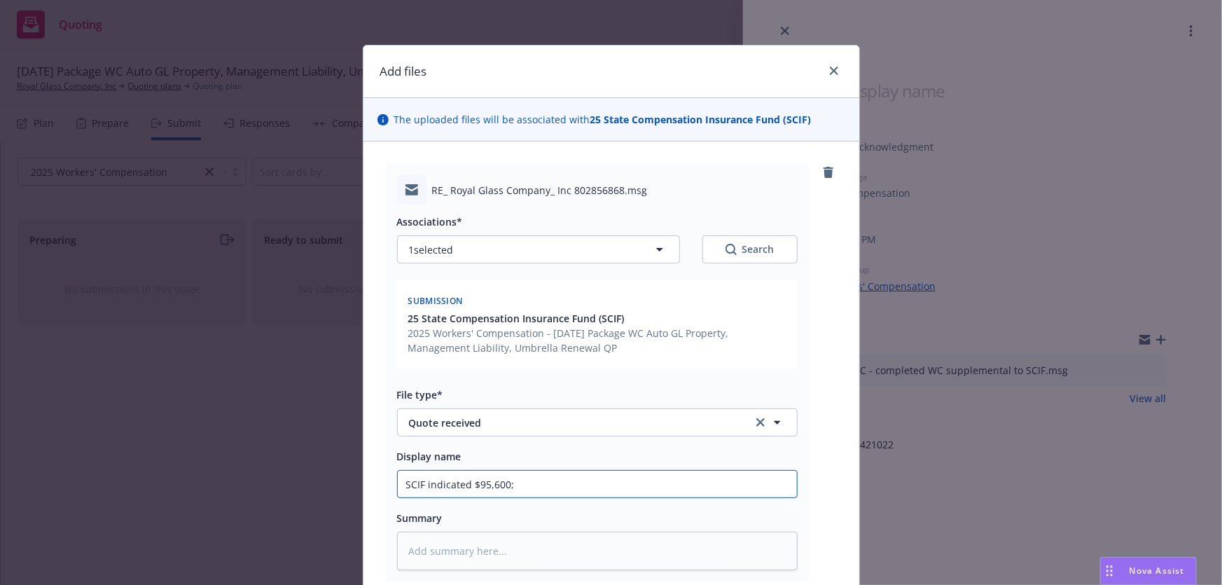
type textarea "x"
type input "SCIF indicated $95,600; n"
type textarea "x"
type input "SCIF indicated $95,600; ne"
type textarea "x"
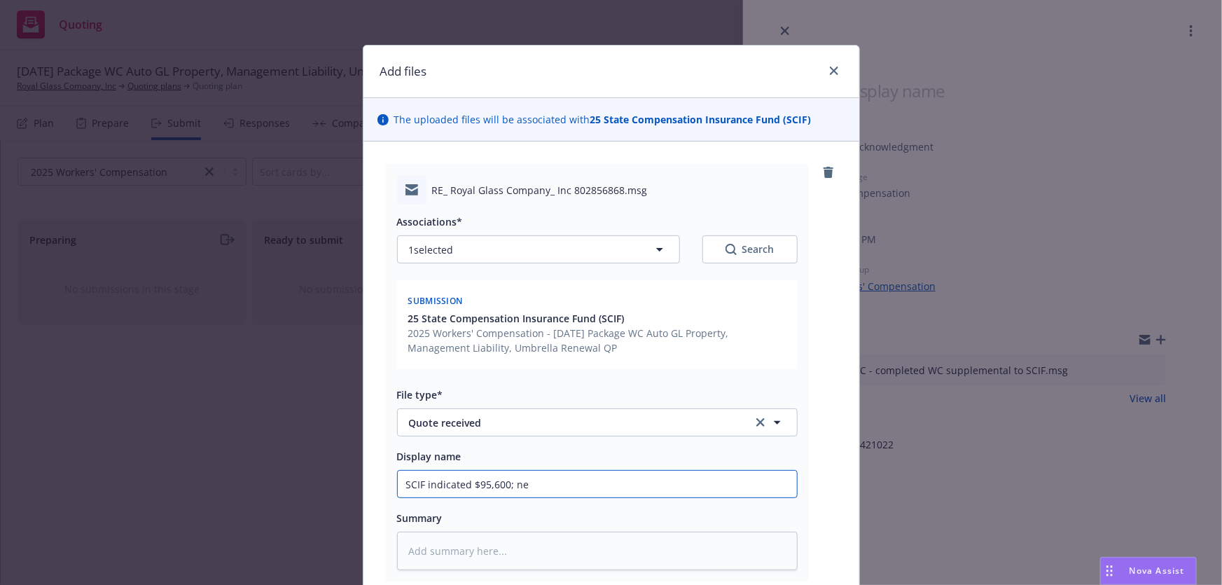
type input "SCIF indicated $95,600; nee"
type textarea "x"
type input "SCIF indicated $95,600; need"
type textarea "x"
type input "SCIF indicated $95,600; needs"
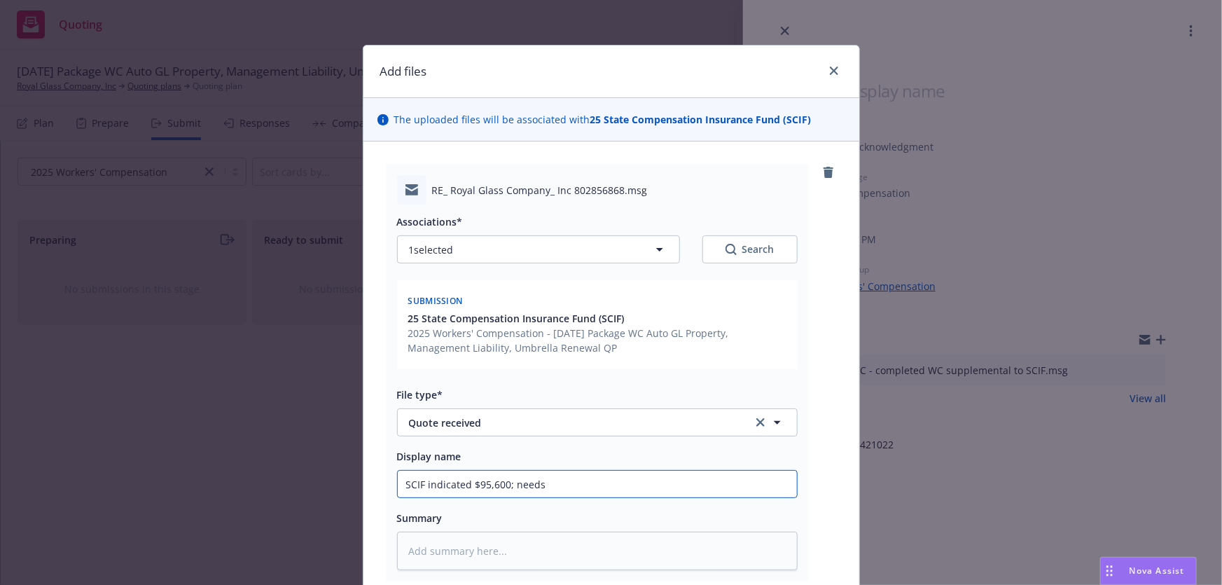
type textarea "x"
type input "SCIF indicated $95,600; needs"
click at [559, 476] on input "SCIF indicated $95,600; needs" at bounding box center [597, 483] width 399 height 27
paste input "5606 questionnaire"
type textarea "x"
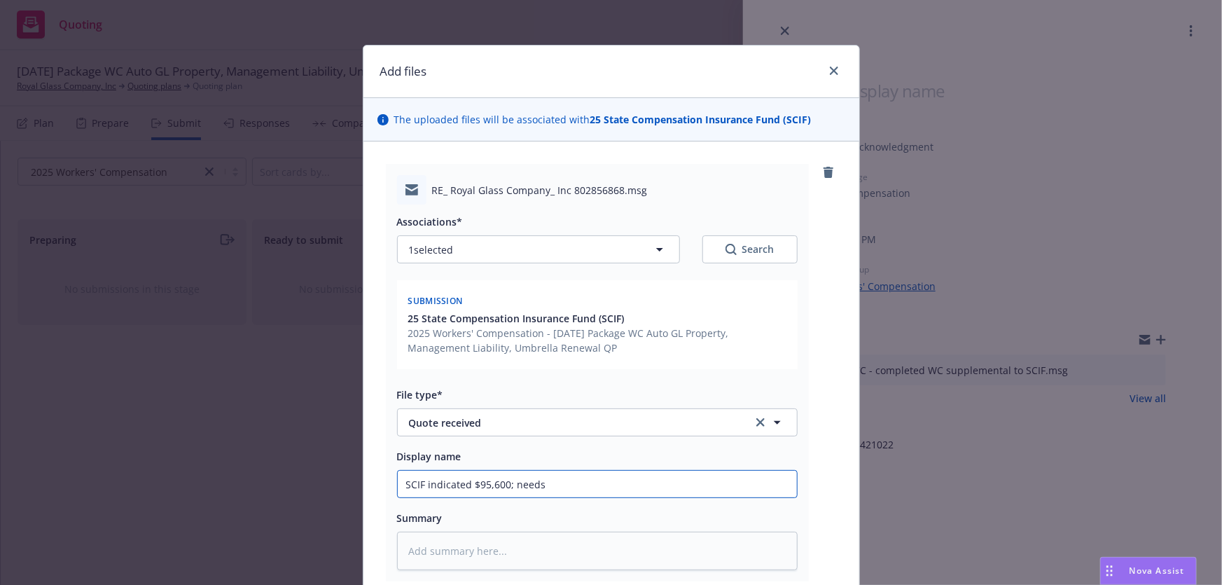
type input "SCIF indicated $95,600; needs 5606 questionnaire"
type textarea "x"
type input "SCIF indicated $95,600; needs 5606 questionnaire c"
type textarea "x"
type input "SCIF indicated $95,600; needs 5606 questionnaire co"
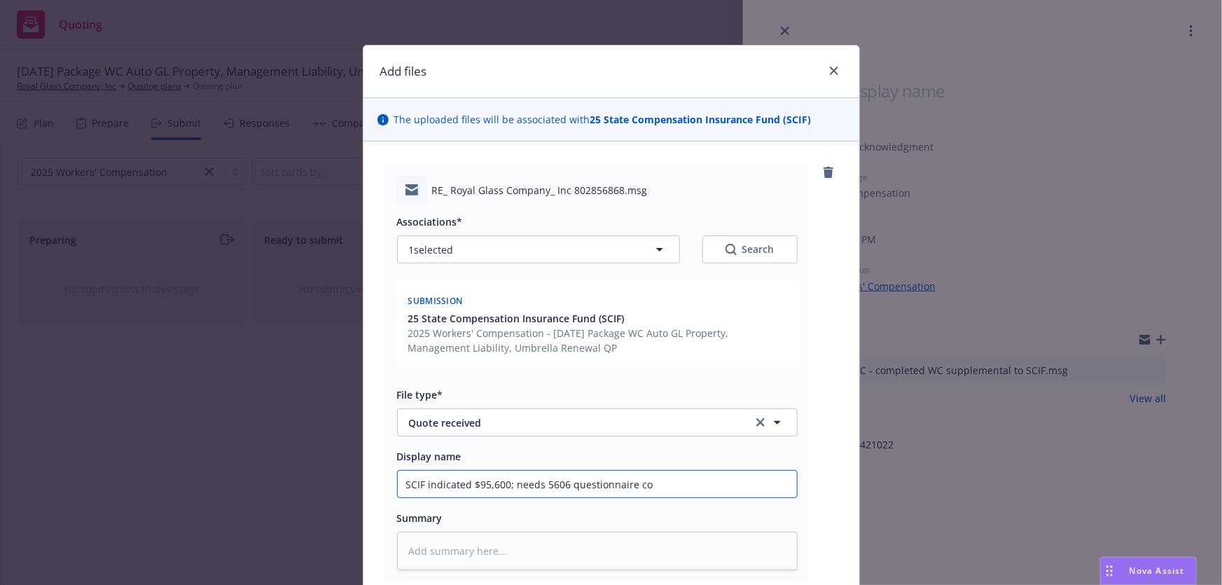
type textarea "x"
type input "SCIF indicated $95,600; needs 5606 questionnaire cop"
type textarea "x"
type input "SCIF indicated $95,600; needs 5606 questionnaire co"
type textarea "x"
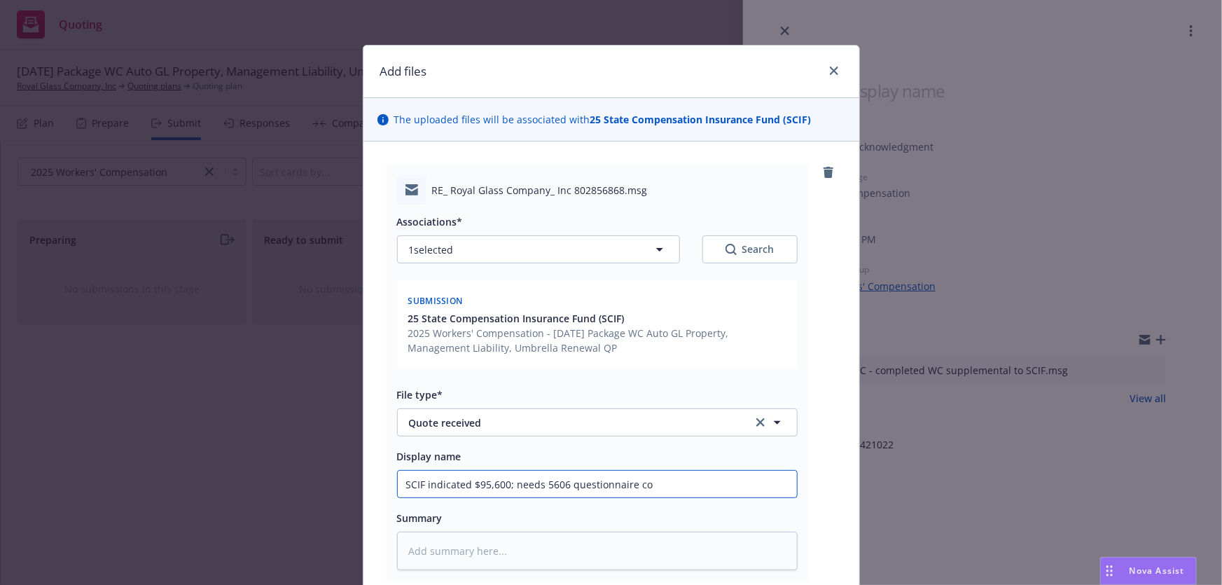
type input "SCIF indicated $95,600; needs 5606 questionnaire com"
type textarea "x"
type input "SCIF indicated $95,600; needs 5606 questionnaire comp"
type textarea "x"
type input "SCIF indicated $95,600; needs 5606 questionnaire compl"
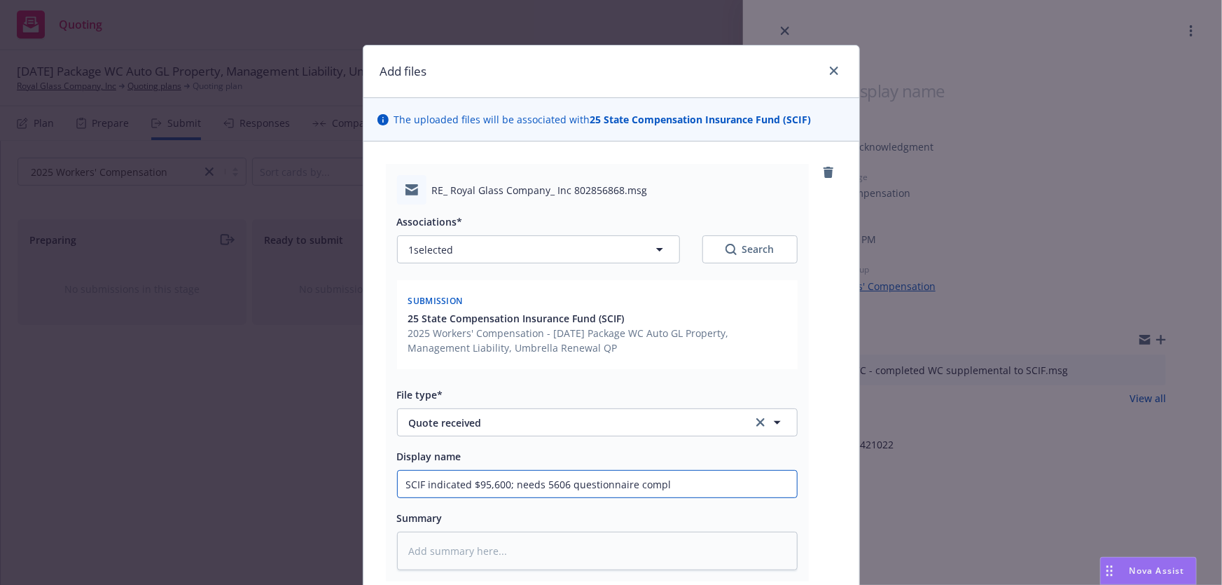
type textarea "x"
type input "SCIF indicated $95,600; needs 5606 questionnaire comple"
type textarea "x"
type input "SCIF indicated $95,600; needs 5606 questionnaire complet"
type textarea "x"
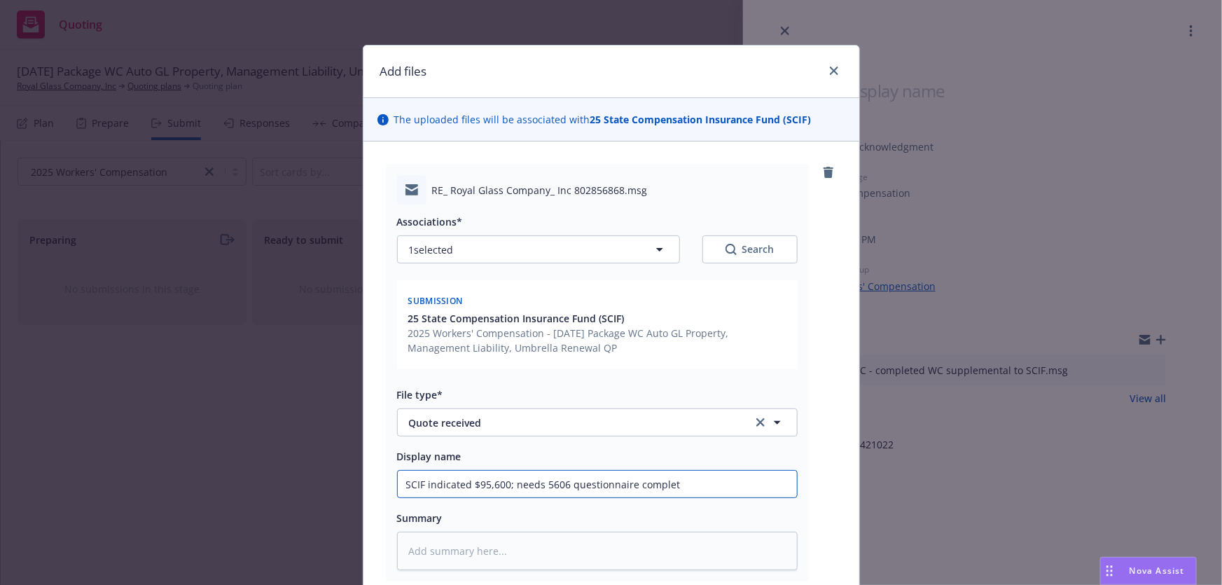
type input "SCIF indicated $95,600; needs 5606 questionnaire complete"
type textarea "x"
type input "SCIF indicated $95,600; needs 5606 questionnaire completed"
type textarea "x"
type input "SCIF indicated $95,600; needs 5606 questionnaire completed"
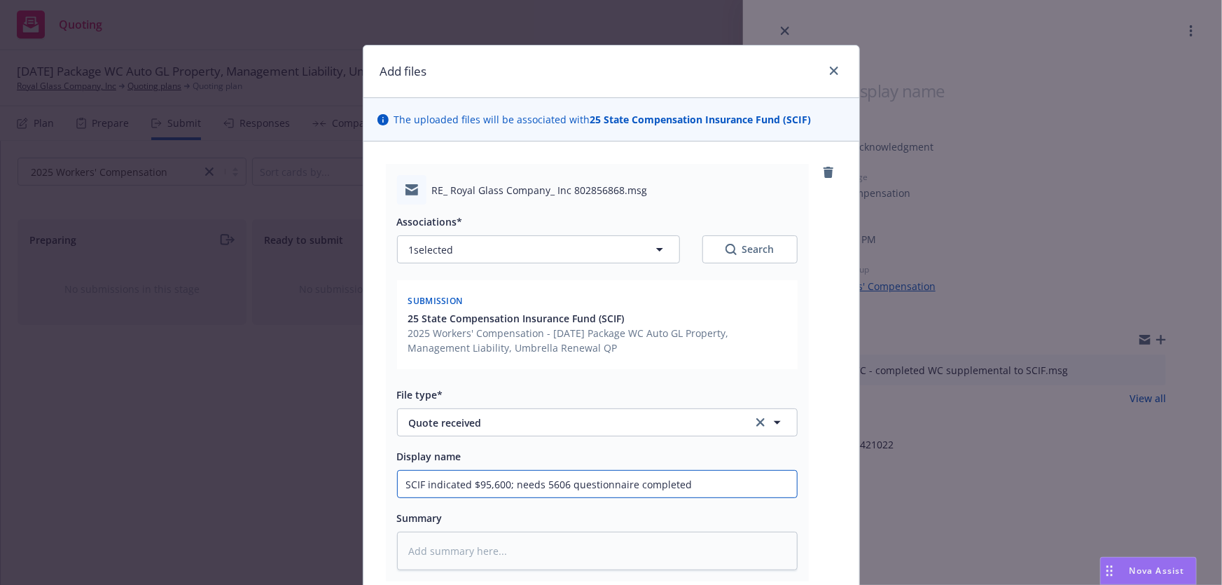
type textarea "x"
type input "SCIF indicated $95,600; needs 5606 questionnaire completed t"
type textarea "x"
type input "SCIF indicated $95,600; needs 5606 questionnaire completed to"
type textarea "x"
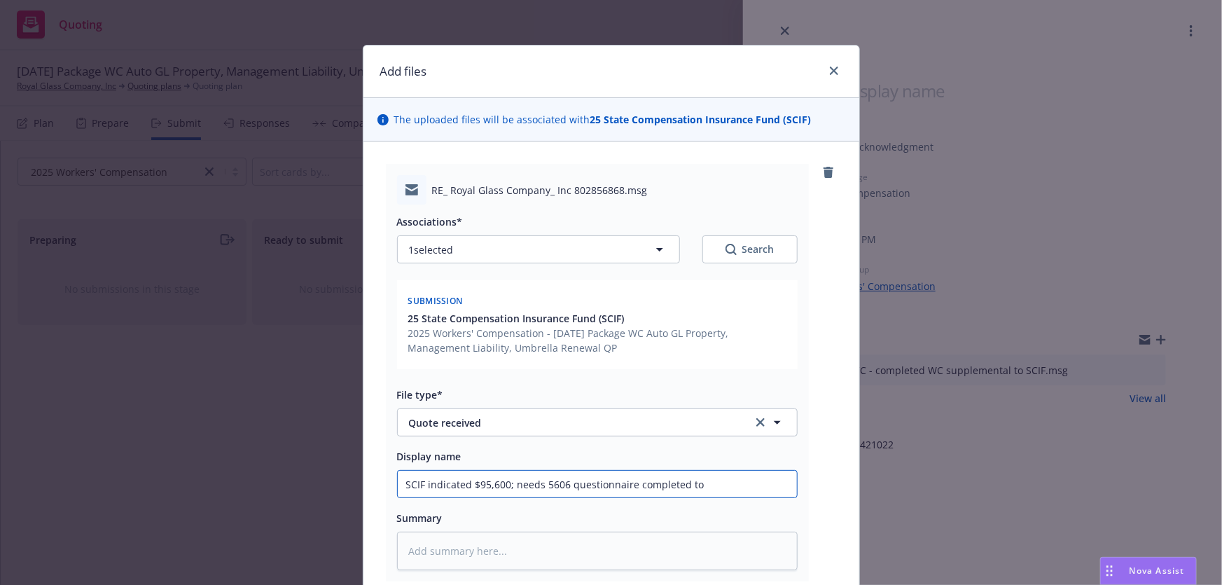
type input "SCIF indicated $95,600; needs 5606 questionnaire completed to"
type textarea "x"
type input "SCIF indicated $95,600; needs 5606 questionnaire completed to f"
type textarea "x"
type input "SCIF indicated $95,600; needs 5606 questionnaire completed to fi"
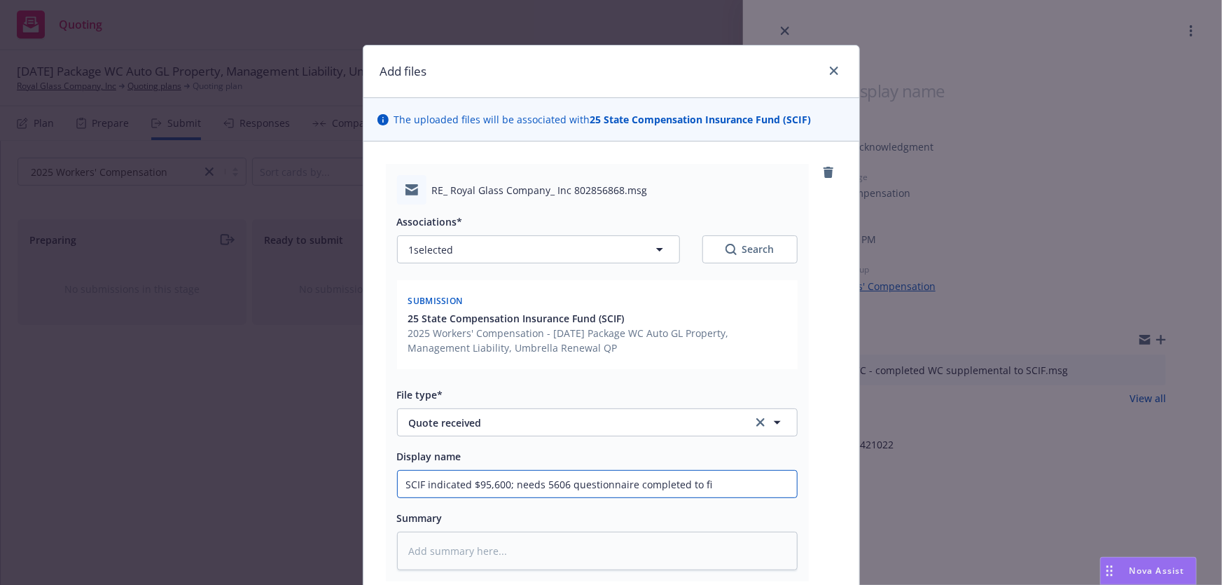
type textarea "x"
type input "SCIF indicated $95,600; needs 5606 questionnaire completed to fin"
type textarea "x"
type input "SCIF indicated $95,600; needs 5606 questionnaire completed to fina"
type textarea "x"
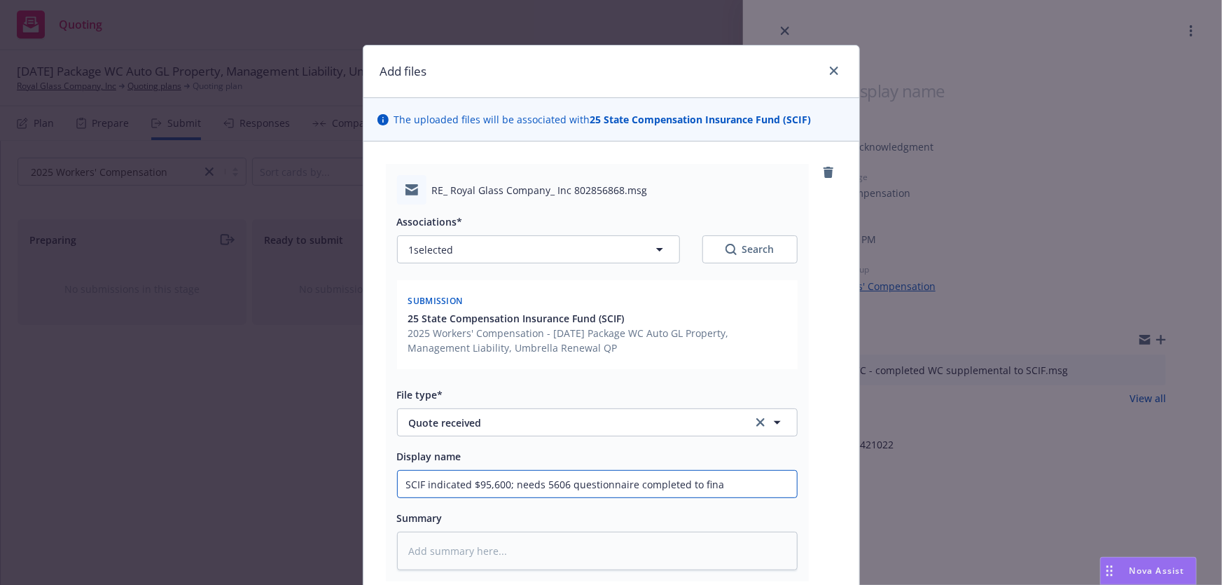
type input "SCIF indicated $95,600; needs 5606 questionnaire completed to final"
type textarea "x"
type input "SCIF indicated $95,600; needs 5606 questionnaire completed to finali"
type textarea "x"
type input "SCIF indicated $95,600; needs 5606 questionnaire completed to finaliz"
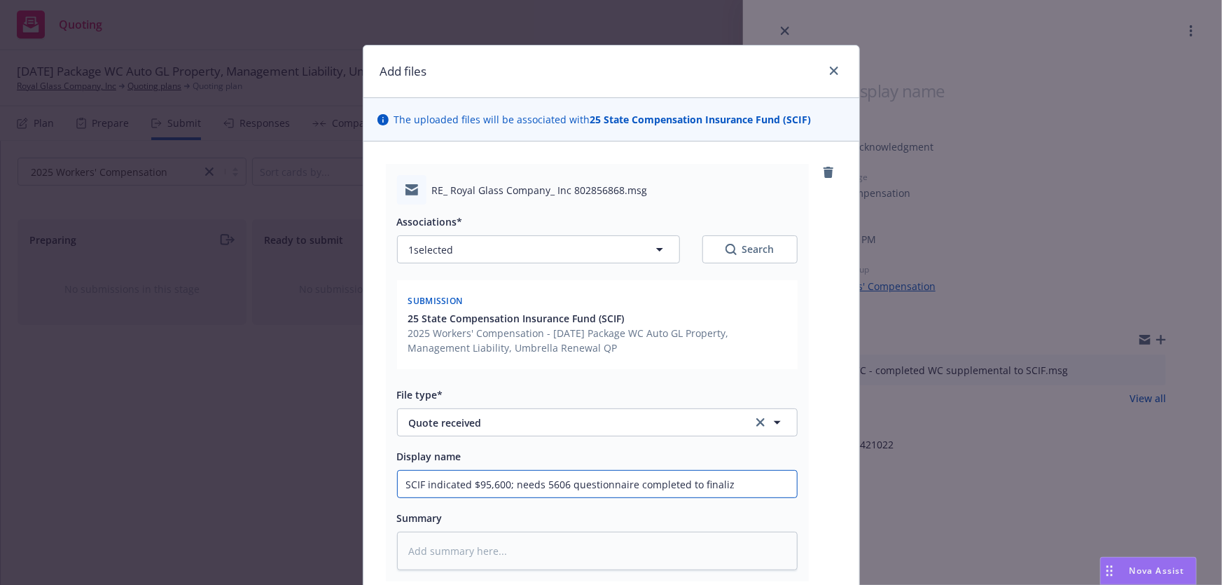
type textarea "x"
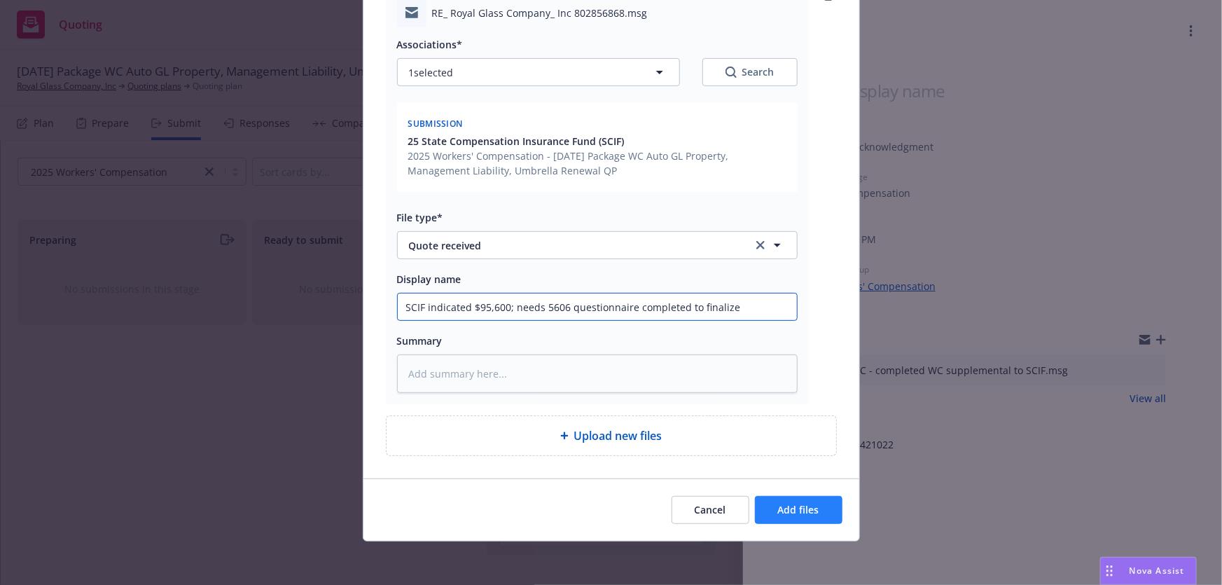
type input "SCIF indicated $95,600; needs 5606 questionnaire completed to finalize"
click at [800, 508] on span "Add files" at bounding box center [798, 509] width 41 height 13
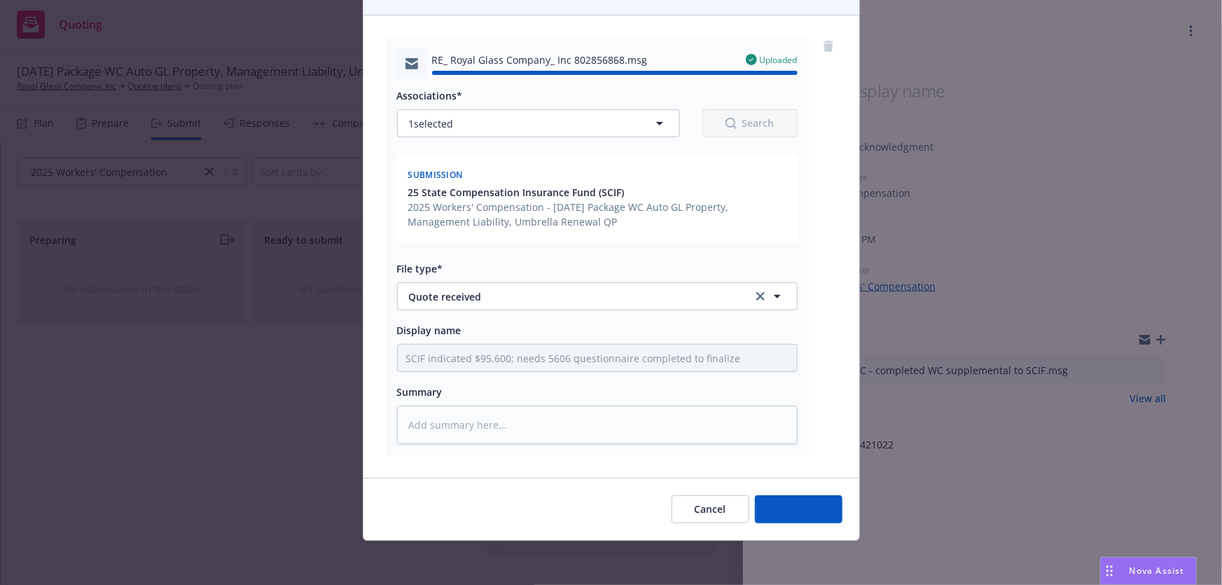
type textarea "x"
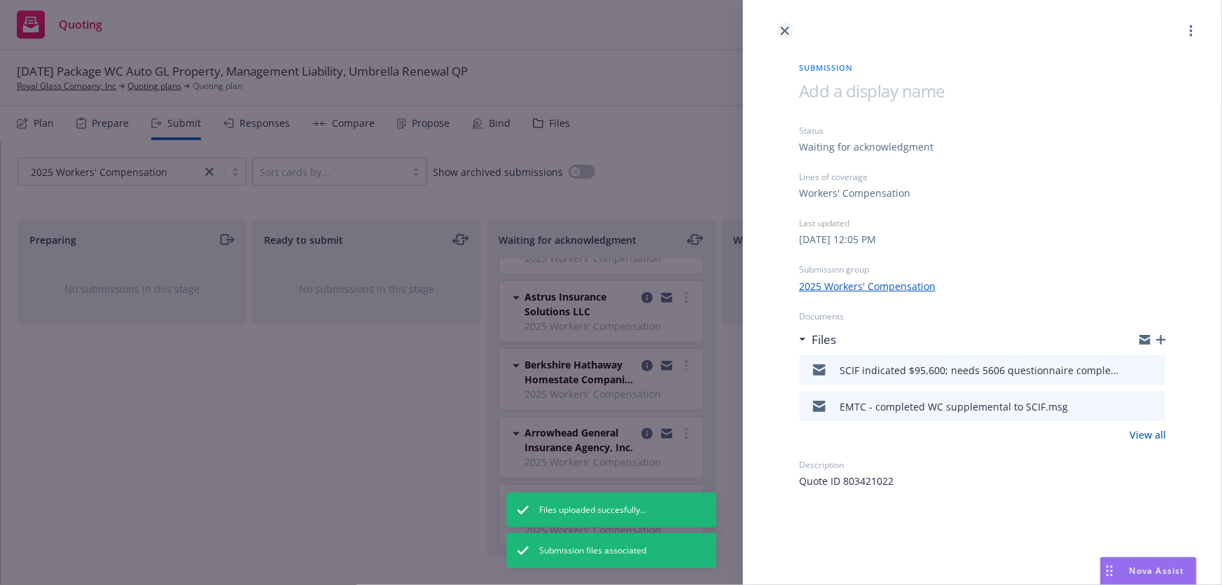
click at [785, 33] on icon "close" at bounding box center [785, 31] width 8 height 8
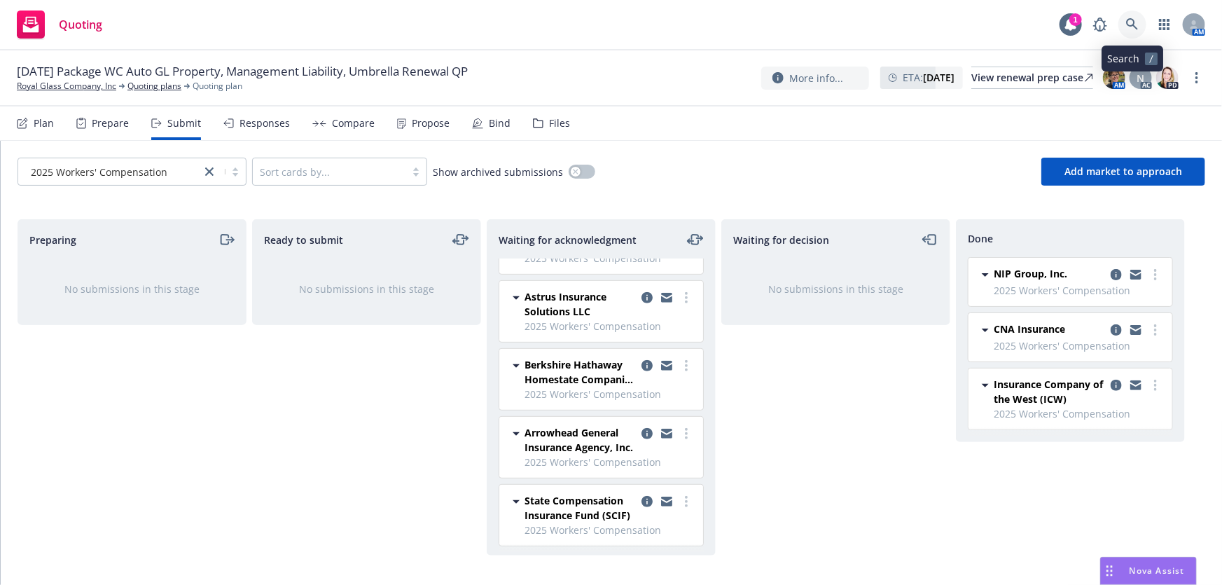
click at [1134, 24] on icon at bounding box center [1132, 24] width 12 height 12
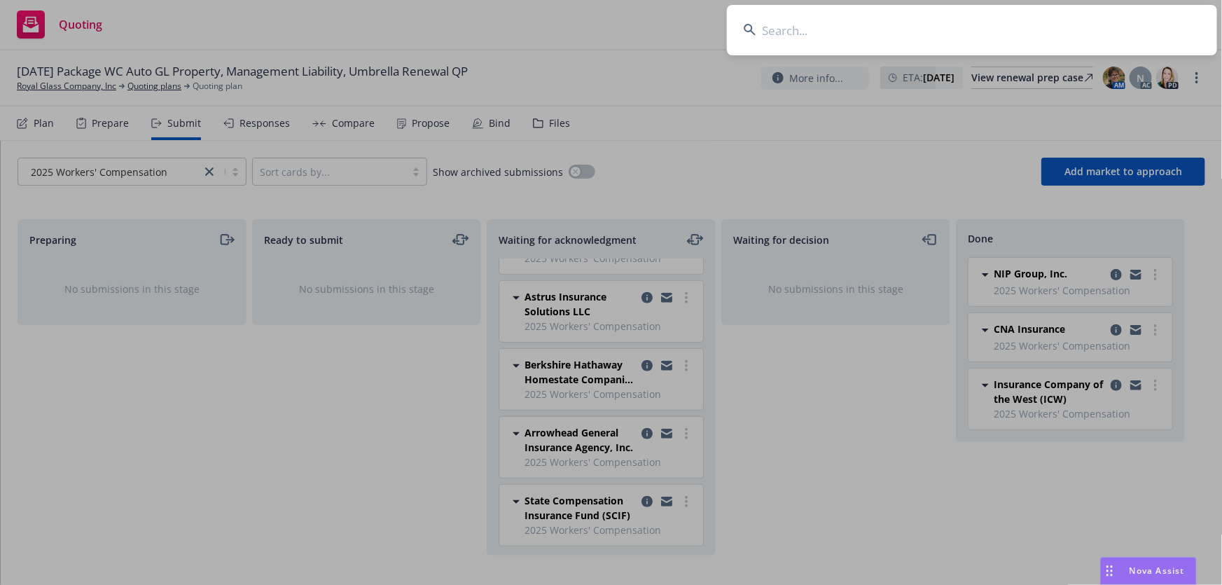
drag, startPoint x: 810, startPoint y: 30, endPoint x: 835, endPoint y: 29, distance: 25.2
click at [810, 31] on input at bounding box center [972, 30] width 490 height 50
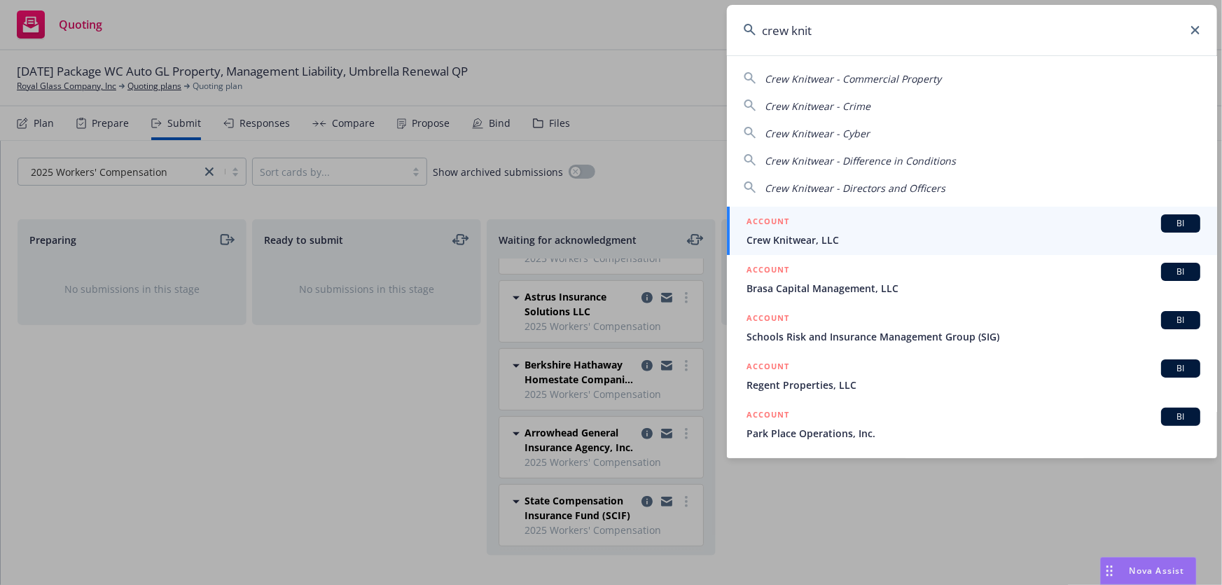
type input "crew knit"
click at [861, 242] on span "Crew Knitwear, LLC" at bounding box center [973, 239] width 454 height 15
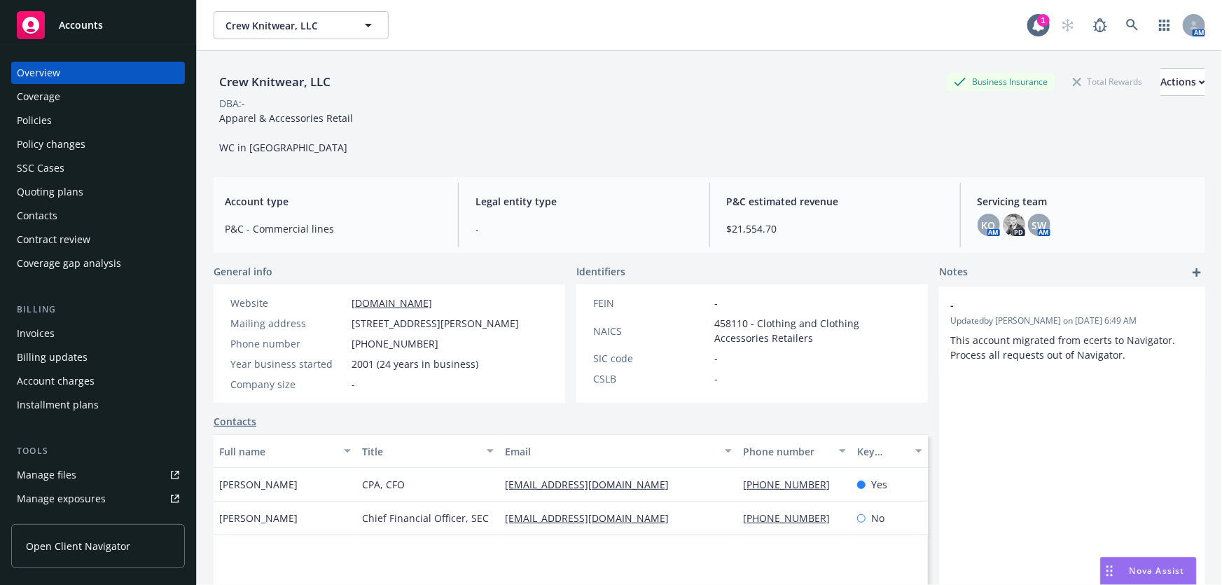
click at [44, 475] on div "Manage files" at bounding box center [47, 474] width 60 height 22
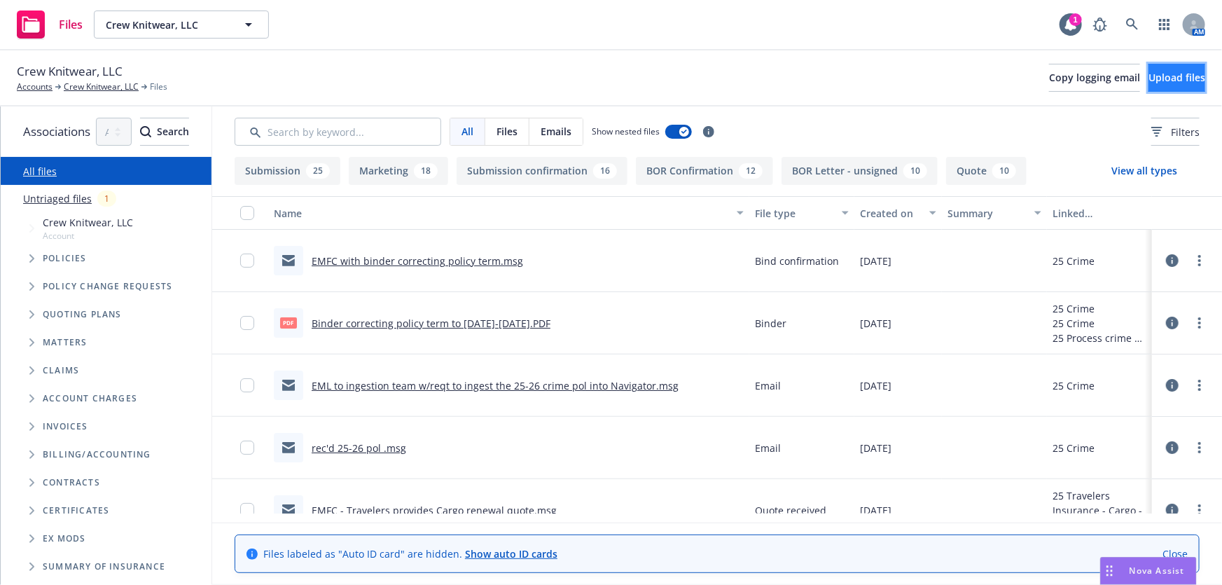
click at [1148, 87] on button "Upload files" at bounding box center [1176, 78] width 57 height 28
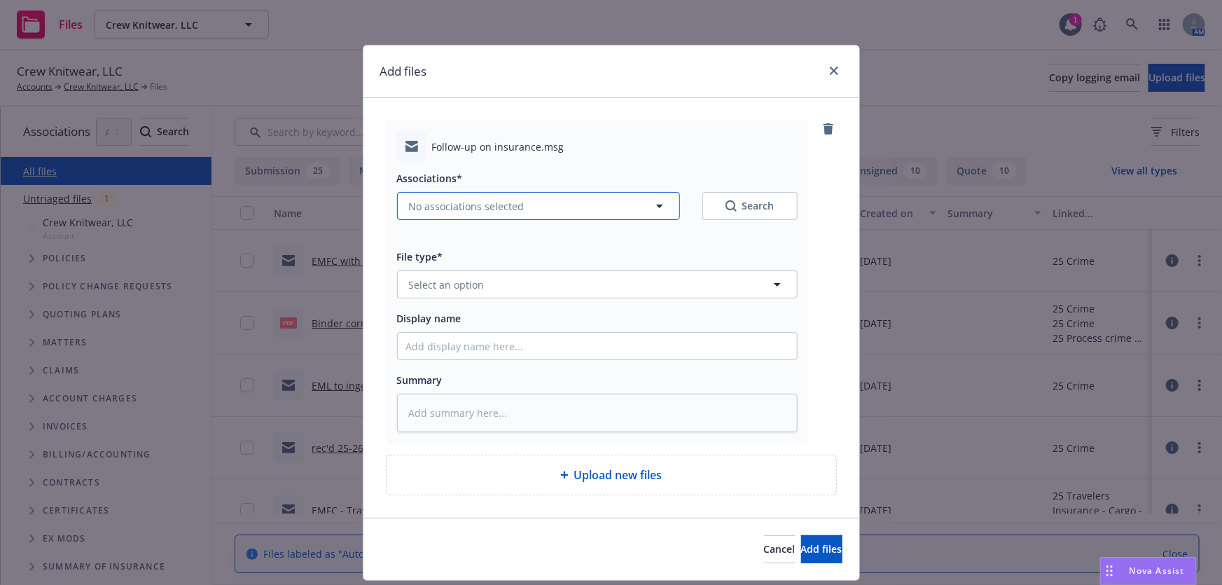
click at [463, 215] on button "No associations selected" at bounding box center [538, 206] width 283 height 28
type textarea "x"
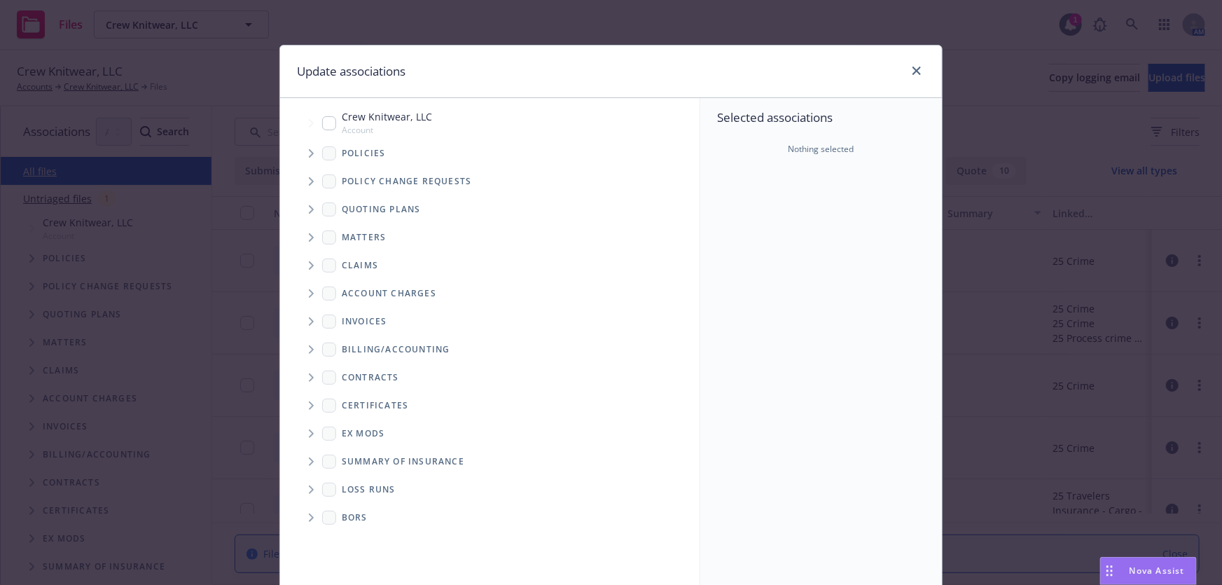
click at [300, 214] on span "Tree Example" at bounding box center [311, 209] width 22 height 22
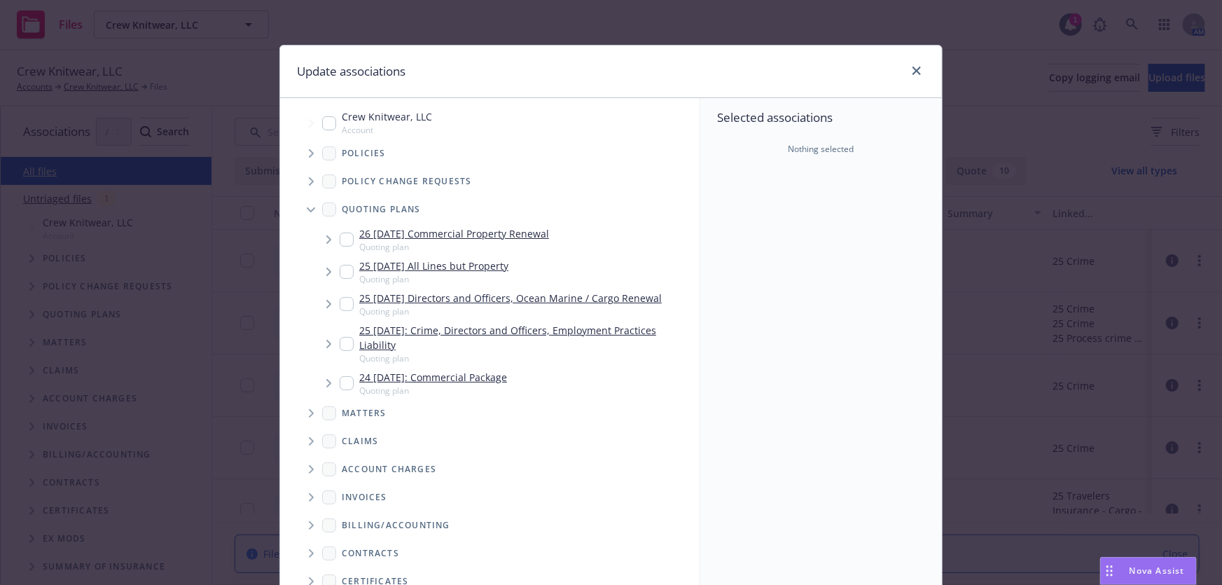
click at [503, 267] on link "25 08/31/2025 All Lines but Property" at bounding box center [433, 265] width 149 height 15
checkbox input "true"
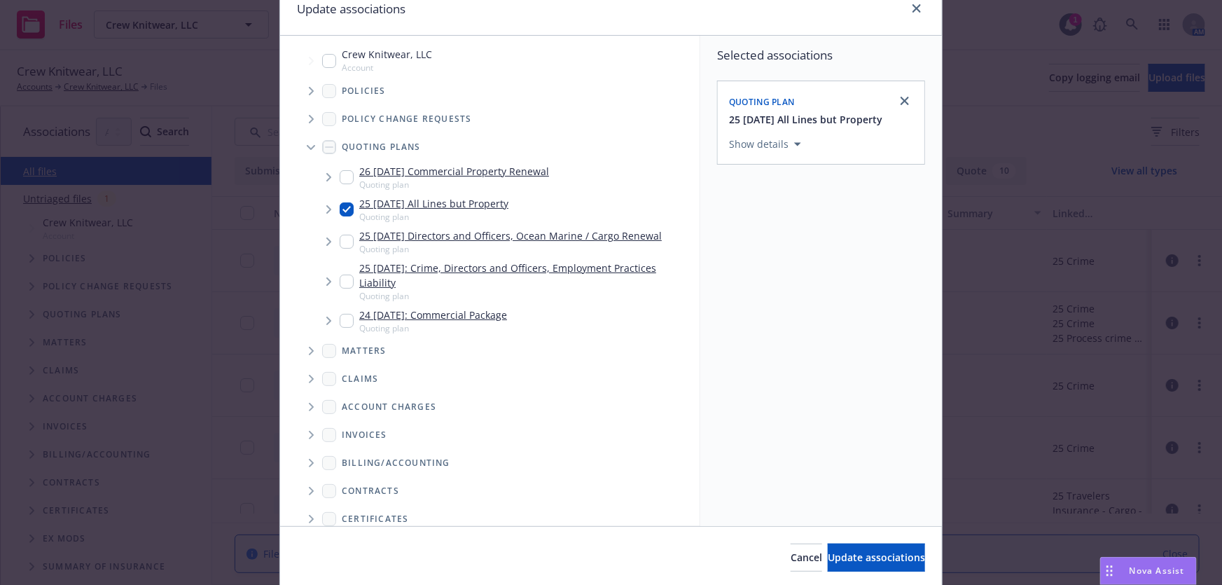
scroll to position [111, 0]
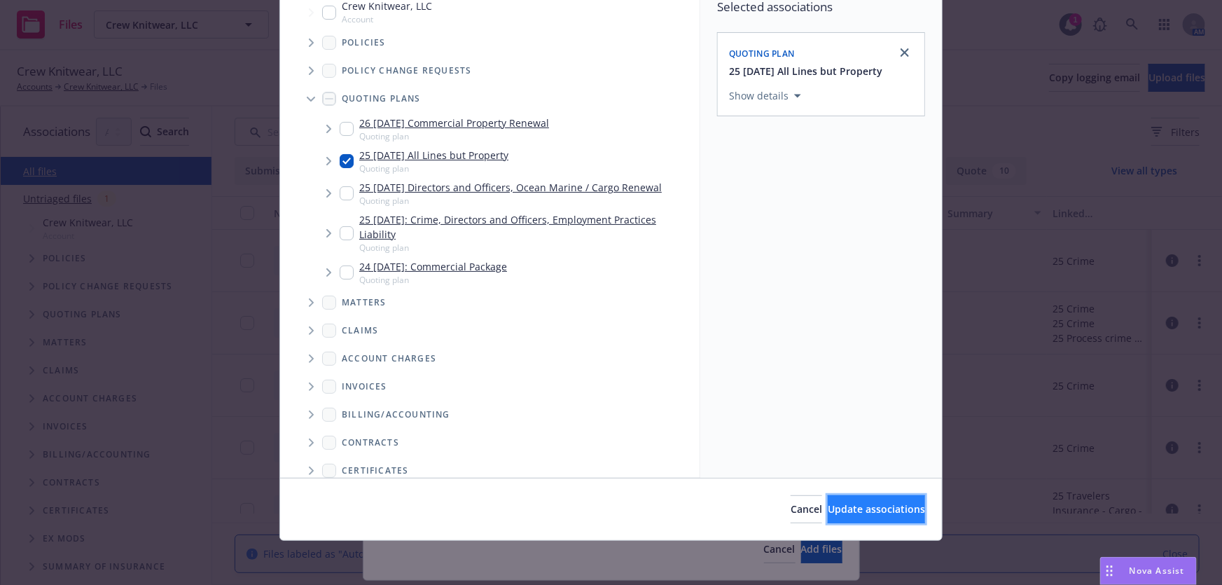
click at [849, 516] on button "Update associations" at bounding box center [876, 509] width 97 height 28
type textarea "x"
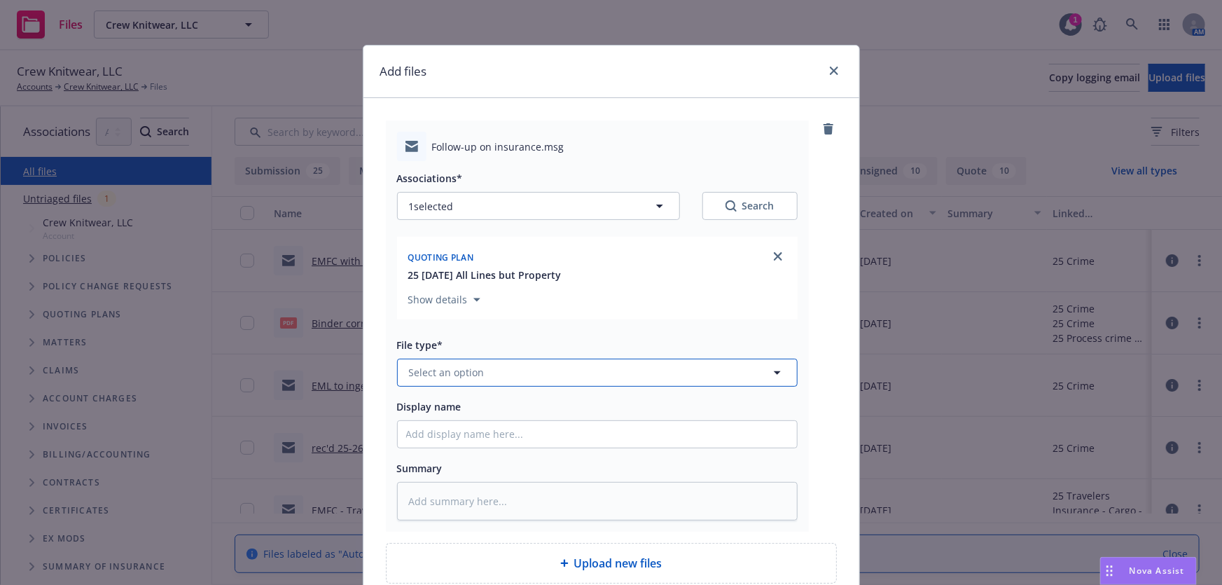
click at [489, 384] on button "Select an option" at bounding box center [597, 372] width 400 height 28
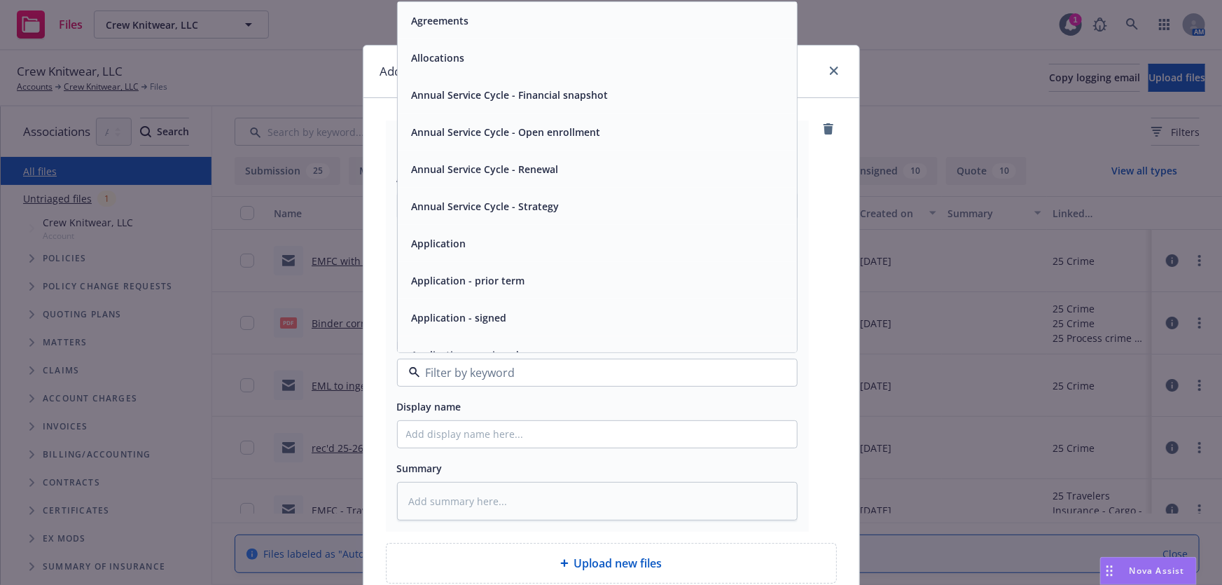
type input "m"
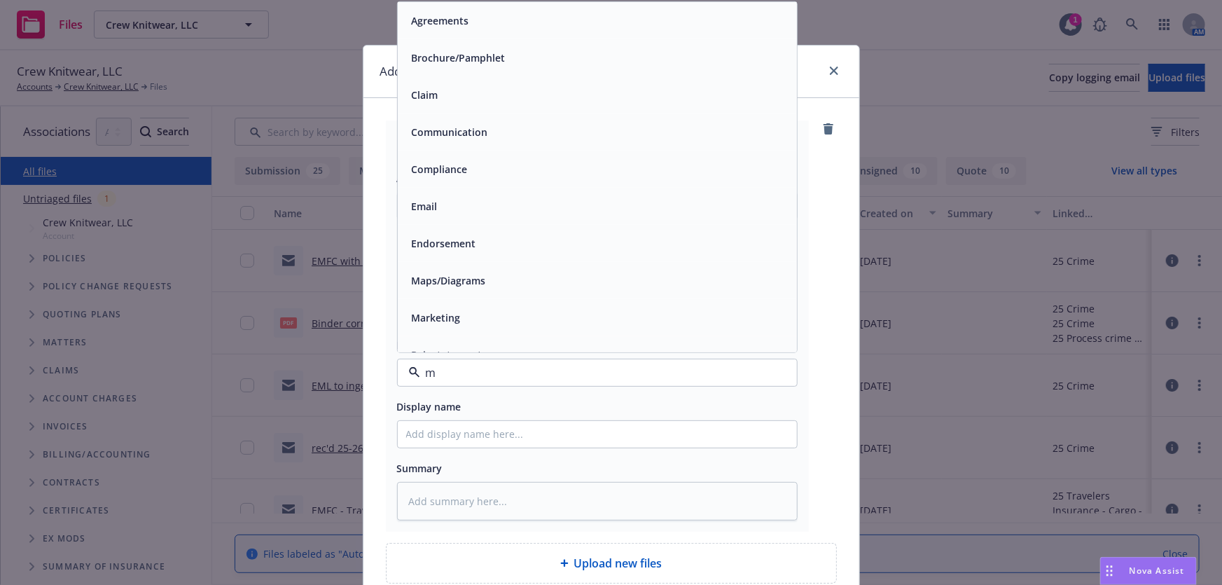
click at [450, 217] on div "Email" at bounding box center [597, 206] width 399 height 37
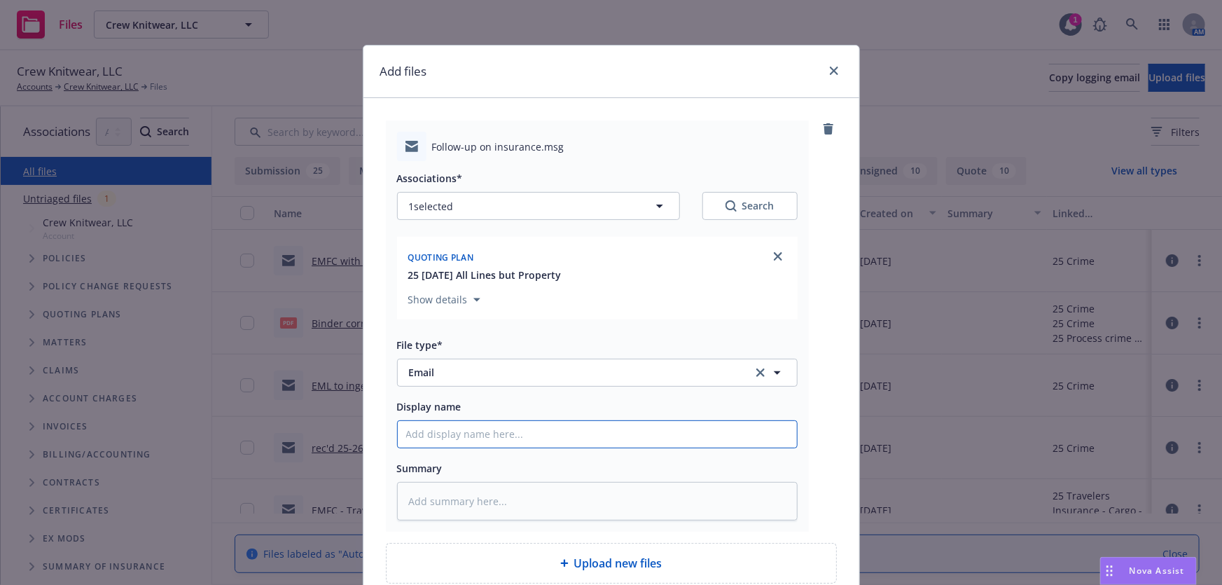
click at [411, 434] on input "Display name" at bounding box center [597, 434] width 399 height 27
type textarea "x"
type input "E"
type textarea "x"
type input "EM"
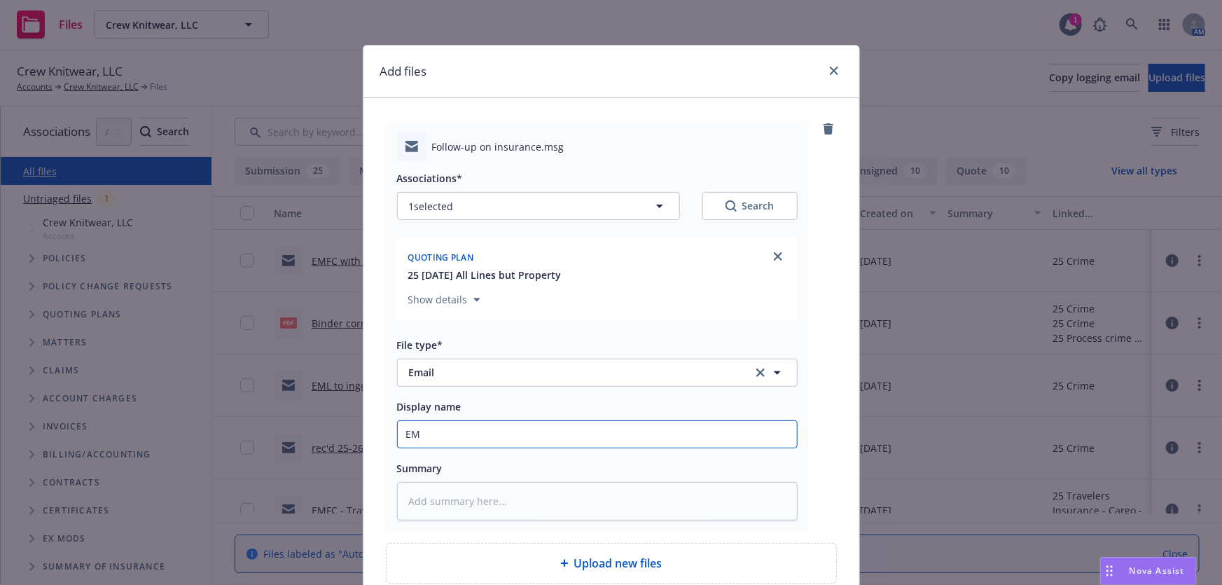
type textarea "x"
type input "EMF"
type textarea "x"
type input "EM"
type textarea "x"
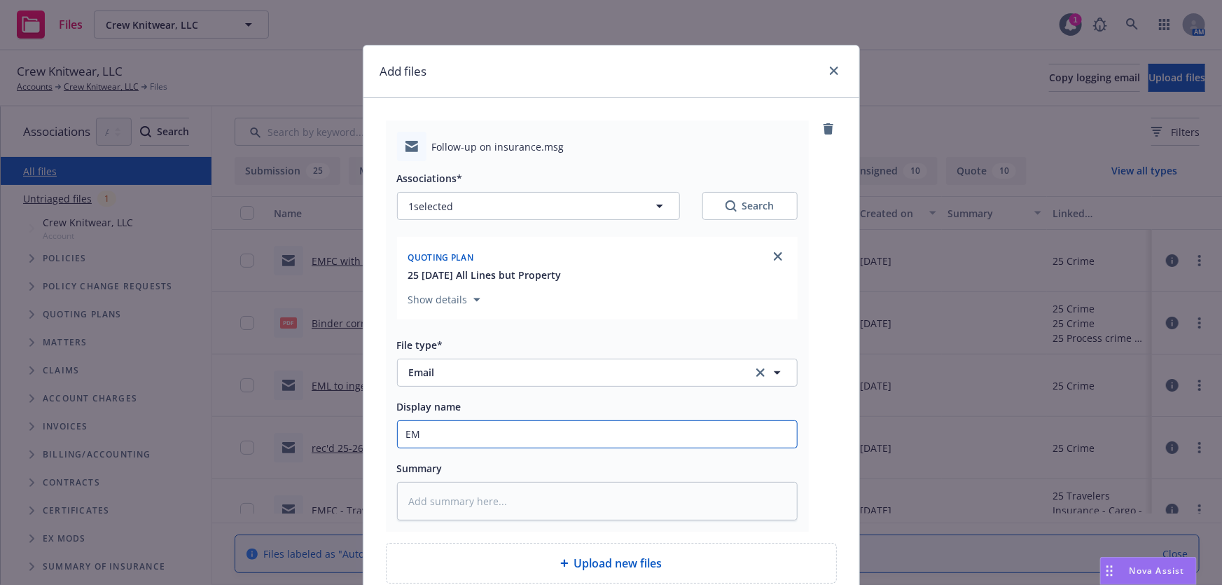
type input "EMT"
type textarea "x"
type input "EMTI"
type textarea "x"
type input "EMTI"
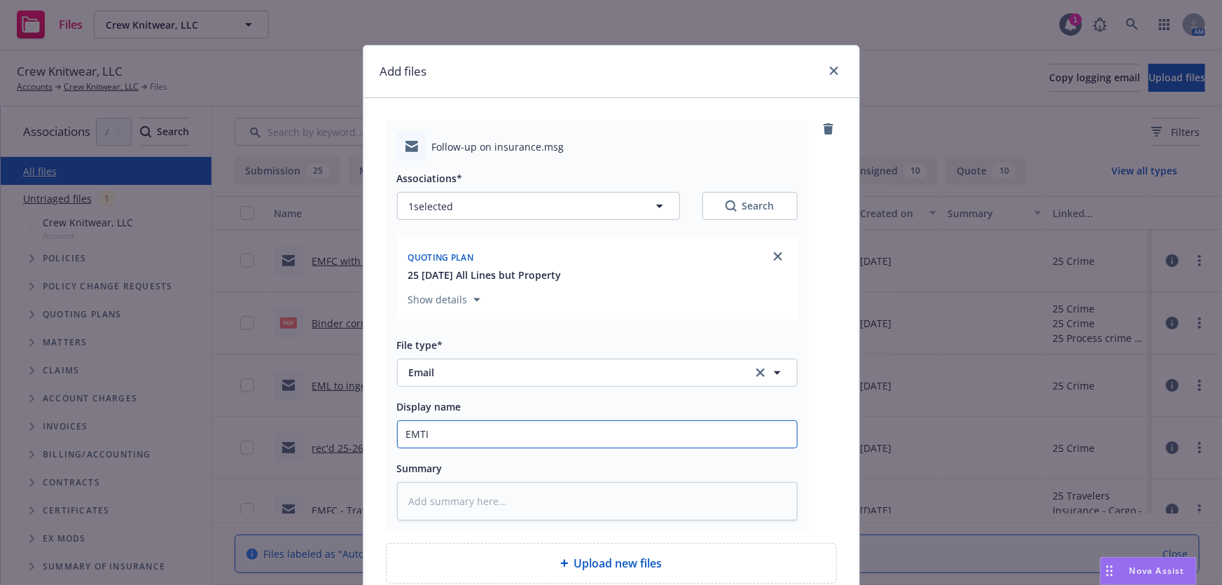
type textarea "x"
type input "EMTI -"
type textarea "x"
type input "EMTI -"
type textarea "x"
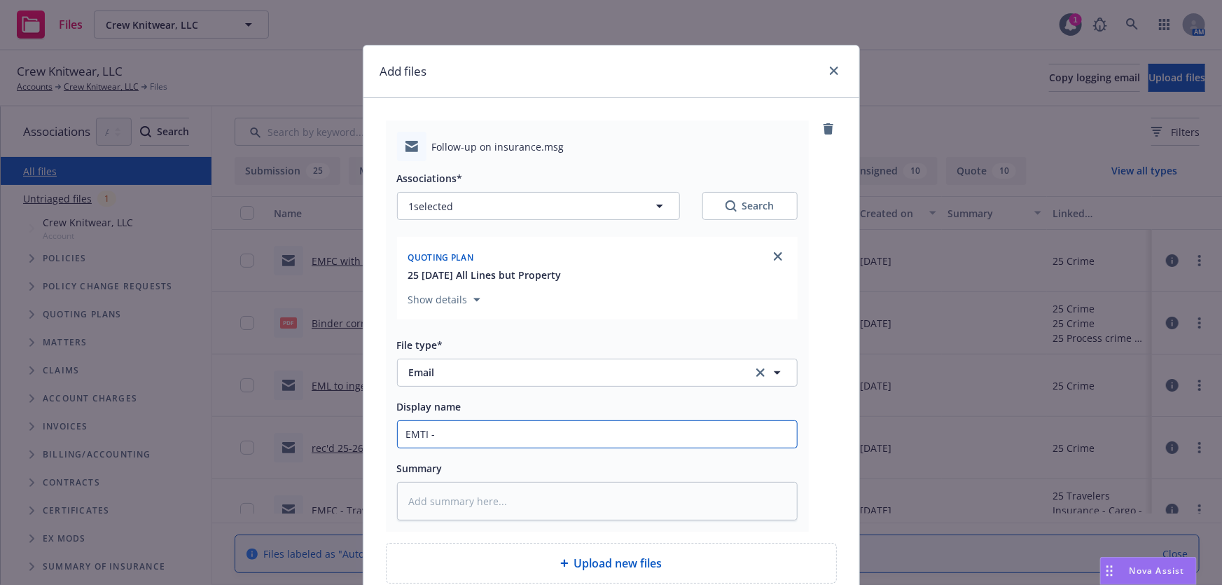
type input "EMTI - P"
type textarea "x"
type input "EMTI - Pr"
type textarea "x"
type input "EMTI - Pro"
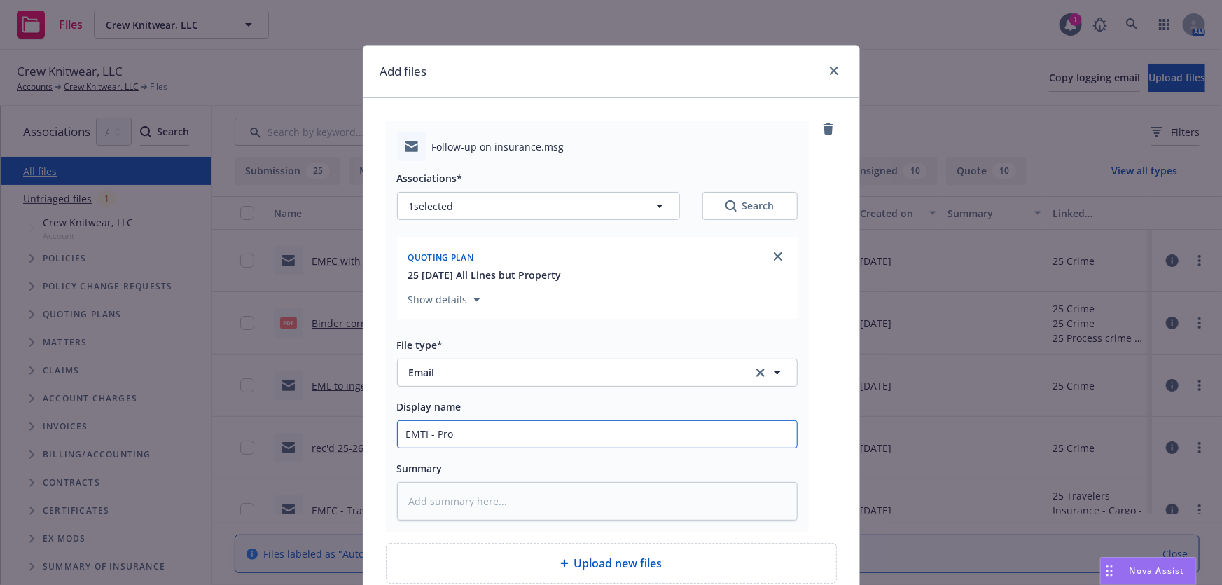
type textarea "x"
type input "EMTI - Prod"
type textarea "x"
type input "EMTI - Produ"
type textarea "x"
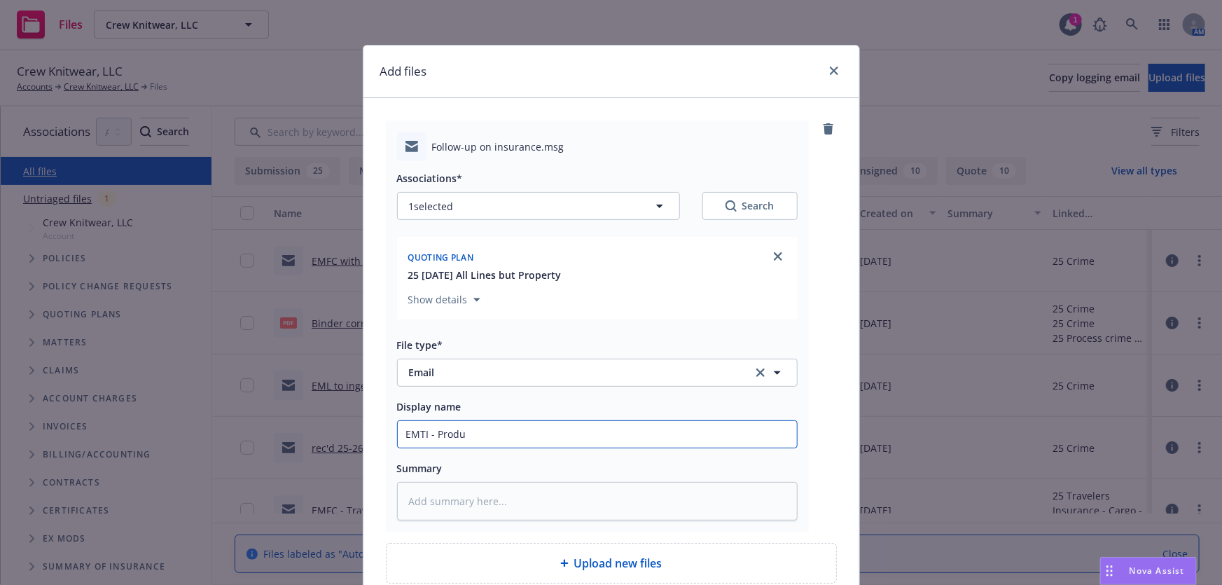
type input "EMTI - Produc"
type textarea "x"
type input "EMTI - Produce"
type textarea "x"
type input "EMTI - Producer"
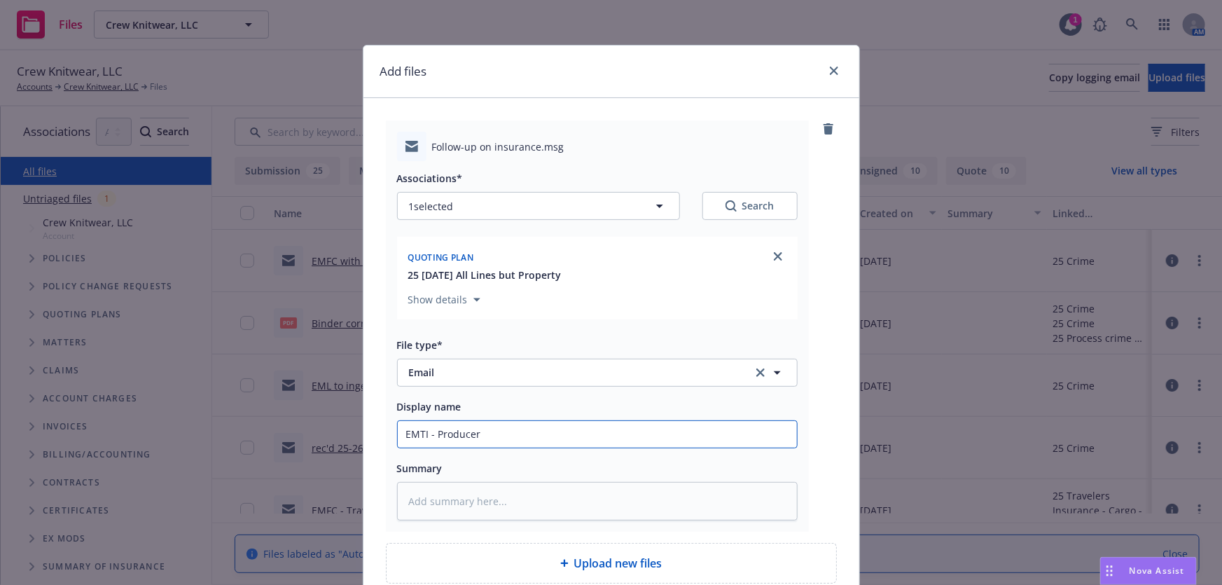
type textarea "x"
type input "EMTI - Producer p"
type textarea "x"
type input "EMTI - Producer pr"
type textarea "x"
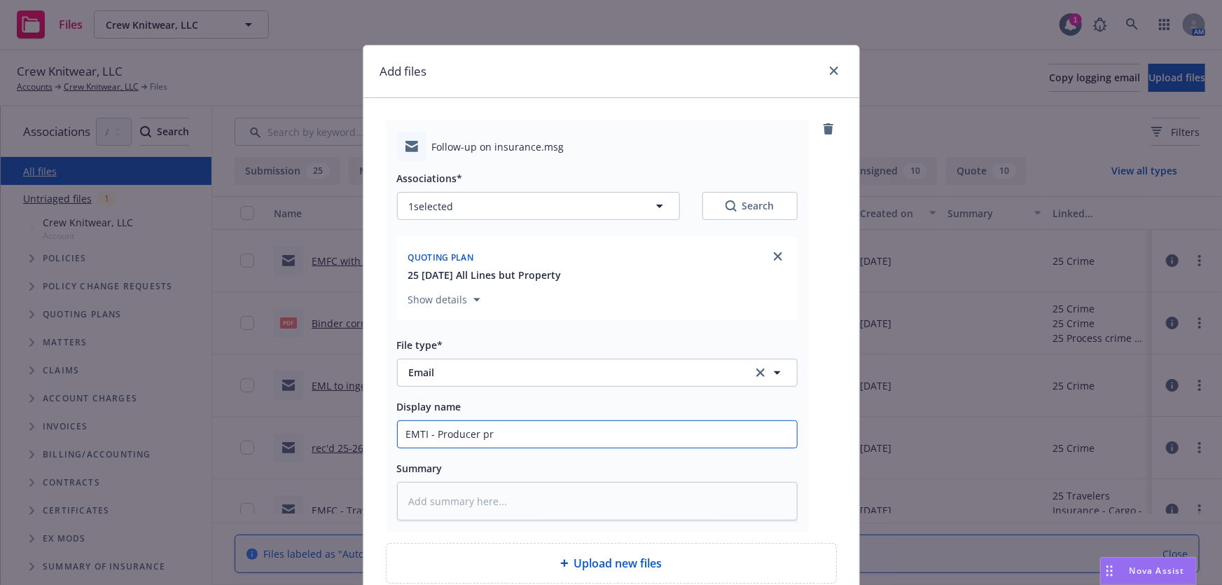
type input "EMTI - Producer pro"
type textarea "x"
type input "EMTI - Producer prov"
type textarea "x"
type input "EMTI - Producer provi"
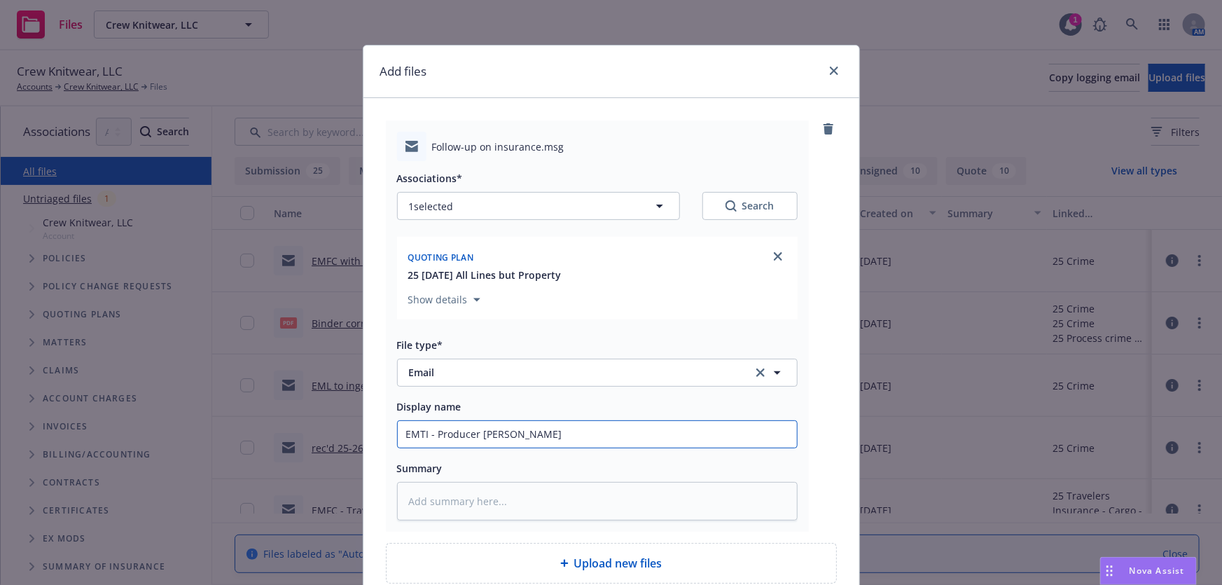
type textarea "x"
type input "EMTI - Producer provid"
type textarea "x"
type input "EMTI - Producer provide"
type textarea "x"
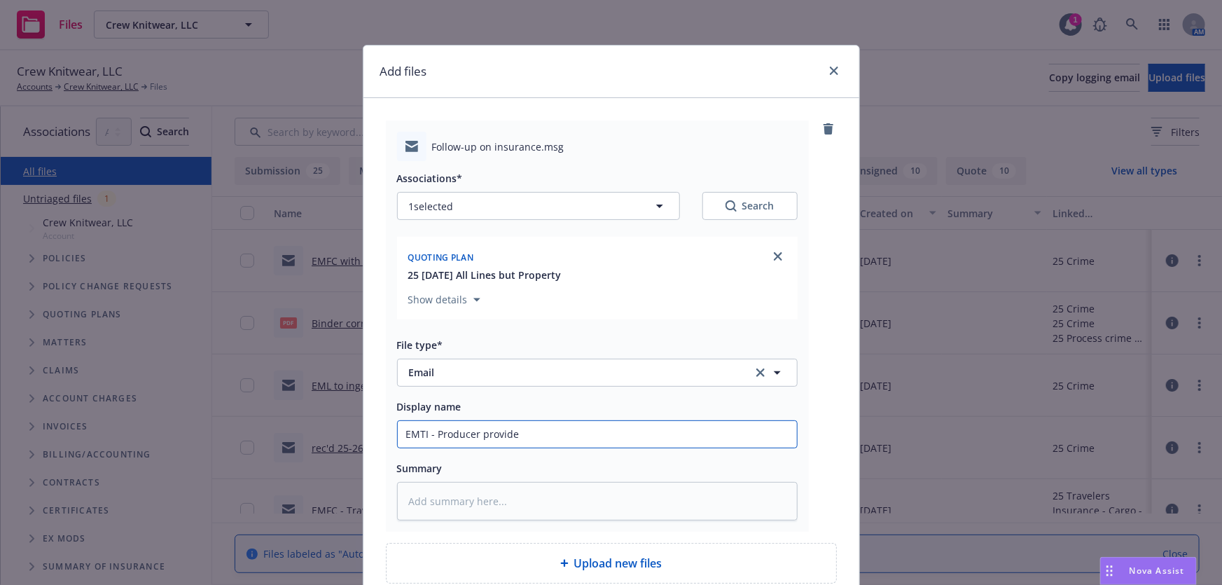
type input "EMTI - Producer provides"
type textarea "x"
type input "EMTI - Producer provides"
type textarea "x"
type input "EMTI - Producer provides c"
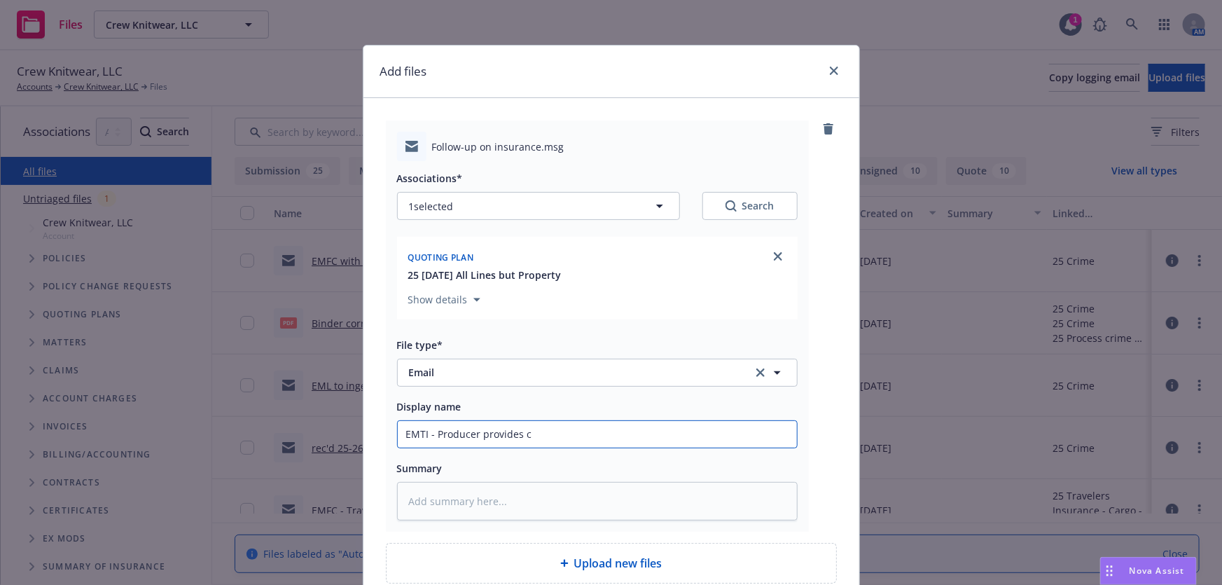
type textarea "x"
type input "EMTI - Producer provides cl"
type textarea "x"
type input "EMTI - Producer provides cli"
type textarea "x"
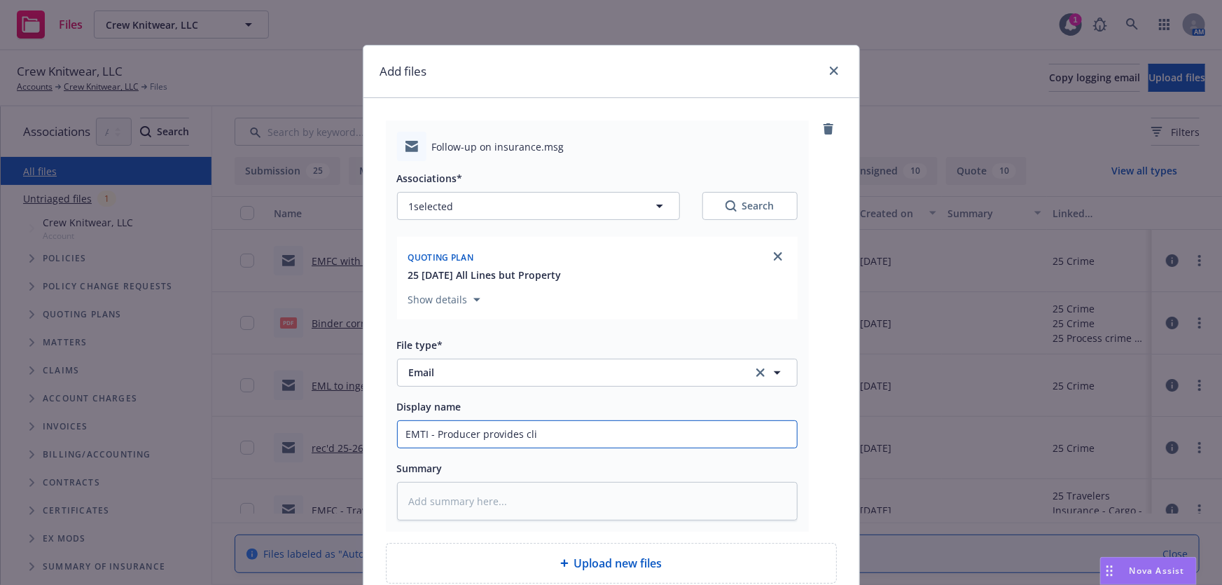
type input "EMTI - Producer provides clie"
type textarea "x"
type input "EMTI - Producer provides clien"
type textarea "x"
type input "EMTI - Producer provides client"
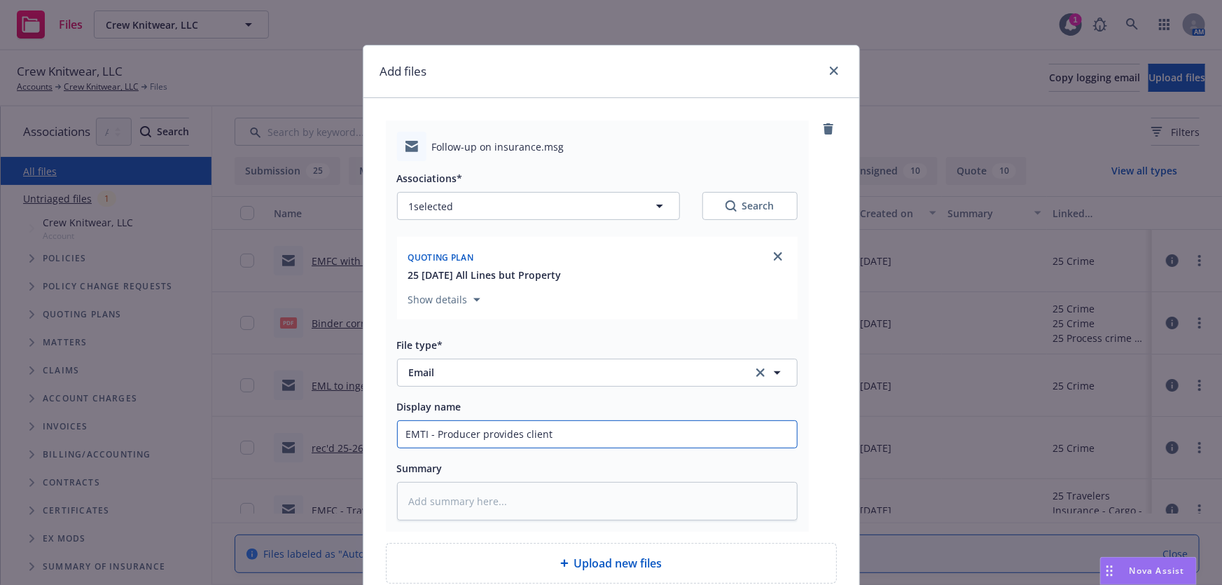
type textarea "x"
type input "EMTI - Producer provides client"
type textarea "x"
type input "EMTI - Producer provides client up"
type textarea "x"
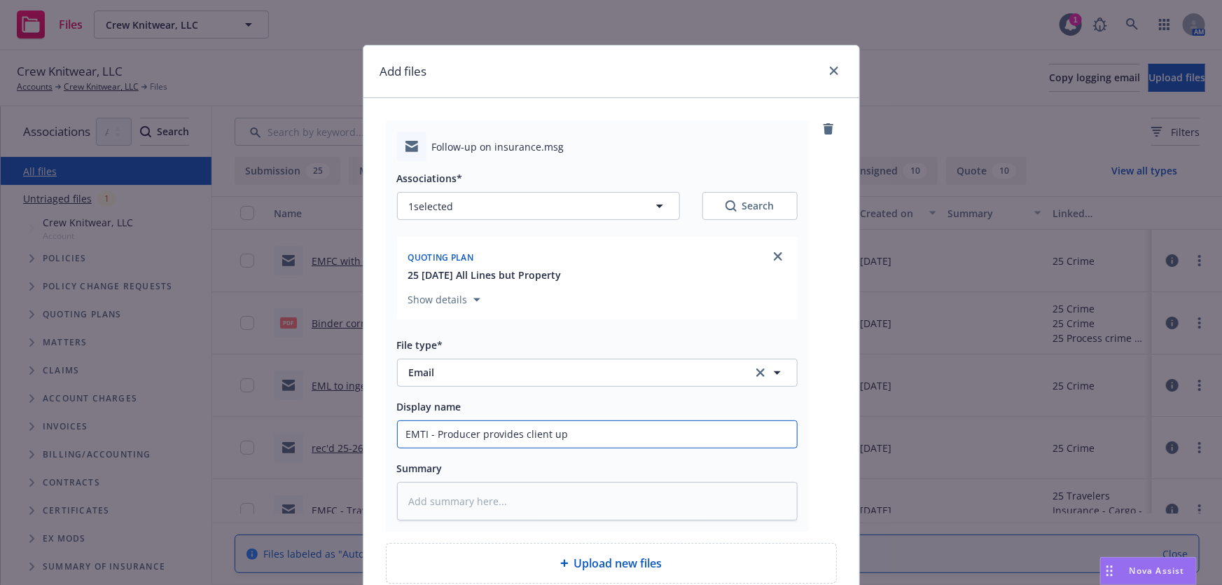
type input "EMTI - Producer provides client upd"
type textarea "x"
type input "EMTI - Producer provides client upda"
type textarea "x"
type input "EMTI - Producer provides client updat"
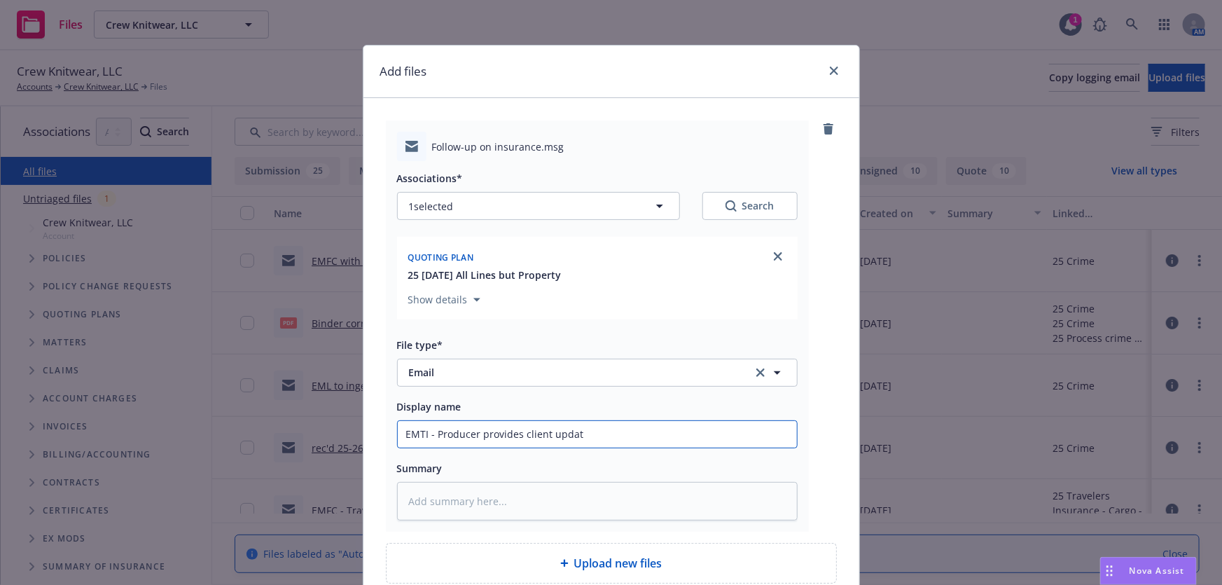
type textarea "x"
type input "EMTI - Producer provides client update"
type textarea "x"
type input "EMTI - Producer provides client updated"
type textarea "x"
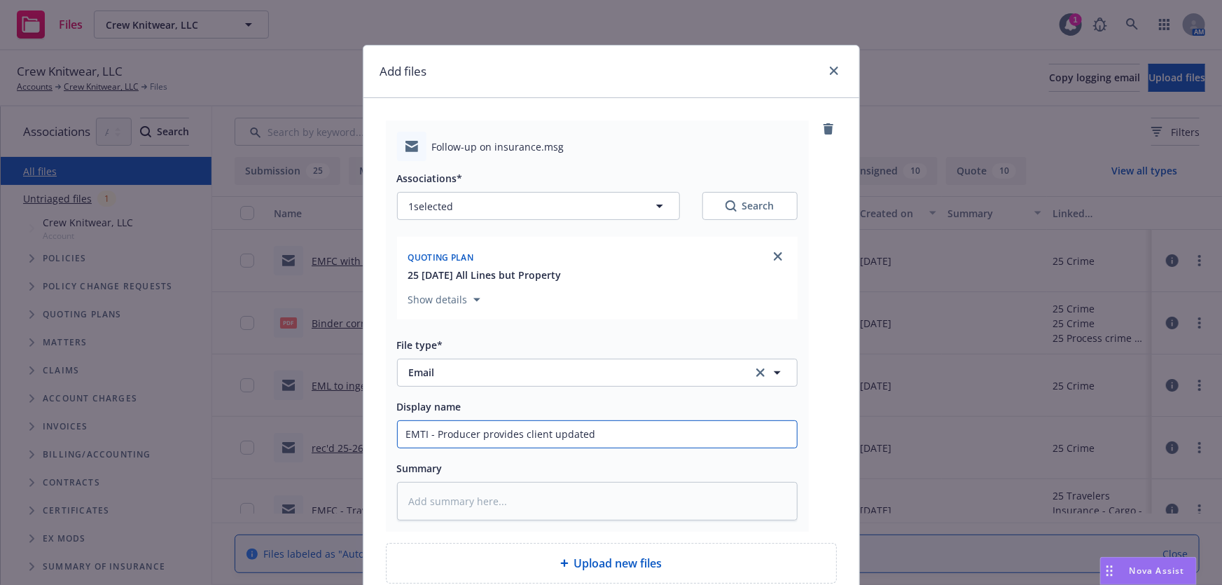
type input "EMTI - Producer provides client updated"
type textarea "x"
type input "EMTI - Producer provides client updated on"
type textarea "x"
type input "EMTI - Producer provides client updated on"
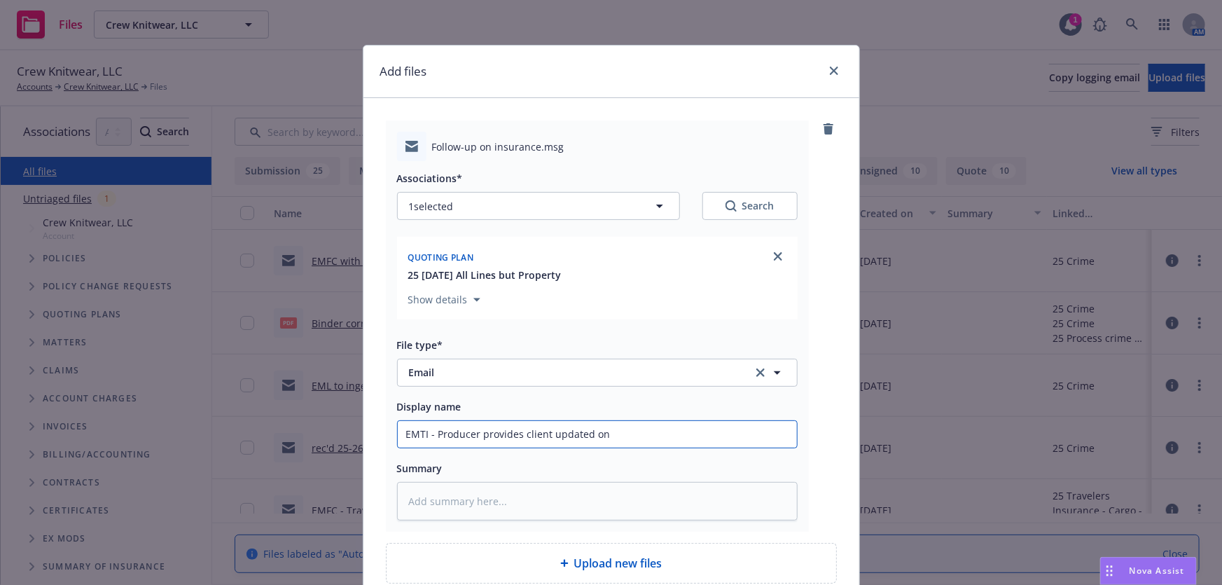
type textarea "x"
type input "EMTI - Producer provides client updated on r"
type textarea "x"
type input "EMTI - Producer provides client updated on re"
type textarea "x"
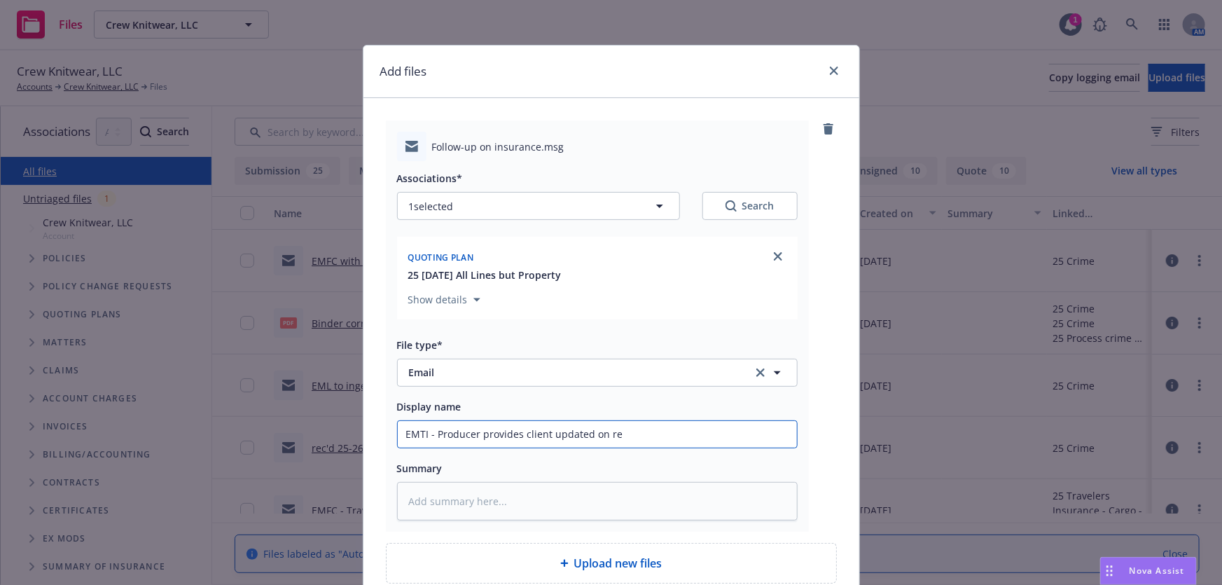
type input "EMTI - Producer provides client updated on ren"
type textarea "x"
type input "EMTI - Producer provides client updated on rene"
type textarea "x"
type input "EMTI - Producer provides client updated on renew"
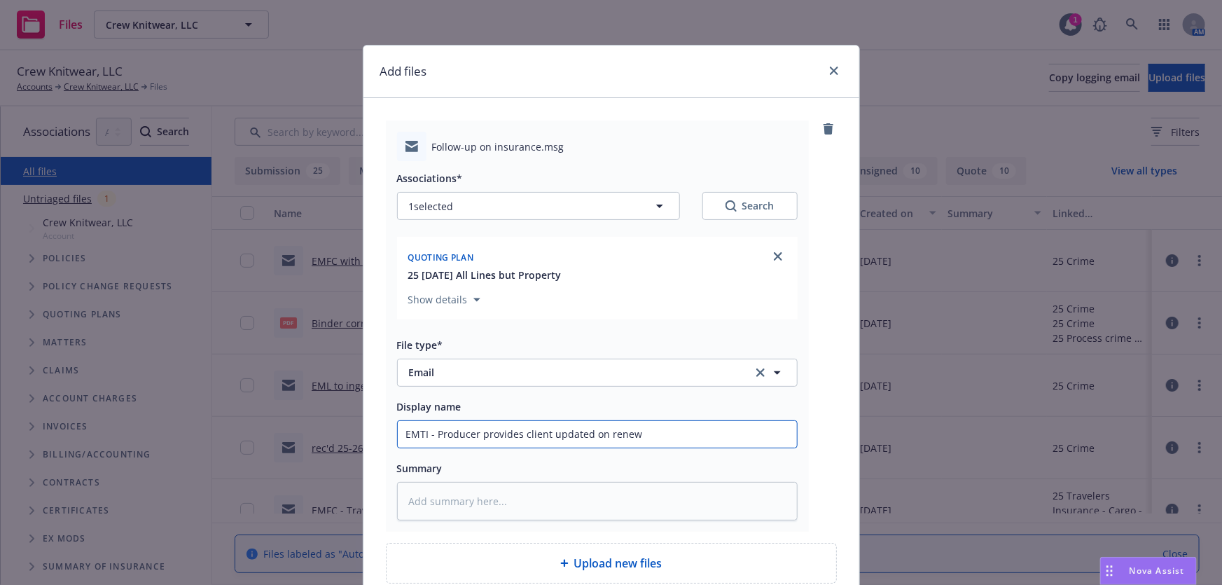
type textarea "x"
type input "EMTI - Producer provides client updated on renewa"
type textarea "x"
type input "EMTI - Producer provides client updated on renewal"
type textarea "x"
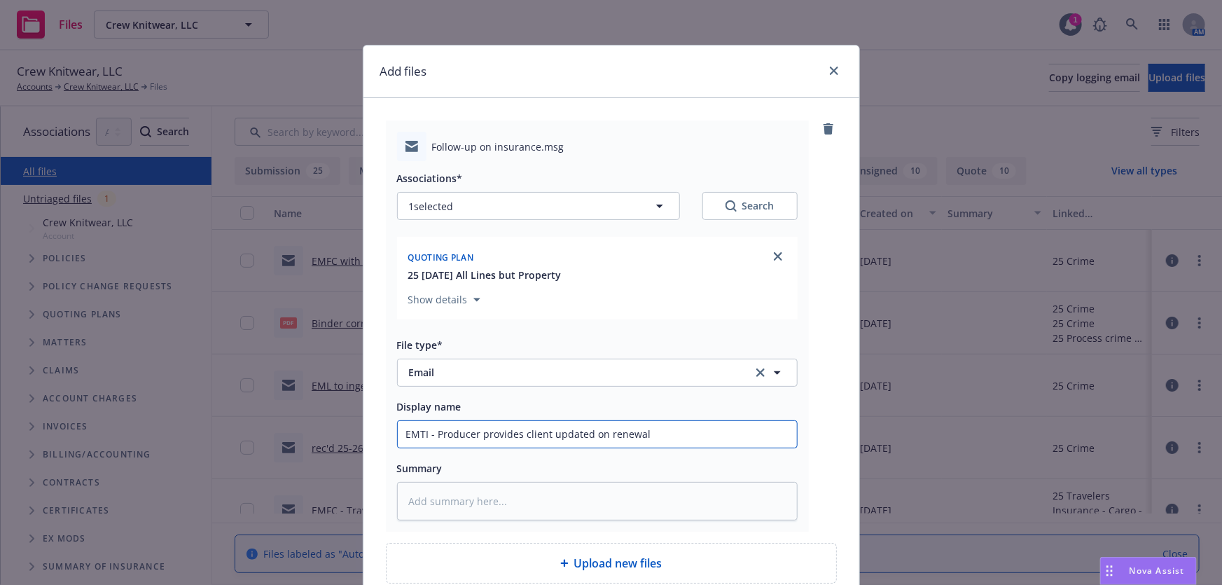
type input "EMTI - Producer provides client updated on renewal"
type textarea "x"
type input "EMTI - Producer provides client updated on renewal m"
type textarea "x"
type input "EMTI - Producer provides client updated on renewal ma"
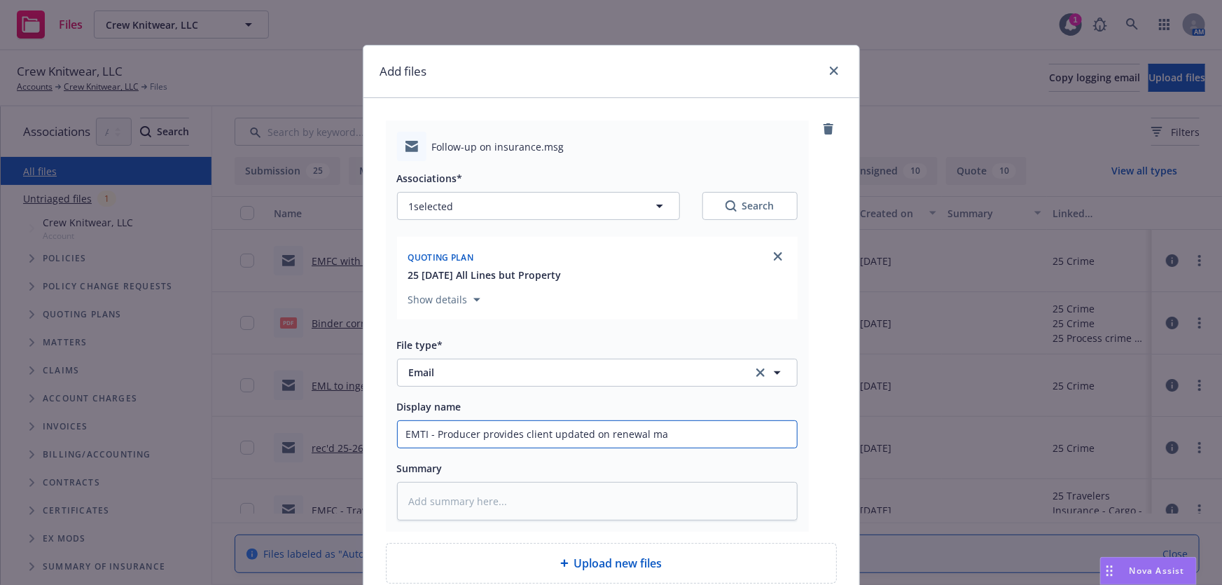
type textarea "x"
type input "EMTI - Producer provides client updated on renewal mar"
type textarea "x"
type input "EMTI - Producer provides client updated on renewal mark"
type textarea "x"
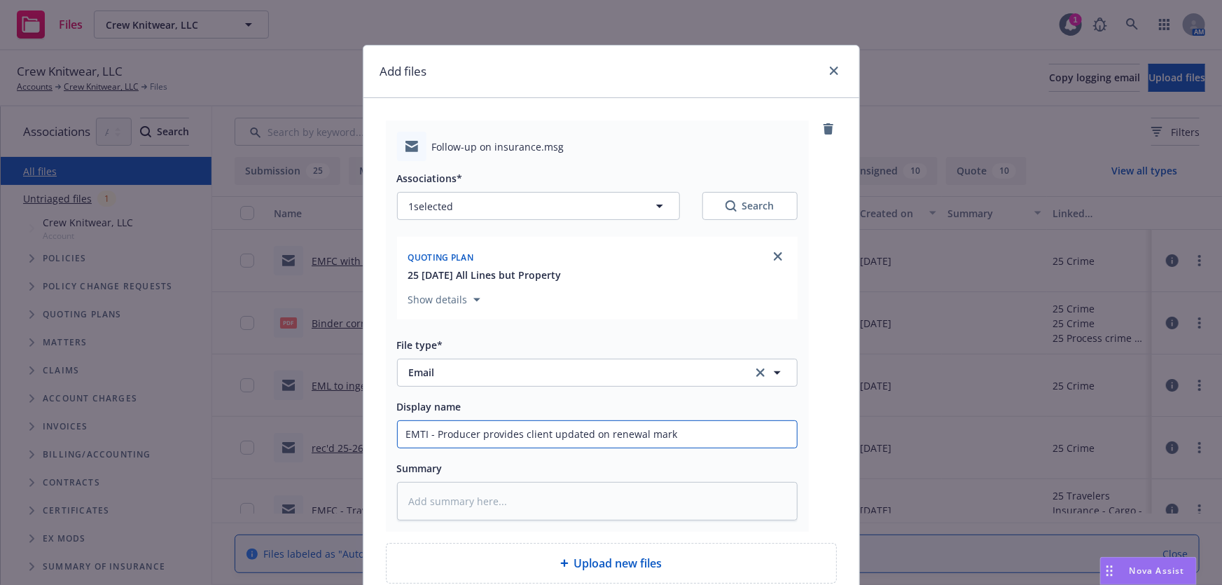
type input "EMTI - Producer provides client updated on renewal marke"
type textarea "x"
type input "EMTI - Producer provides client updated on renewal market"
type textarea "x"
type input "EMTI - Producer provides client updated on renewal marketi"
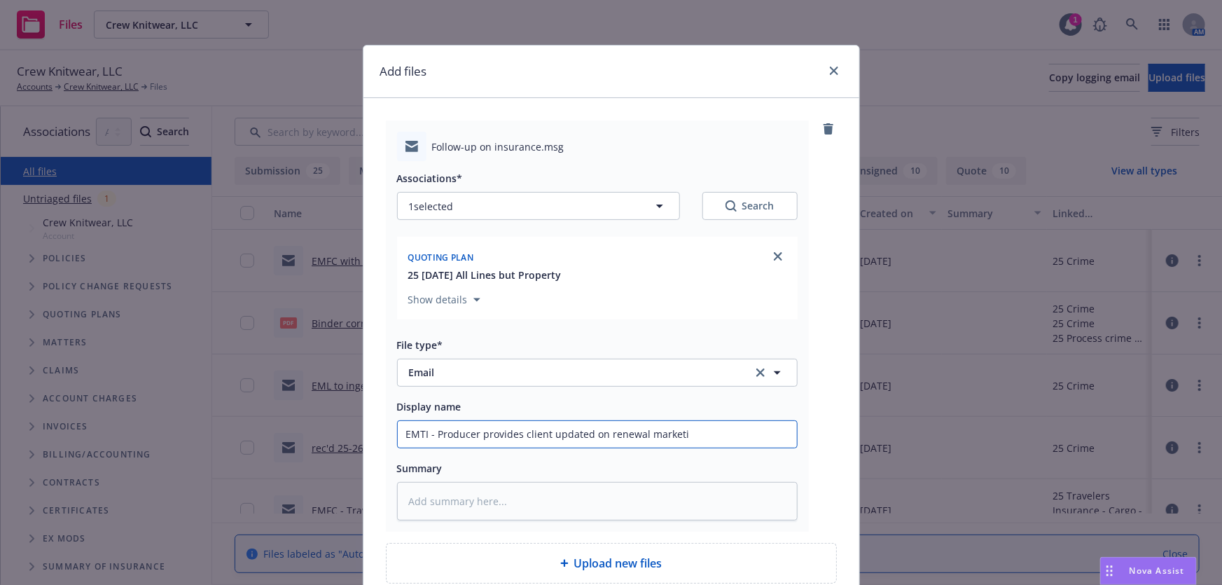
type textarea "x"
type input "EMTI - Producer provides client updated on renewal marketin"
type textarea "x"
type input "EMTI - Producer provides client updated on renewal marketing"
type textarea "x"
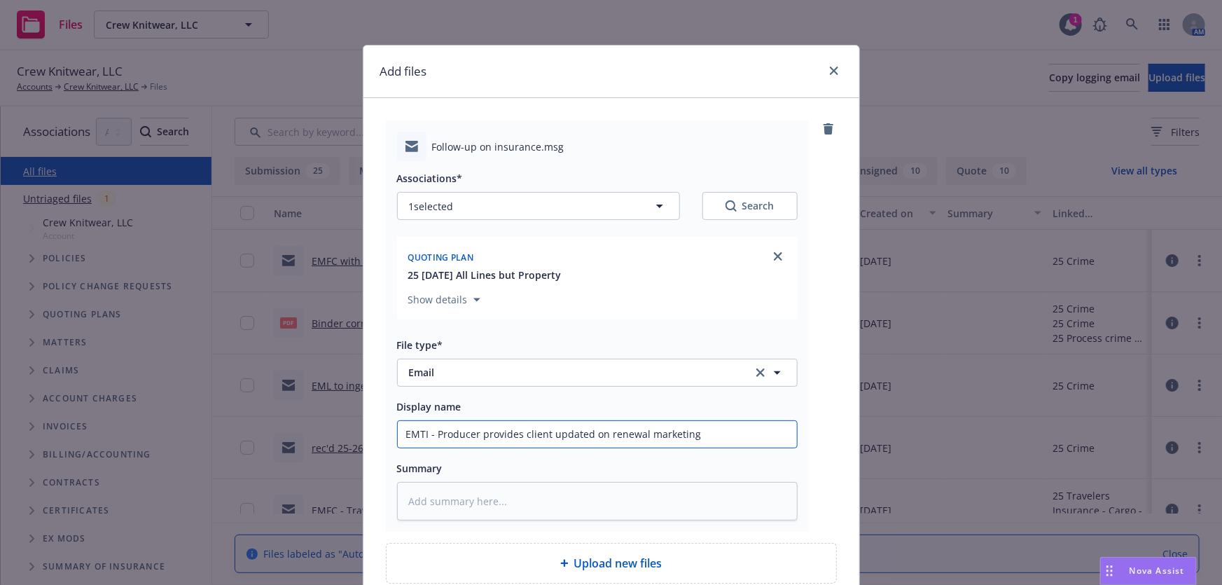
type input "EMTI - Producer provides client updated on renewal marketing"
type textarea "x"
type input "EMTI - Producer provides client updated on renewal marketing s"
type textarea "x"
type input "EMTI - Producer provides client updated on renewal marketing st"
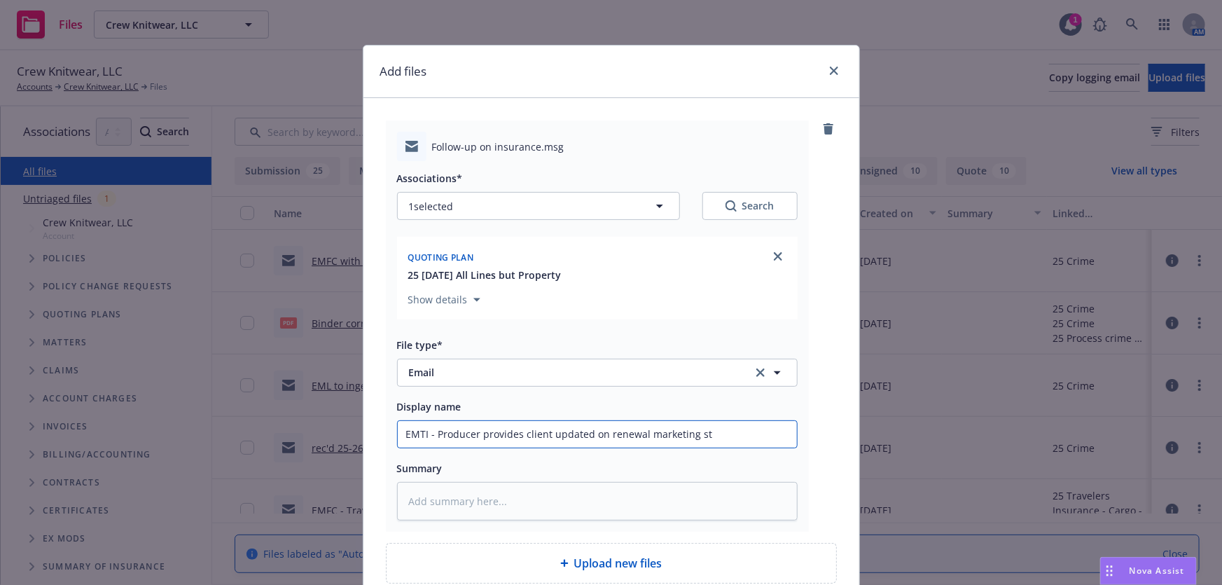
type textarea "x"
type input "EMTI - Producer provides client updated on renewal marketing str"
type textarea "x"
type input "EMTI - Producer provides client updated on renewal marketing stra"
type textarea "x"
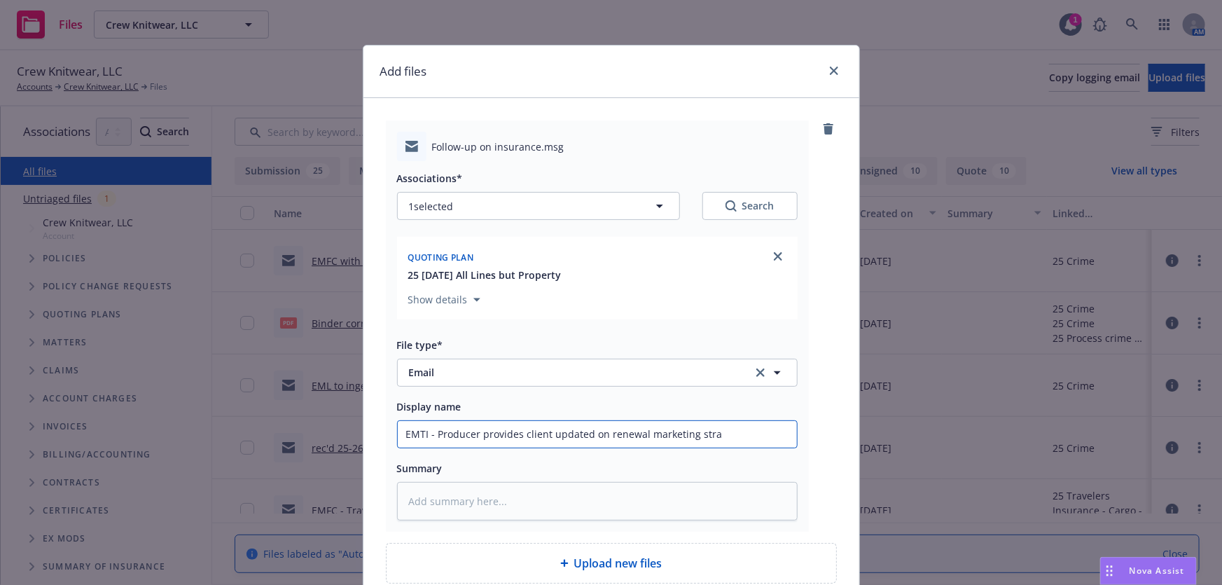
type input "EMTI - Producer provides client updated on renewal marketing strat"
type textarea "x"
type input "EMTI - Producer provides client updated on renewal marketing strate"
type textarea "x"
type input "EMTI - Producer provides client updated on renewal marketing strateg"
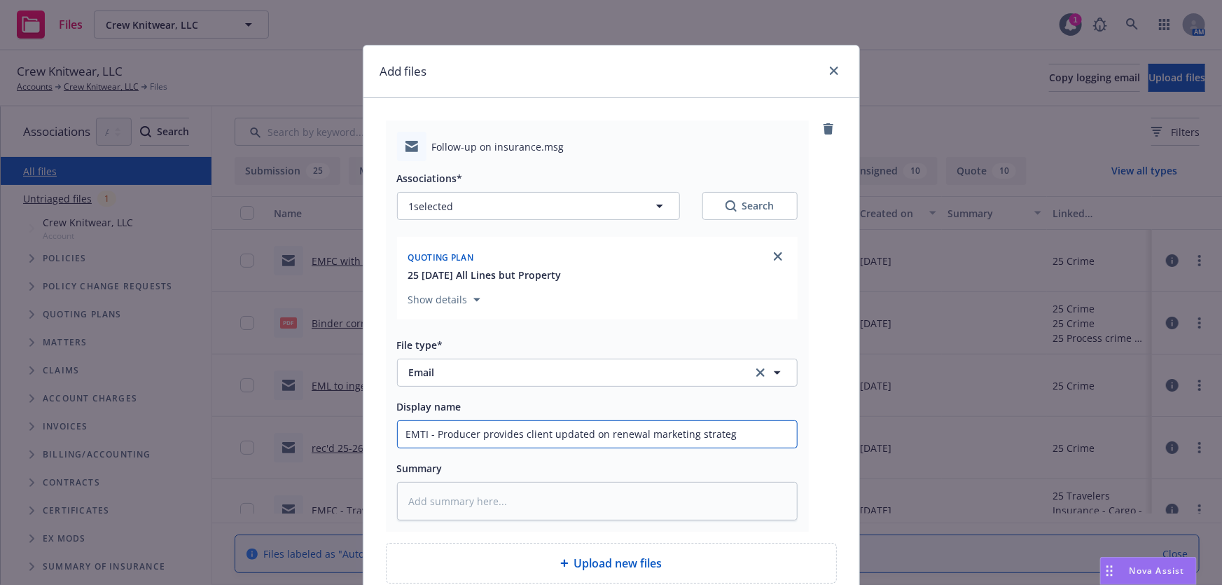
type textarea "x"
type input "EMTI - Producer provides client updated on renewal marketing strategy"
click at [748, 438] on input "EMTI - Producer provides client updated on renewal marketing strategy" at bounding box center [597, 434] width 399 height 27
type textarea "x"
type input "EMTI - Producer provides client updated on renewal marketing strategy"
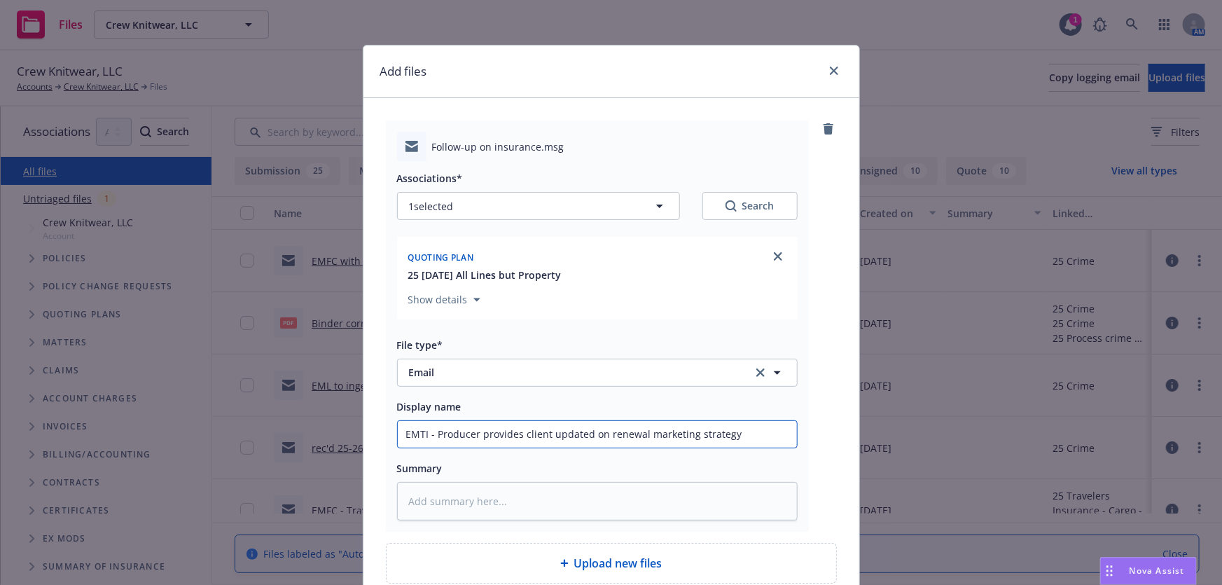
type textarea "x"
type input "EMTI - Producer provides client updated on renewal marketing strategy &"
type textarea "x"
type input "EMTI - Producer provides client updated on renewal marketing strategy &"
type textarea "x"
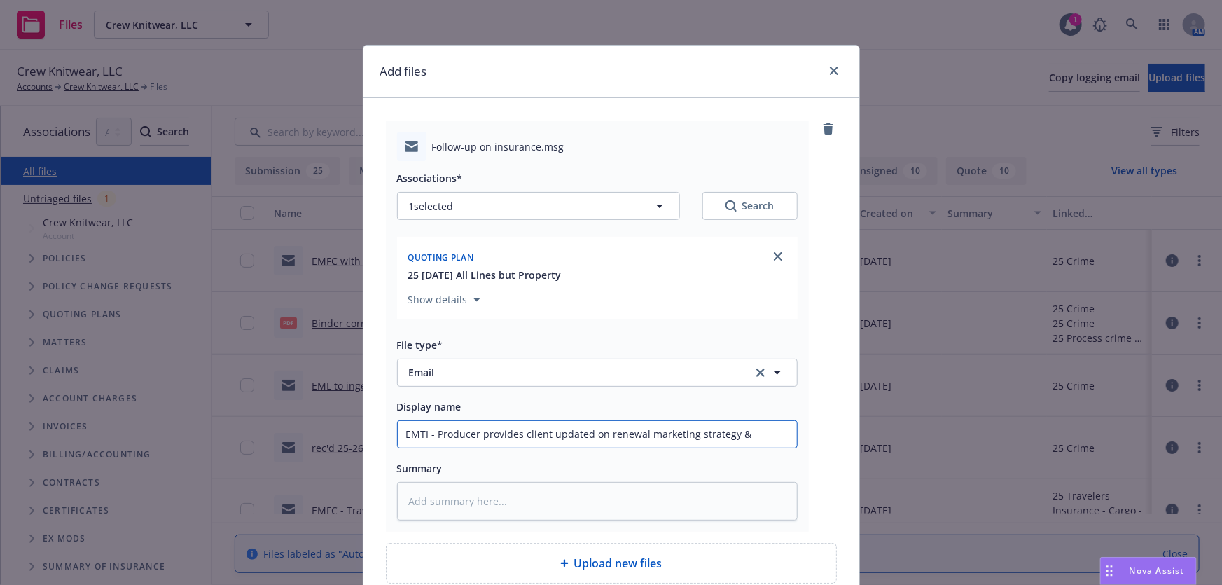
type input "EMTI - Producer provides client updated on renewal marketing strategy & A"
type textarea "x"
type input "EMTI - Producer provides client updated on renewal marketing strategy & Am"
type textarea "x"
type input "EMTI - Producer provides client updated on renewal marketing strategy & AmW"
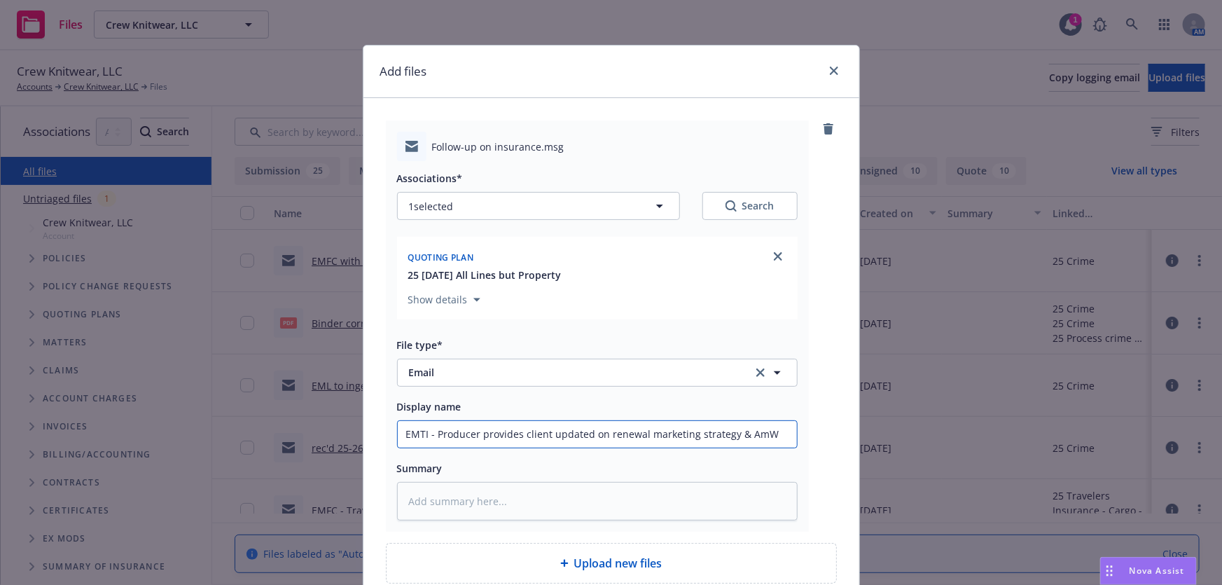
type textarea "x"
type input "EMTI - Producer provides client updated on renewal marketing strategy & AmWi"
type textarea "x"
type input "EMTI - Producer provides client updated on renewal marketing strategy & AmWin"
type textarea "x"
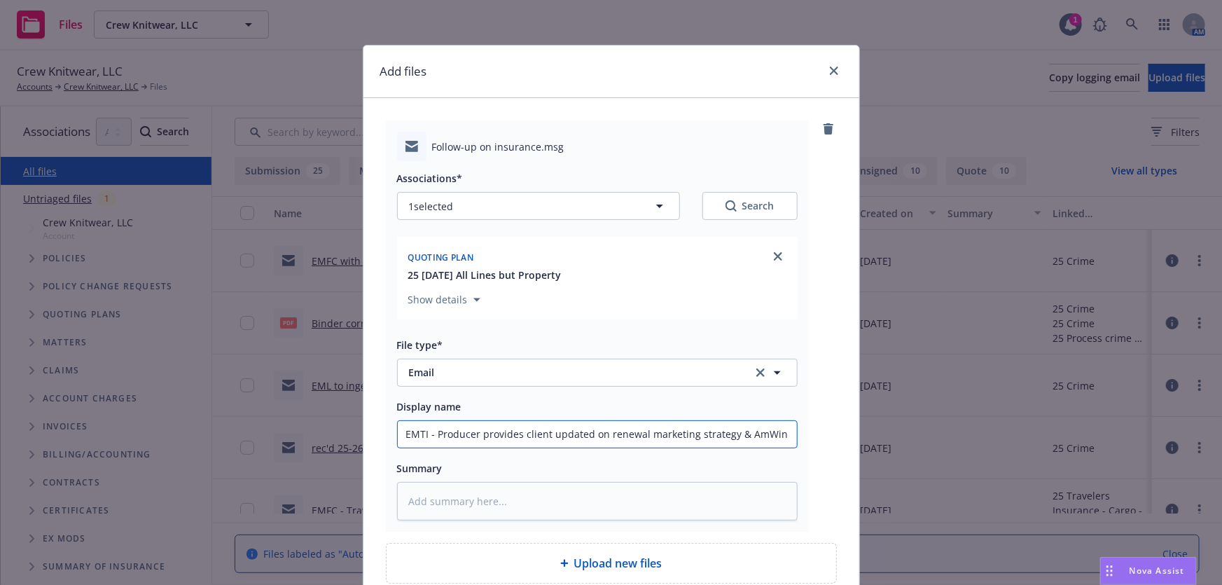
type input "EMTI - Producer provides client updated on renewal marketing strategy & AmWins"
type textarea "x"
type input "EMTI - Producer provides client updated on renewal marketing strategy & AmWins"
type textarea "x"
type input "EMTI - Producer provides client updated on renewal marketing strategy & AmWins B"
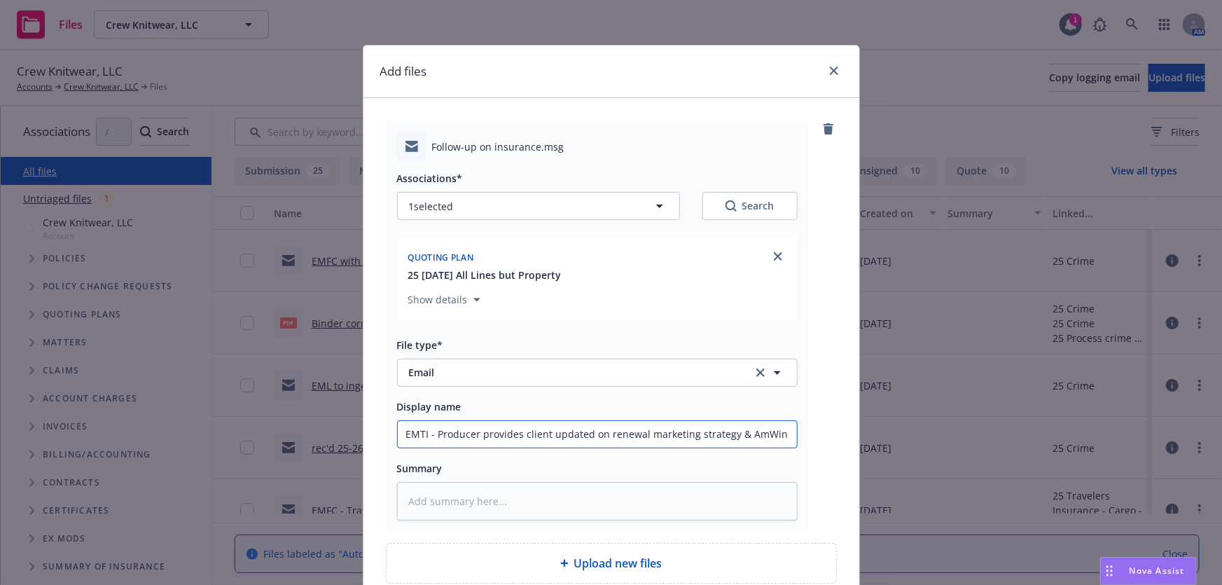
scroll to position [0, 0]
type textarea "x"
type input "EMTI - Producer provides client updated on renewal marketing strategy & AmWins …"
type textarea "x"
type input "EMTI - Producer provides client updated on renewal marketing strategy & AmWins …"
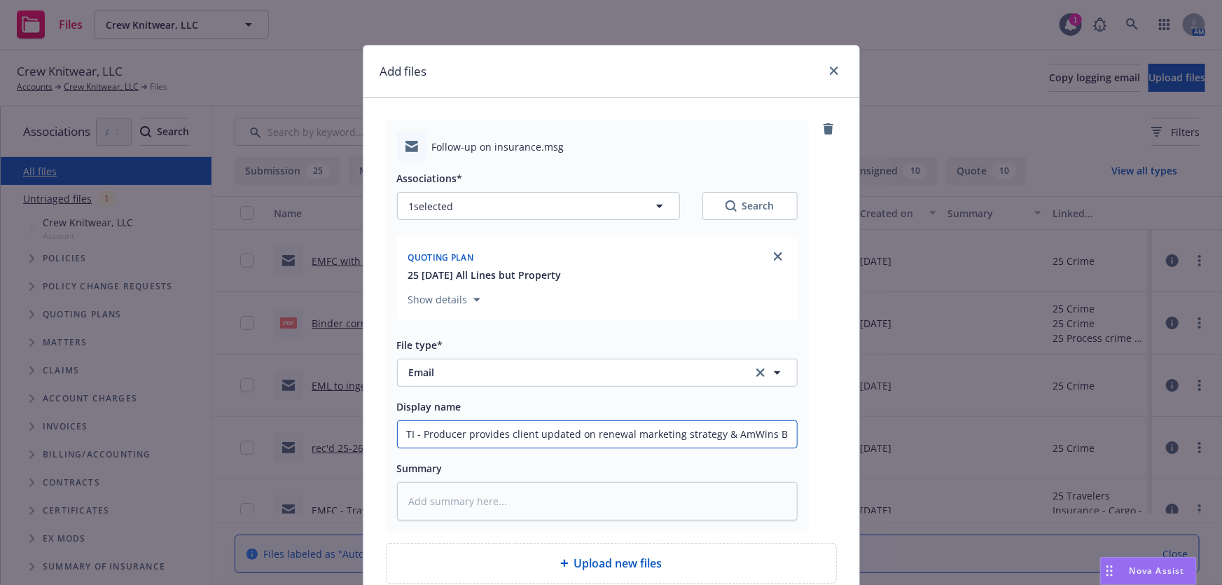
type textarea "x"
type input "EMTI - Producer provides client updated on renewal marketing strategy & AmWins …"
type textarea "x"
type input "EMTI - Producer provides client updated on renewal marketing strategy & AmWins …"
type textarea "x"
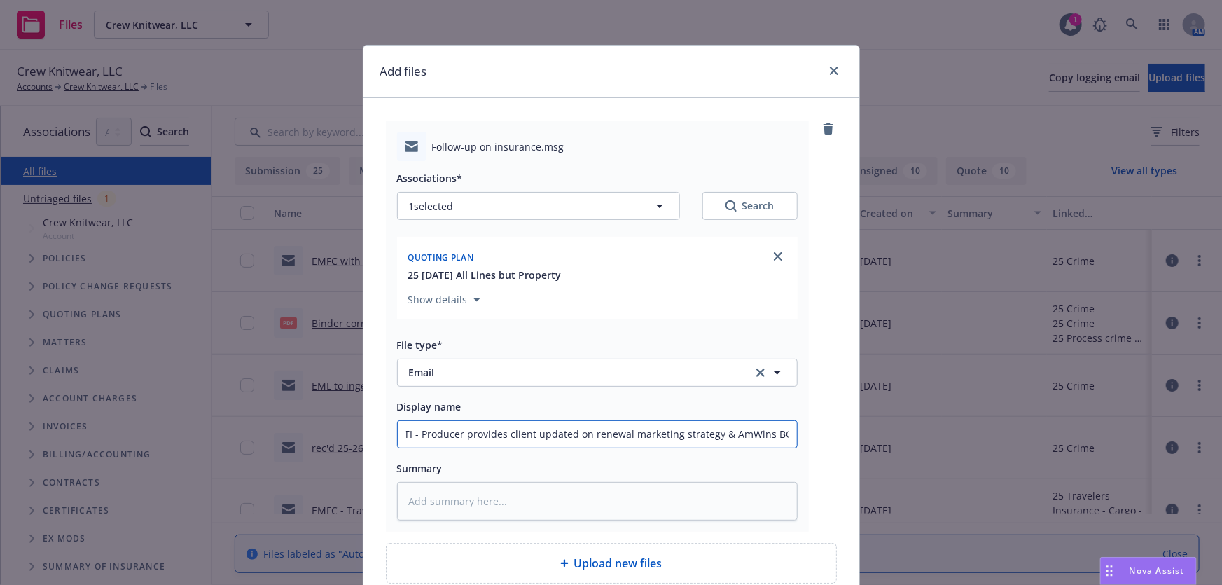
type input "EMTI - Producer provides client updated on renewal marketing strategy & AmWins …"
type textarea "x"
type input "EMTI - Producer provides client updated on renewal marketing strategy & AmWins …"
type textarea "x"
type input "EMTI - Producer provides client updated on renewal marketing strategy & AmWins …"
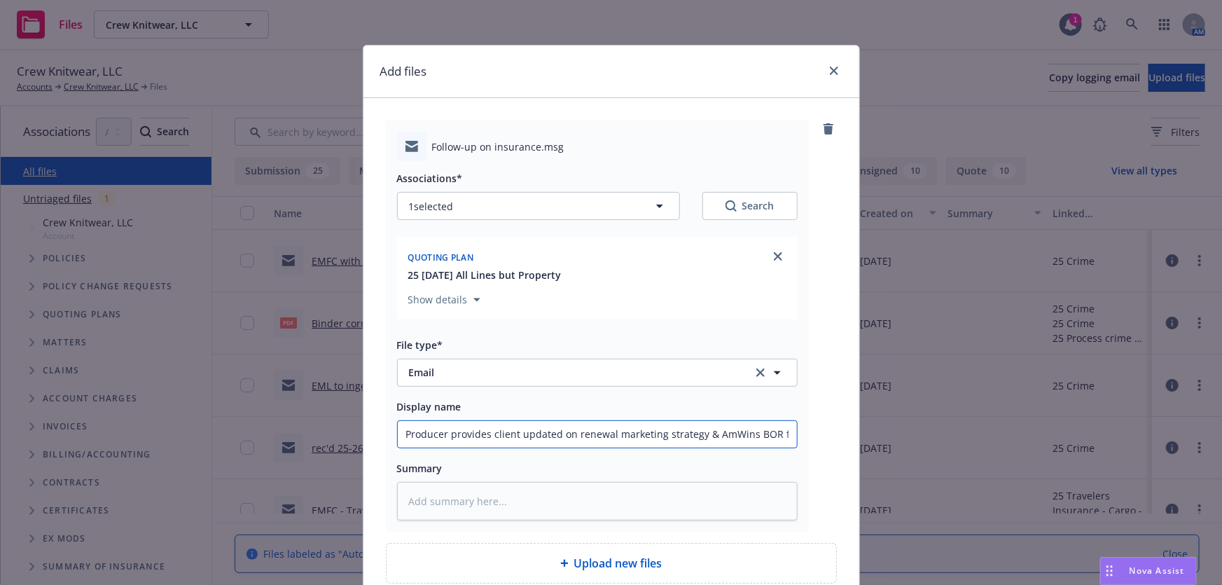
type textarea "x"
type input "EMTI - Producer provides client updated on renewal marketing strategy & AmWins …"
type textarea "x"
type input "EMTI - Producer provides client updated on renewal marketing strategy & AmWins …"
type textarea "x"
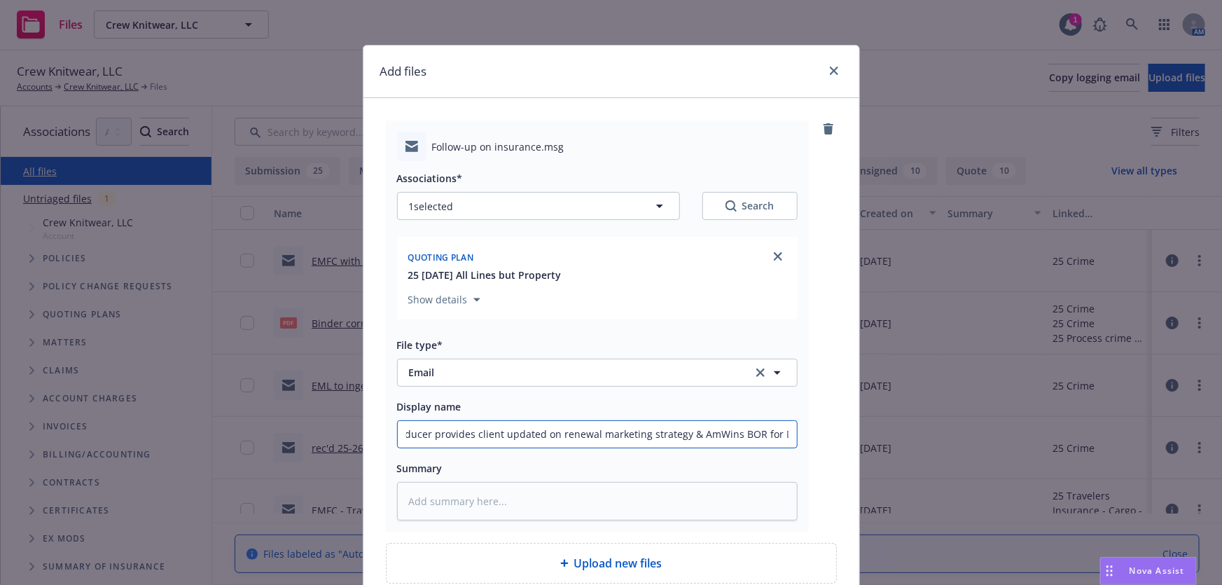
scroll to position [128, 0]
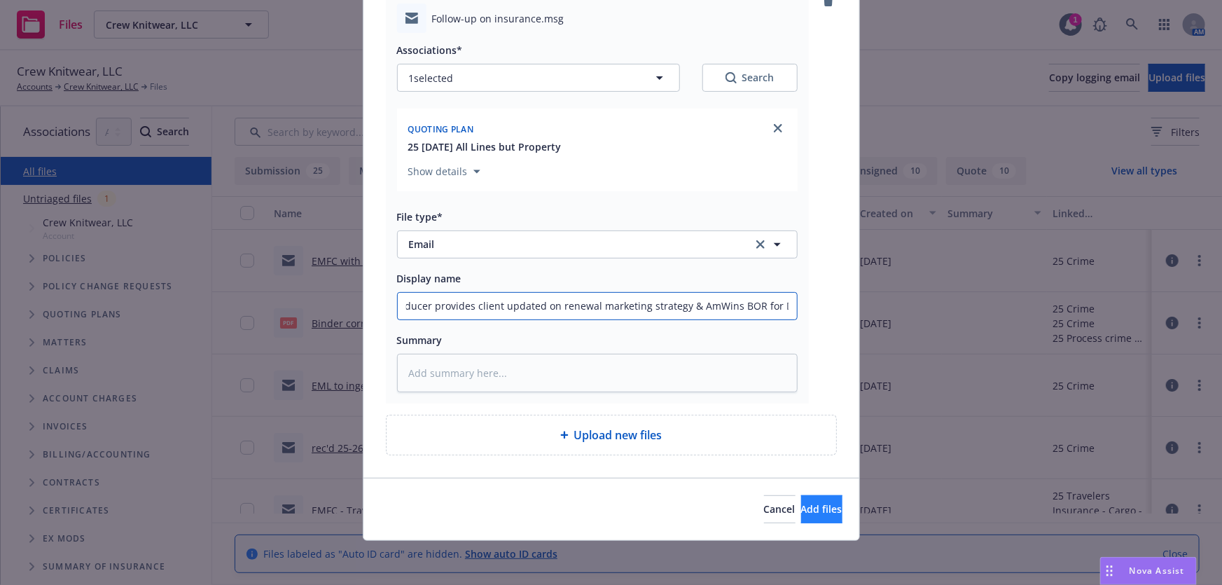
type input "EMTI - Producer provides client updated on renewal marketing strategy & AmWins …"
click at [801, 511] on span "Add files" at bounding box center [821, 508] width 41 height 13
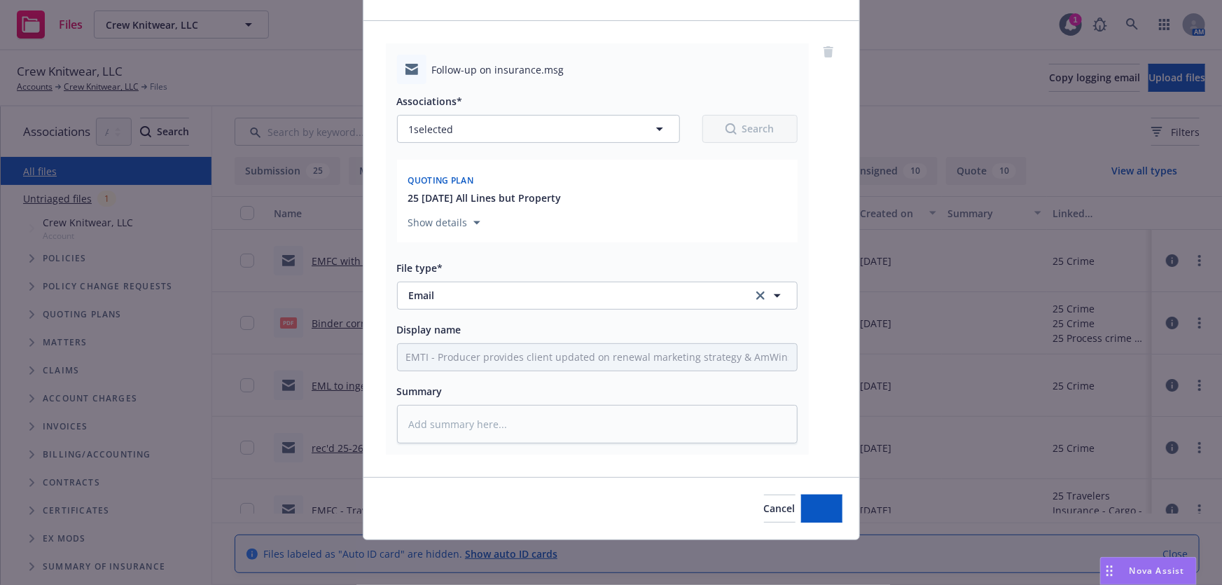
scroll to position [76, 0]
type textarea "x"
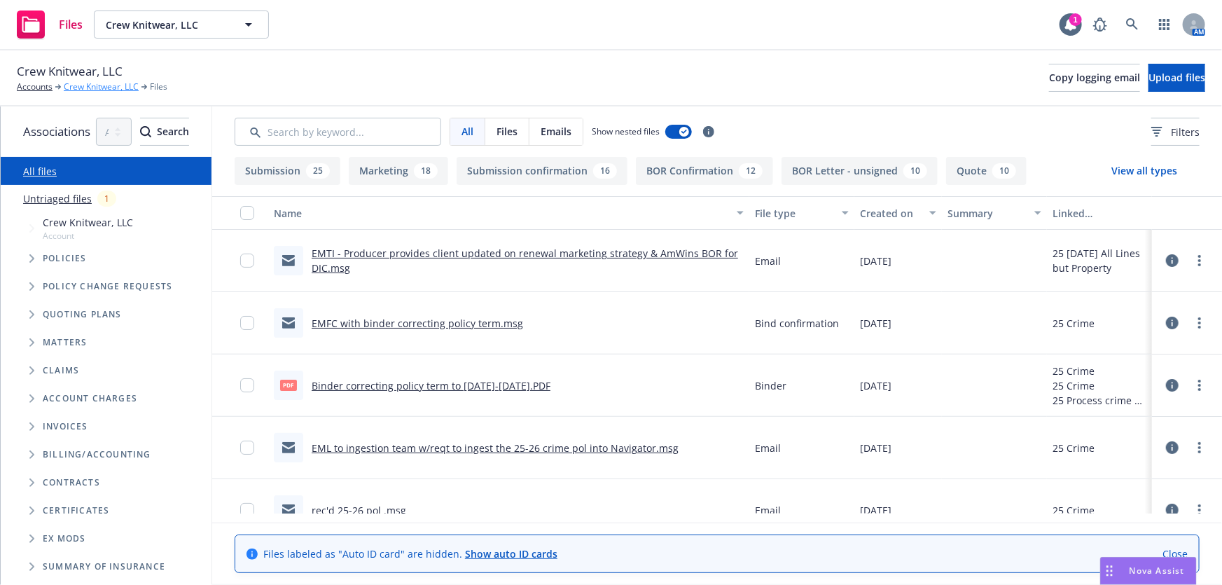
click at [101, 85] on link "Crew Knitwear, LLC" at bounding box center [101, 87] width 75 height 13
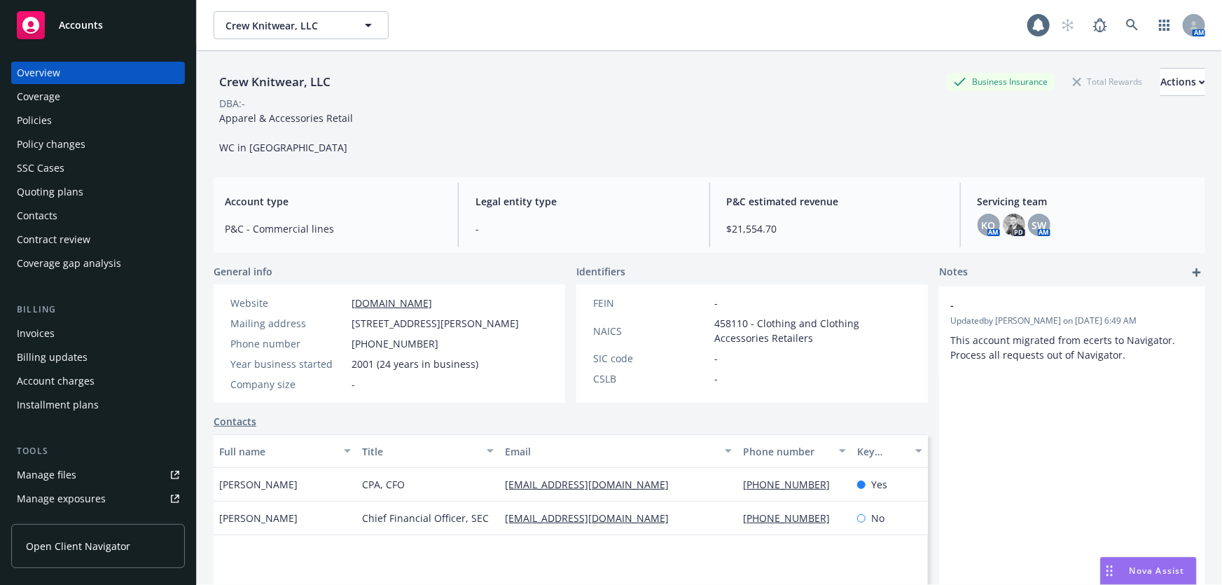
click at [54, 192] on div "Quoting plans" at bounding box center [50, 192] width 67 height 22
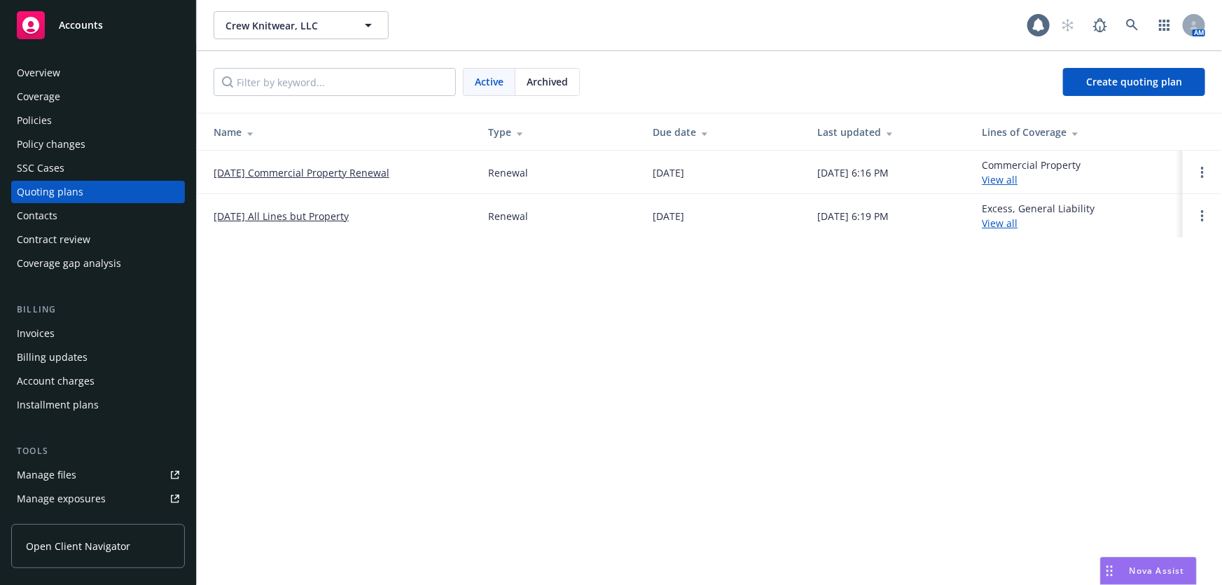
click at [242, 215] on link "[DATE] All Lines but Property" at bounding box center [281, 216] width 135 height 15
